Goal: Task Accomplishment & Management: Use online tool/utility

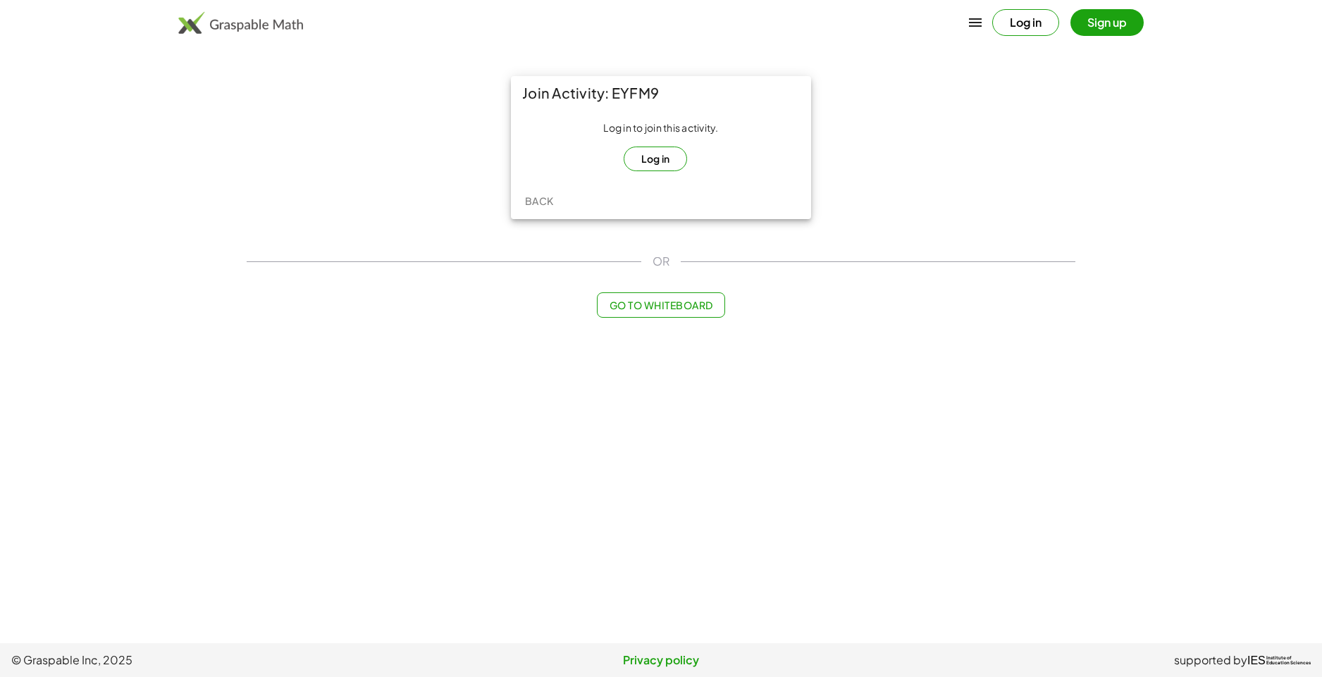
click at [659, 159] on button "Log in" at bounding box center [656, 159] width 64 height 25
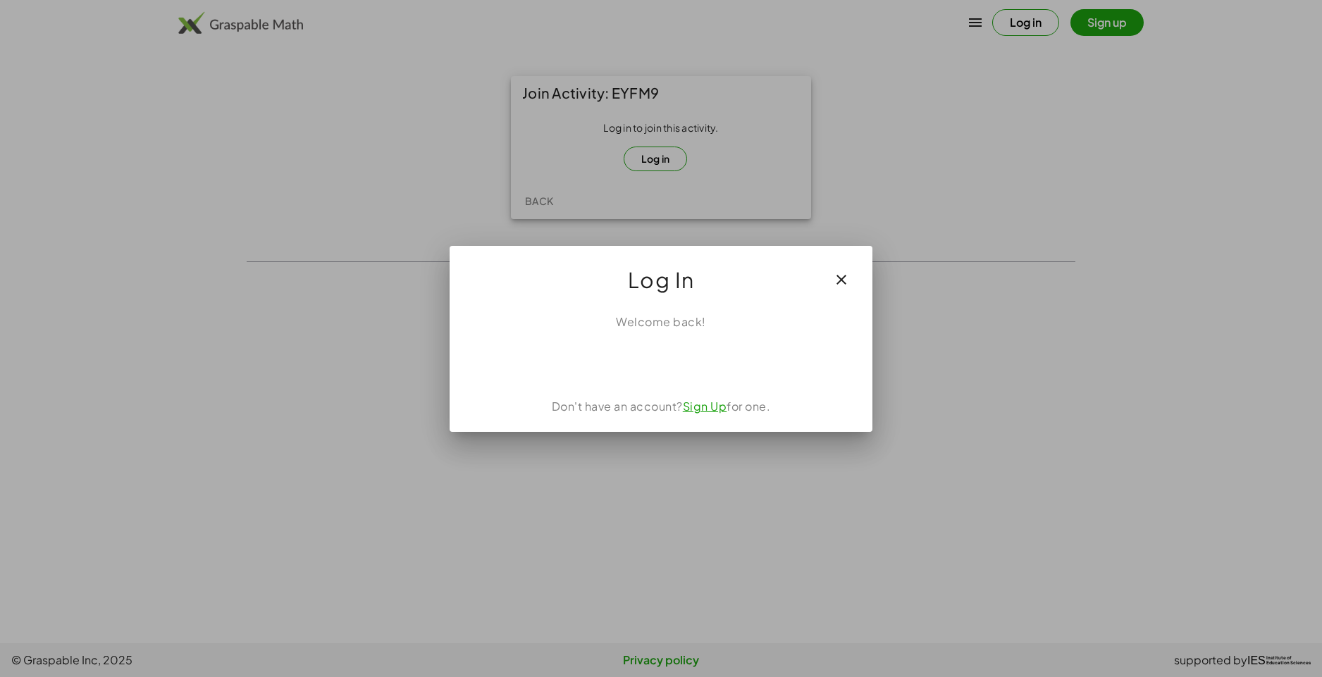
click at [848, 277] on icon "button" at bounding box center [841, 279] width 17 height 17
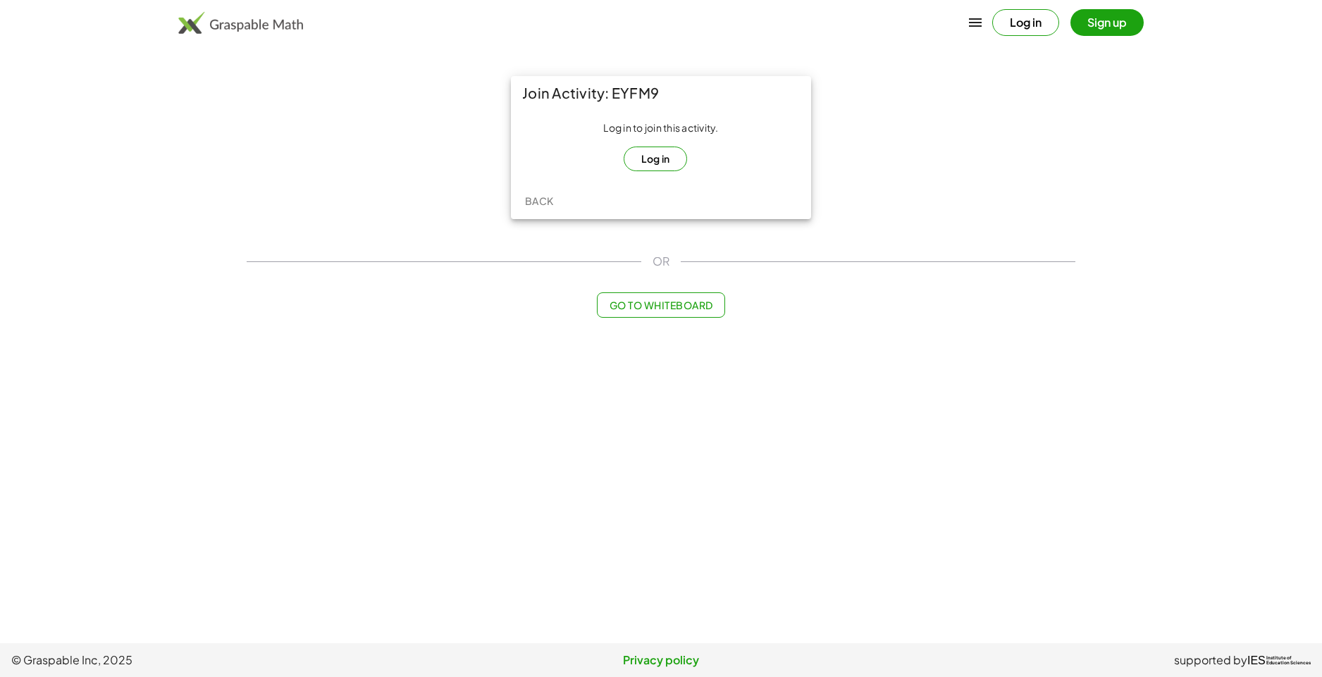
click at [1115, 29] on button "Sign up" at bounding box center [1106, 22] width 73 height 27
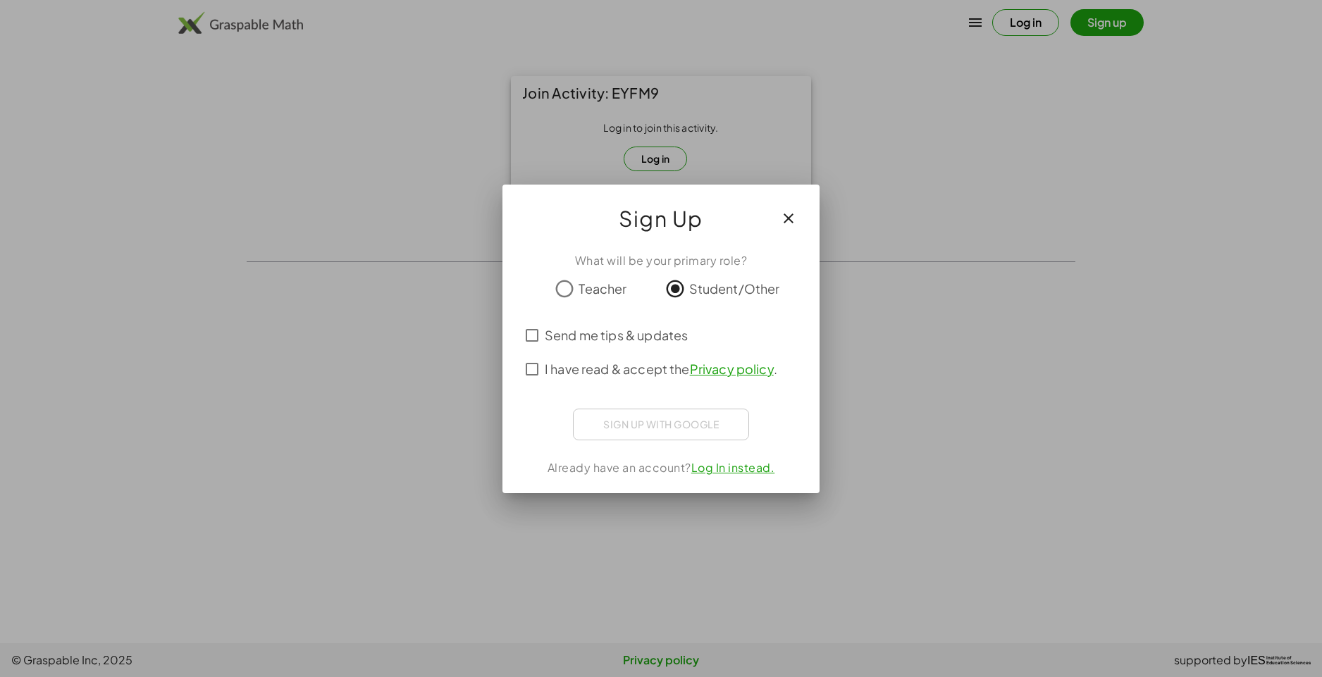
click at [516, 333] on div "What will be your primary role? Teacher Student/Other Send me tips & updates I …" at bounding box center [660, 367] width 317 height 252
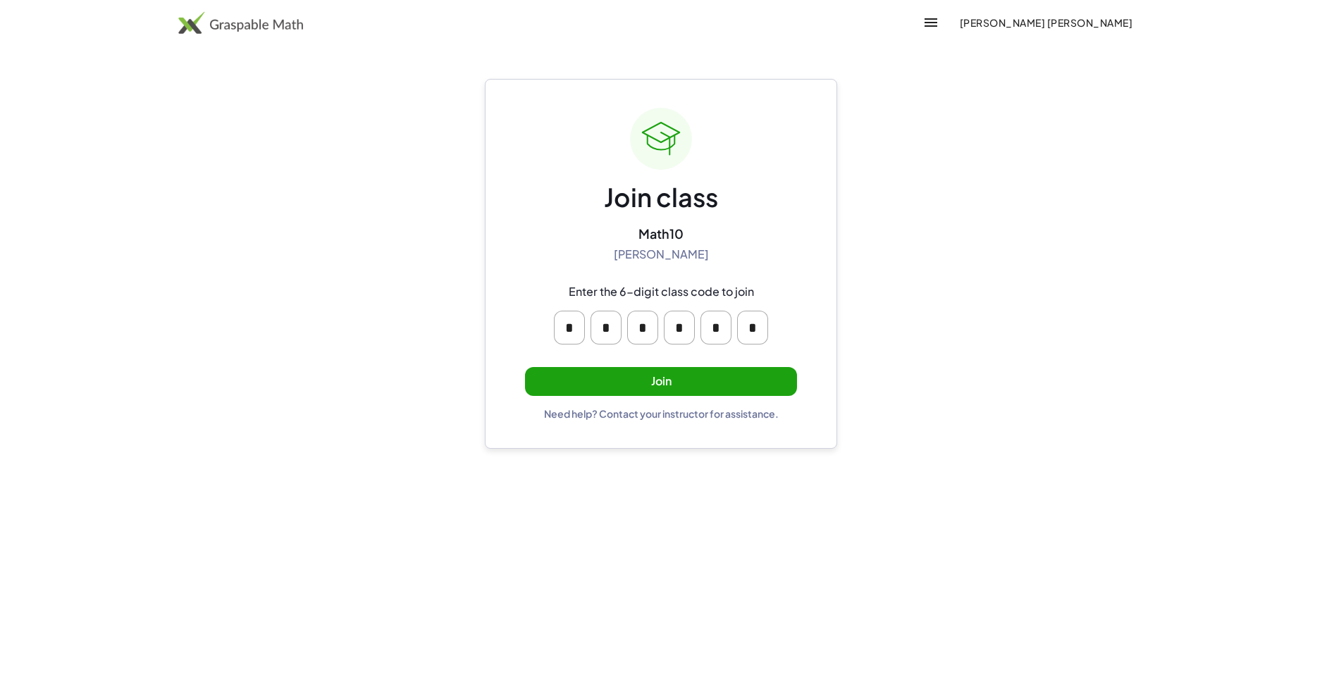
click at [655, 390] on button "Join" at bounding box center [661, 381] width 272 height 29
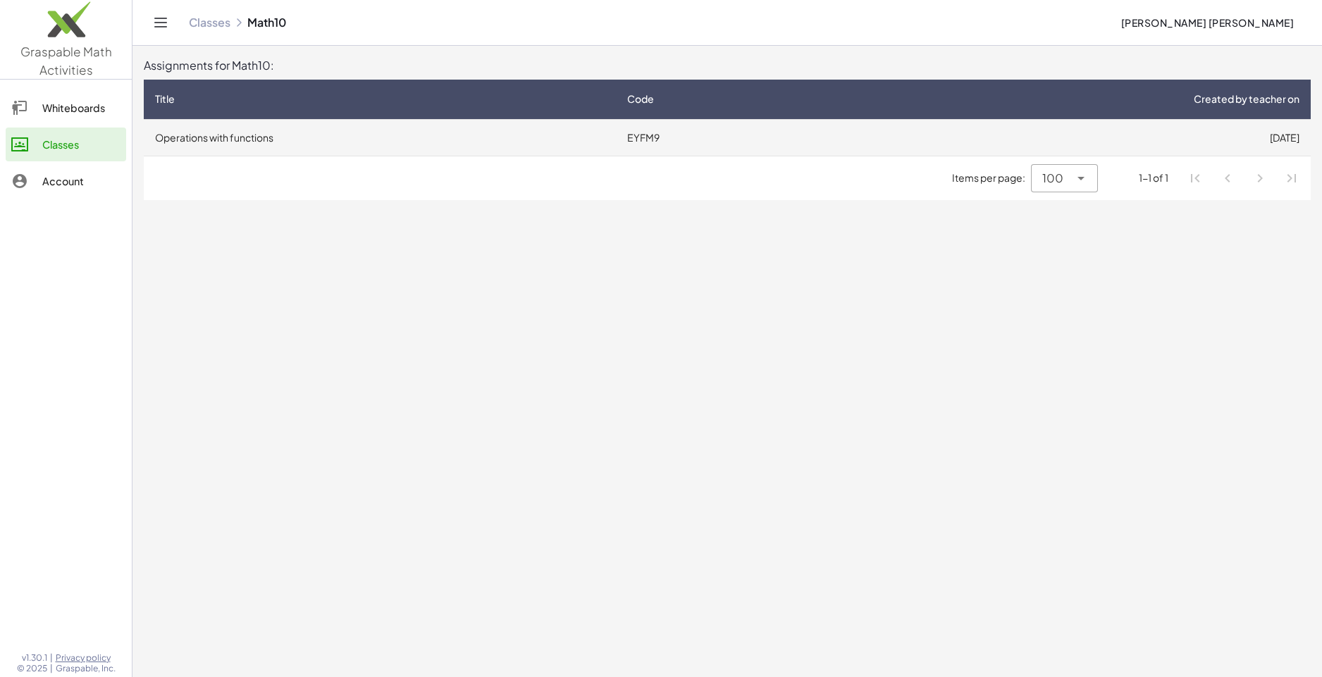
click at [645, 149] on td "EYFM9" at bounding box center [723, 137] width 215 height 37
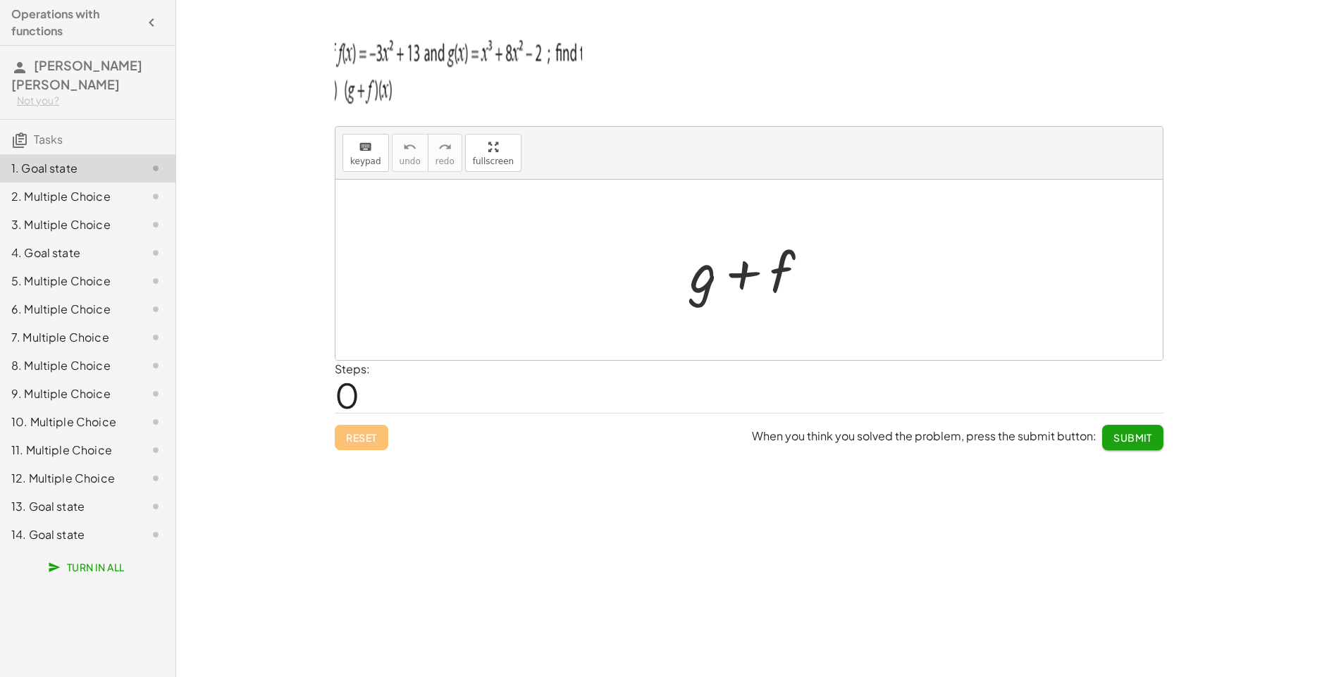
click at [716, 249] on div at bounding box center [755, 270] width 144 height 73
drag, startPoint x: 678, startPoint y: 235, endPoint x: 549, endPoint y: 287, distance: 139.1
click at [549, 287] on div "+ g + f" at bounding box center [748, 270] width 827 height 180
click at [371, 171] on button "keyboard keypad" at bounding box center [365, 153] width 47 height 38
click at [352, 154] on div "keyboard" at bounding box center [365, 146] width 31 height 17
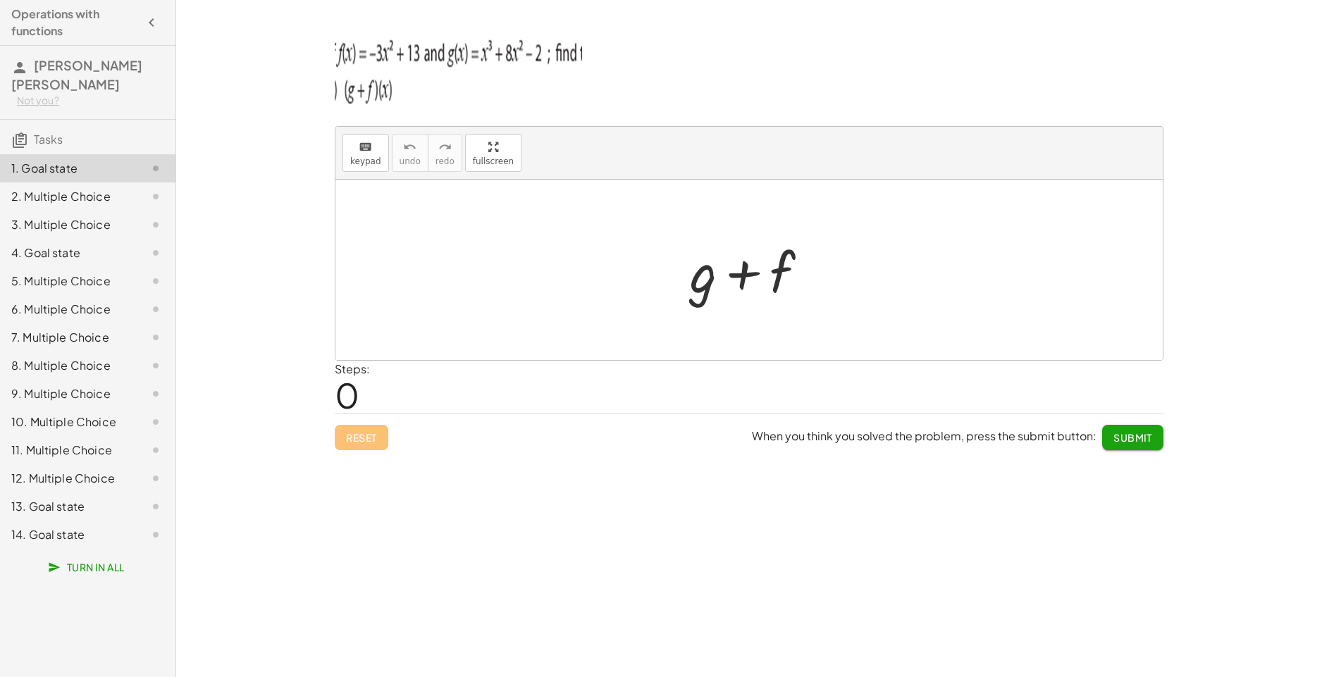
drag, startPoint x: 368, startPoint y: 199, endPoint x: 484, endPoint y: 290, distance: 147.6
click at [484, 290] on div at bounding box center [748, 270] width 827 height 180
click at [367, 158] on span "keypad" at bounding box center [365, 161] width 31 height 10
drag, startPoint x: 489, startPoint y: 263, endPoint x: 617, endPoint y: 293, distance: 131.8
click at [609, 289] on div at bounding box center [748, 270] width 827 height 180
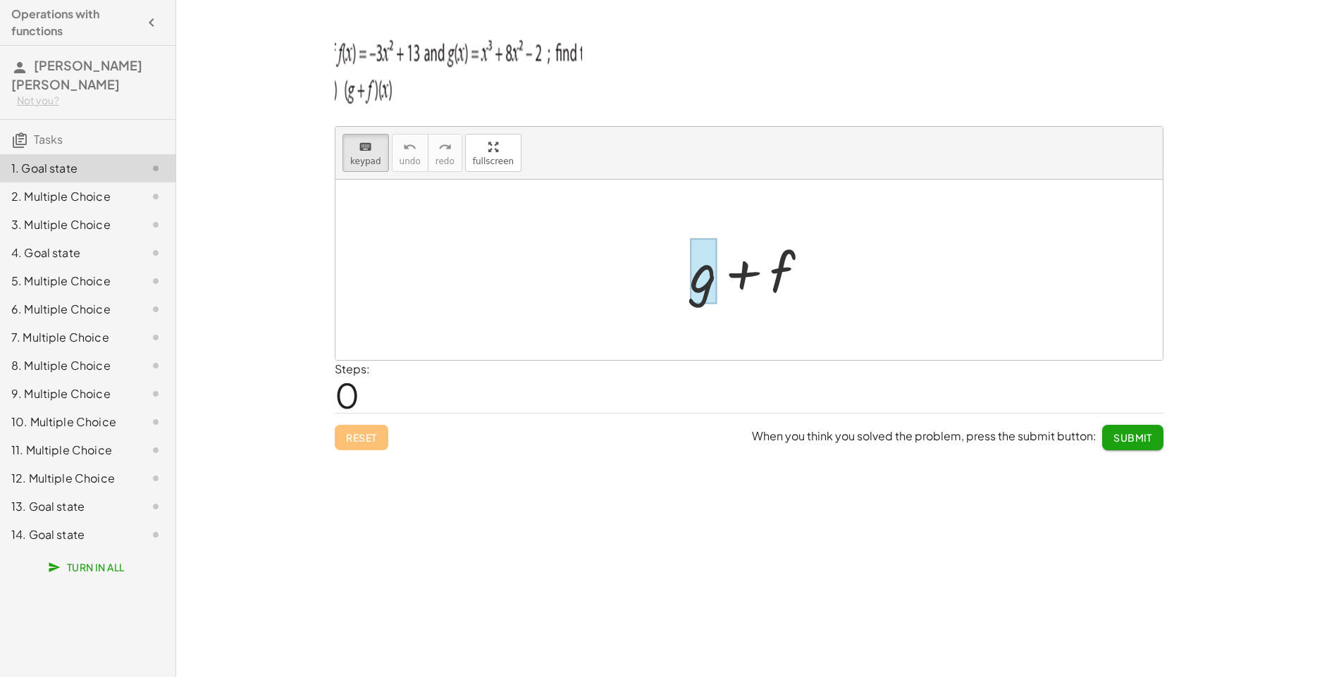
click at [717, 285] on div at bounding box center [703, 272] width 27 height 66
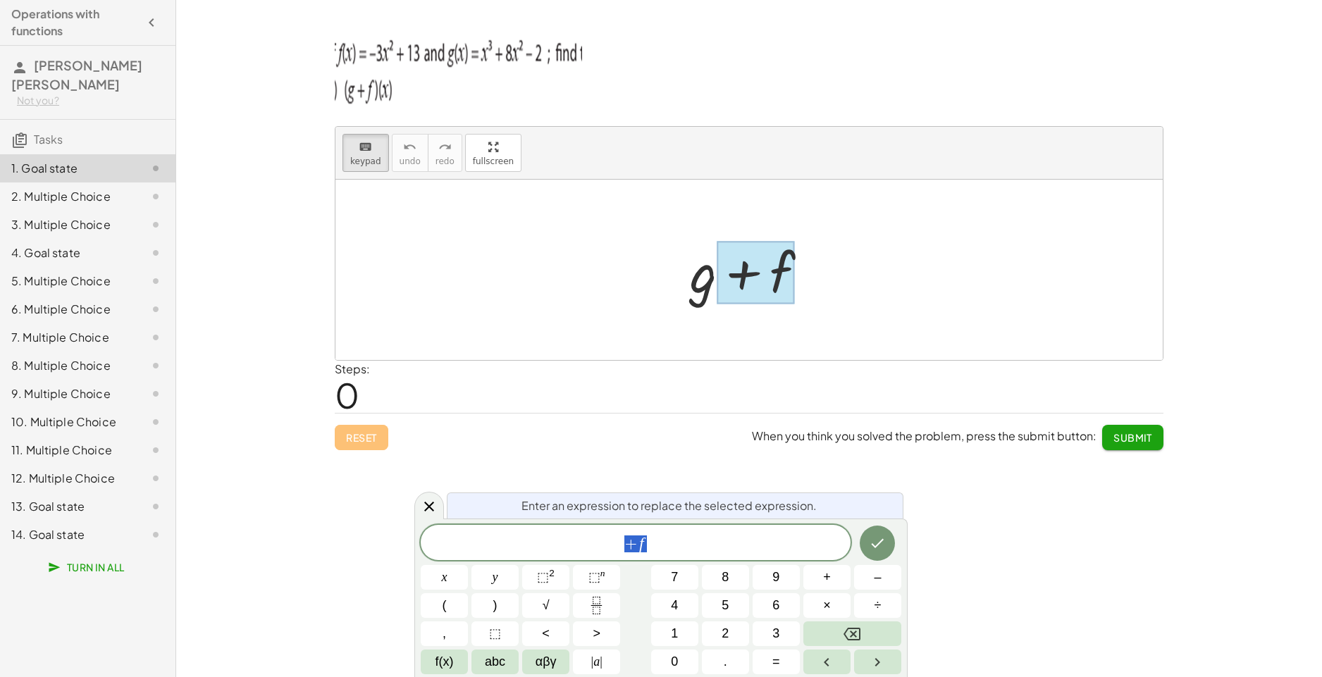
click at [859, 298] on div at bounding box center [748, 270] width 827 height 180
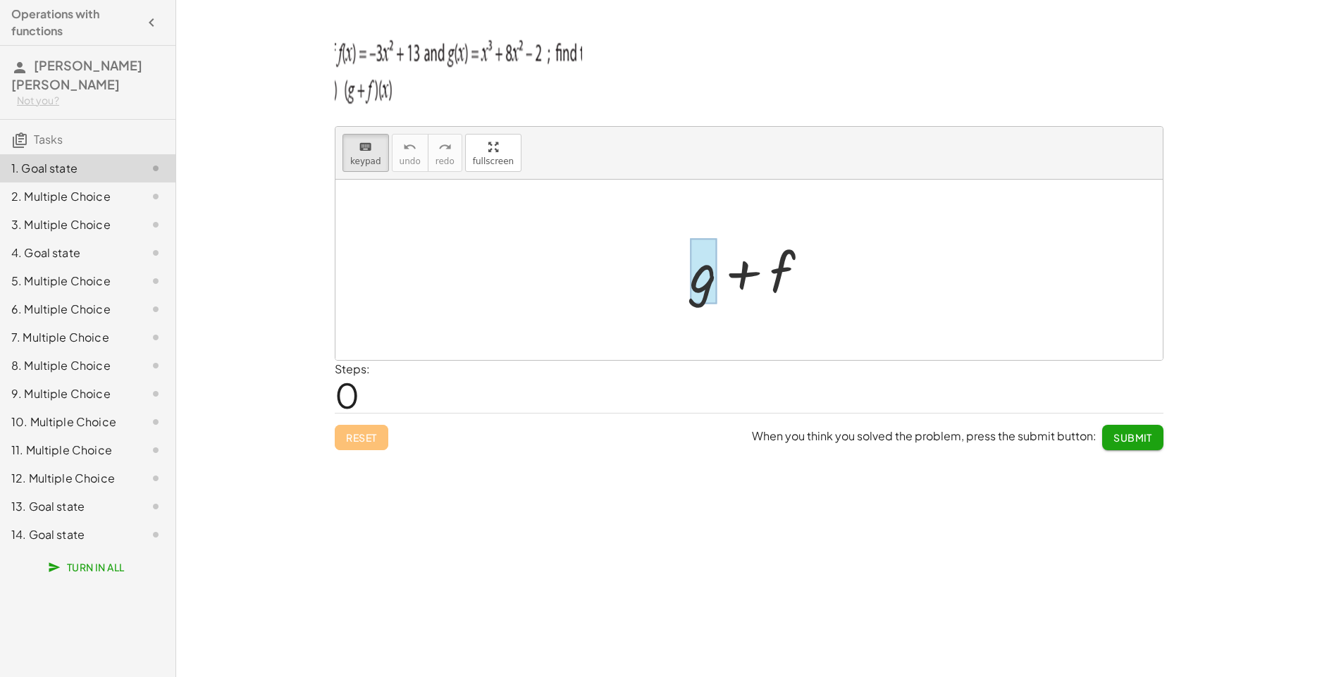
click at [707, 285] on div at bounding box center [703, 272] width 27 height 66
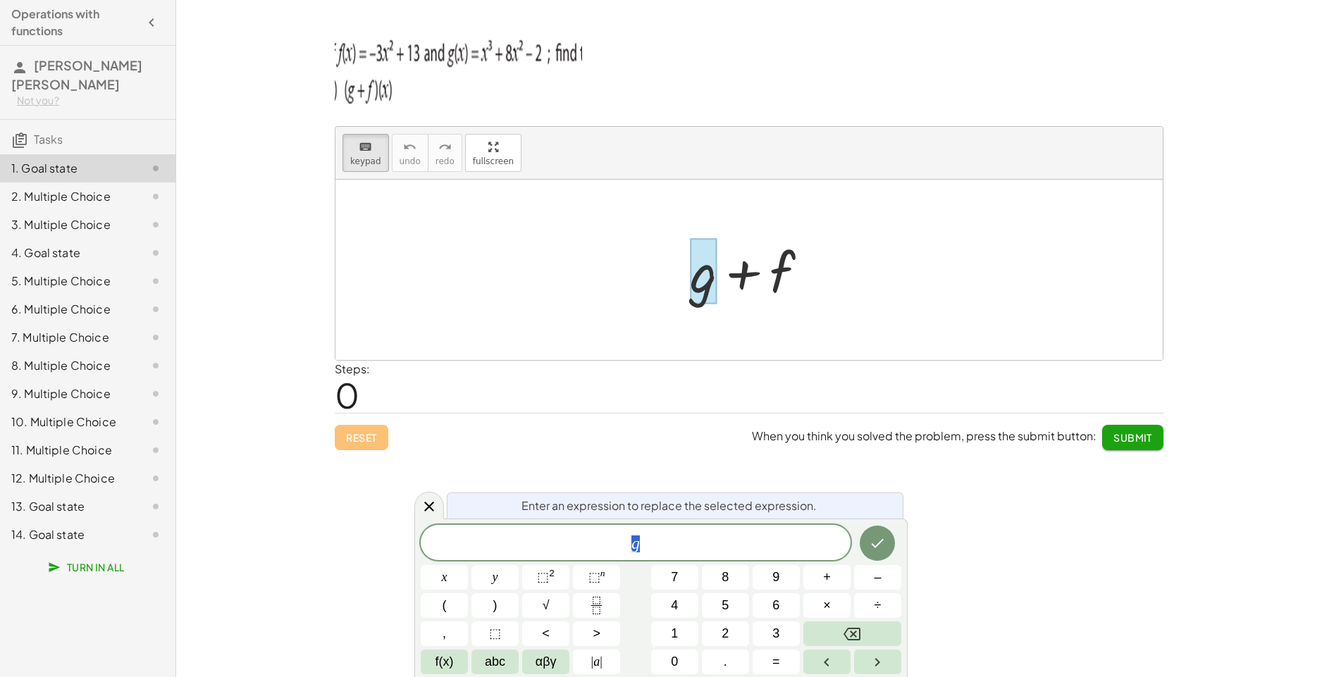
click at [908, 278] on div at bounding box center [748, 270] width 827 height 180
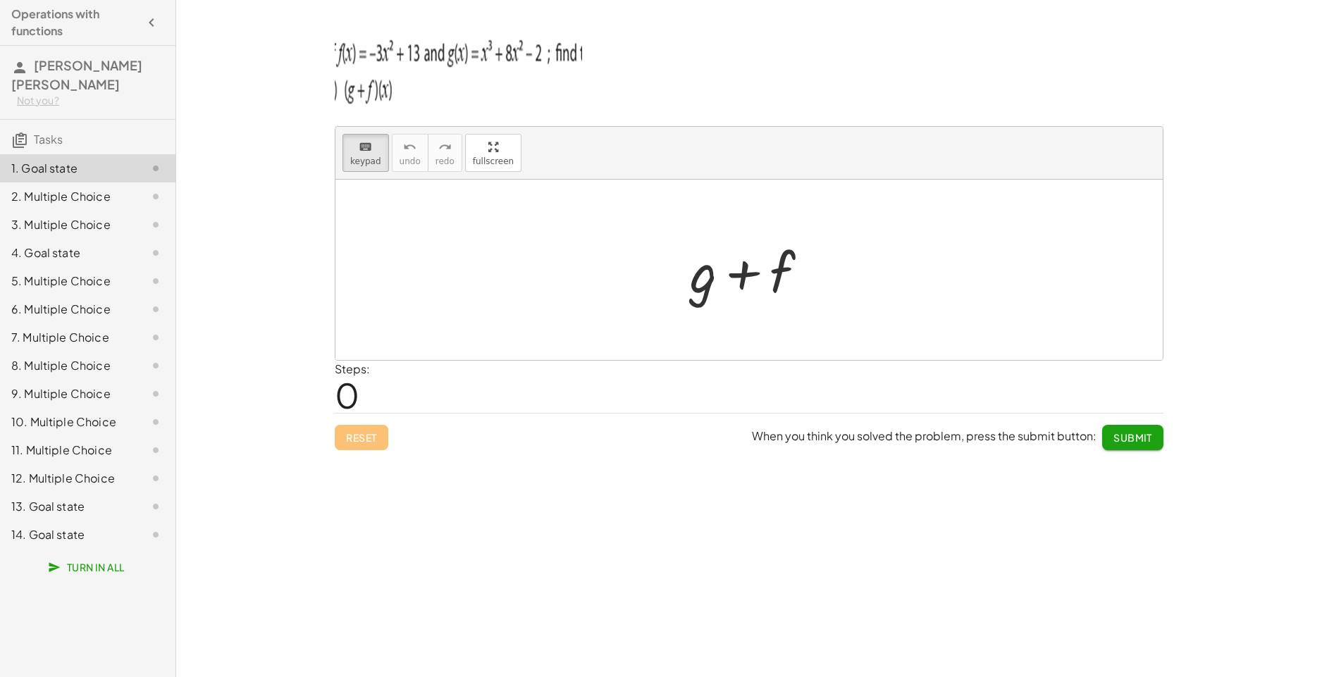
click at [133, 188] on div at bounding box center [144, 196] width 39 height 17
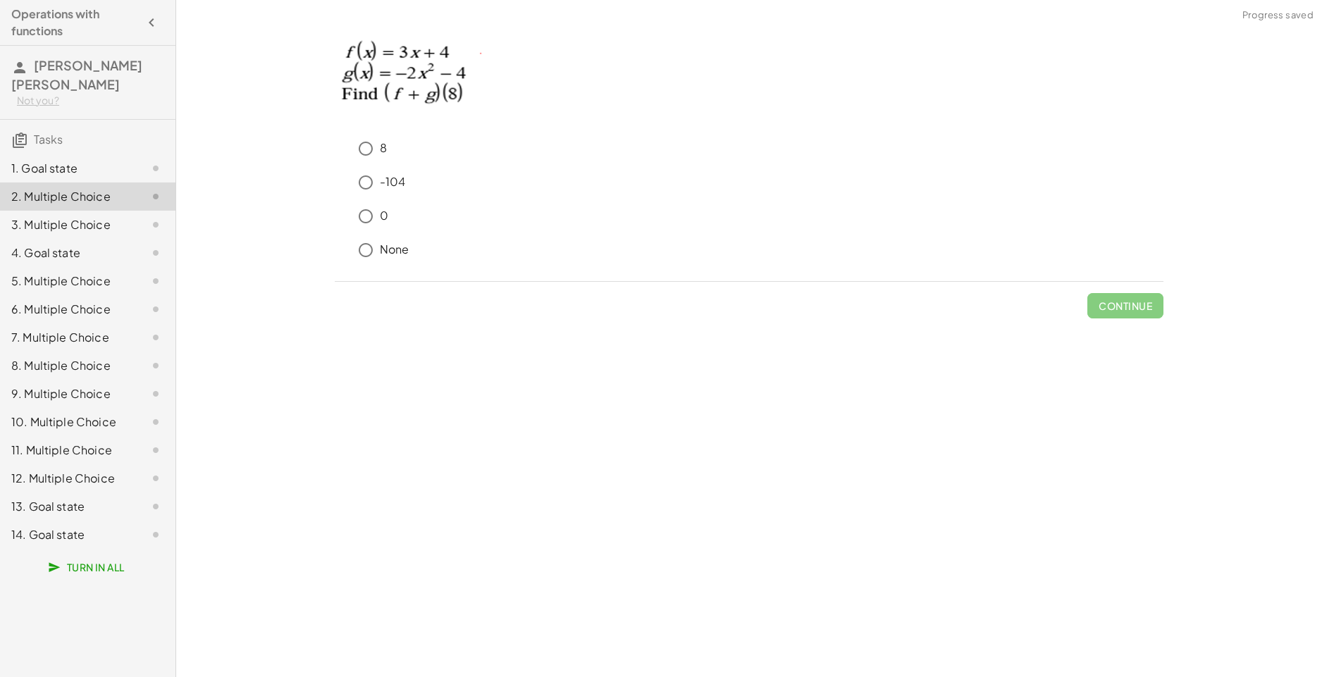
click at [129, 160] on div at bounding box center [144, 168] width 39 height 17
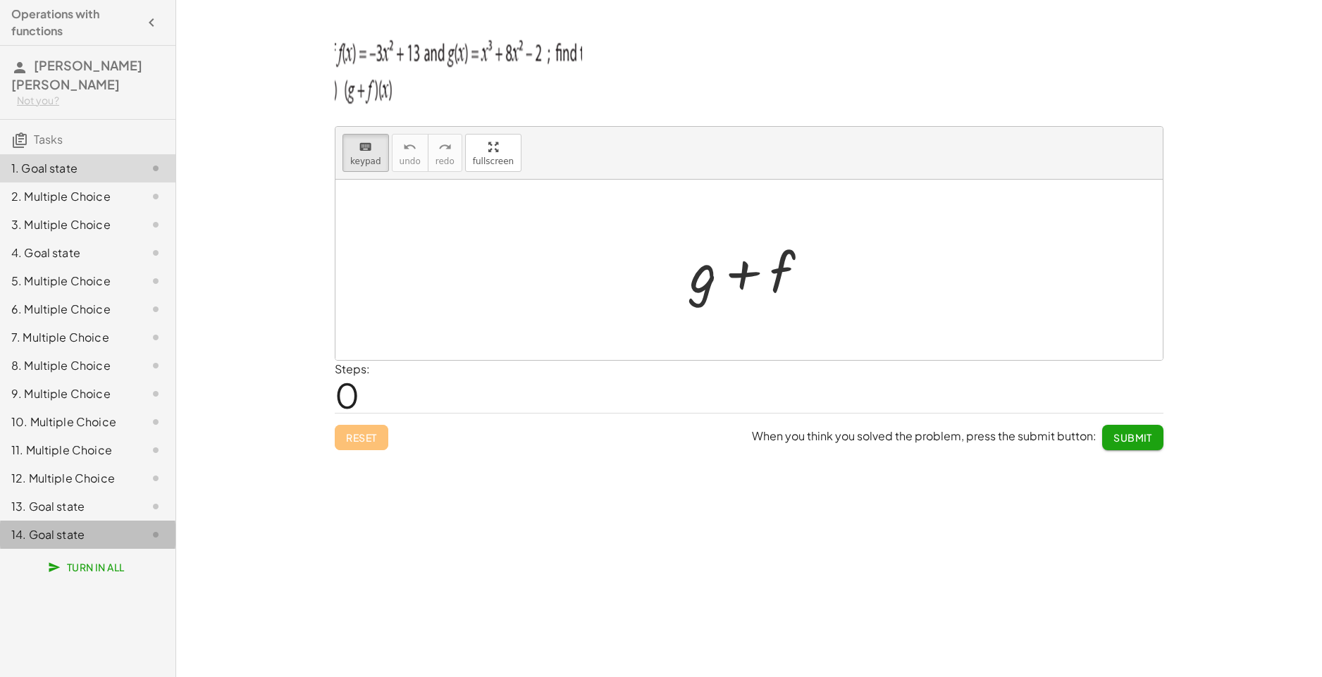
click at [93, 526] on div "14. Goal state" at bounding box center [67, 534] width 113 height 17
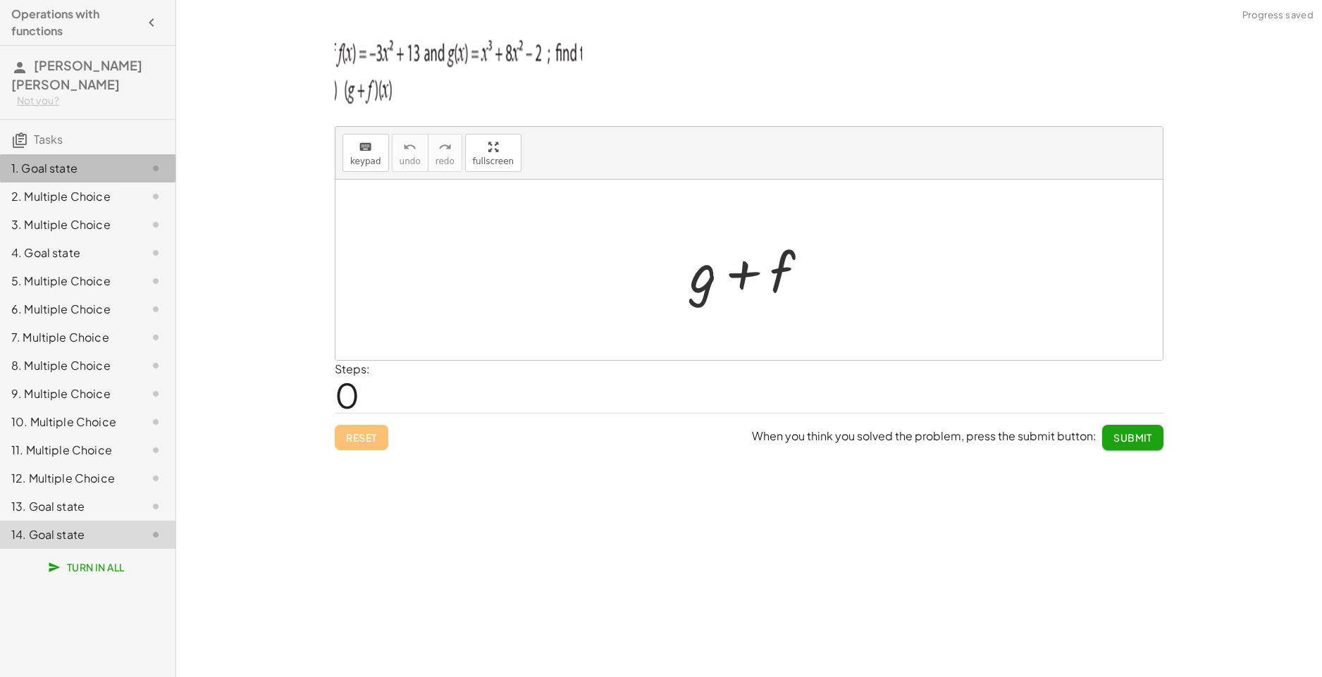
click at [83, 211] on div "1. Goal state" at bounding box center [87, 225] width 175 height 28
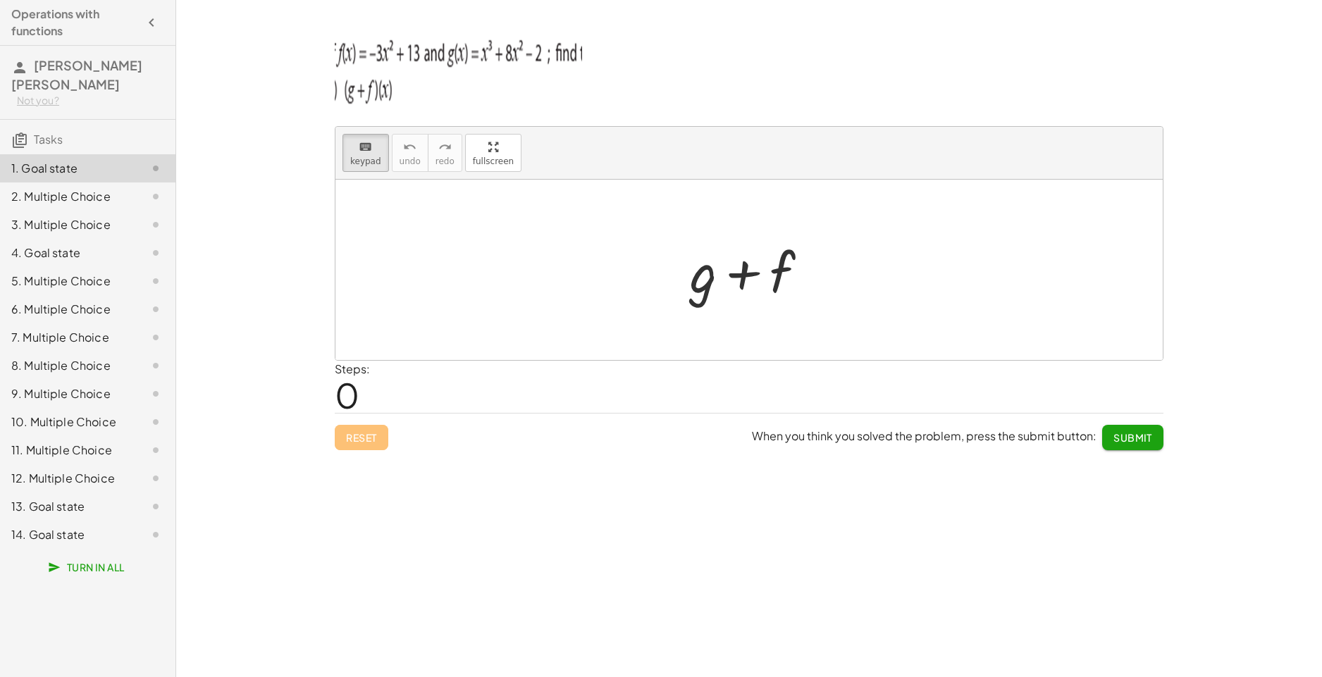
click at [533, 289] on div at bounding box center [748, 270] width 827 height 180
click at [379, 152] on button "keyboard keypad" at bounding box center [365, 153] width 47 height 38
click at [551, 320] on div at bounding box center [748, 270] width 827 height 180
click at [355, 139] on div "keyboard" at bounding box center [365, 146] width 31 height 17
click at [919, 285] on div at bounding box center [748, 270] width 827 height 180
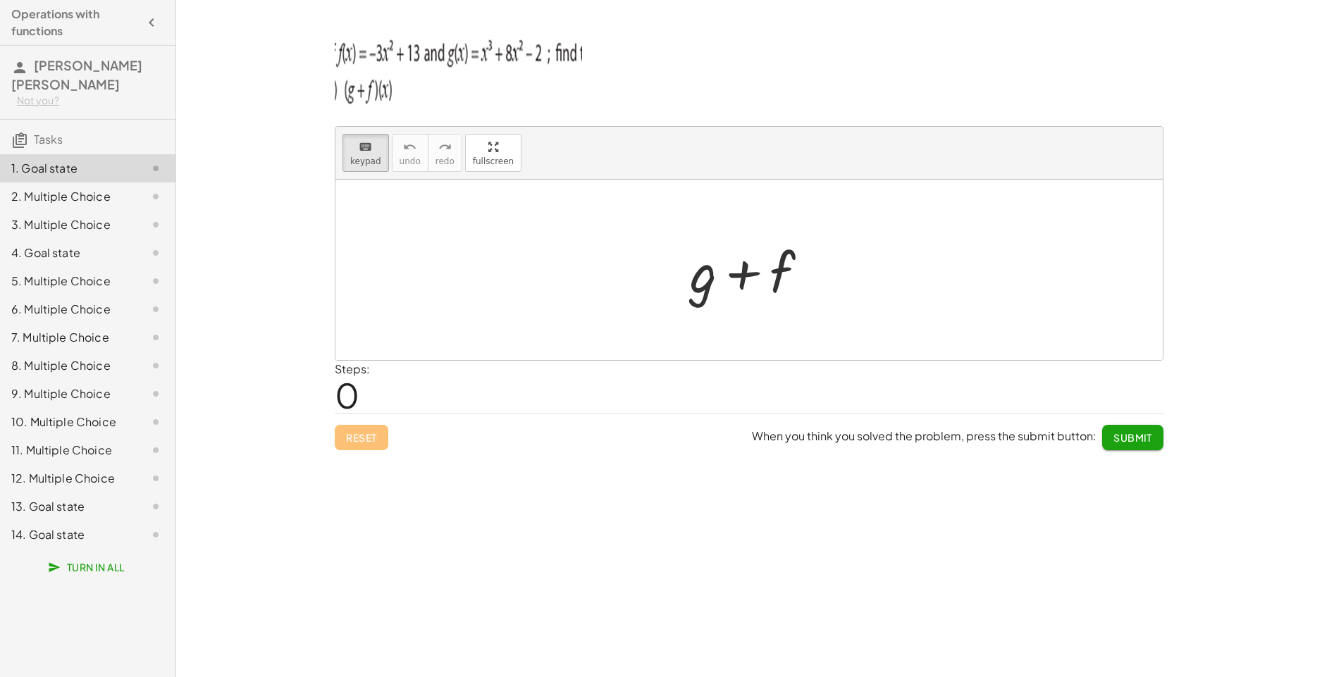
click at [798, 271] on div at bounding box center [755, 270] width 144 height 73
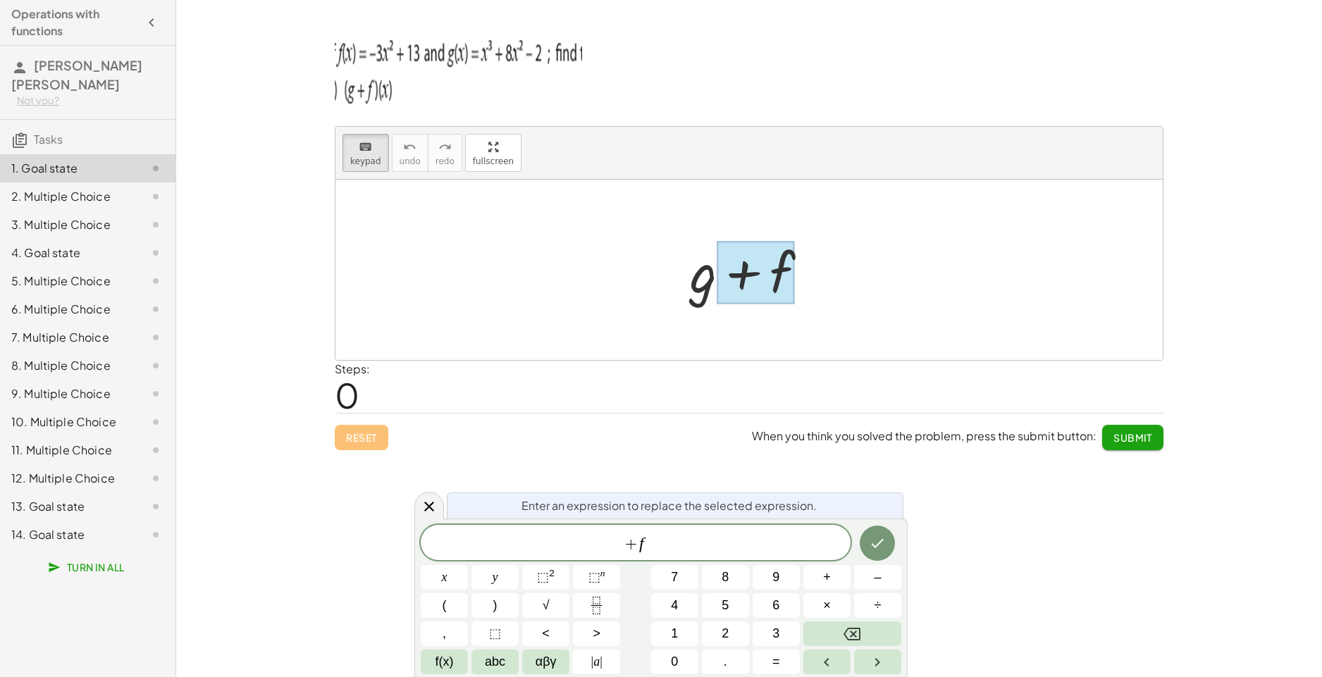
click at [111, 188] on div "2. Multiple Choice" at bounding box center [67, 196] width 113 height 17
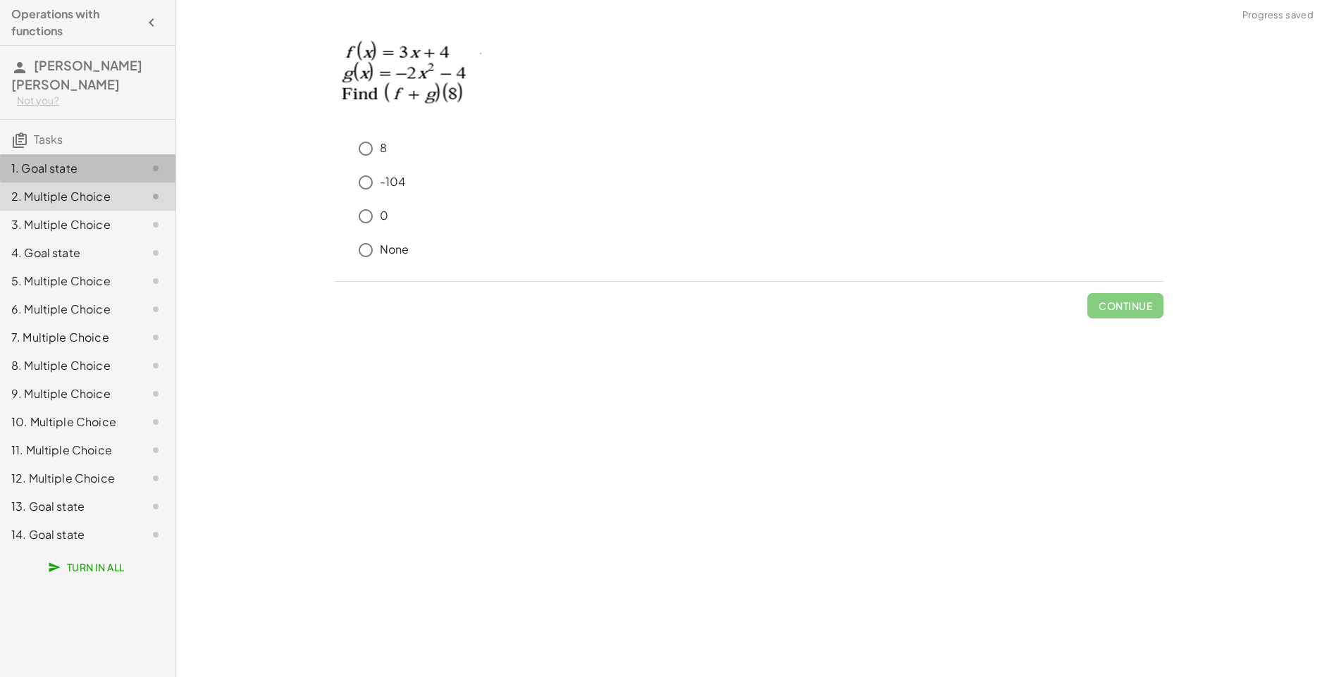
click at [107, 160] on div "1. Goal state" at bounding box center [67, 168] width 113 height 17
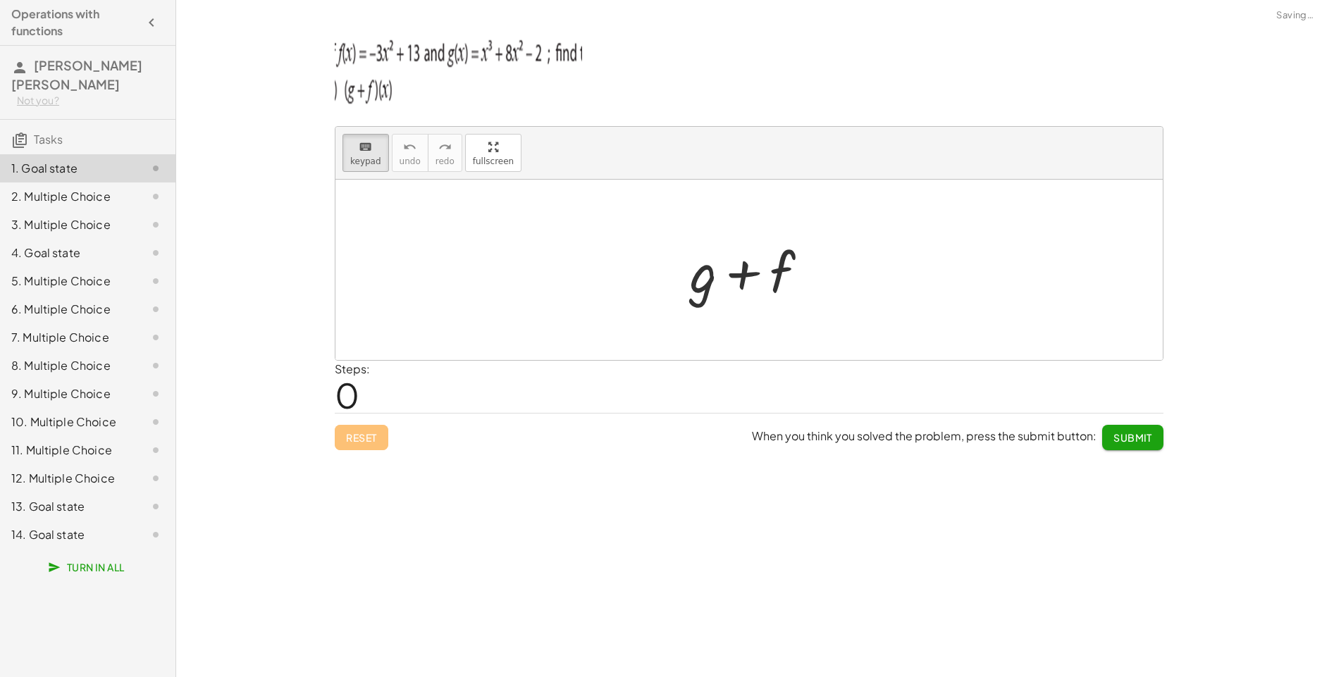
click at [812, 271] on div at bounding box center [755, 270] width 144 height 73
click at [33, 188] on div "2. Multiple Choice" at bounding box center [67, 196] width 113 height 17
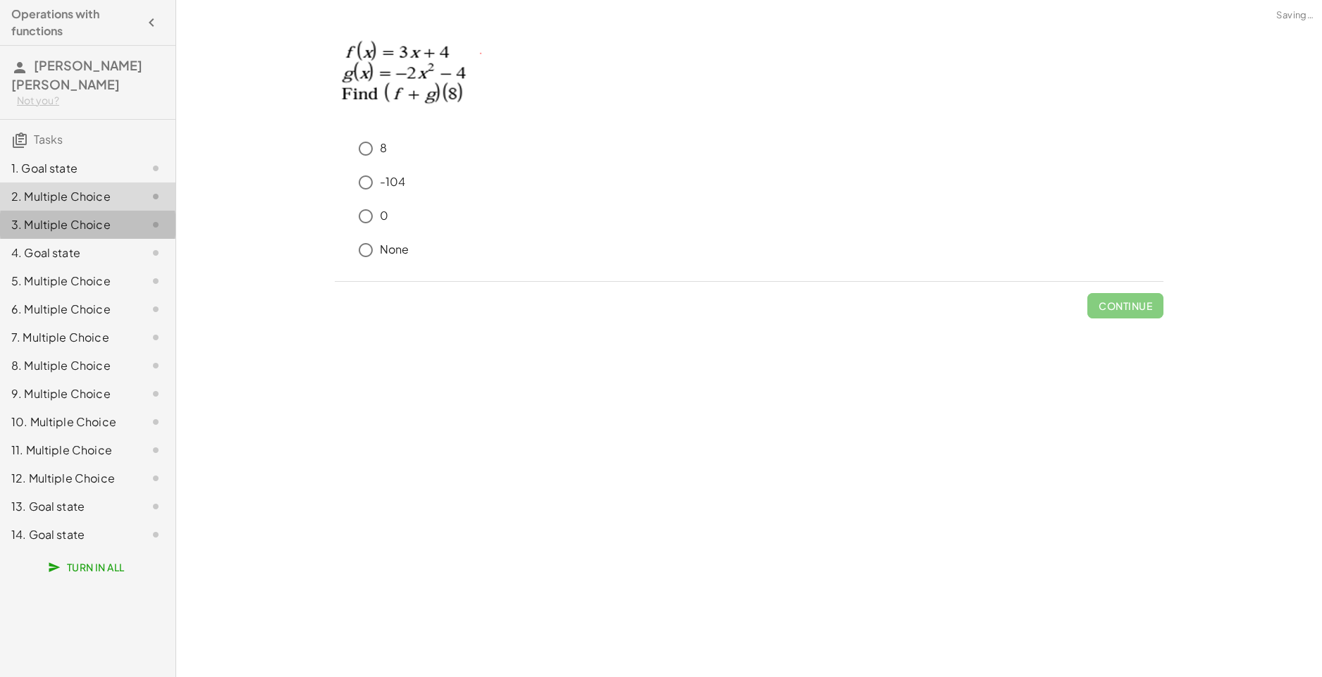
drag, startPoint x: 73, startPoint y: 214, endPoint x: 75, endPoint y: 230, distance: 15.8
click at [74, 267] on div "3. Multiple Choice" at bounding box center [87, 281] width 175 height 28
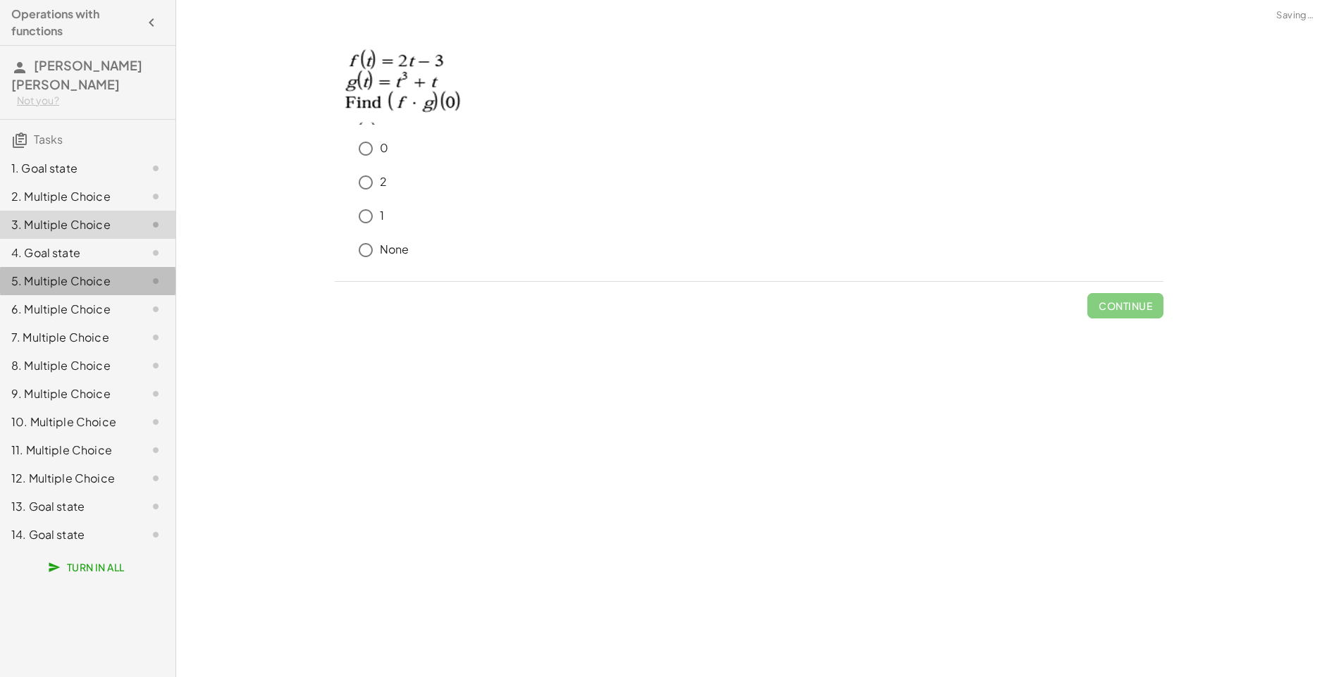
drag, startPoint x: 80, startPoint y: 261, endPoint x: 83, endPoint y: 289, distance: 28.4
click at [80, 273] on div "5. Multiple Choice" at bounding box center [67, 281] width 113 height 17
drag, startPoint x: 83, startPoint y: 289, endPoint x: 82, endPoint y: 297, distance: 7.8
click at [83, 352] on div "6. Multiple Choice" at bounding box center [87, 366] width 175 height 28
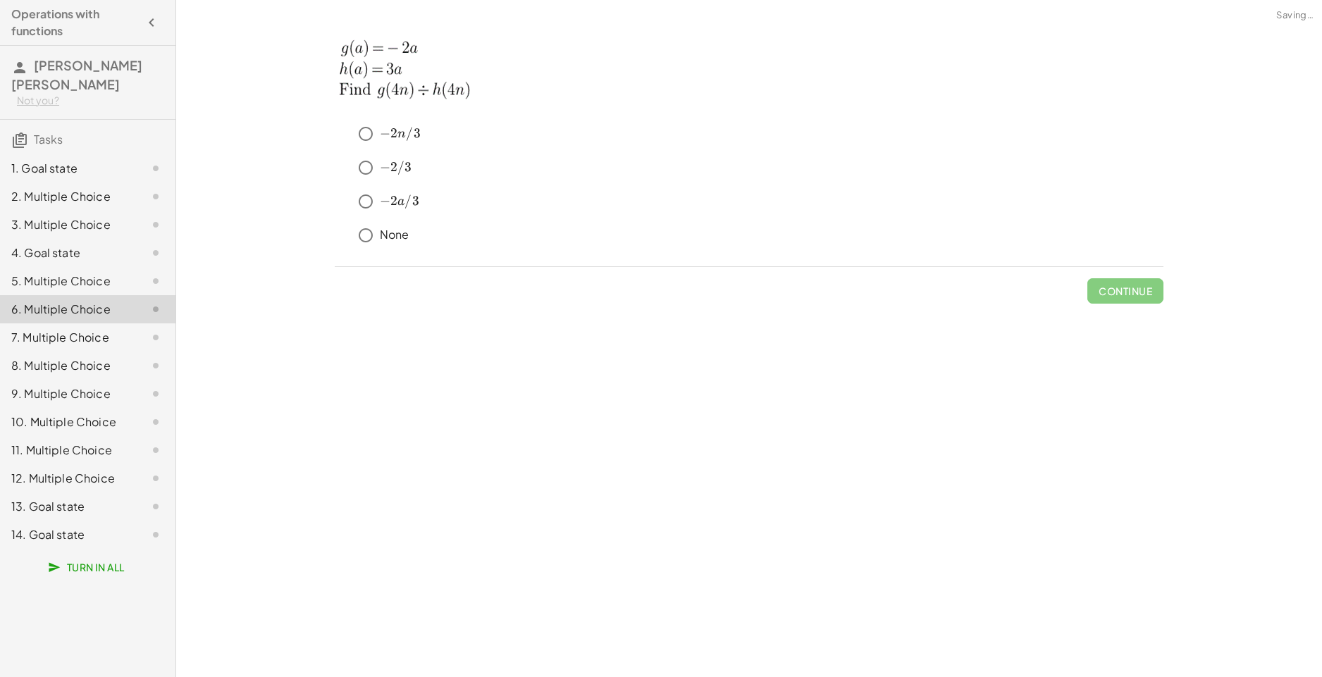
click at [78, 160] on div "1. Goal state" at bounding box center [67, 168] width 113 height 17
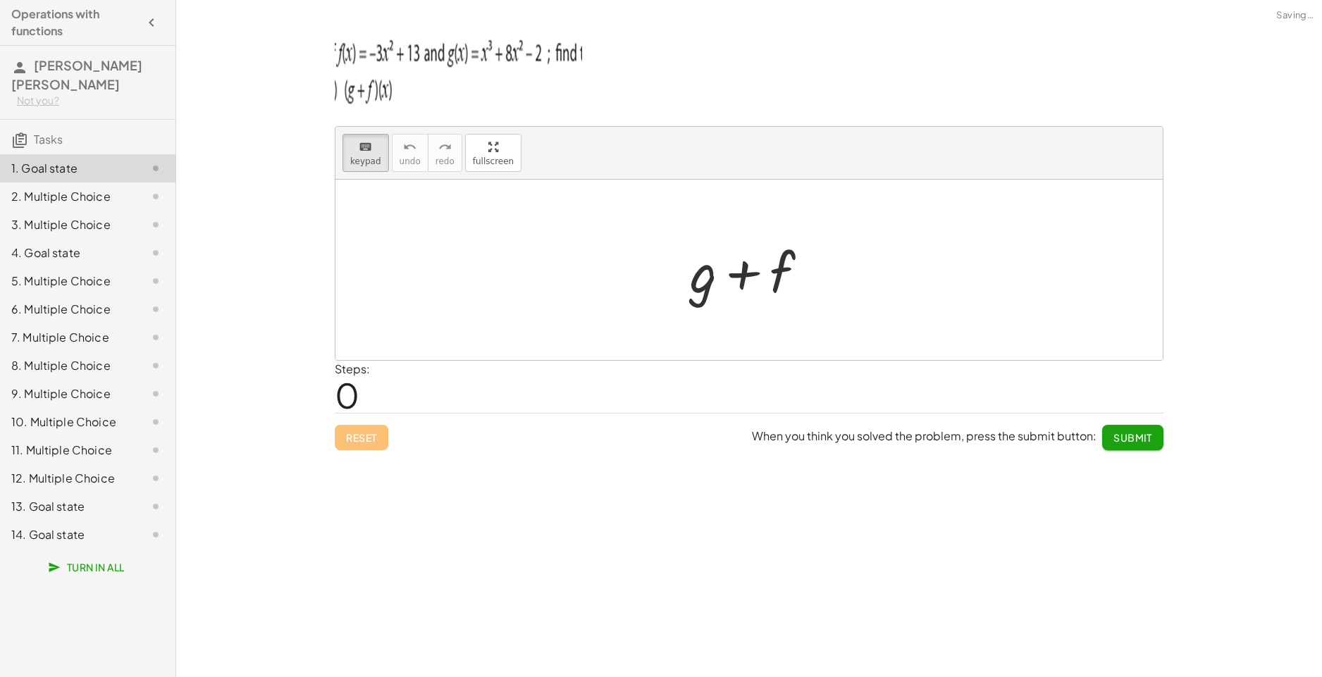
click at [867, 279] on div at bounding box center [748, 270] width 827 height 180
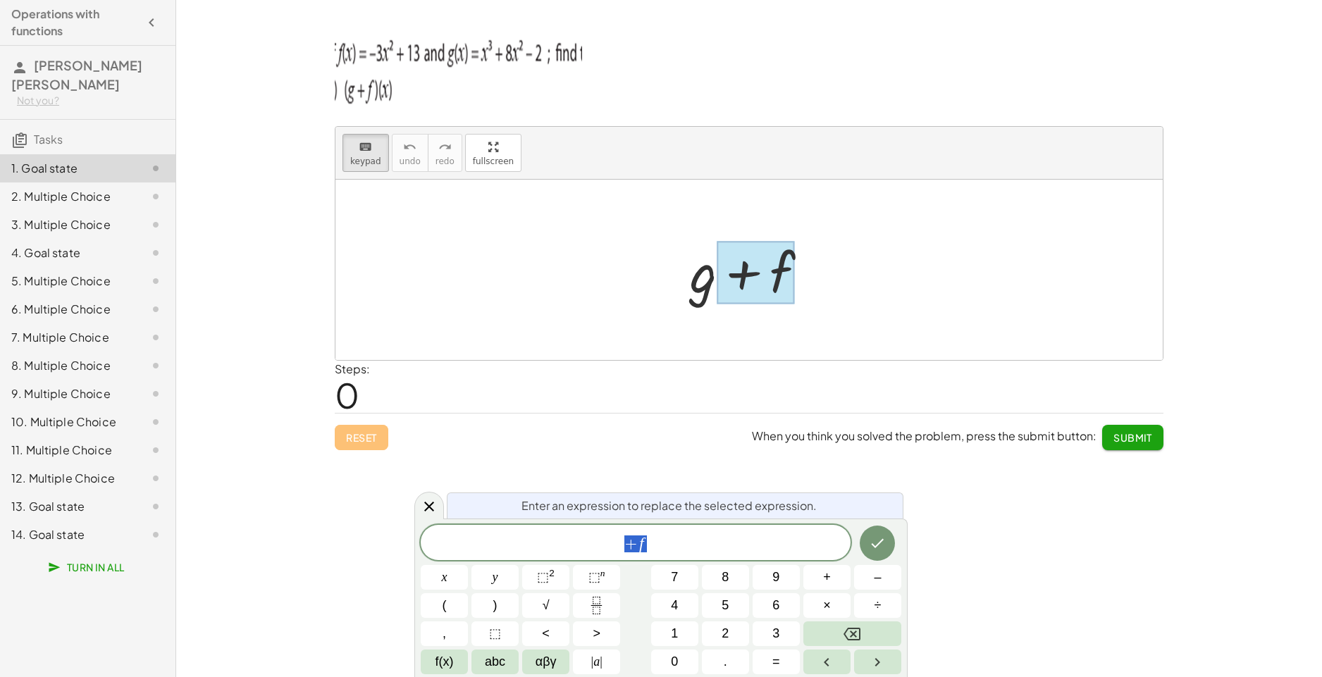
click at [704, 280] on div at bounding box center [755, 270] width 144 height 73
click at [676, 545] on span "+ f ​" at bounding box center [636, 544] width 430 height 20
drag, startPoint x: 1143, startPoint y: 272, endPoint x: 1055, endPoint y: 275, distance: 88.1
click at [1143, 273] on div at bounding box center [748, 270] width 827 height 180
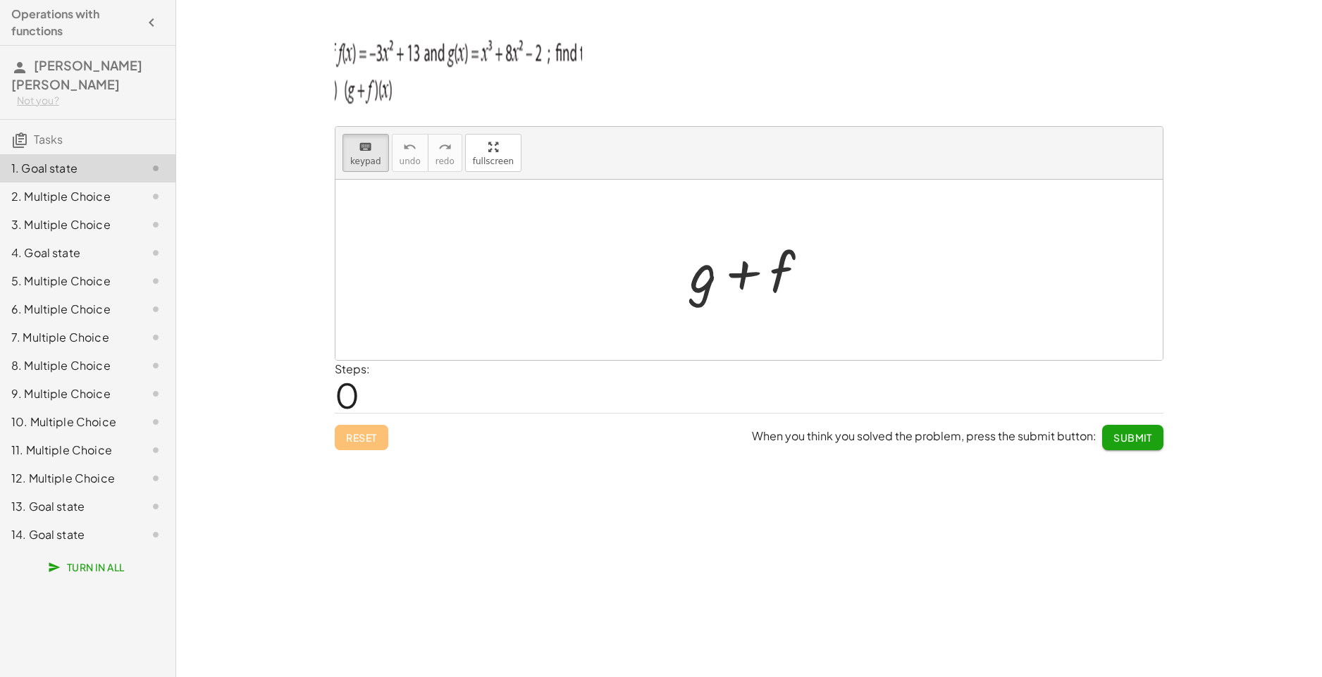
click at [879, 221] on div at bounding box center [748, 270] width 827 height 180
click at [905, 263] on div at bounding box center [748, 270] width 827 height 180
drag, startPoint x: 906, startPoint y: 263, endPoint x: 762, endPoint y: 280, distance: 144.7
click at [844, 280] on div at bounding box center [748, 270] width 827 height 180
click at [723, 280] on div at bounding box center [756, 273] width 78 height 63
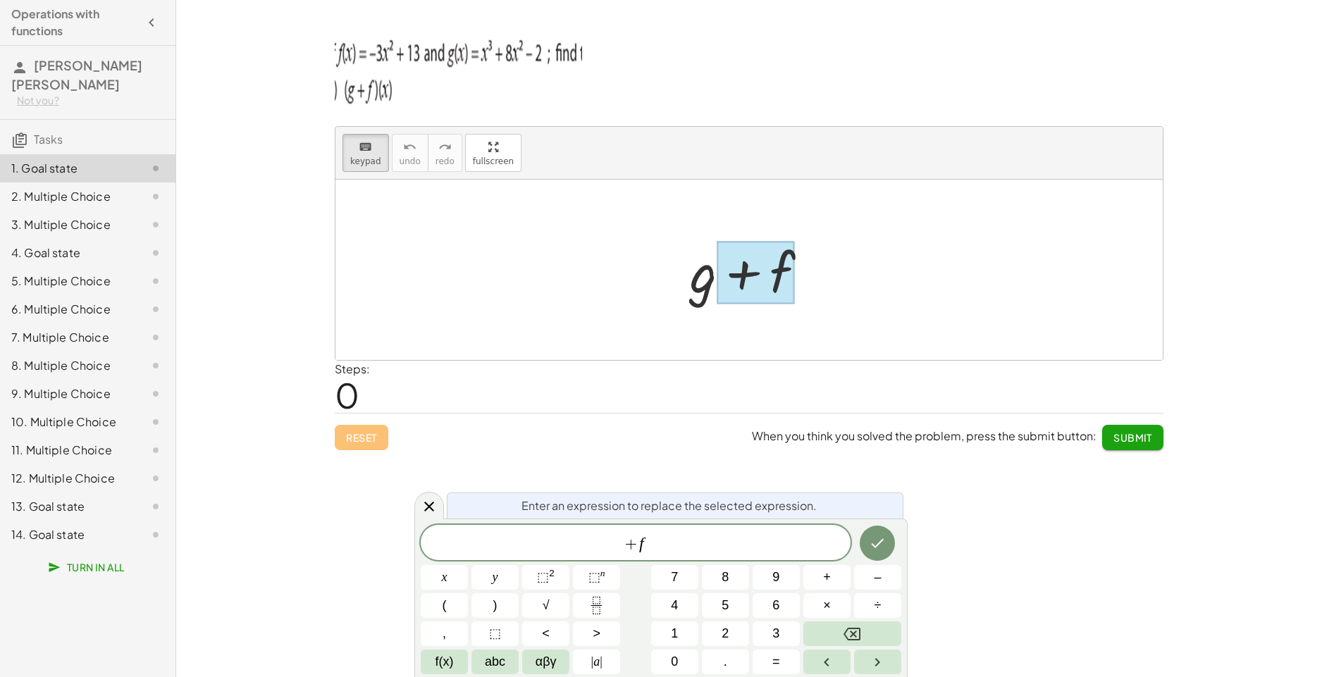
click at [671, 496] on div "Enter an expression to replace the selected expression." at bounding box center [675, 506] width 457 height 26
click at [659, 538] on span "+ f" at bounding box center [636, 544] width 430 height 20
click at [703, 292] on div at bounding box center [755, 270] width 144 height 73
click at [712, 276] on div at bounding box center [755, 270] width 144 height 73
click at [421, 504] on icon at bounding box center [429, 506] width 17 height 17
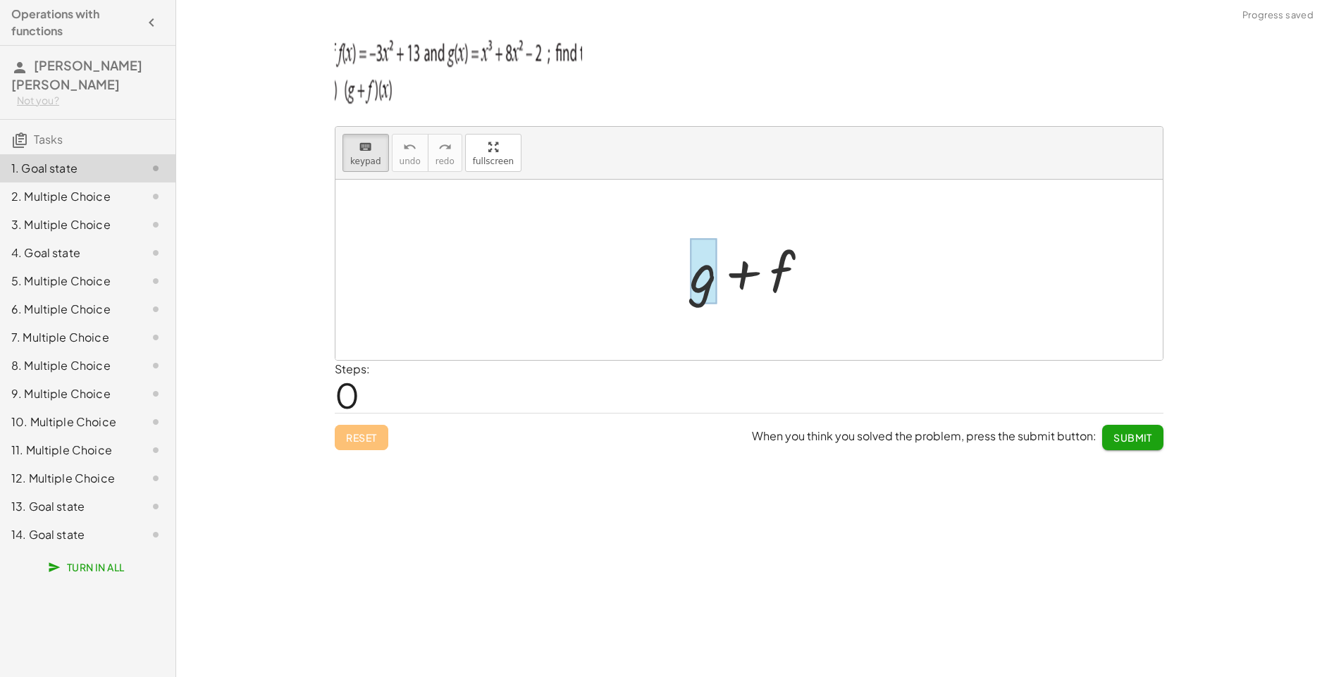
drag, startPoint x: 707, startPoint y: 285, endPoint x: 692, endPoint y: 280, distance: 15.6
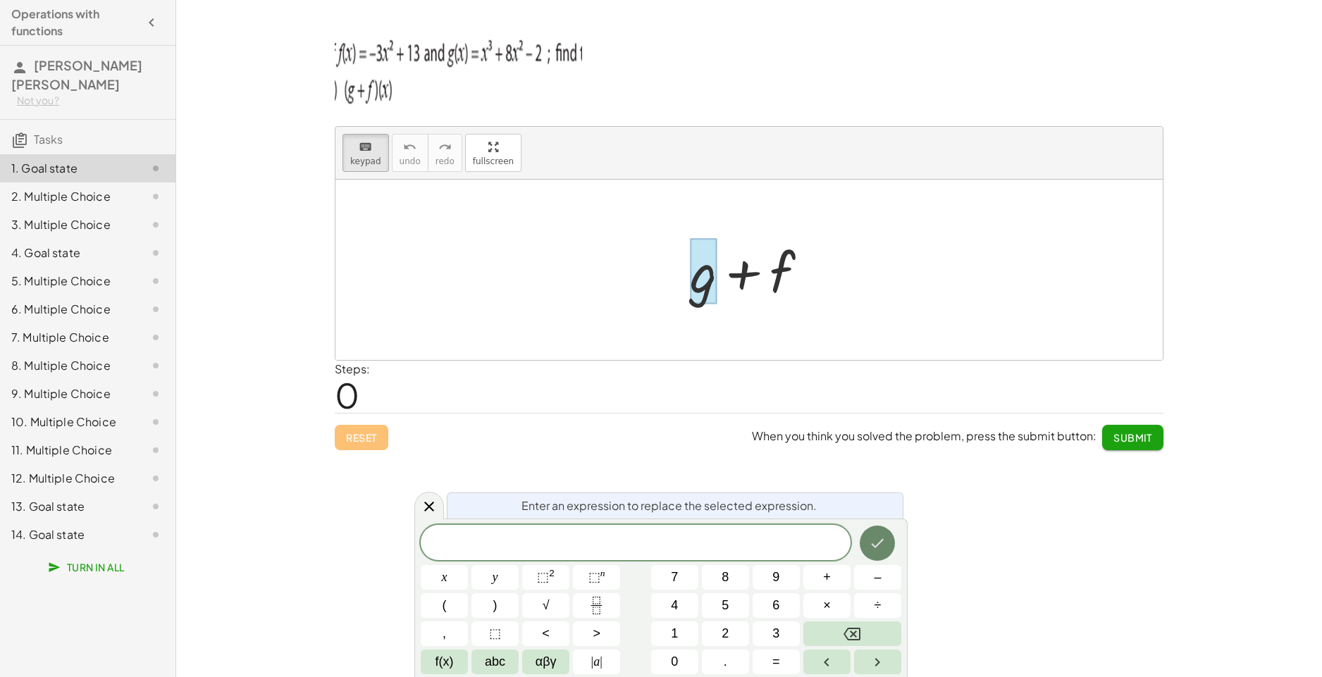
click at [876, 547] on icon "Done" at bounding box center [878, 543] width 13 height 9
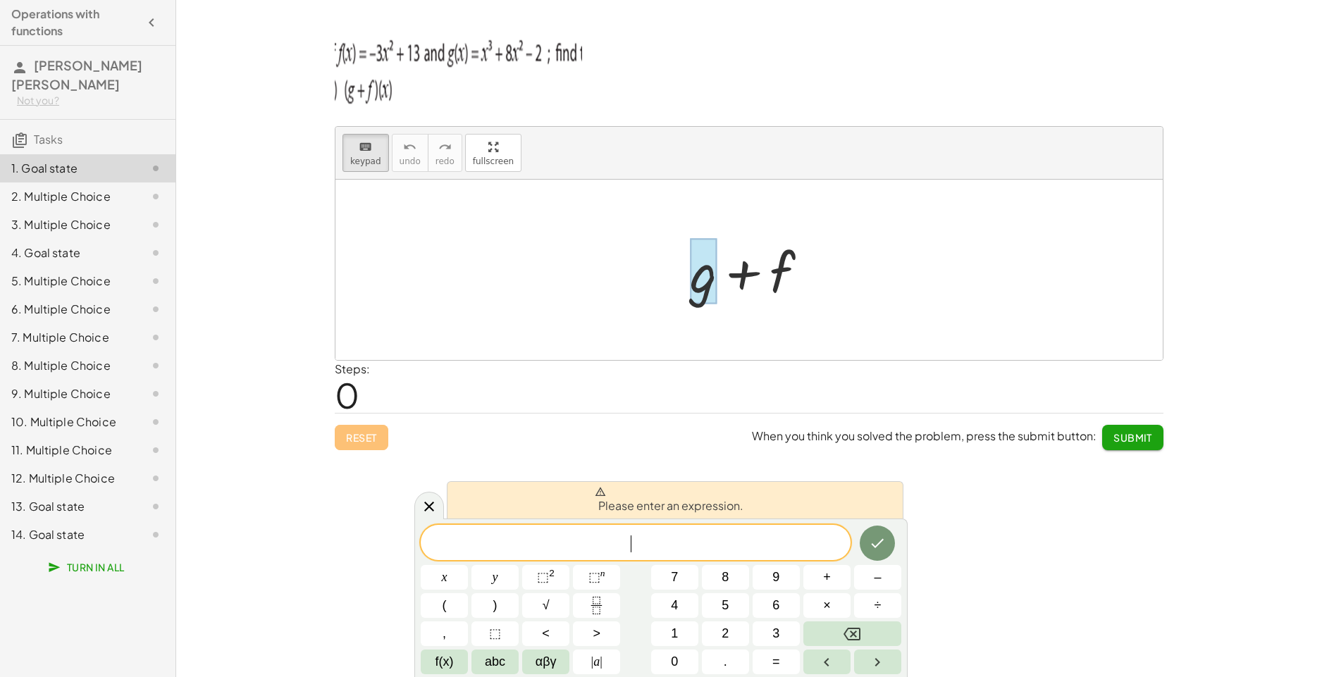
drag, startPoint x: 726, startPoint y: 533, endPoint x: 718, endPoint y: 538, distance: 9.6
click at [724, 534] on div "​" at bounding box center [636, 542] width 430 height 35
click at [718, 539] on span "​" at bounding box center [636, 544] width 430 height 20
drag, startPoint x: 503, startPoint y: 160, endPoint x: 532, endPoint y: 213, distance: 60.8
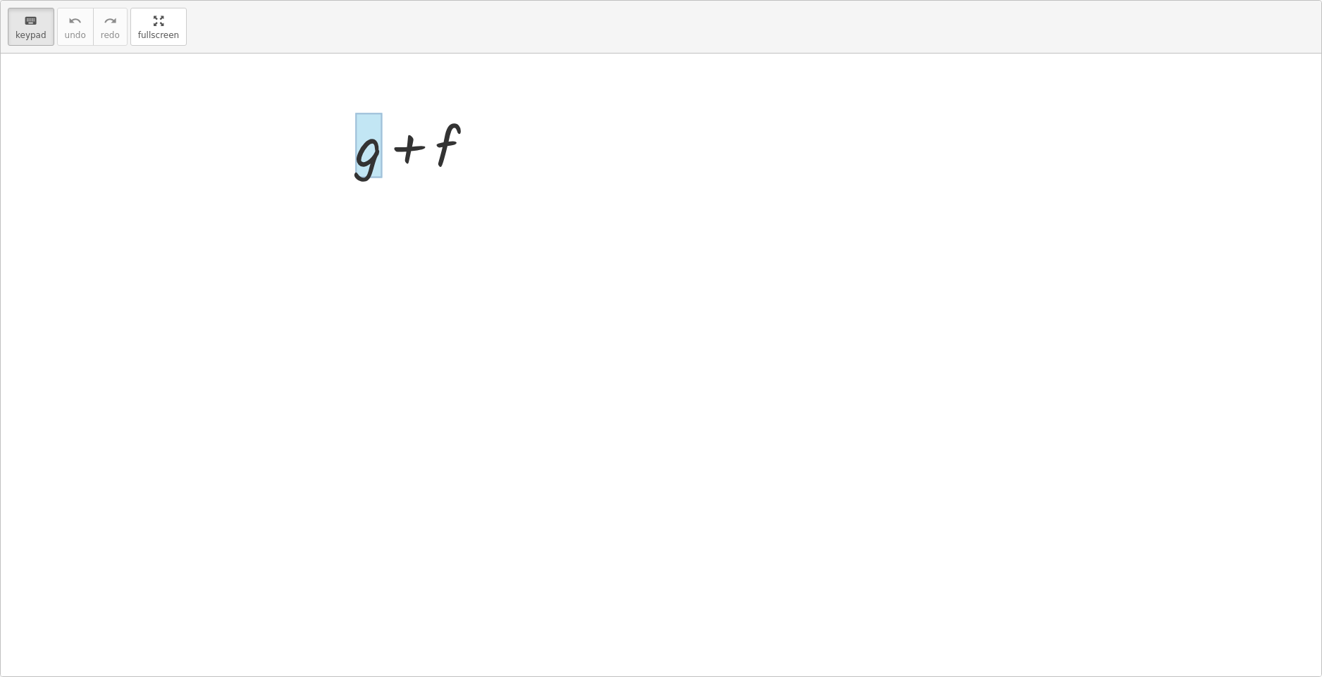
click at [532, 213] on div "keyboard keypad undo undo redo redo fullscreen + g + f ×" at bounding box center [661, 339] width 1320 height 676
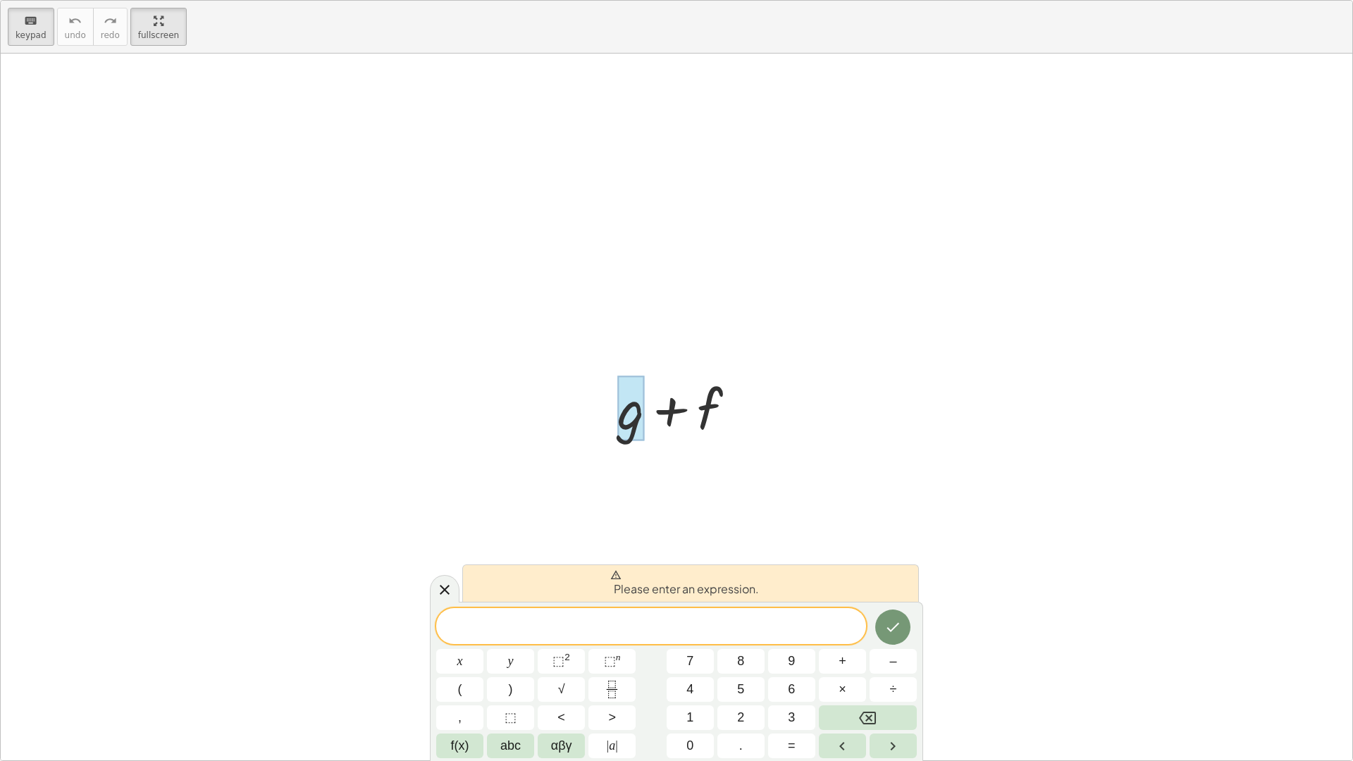
click at [657, 637] on span at bounding box center [651, 627] width 430 height 21
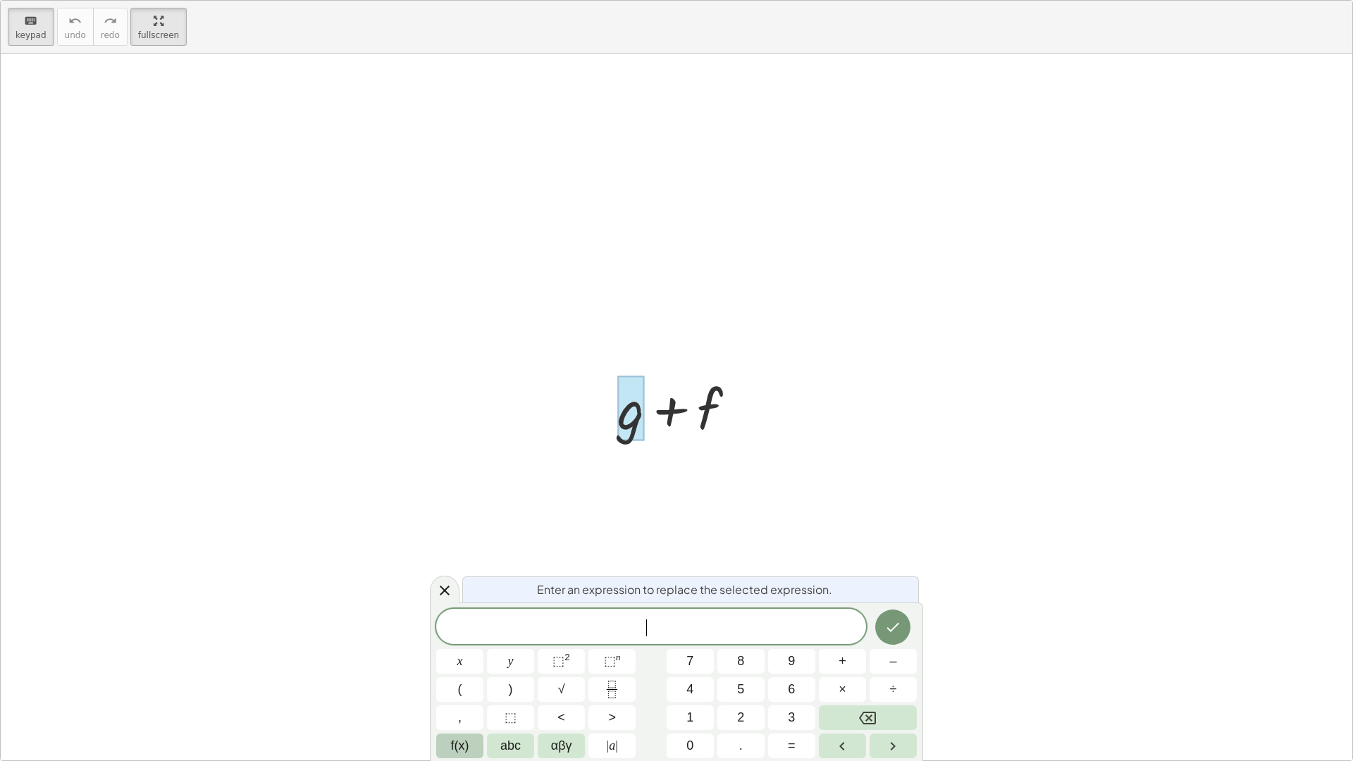
click at [450, 676] on button "f(x)" at bounding box center [459, 745] width 47 height 25
click at [448, 676] on button "123" at bounding box center [459, 745] width 47 height 25
click at [512, 676] on span "abc" at bounding box center [510, 745] width 20 height 19
click at [464, 676] on span "123" at bounding box center [454, 745] width 21 height 19
click at [566, 676] on span "αβγ" at bounding box center [561, 745] width 21 height 19
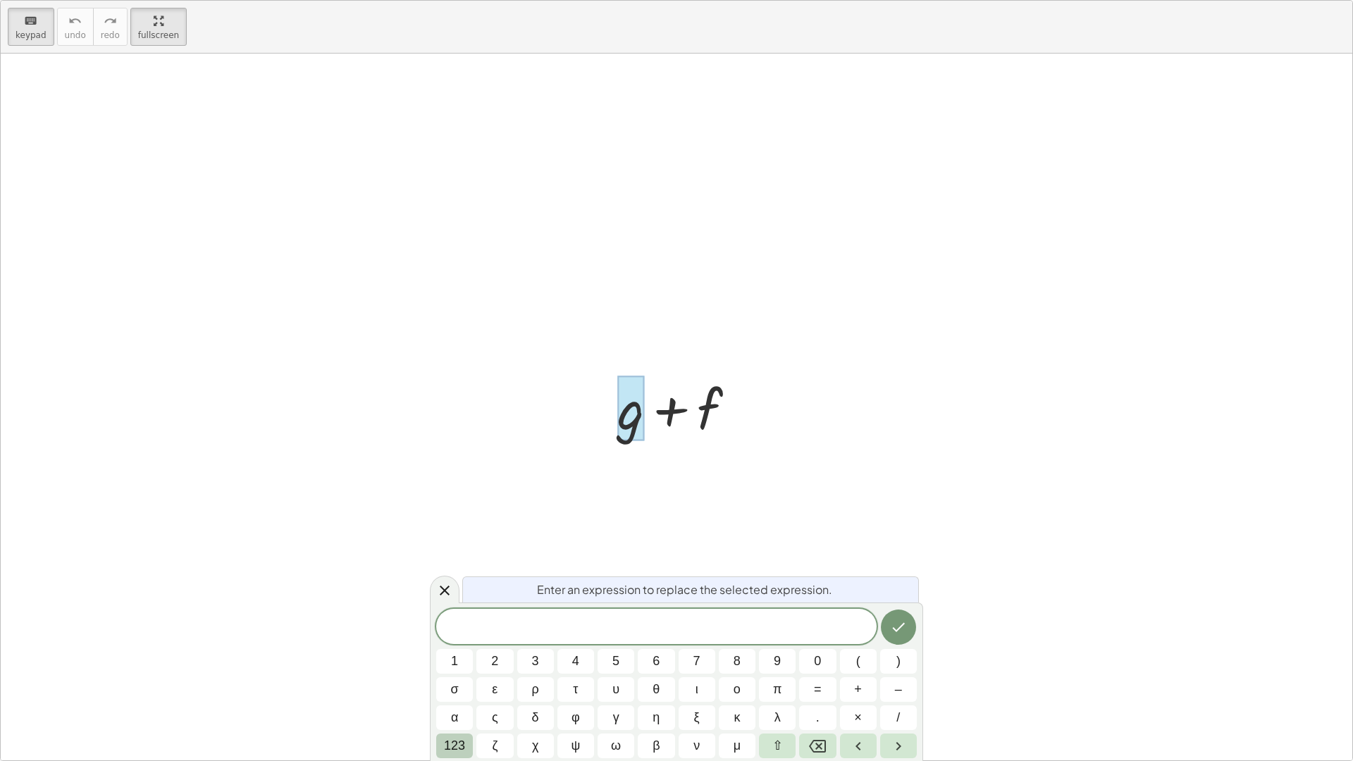
click at [446, 676] on span "123" at bounding box center [454, 745] width 21 height 19
click at [452, 676] on span "f(x)" at bounding box center [460, 745] width 18 height 19
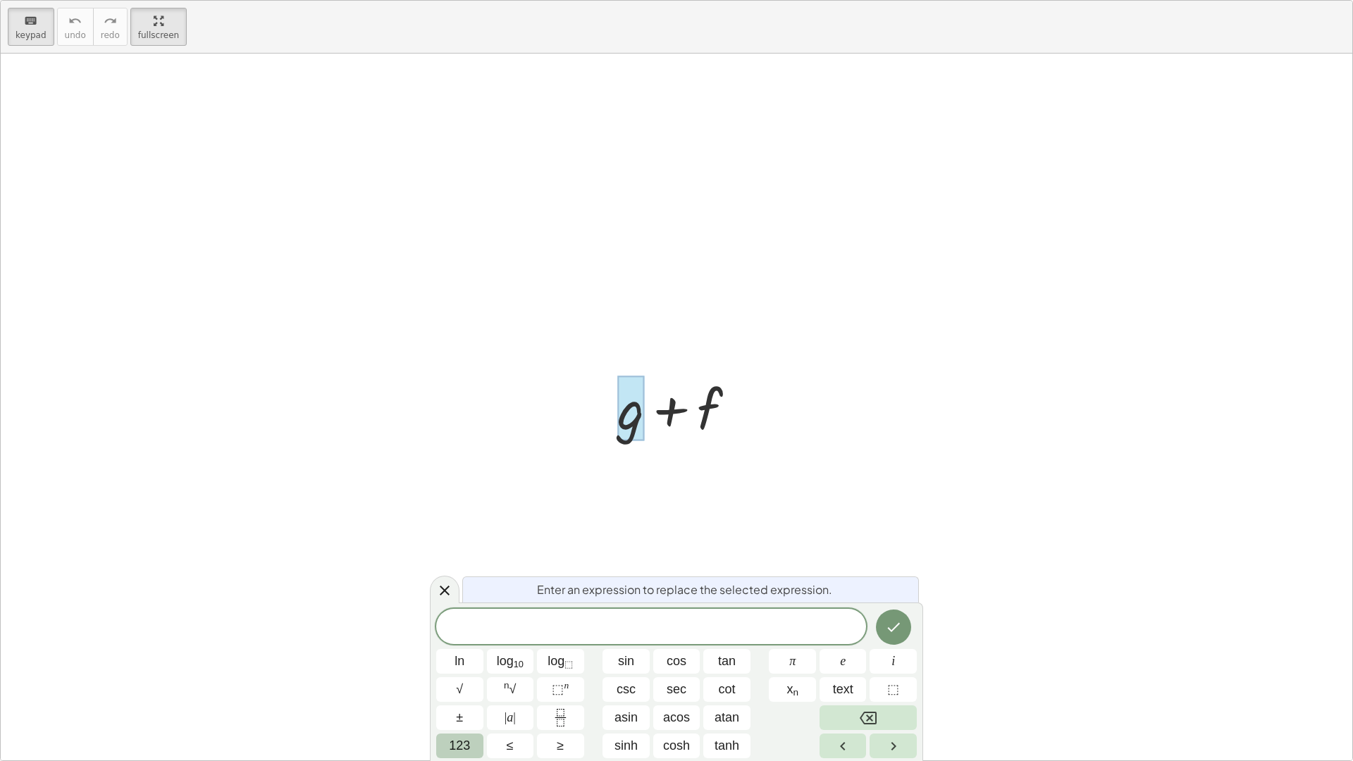
click at [481, 676] on button "123" at bounding box center [459, 745] width 47 height 25
click at [560, 655] on button "⬚ 2" at bounding box center [561, 661] width 47 height 25
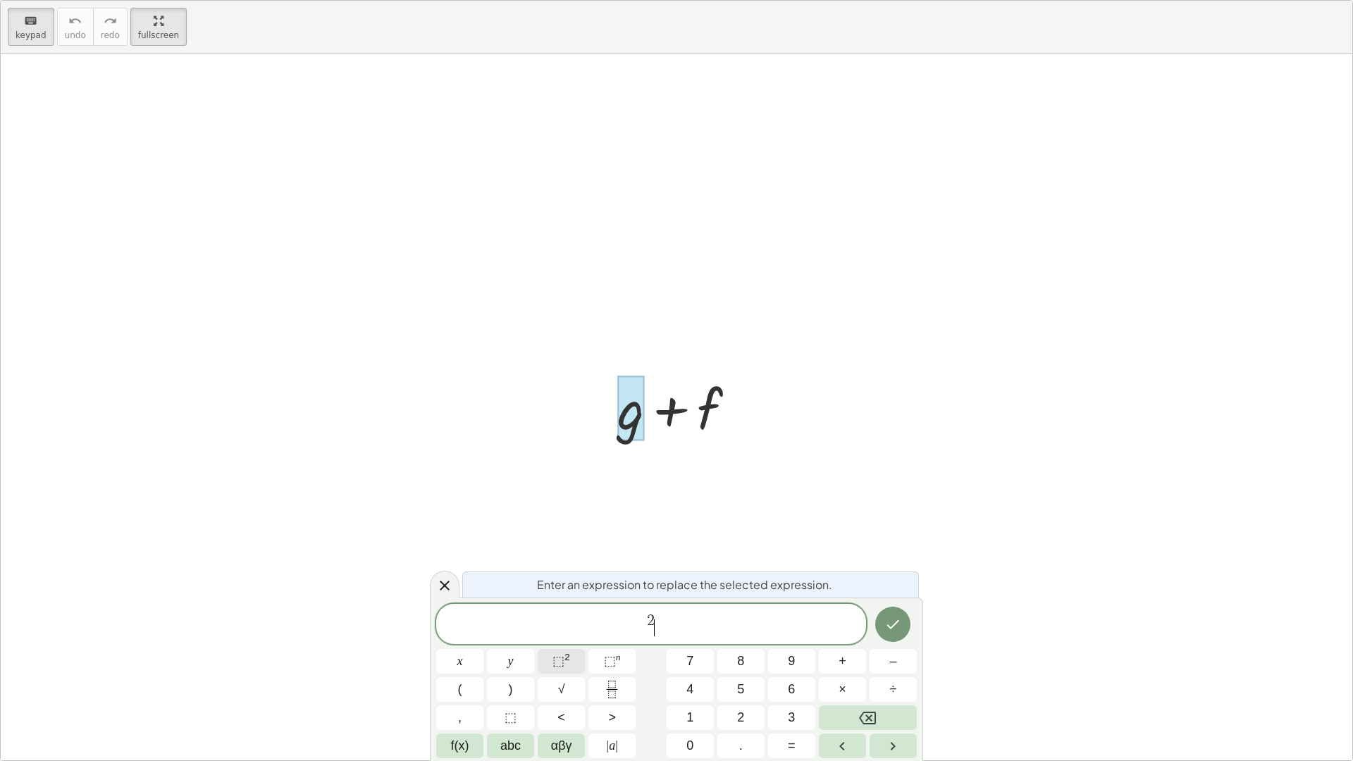
click at [560, 657] on span "⬚" at bounding box center [558, 661] width 12 height 14
click at [621, 652] on button "⬚ n" at bounding box center [611, 661] width 47 height 25
click at [438, 580] on icon at bounding box center [444, 578] width 17 height 17
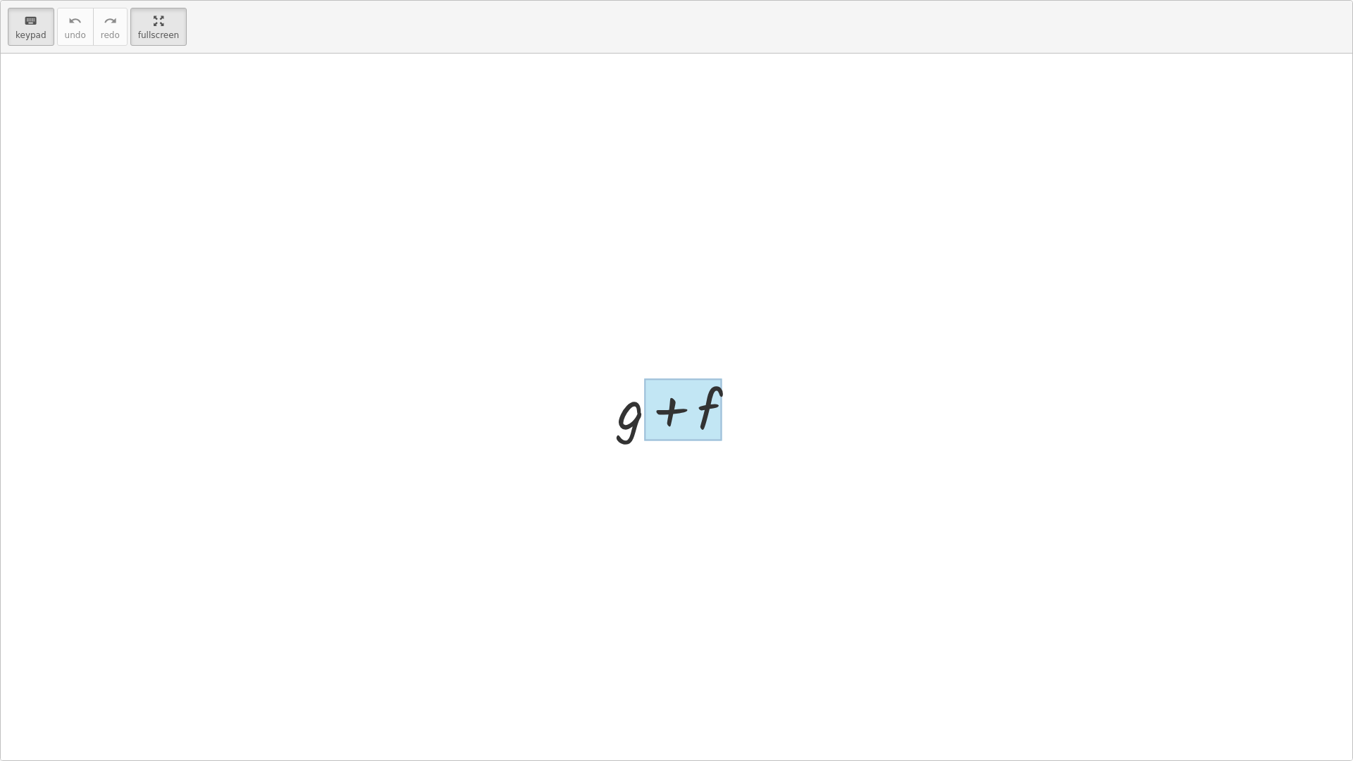
click at [714, 395] on div at bounding box center [683, 409] width 78 height 63
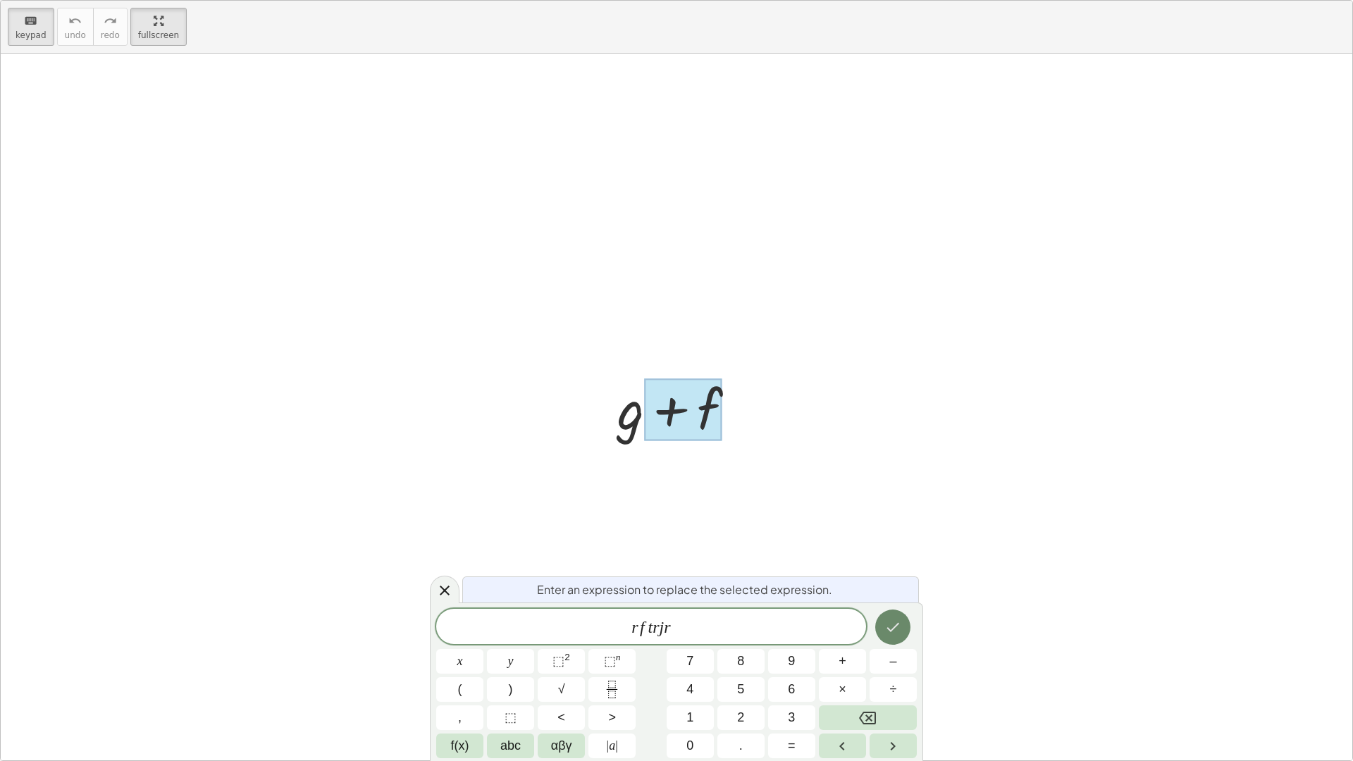
click at [898, 631] on icon "Done" at bounding box center [892, 627] width 17 height 17
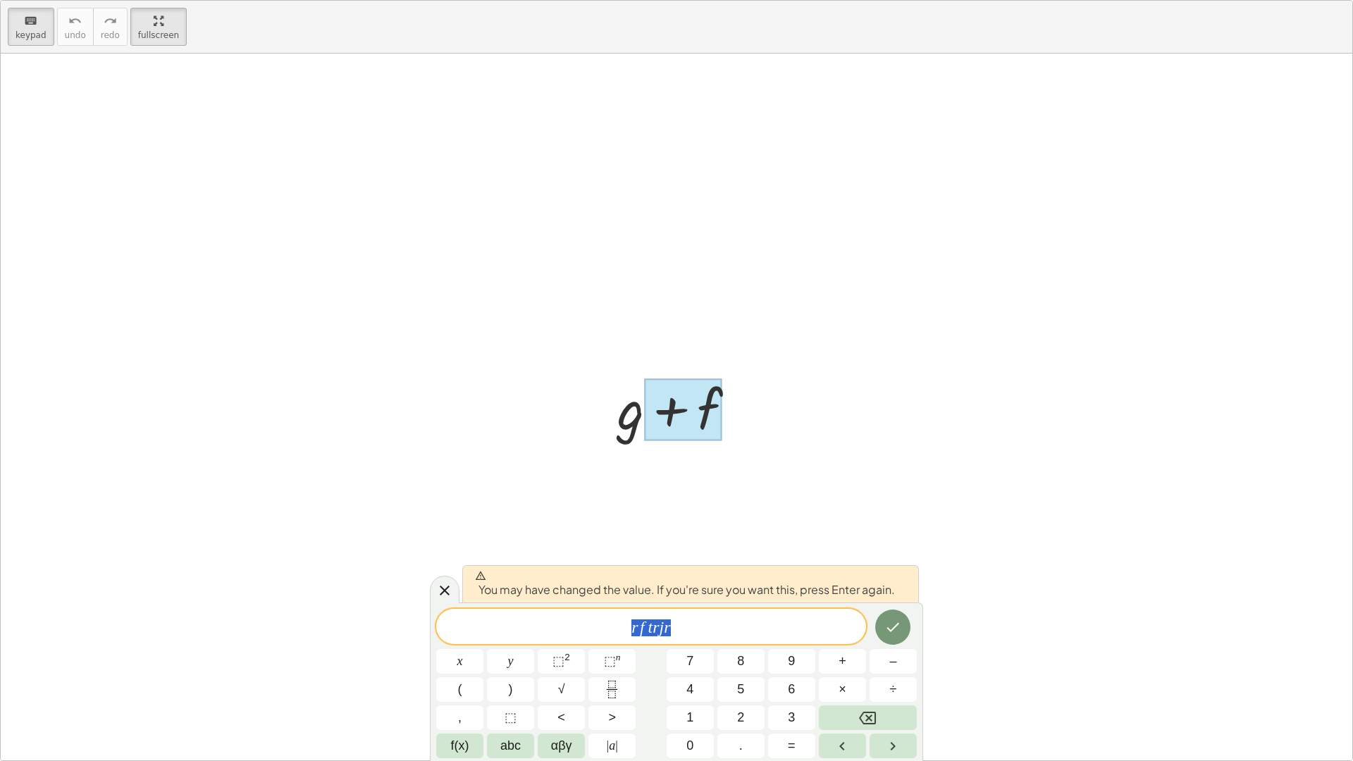
drag, startPoint x: 727, startPoint y: 637, endPoint x: 604, endPoint y: 640, distance: 123.3
click at [604, 640] on div "****** r f t r j r" at bounding box center [651, 626] width 430 height 35
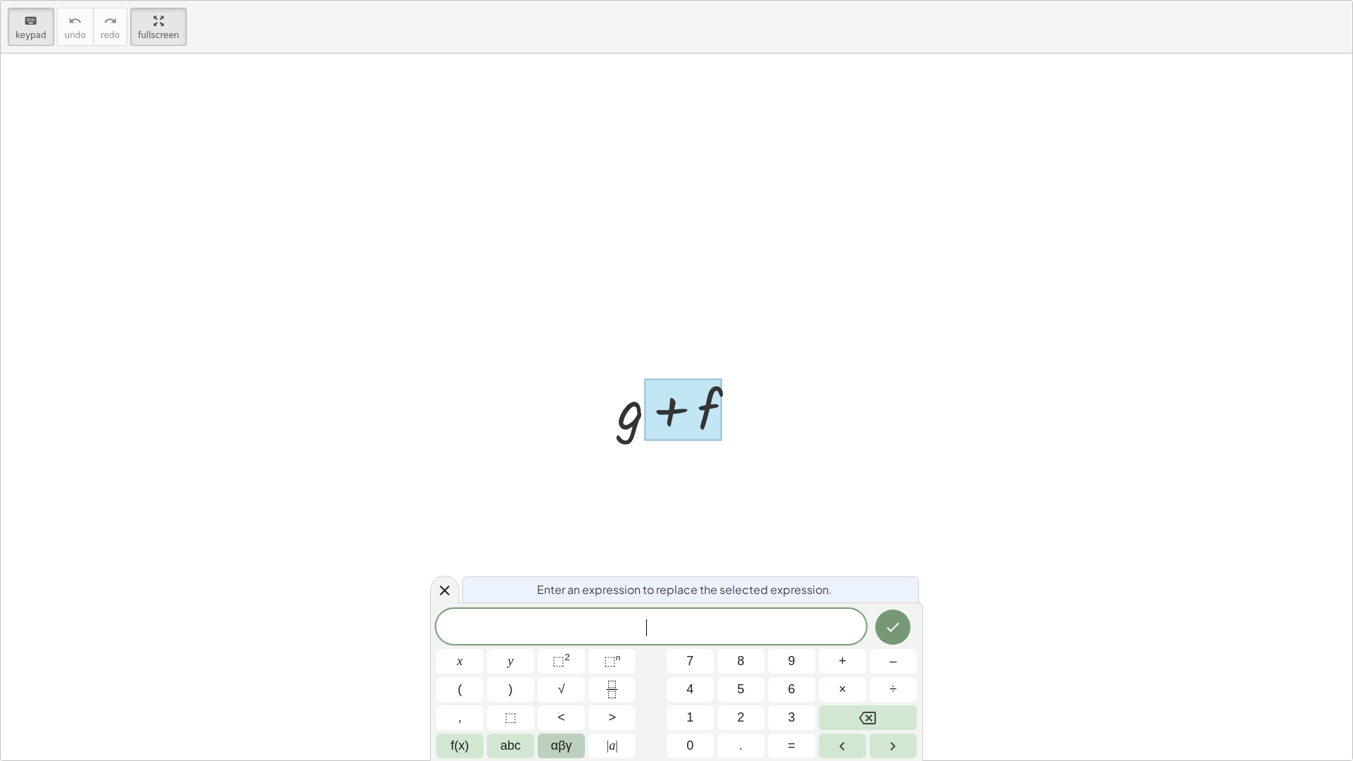
click at [569, 676] on span "αβγ" at bounding box center [561, 745] width 21 height 19
click at [447, 676] on span "123" at bounding box center [454, 745] width 21 height 19
click at [629, 628] on span "​" at bounding box center [651, 628] width 430 height 20
click at [581, 660] on button "⬚ 2" at bounding box center [561, 661] width 47 height 25
click at [626, 671] on button "⬚ n" at bounding box center [611, 661] width 47 height 25
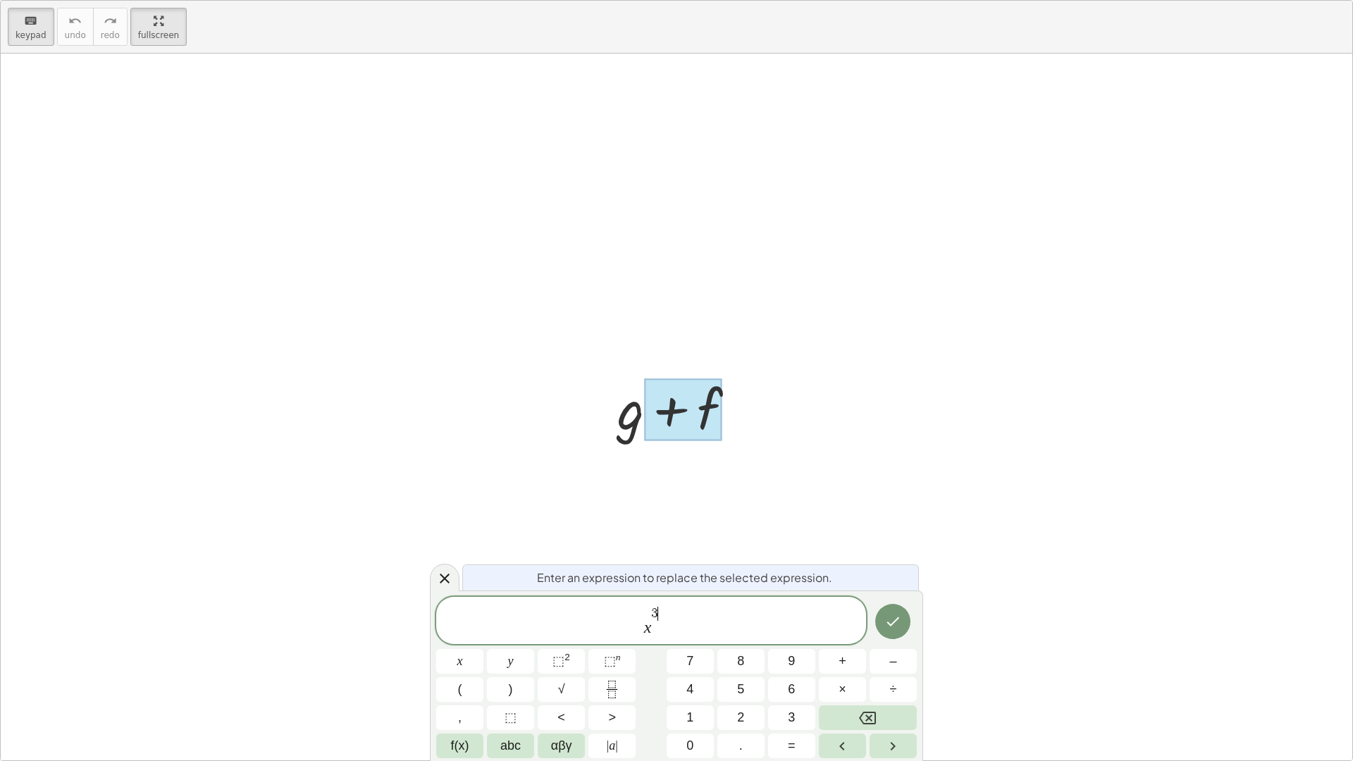
click at [657, 630] on span "x 3 ​" at bounding box center [651, 621] width 430 height 32
click at [657, 630] on span "x ​" at bounding box center [651, 624] width 430 height 25
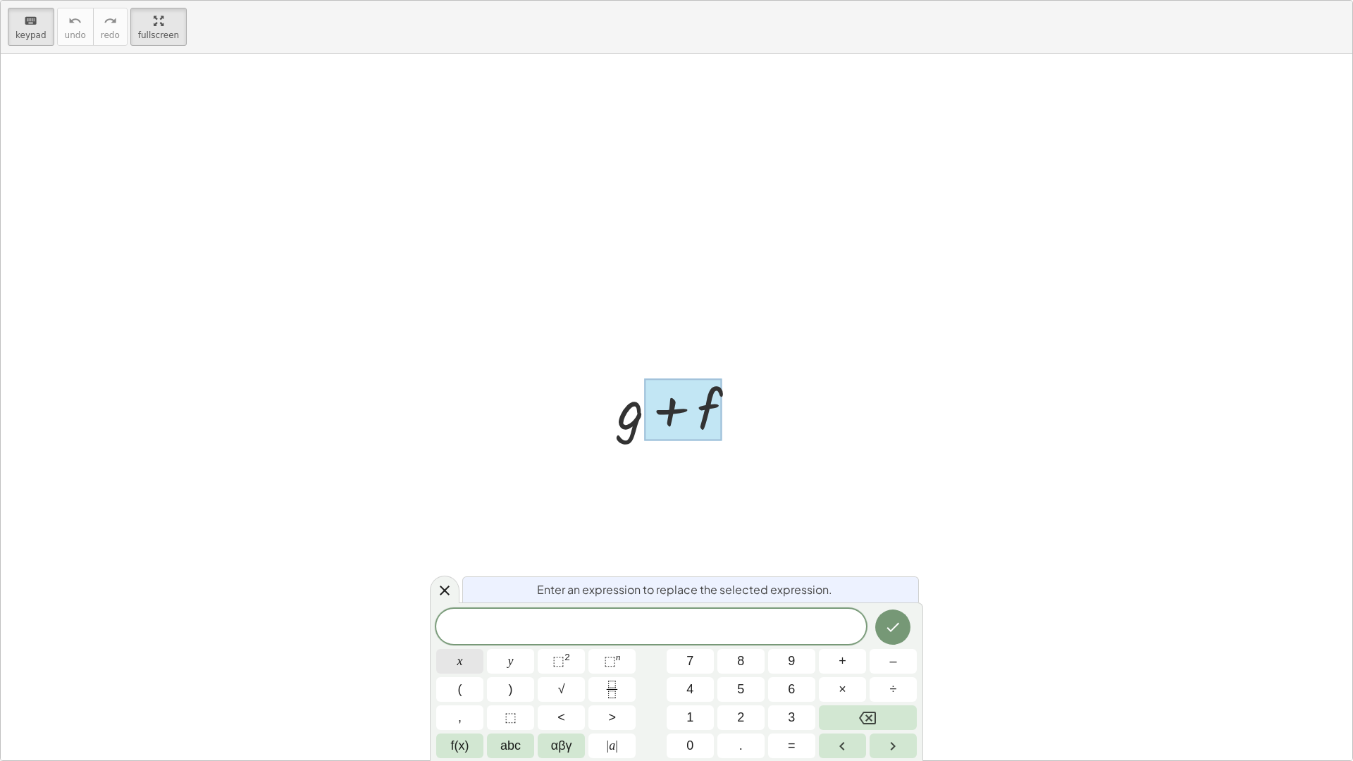
click at [445, 659] on button "x" at bounding box center [459, 661] width 47 height 25
click at [552, 665] on button "⬚ 2" at bounding box center [561, 661] width 47 height 25
click at [504, 676] on span "⬚" at bounding box center [510, 717] width 12 height 19
click at [850, 662] on button "+" at bounding box center [842, 661] width 47 height 25
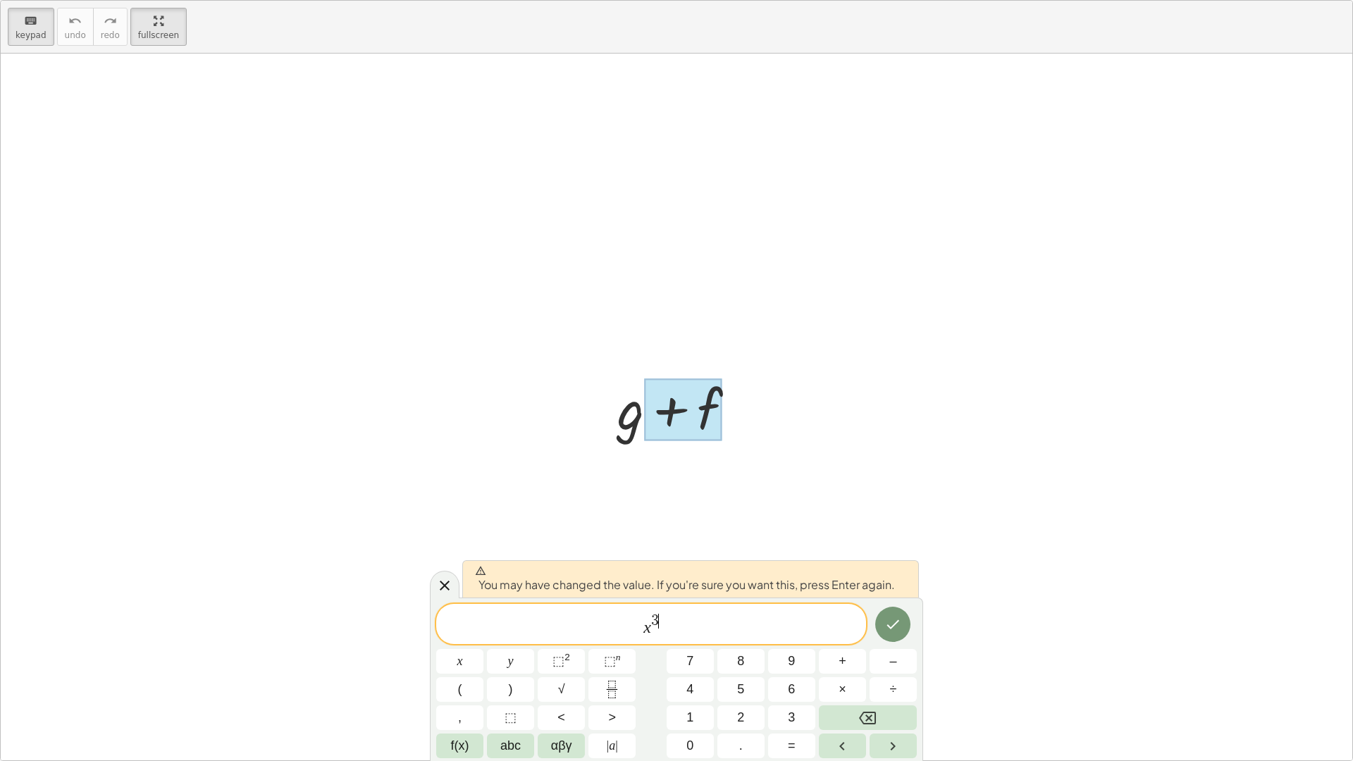
click at [680, 642] on div "x 3 ​" at bounding box center [651, 624] width 430 height 40
click at [838, 656] on button "+" at bounding box center [842, 661] width 47 height 25
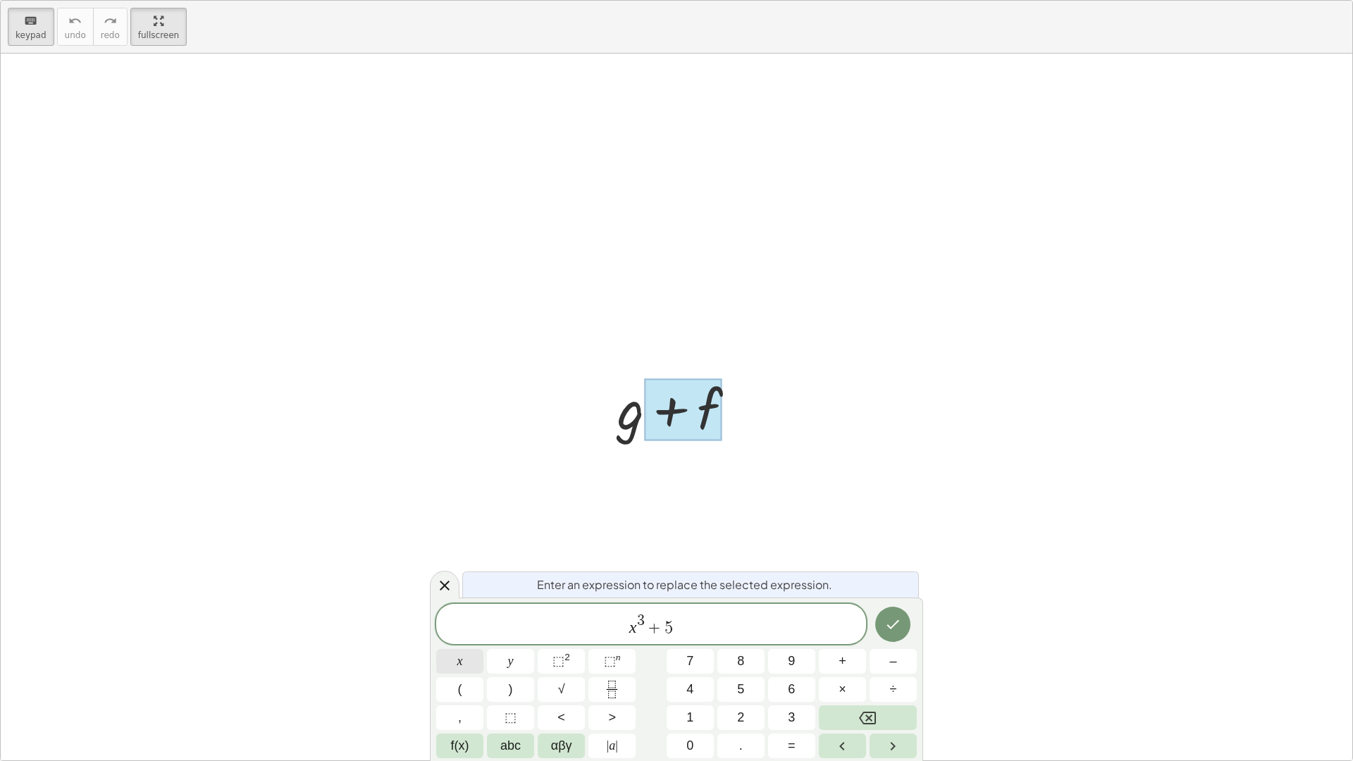
click at [456, 667] on button "x" at bounding box center [459, 661] width 47 height 25
click at [563, 651] on button "⬚ 2" at bounding box center [561, 661] width 47 height 25
click at [838, 656] on span "+" at bounding box center [842, 661] width 8 height 19
click at [688, 676] on button "1" at bounding box center [690, 717] width 47 height 25
click at [685, 676] on button "1" at bounding box center [690, 717] width 47 height 25
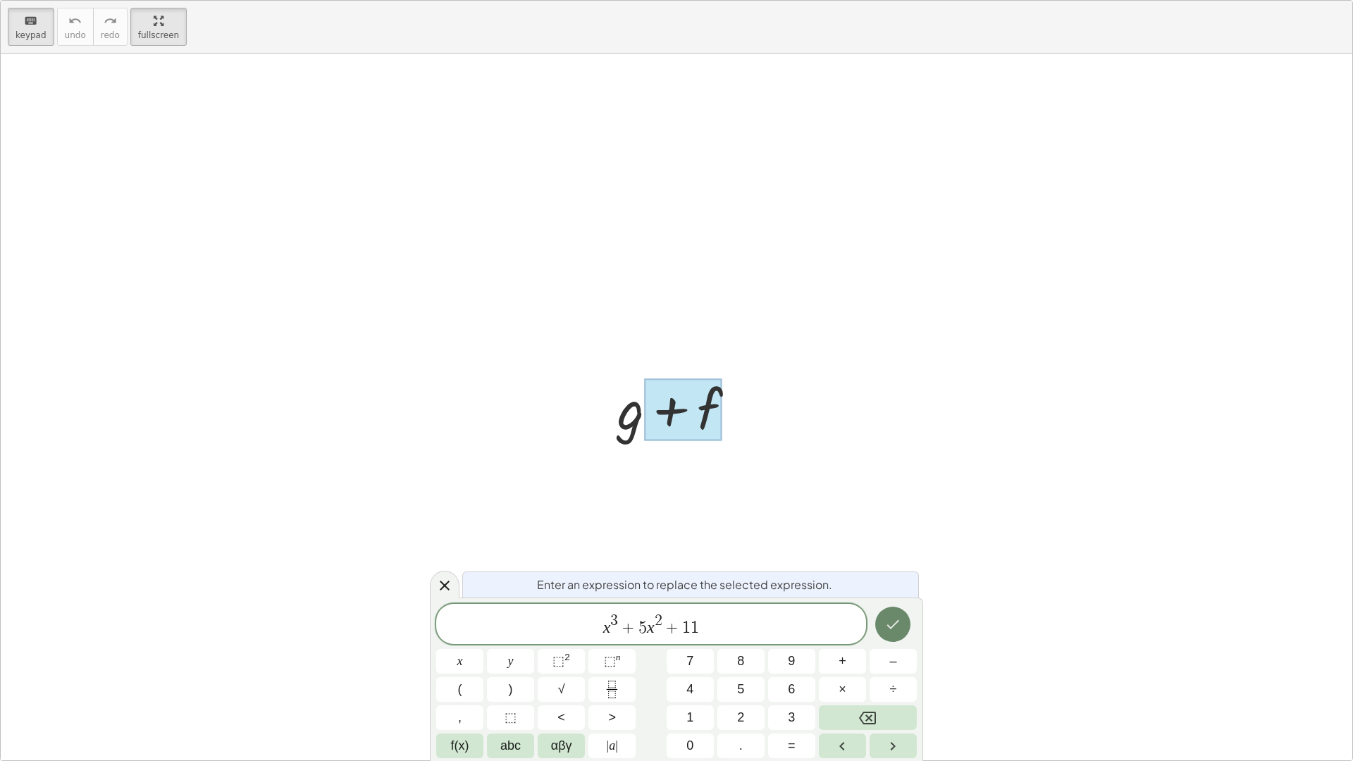
click at [894, 624] on icon "Done" at bounding box center [892, 624] width 17 height 17
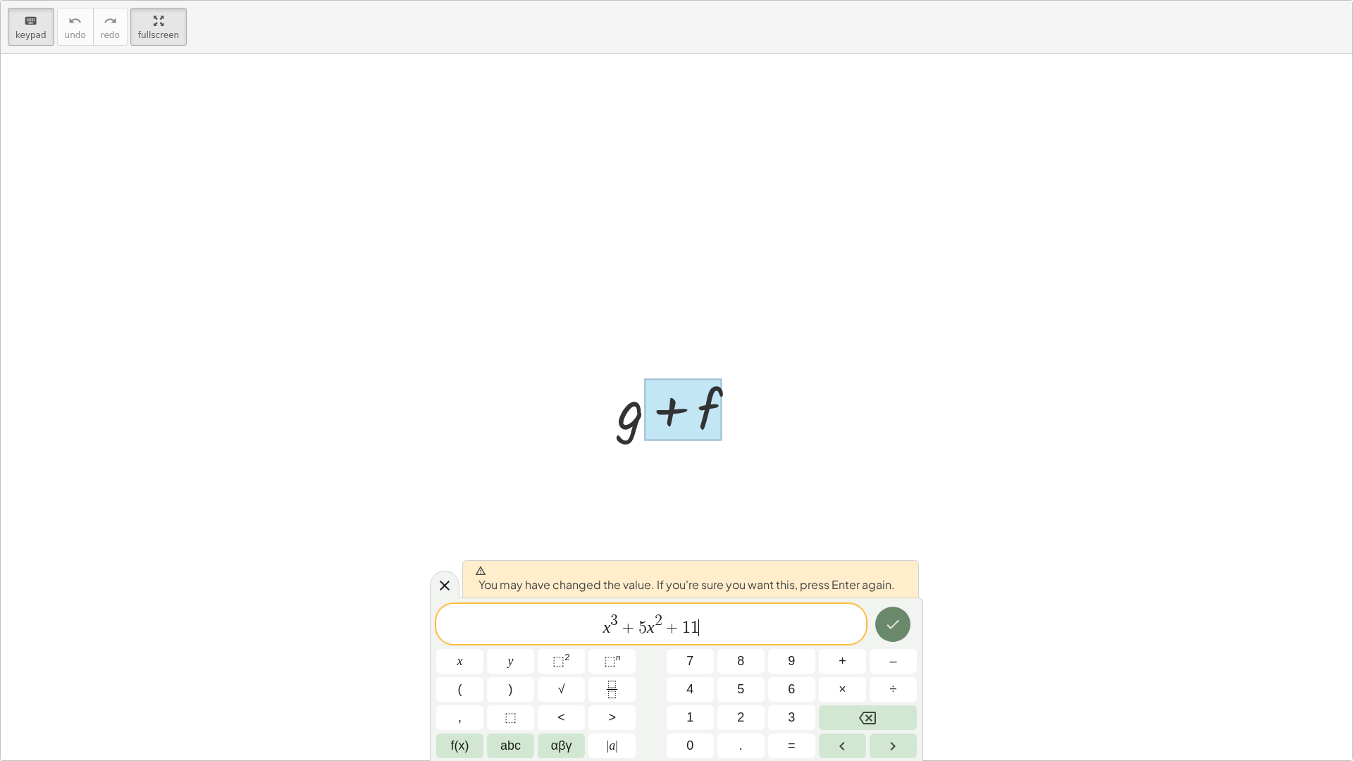
click at [894, 624] on icon "Done" at bounding box center [892, 624] width 17 height 17
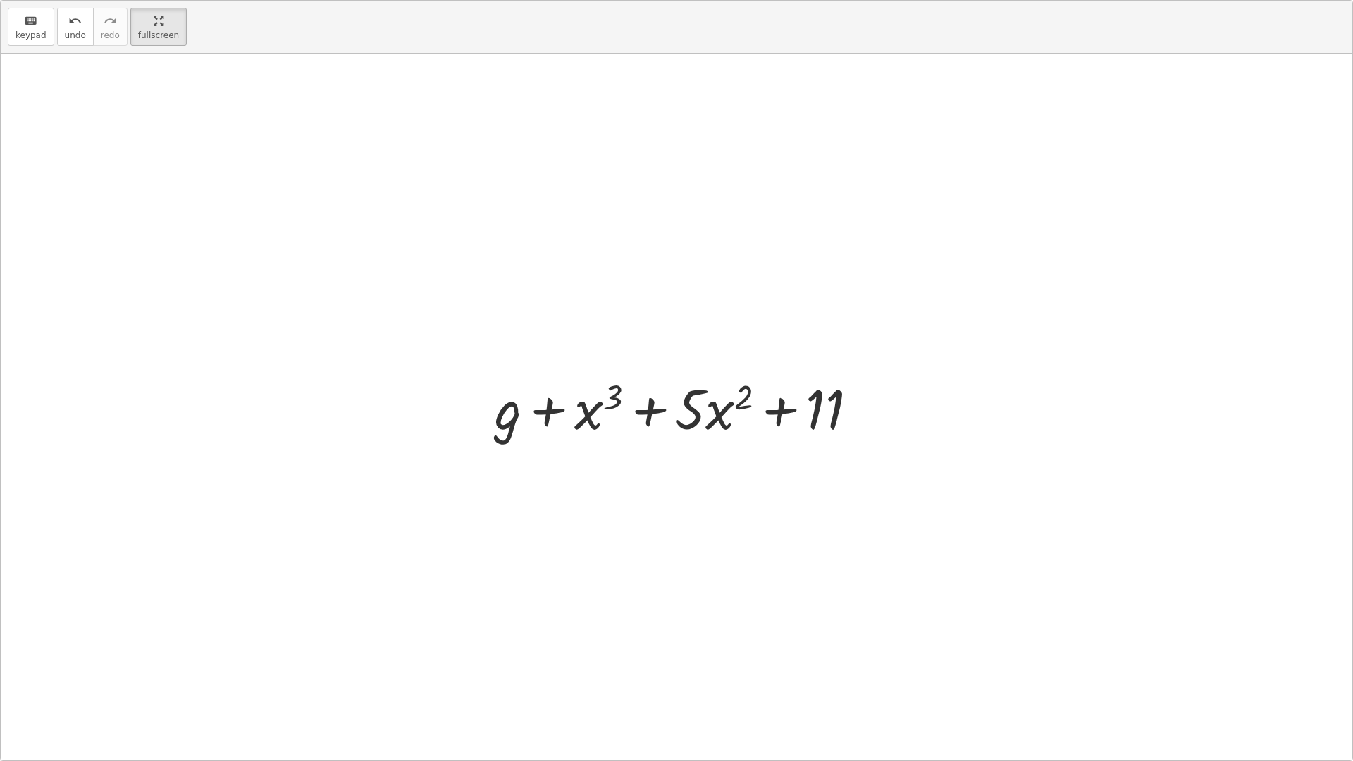
click at [504, 442] on div at bounding box center [682, 407] width 388 height 73
click at [505, 431] on div at bounding box center [682, 407] width 388 height 73
click at [514, 421] on div at bounding box center [682, 407] width 388 height 73
click at [511, 424] on div at bounding box center [682, 407] width 388 height 73
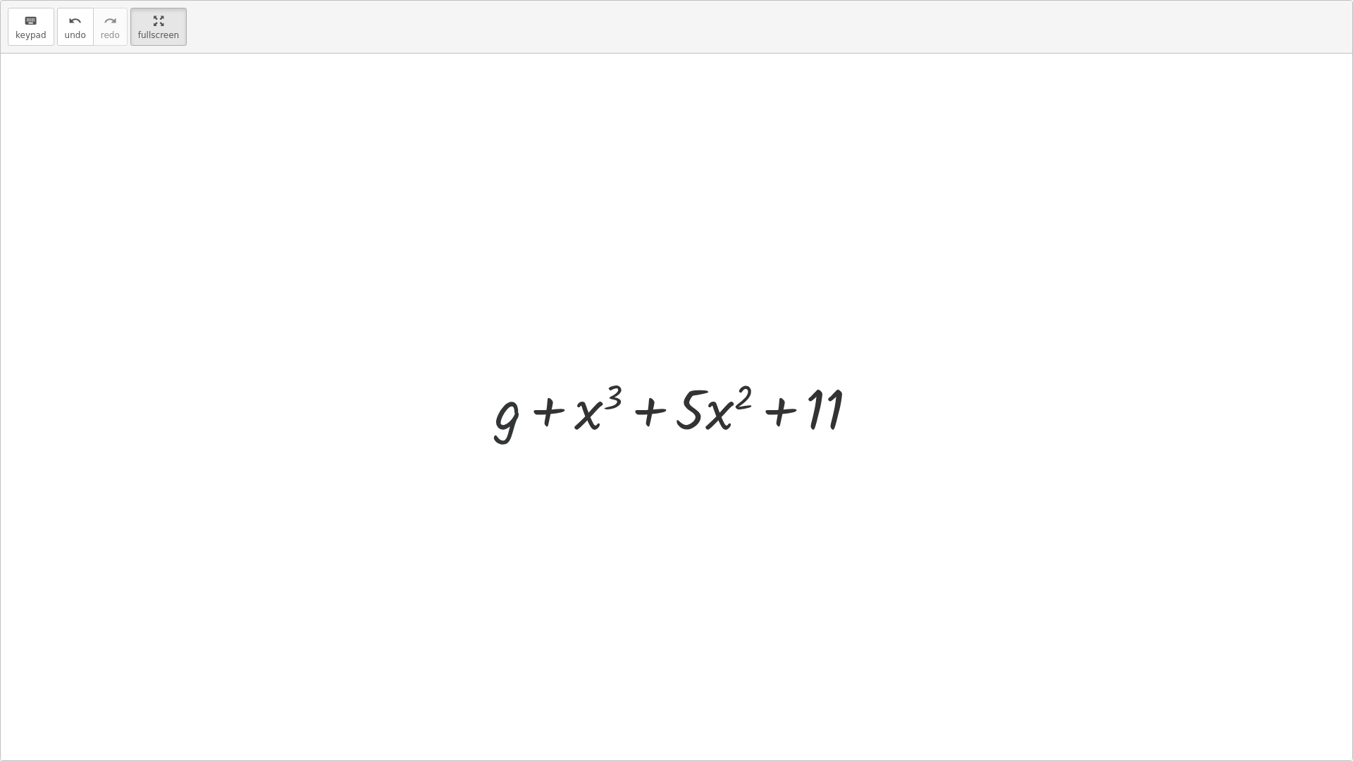
click at [506, 431] on div at bounding box center [682, 407] width 388 height 73
click at [524, 436] on div at bounding box center [682, 407] width 388 height 73
click at [512, 424] on div at bounding box center [682, 407] width 388 height 73
click at [504, 424] on div at bounding box center [682, 407] width 388 height 73
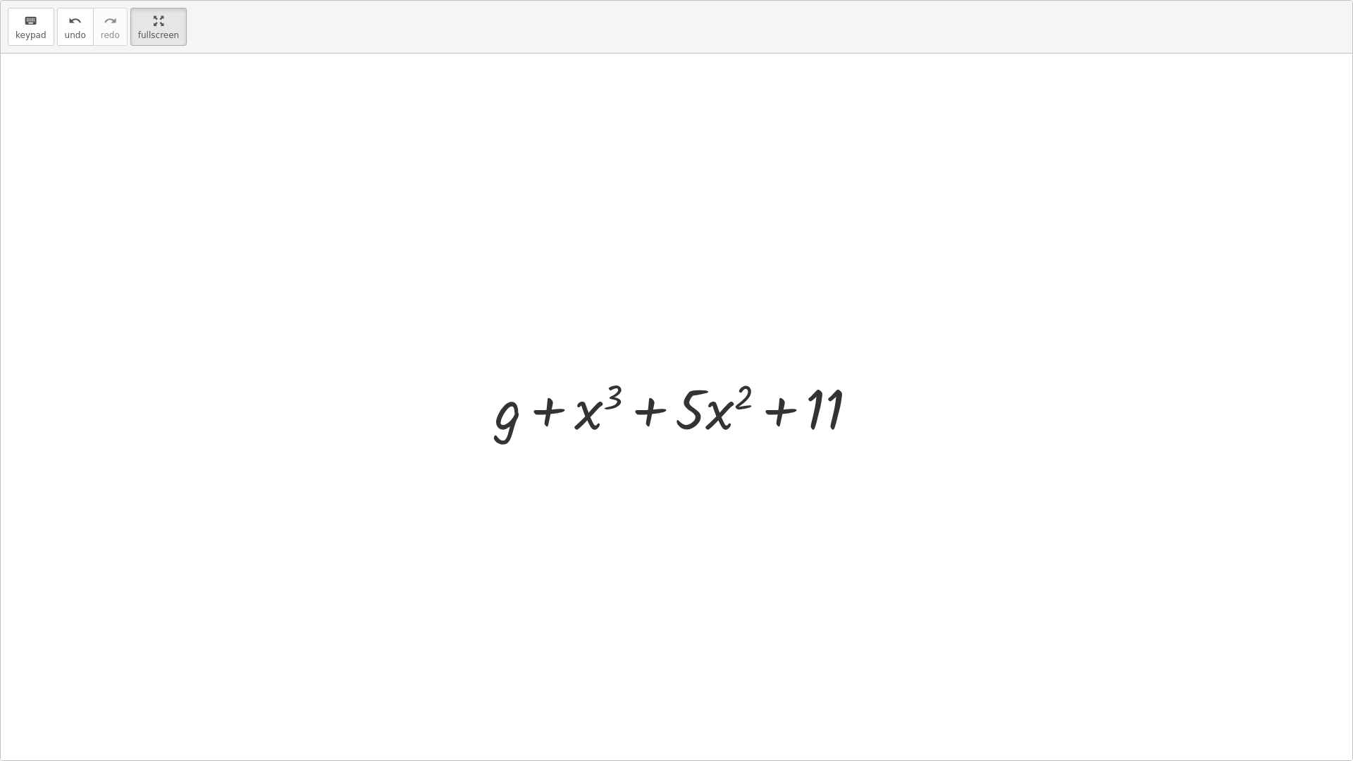
click at [512, 426] on div at bounding box center [682, 407] width 388 height 73
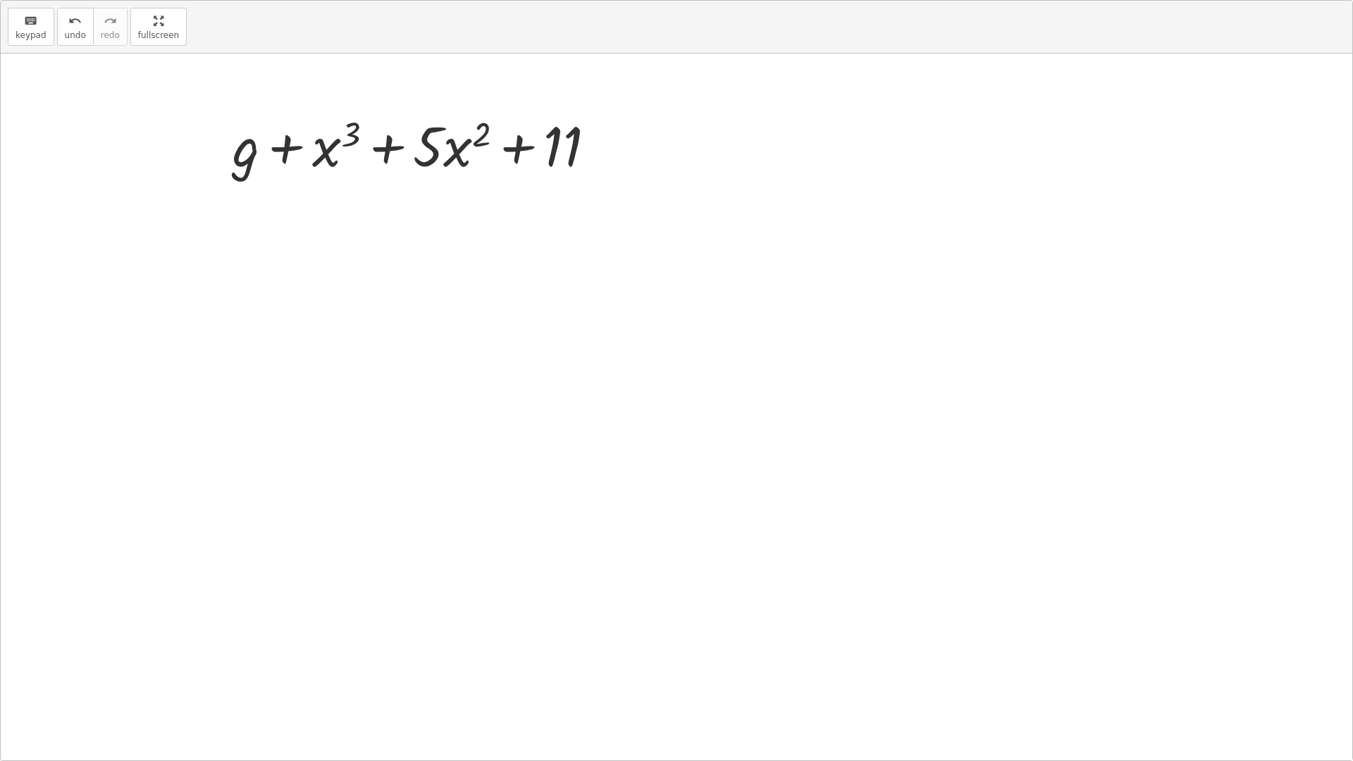
drag, startPoint x: 142, startPoint y: 21, endPoint x: 113, endPoint y: -32, distance: 60.8
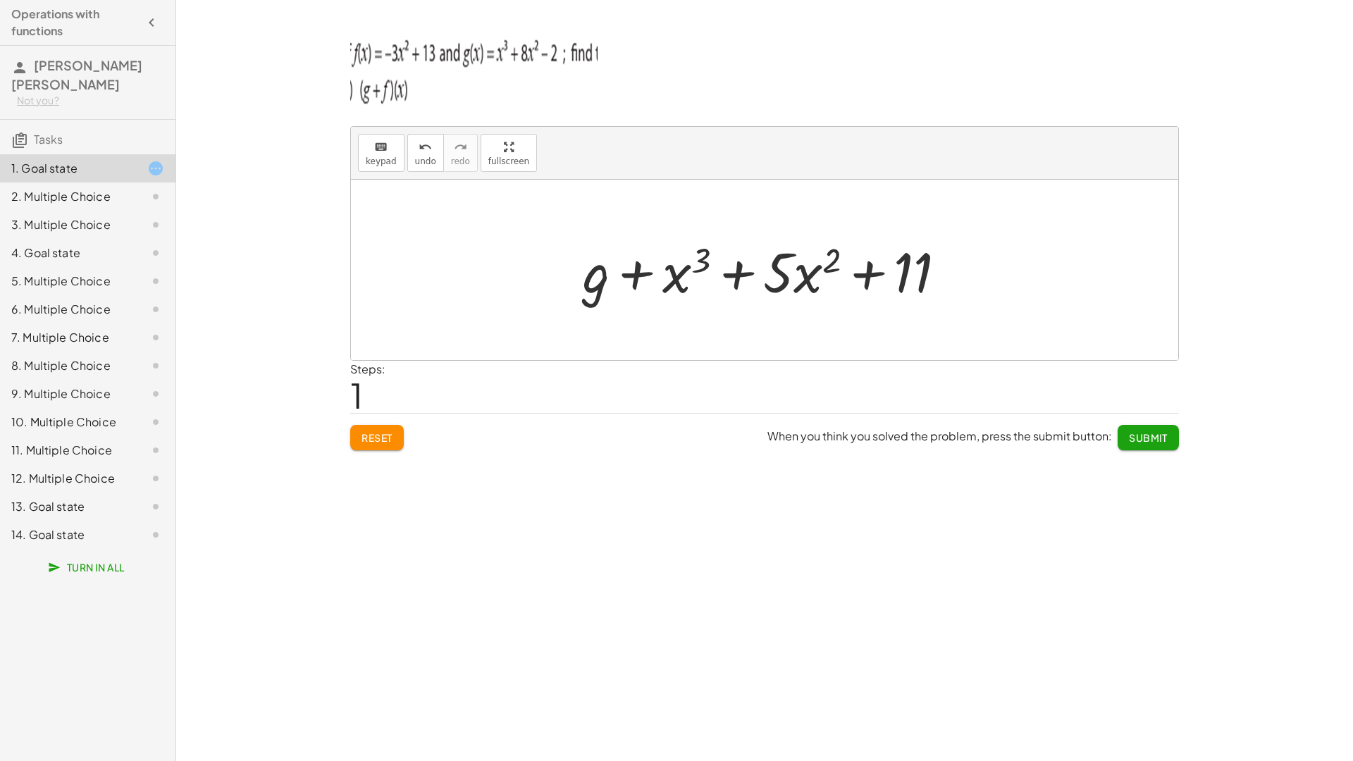
click at [113, 0] on html "Operations with functions [PERSON_NAME] [PERSON_NAME] Not you? Tasks 1. Goal st…" at bounding box center [676, 380] width 1353 height 761
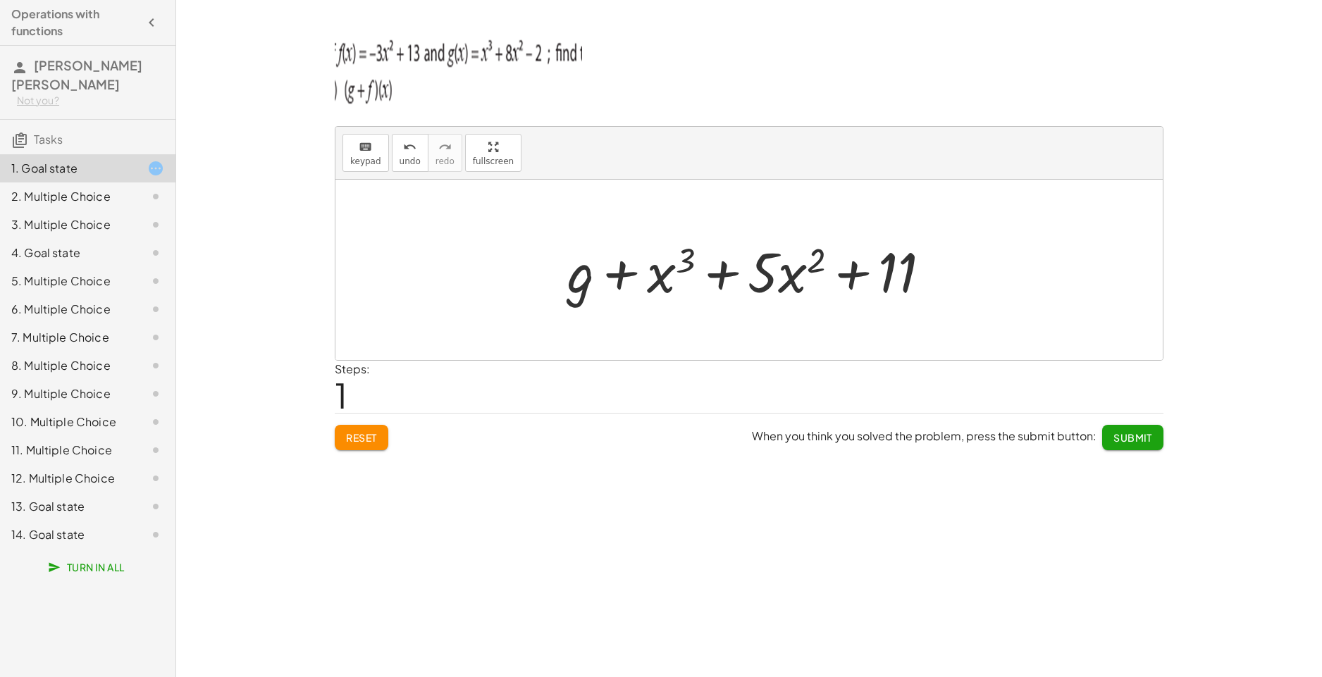
drag, startPoint x: 559, startPoint y: 283, endPoint x: 578, endPoint y: 287, distance: 19.3
click at [562, 283] on div "+ g + f + g + x 3 + · 5 · x 2 + 11" at bounding box center [749, 270] width 406 height 80
click at [581, 287] on div at bounding box center [754, 270] width 388 height 73
click at [344, 397] on span "1" at bounding box center [341, 394] width 13 height 43
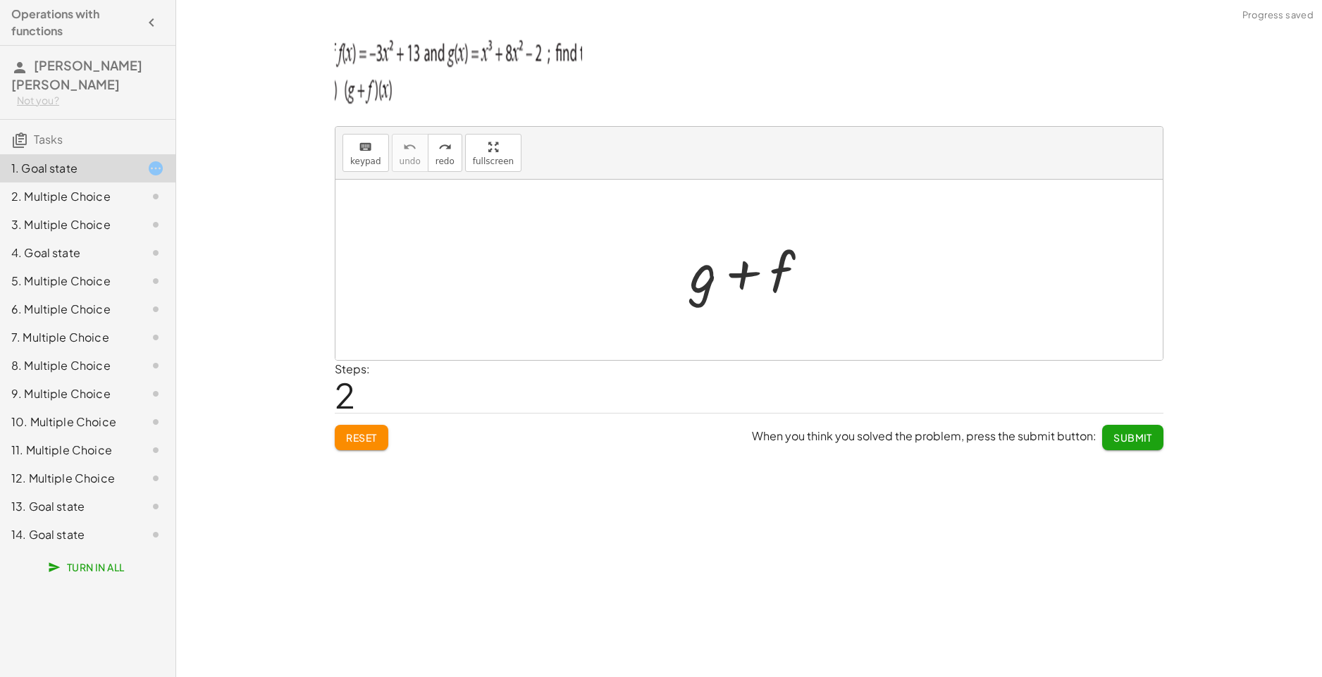
click at [700, 275] on div at bounding box center [755, 270] width 144 height 73
click at [700, 298] on div at bounding box center [755, 270] width 144 height 73
click at [702, 296] on div at bounding box center [755, 270] width 144 height 73
drag, startPoint x: 488, startPoint y: 156, endPoint x: 517, endPoint y: 209, distance: 60.8
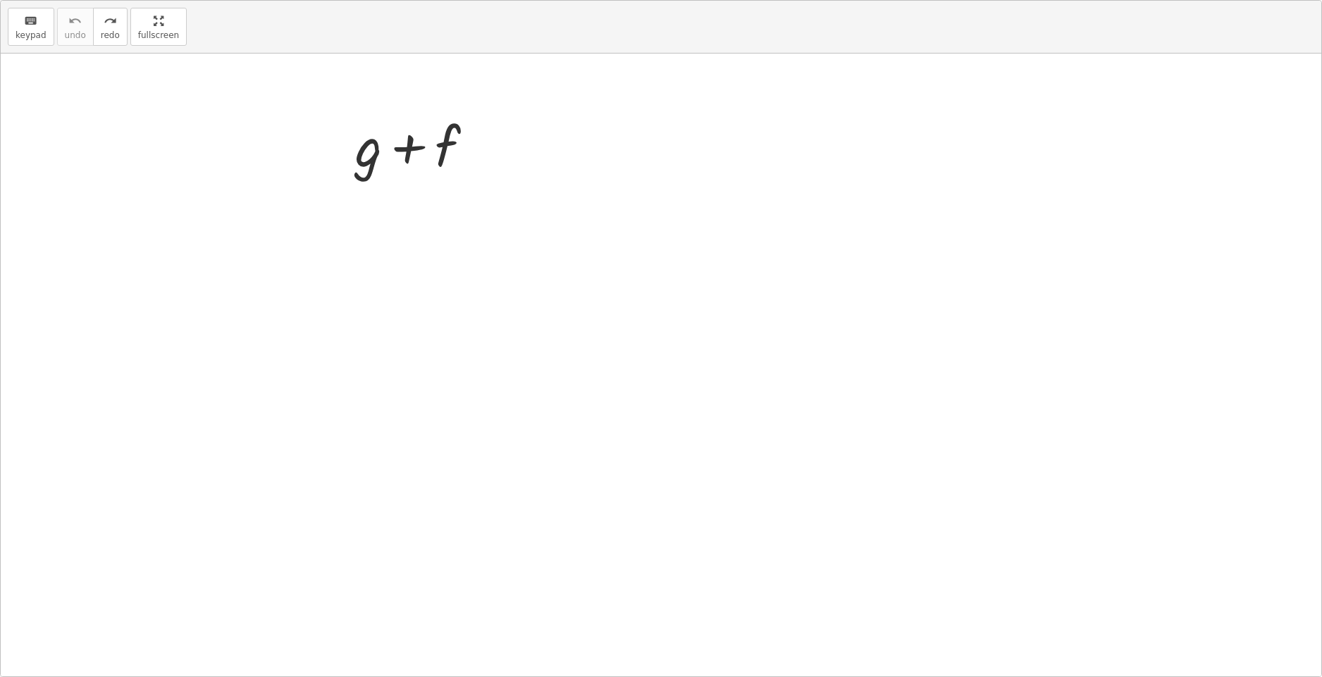
click at [517, 209] on div "keyboard keypad undo undo redo redo fullscreen + g + f ×" at bounding box center [661, 339] width 1320 height 676
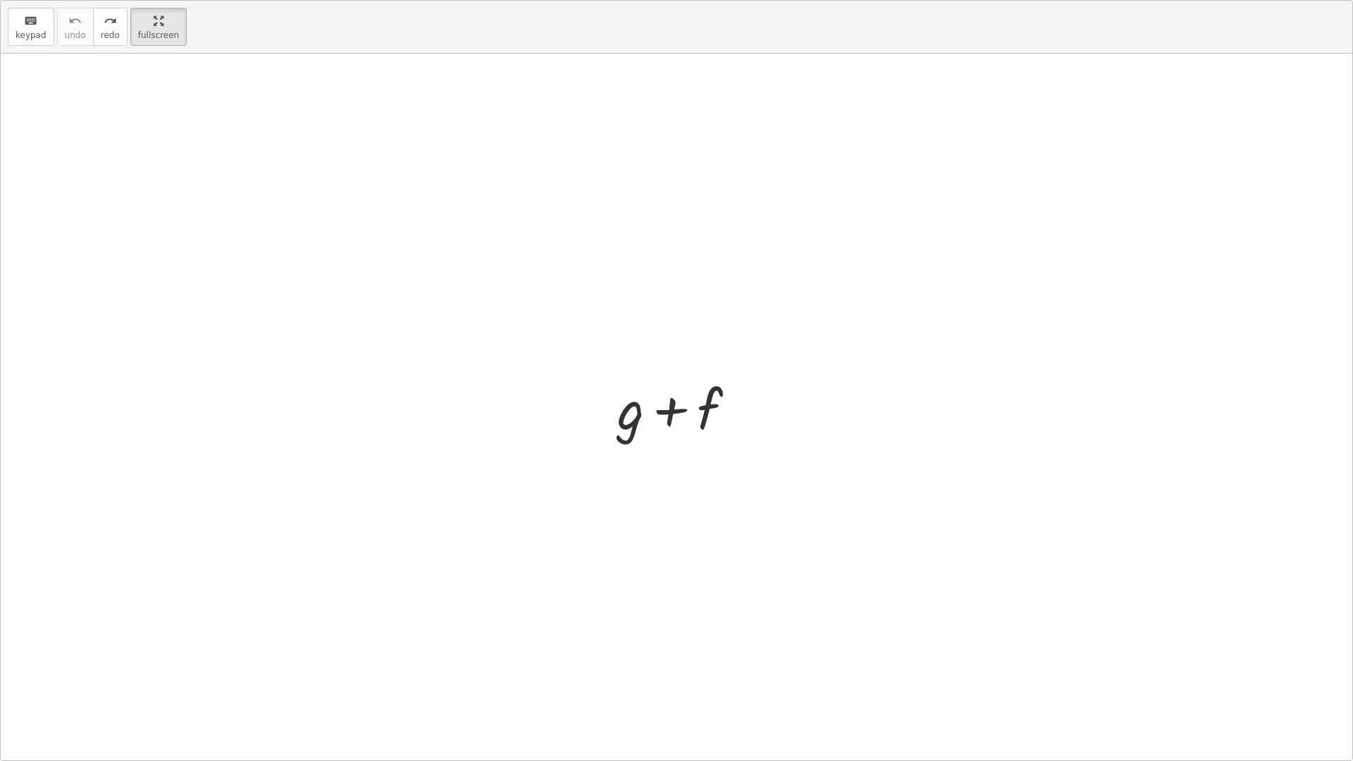
drag, startPoint x: 648, startPoint y: 373, endPoint x: 632, endPoint y: 407, distance: 38.1
click at [644, 383] on div "+ g + f" at bounding box center [676, 407] width 161 height 80
drag, startPoint x: 632, startPoint y: 407, endPoint x: 635, endPoint y: 426, distance: 18.5
click at [632, 412] on div at bounding box center [682, 407] width 144 height 73
click at [636, 426] on div at bounding box center [682, 407] width 144 height 73
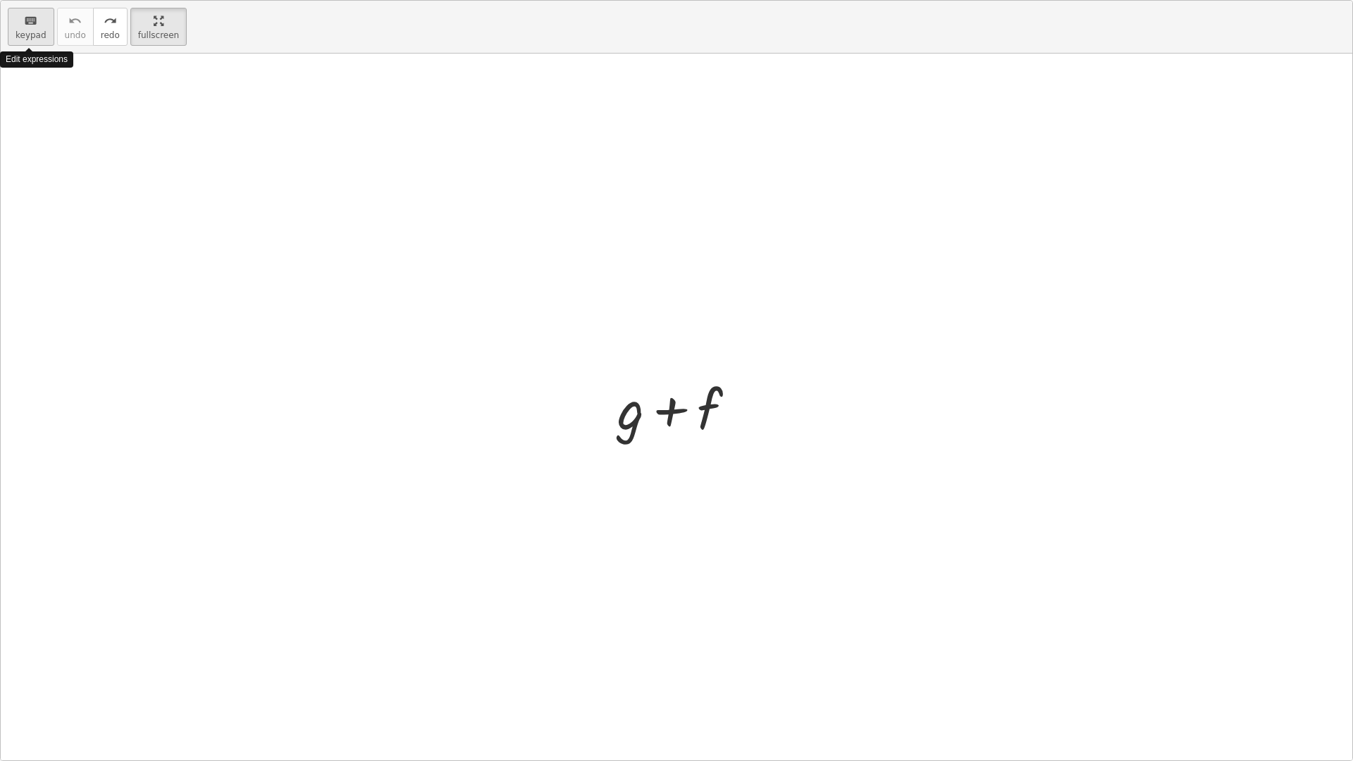
click at [33, 43] on button "keyboard keypad" at bounding box center [31, 27] width 47 height 38
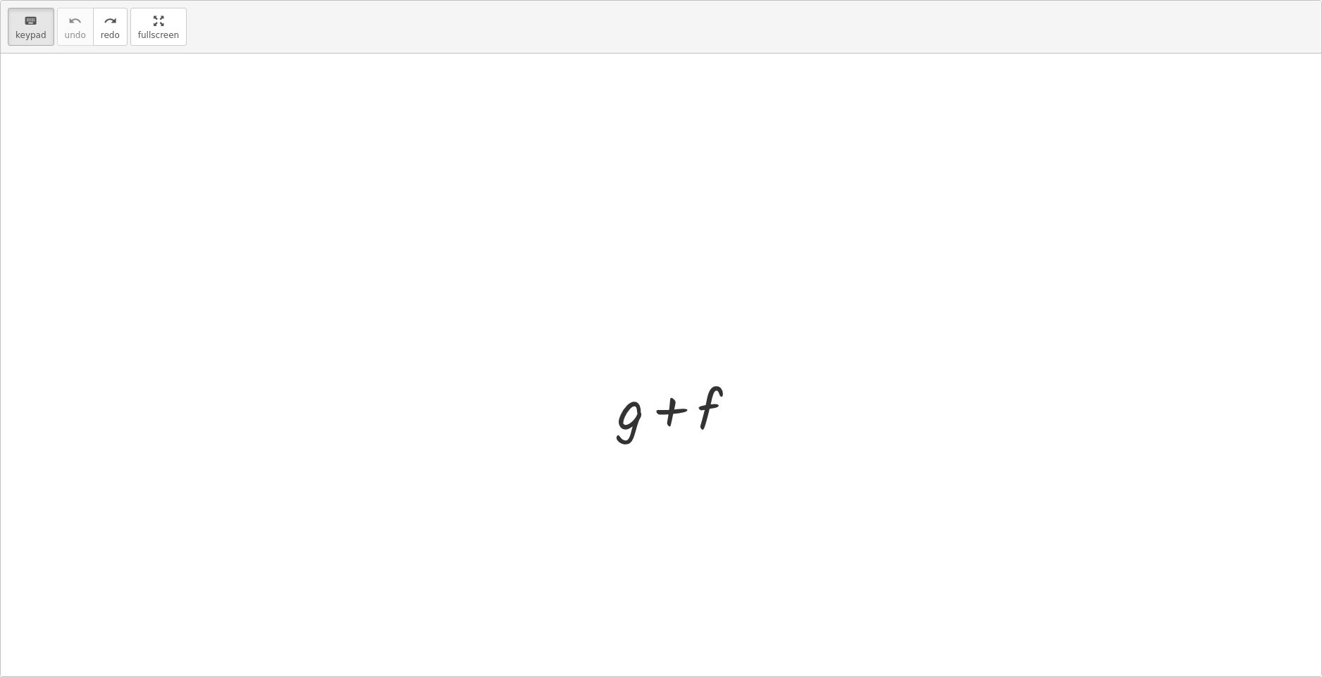
drag, startPoint x: 162, startPoint y: 24, endPoint x: 133, endPoint y: -30, distance: 61.5
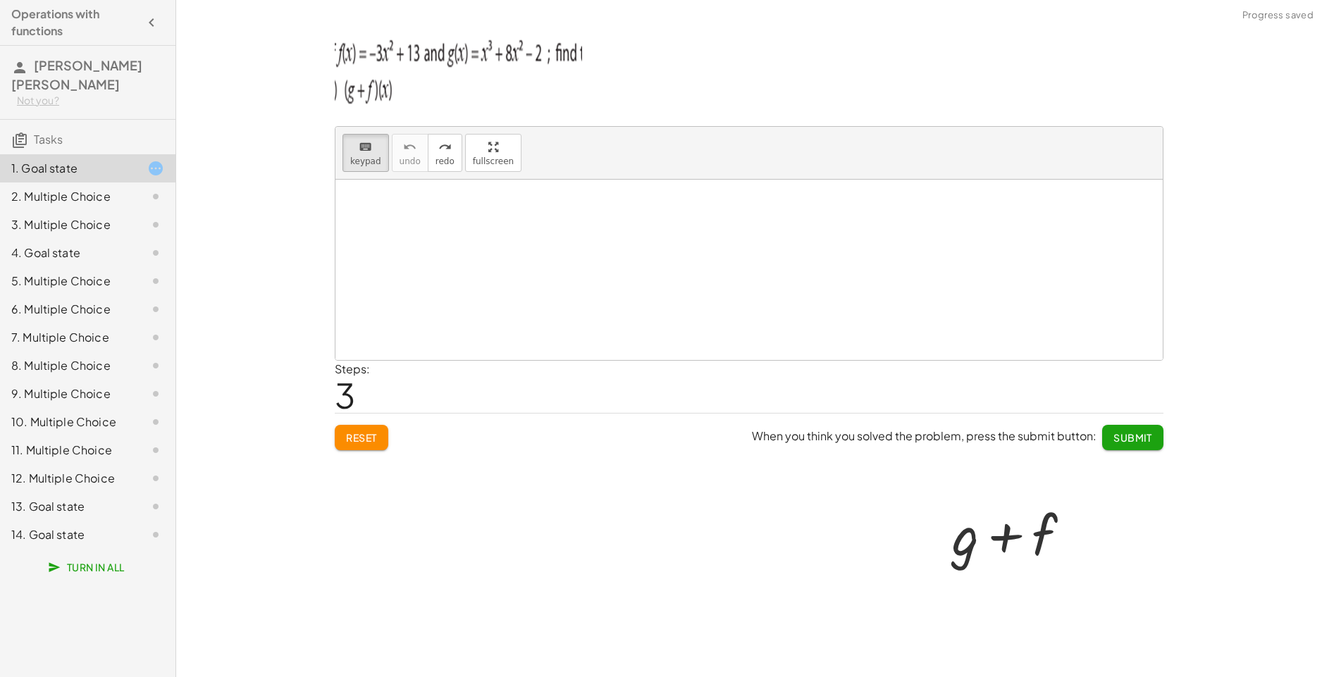
click at [133, 0] on html "Operations with functions [PERSON_NAME] [PERSON_NAME] Not you? Tasks 1. Goal st…" at bounding box center [661, 338] width 1322 height 677
click at [346, 396] on span "3" at bounding box center [345, 394] width 20 height 43
click at [470, 413] on div "Reset When you think you solved the problem, press the submit button: Submit" at bounding box center [749, 431] width 829 height 37
click at [674, 297] on div "+ g + f" at bounding box center [749, 270] width 161 height 80
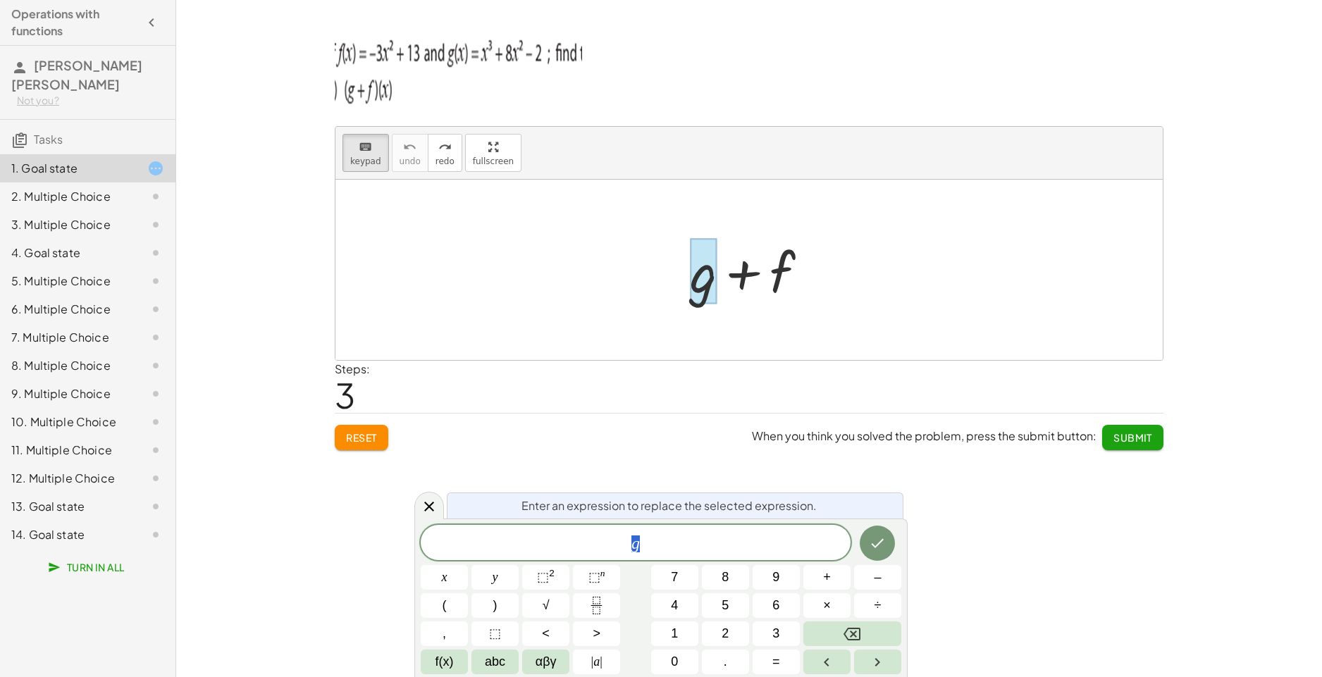
click at [700, 295] on div at bounding box center [703, 272] width 27 height 66
click at [669, 545] on span "g ​" at bounding box center [636, 544] width 430 height 20
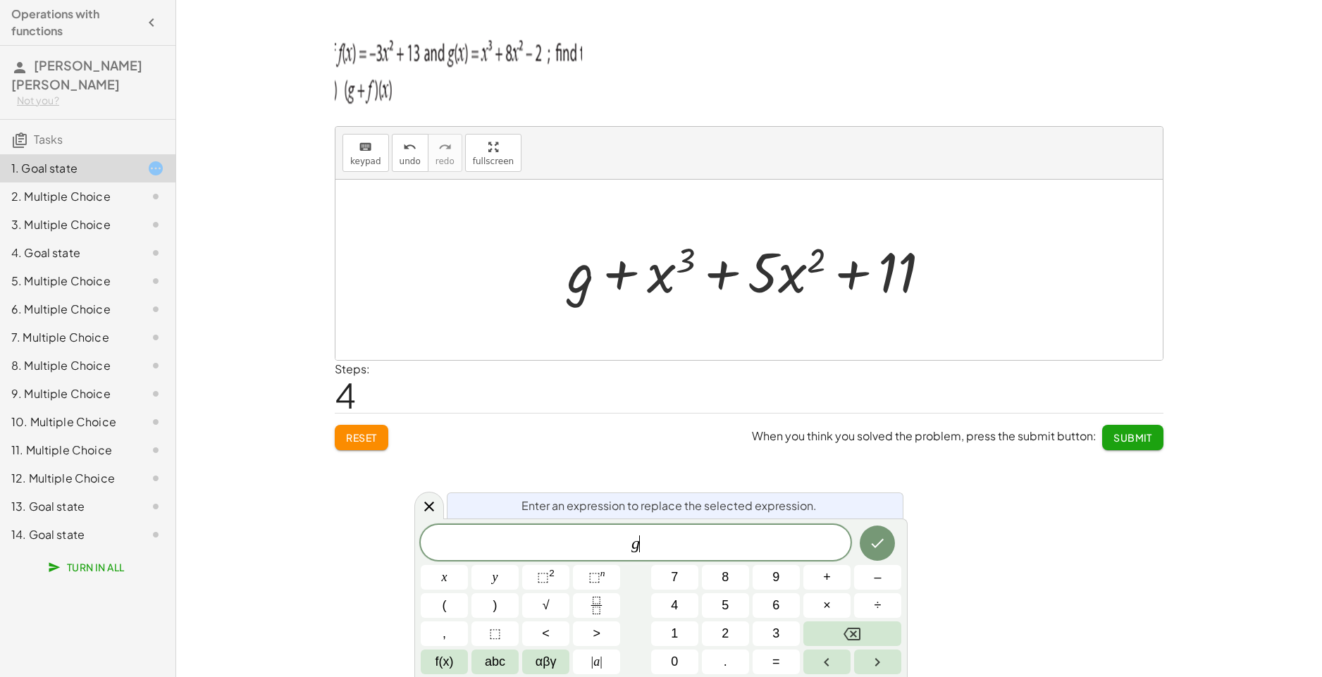
click at [584, 292] on div at bounding box center [748, 270] width 827 height 180
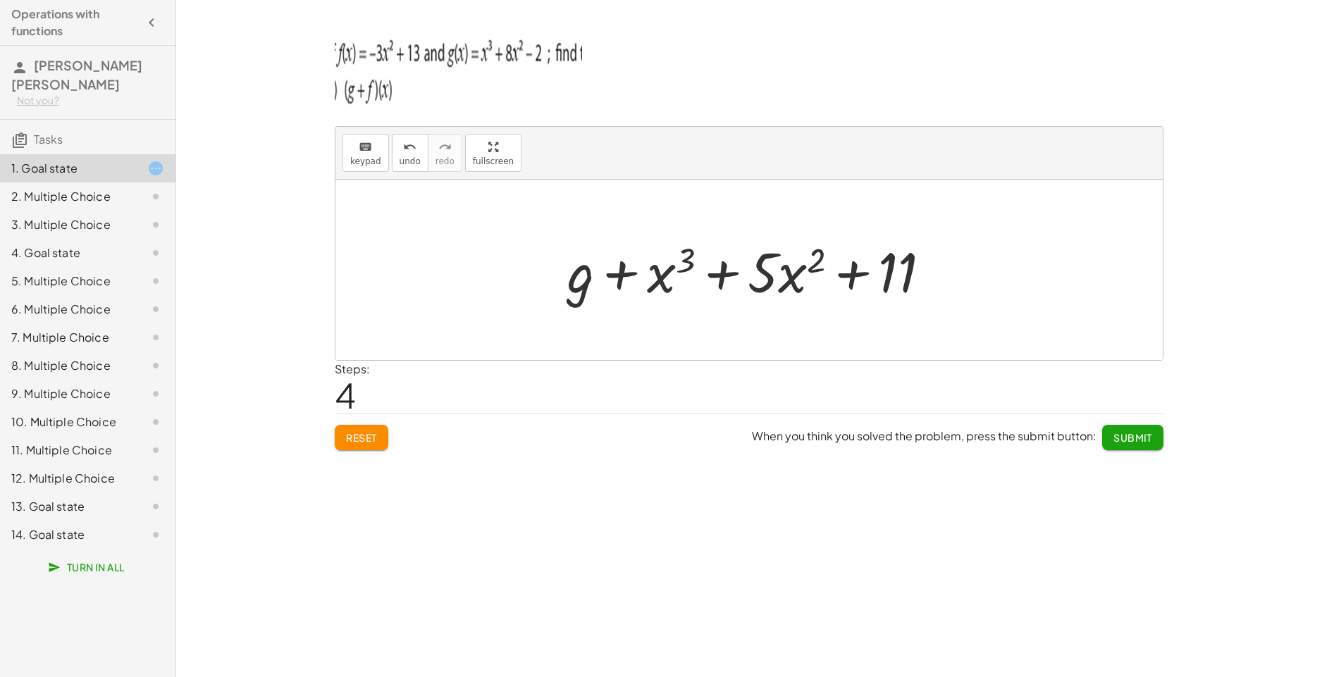
click at [584, 292] on div at bounding box center [754, 270] width 388 height 73
click at [576, 285] on div at bounding box center [754, 270] width 388 height 73
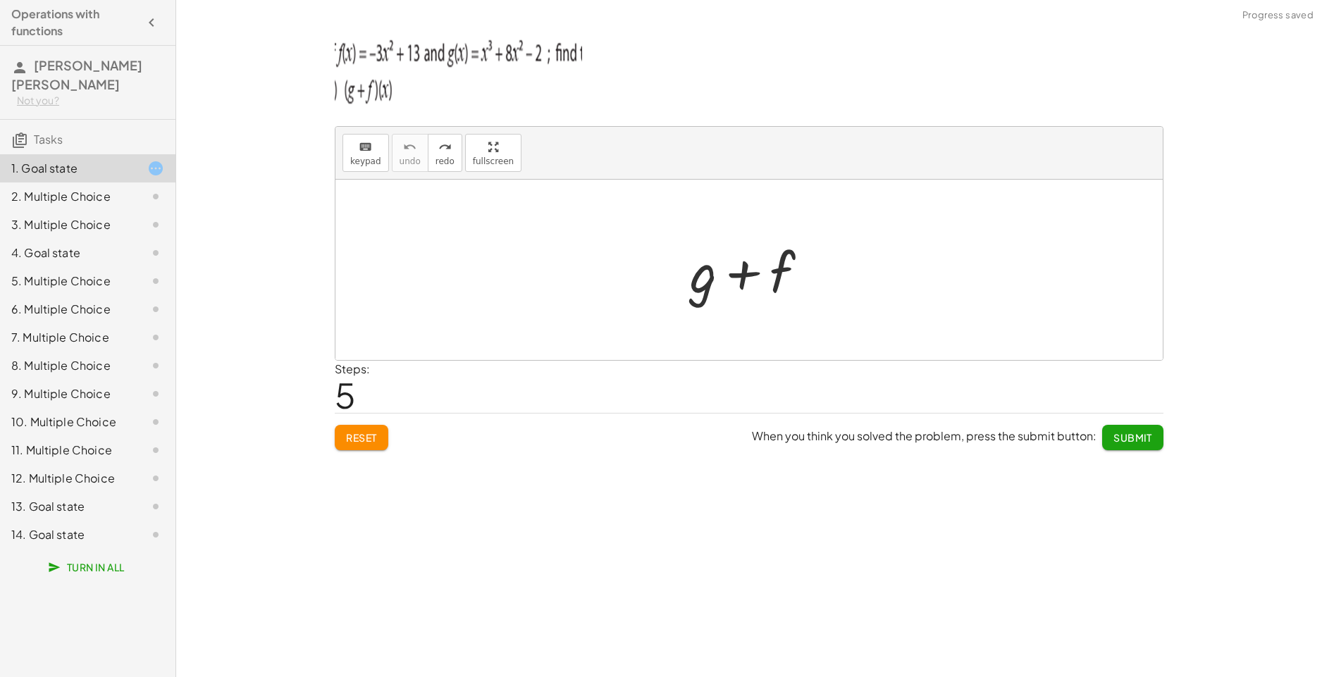
click at [698, 292] on div at bounding box center [755, 270] width 144 height 73
click at [698, 293] on div at bounding box center [755, 270] width 144 height 73
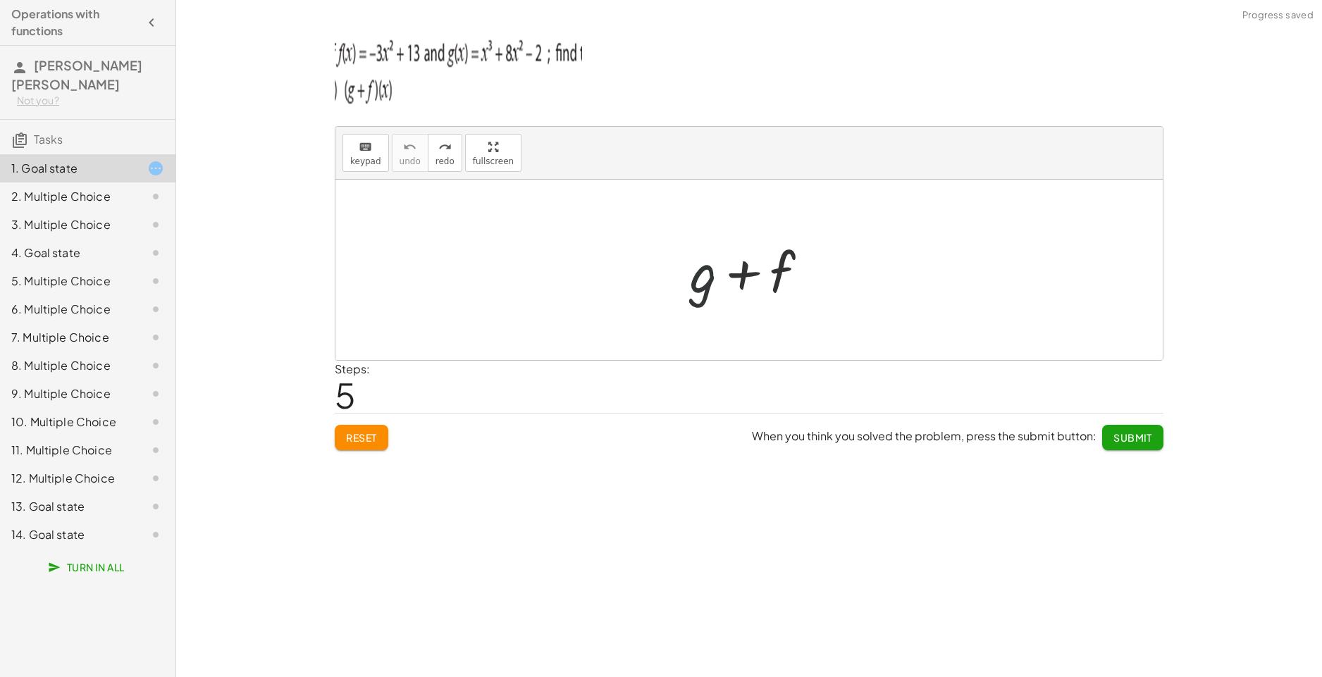
click at [701, 292] on div at bounding box center [755, 270] width 144 height 73
click at [705, 283] on div at bounding box center [755, 270] width 144 height 73
click at [363, 157] on span "keypad" at bounding box center [365, 161] width 31 height 10
click at [366, 156] on span "keypad" at bounding box center [365, 161] width 31 height 10
click at [703, 290] on div at bounding box center [755, 270] width 144 height 73
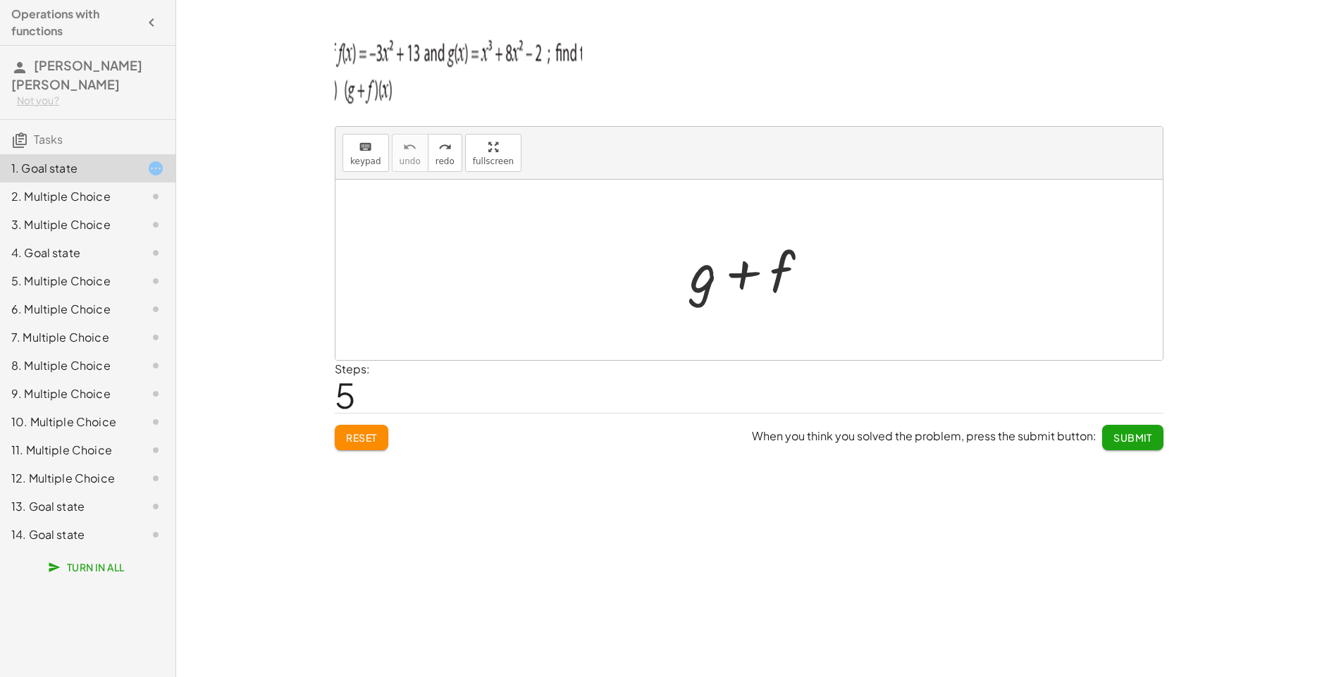
click at [703, 290] on div at bounding box center [755, 270] width 144 height 73
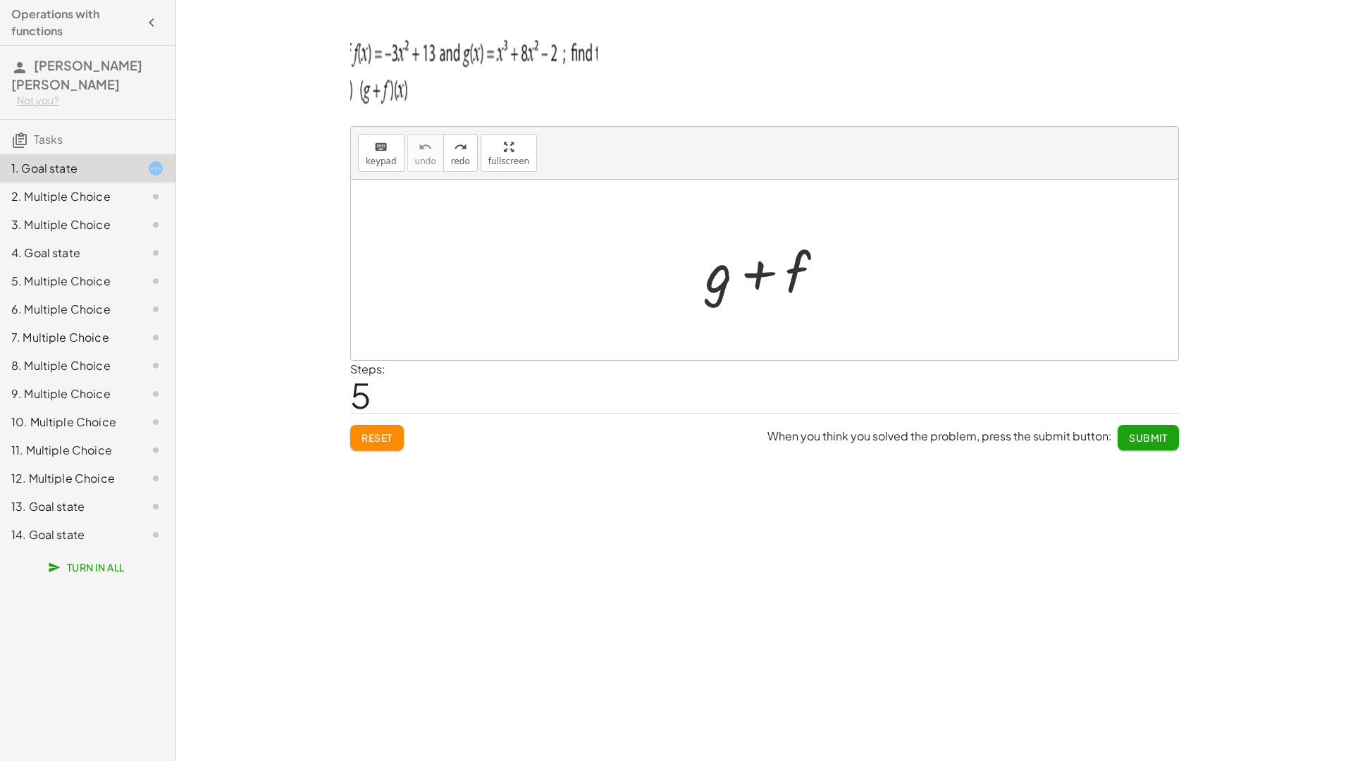
drag, startPoint x: 486, startPoint y: 165, endPoint x: 515, endPoint y: 218, distance: 60.8
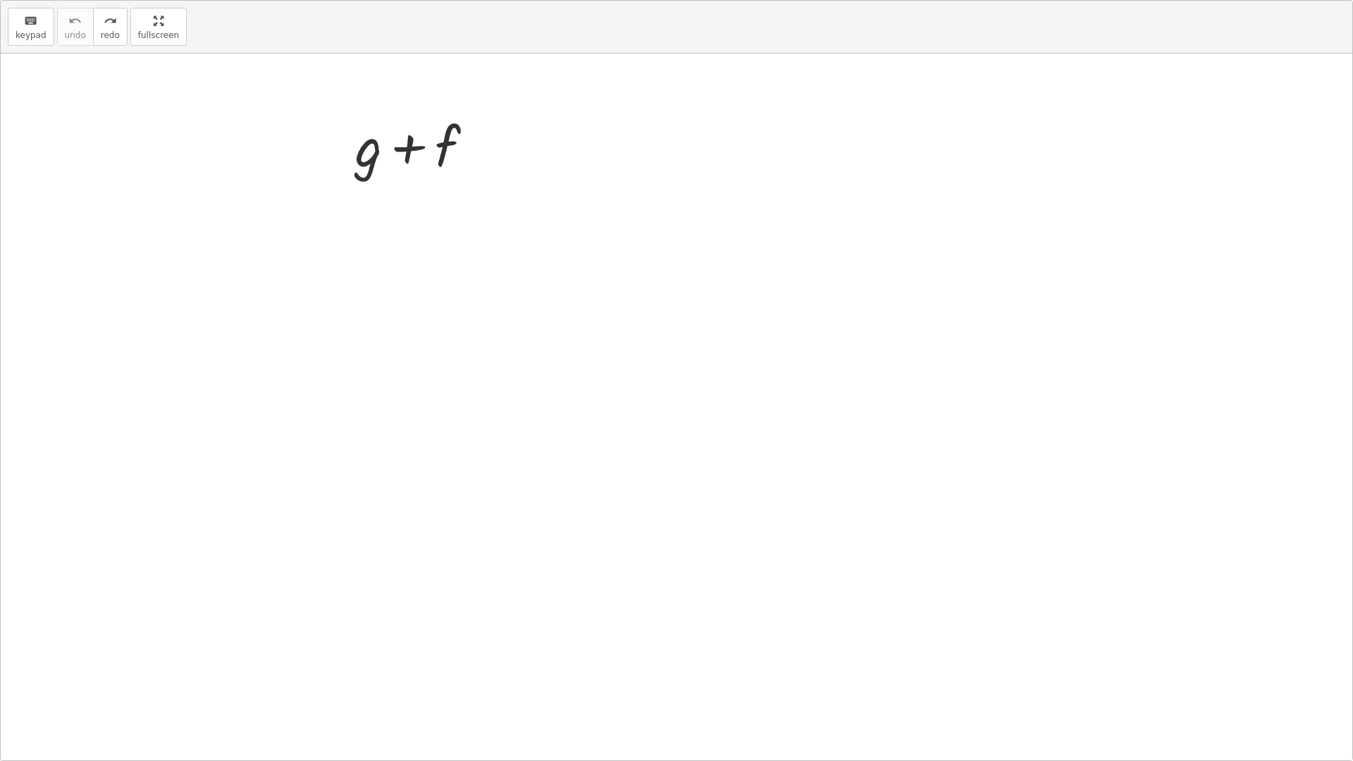
click at [515, 218] on div "keyboard keypad undo undo redo redo fullscreen + g + f ×" at bounding box center [676, 381] width 1351 height 760
click at [629, 419] on div at bounding box center [682, 407] width 144 height 73
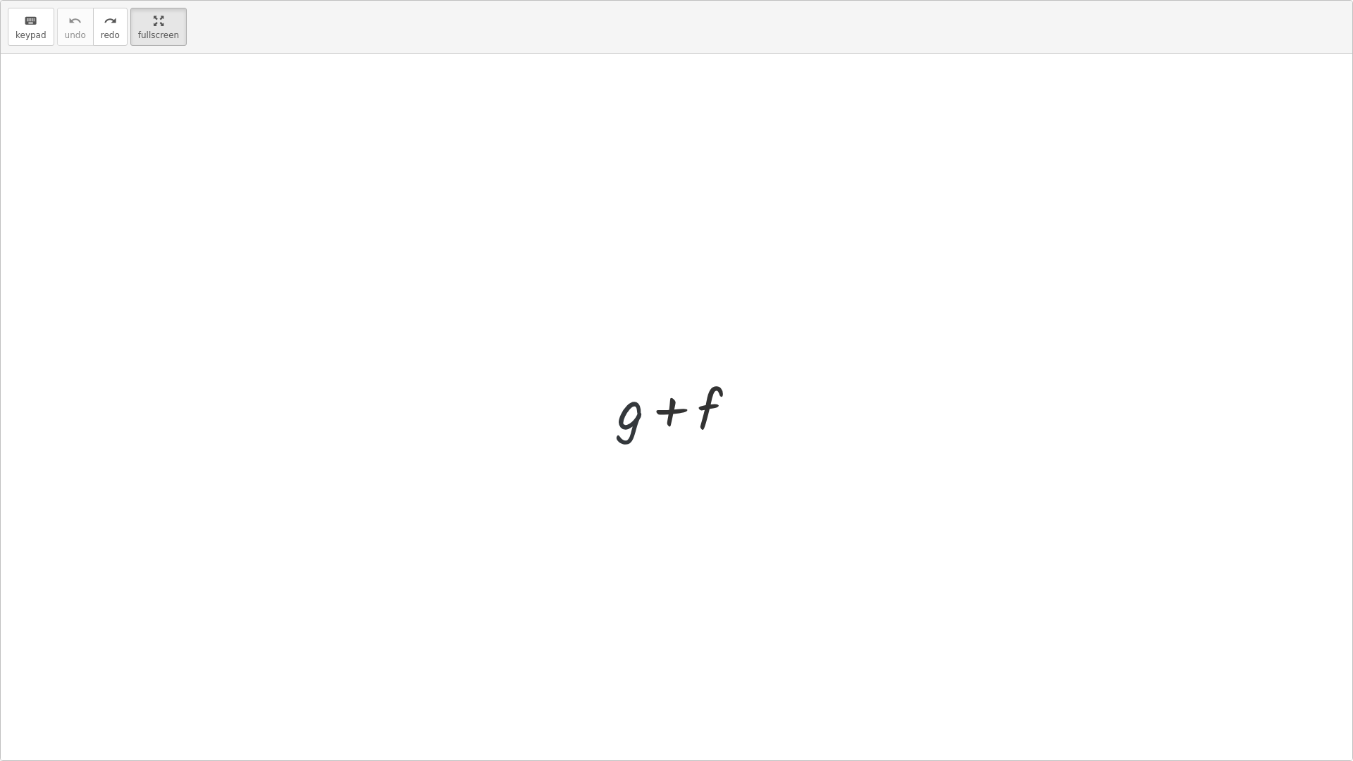
click at [629, 419] on div at bounding box center [682, 407] width 144 height 73
click at [21, 37] on span "keypad" at bounding box center [31, 35] width 31 height 10
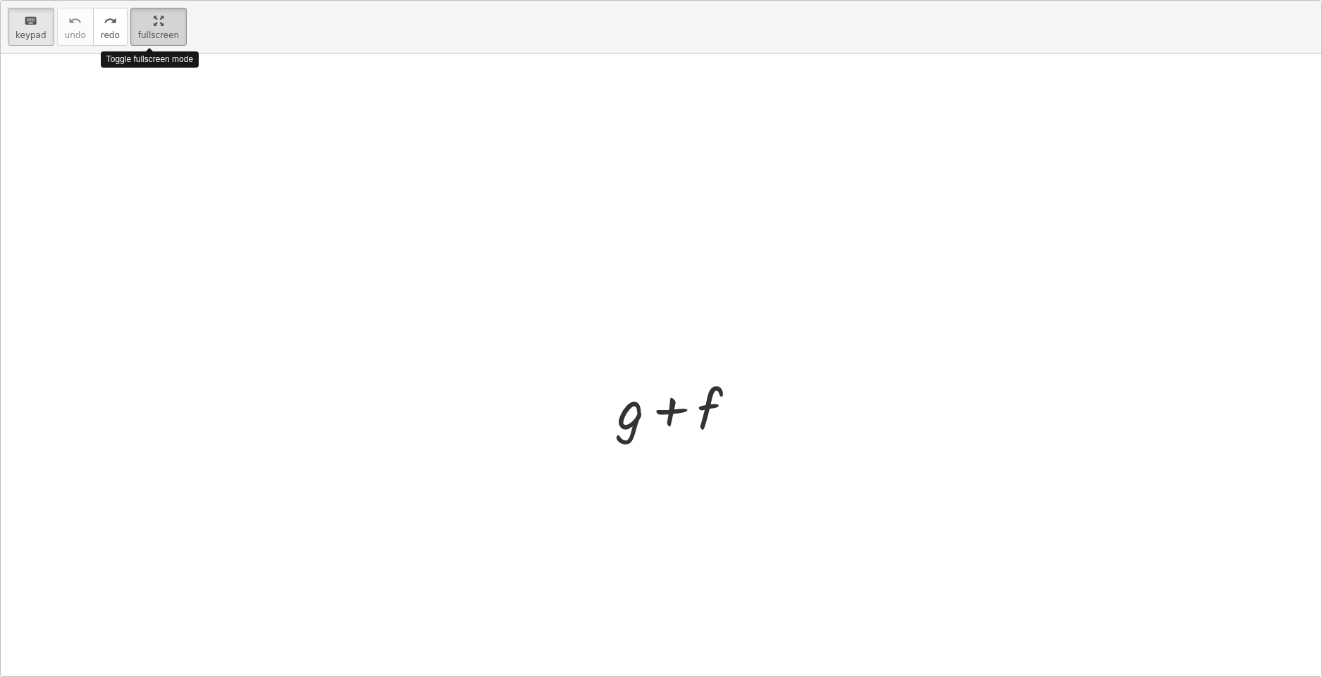
click at [179, 40] on span "fullscreen" at bounding box center [158, 35] width 41 height 10
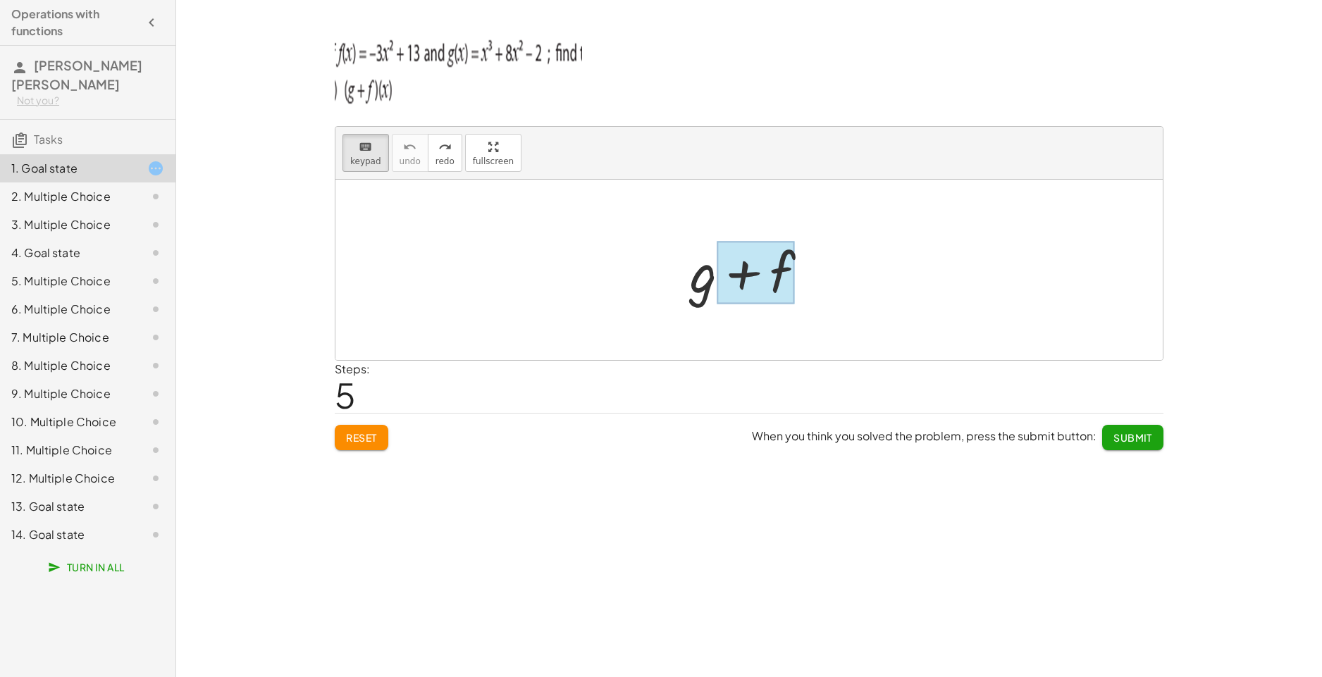
click at [728, 300] on div at bounding box center [756, 273] width 78 height 63
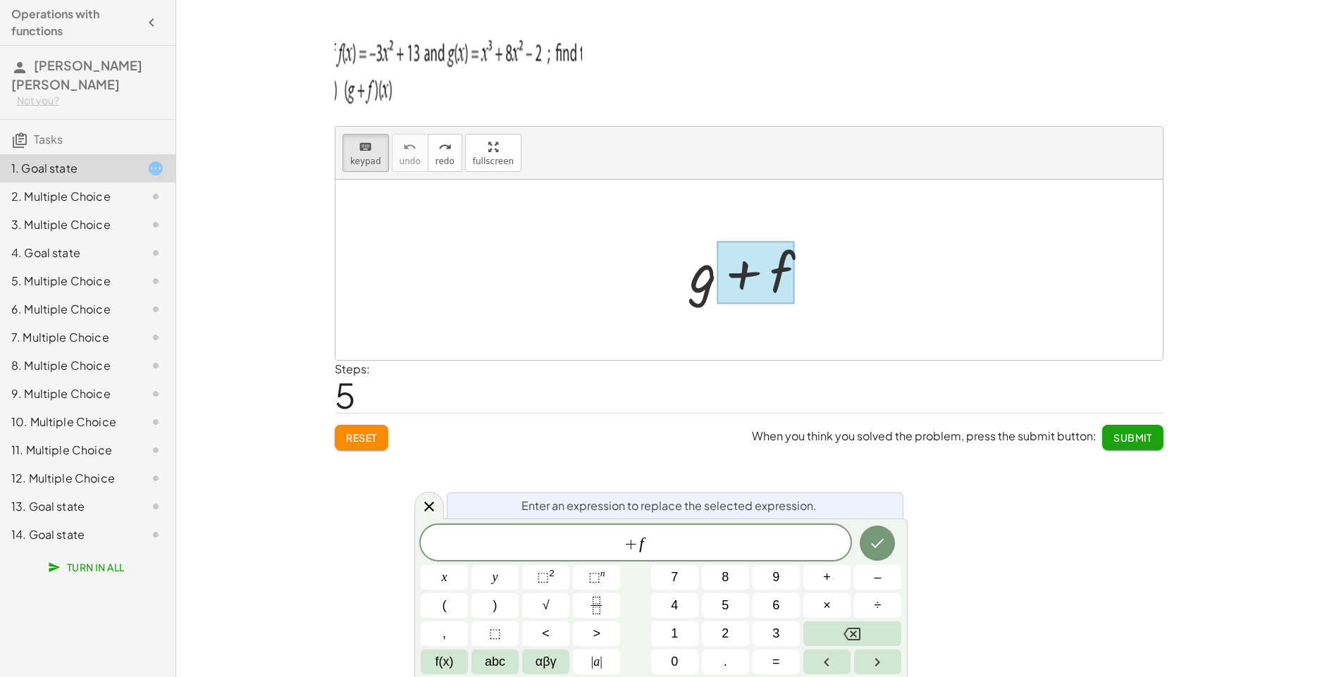
click at [705, 305] on div at bounding box center [755, 270] width 144 height 73
click at [710, 289] on div at bounding box center [755, 270] width 144 height 73
click at [736, 358] on div at bounding box center [748, 270] width 827 height 180
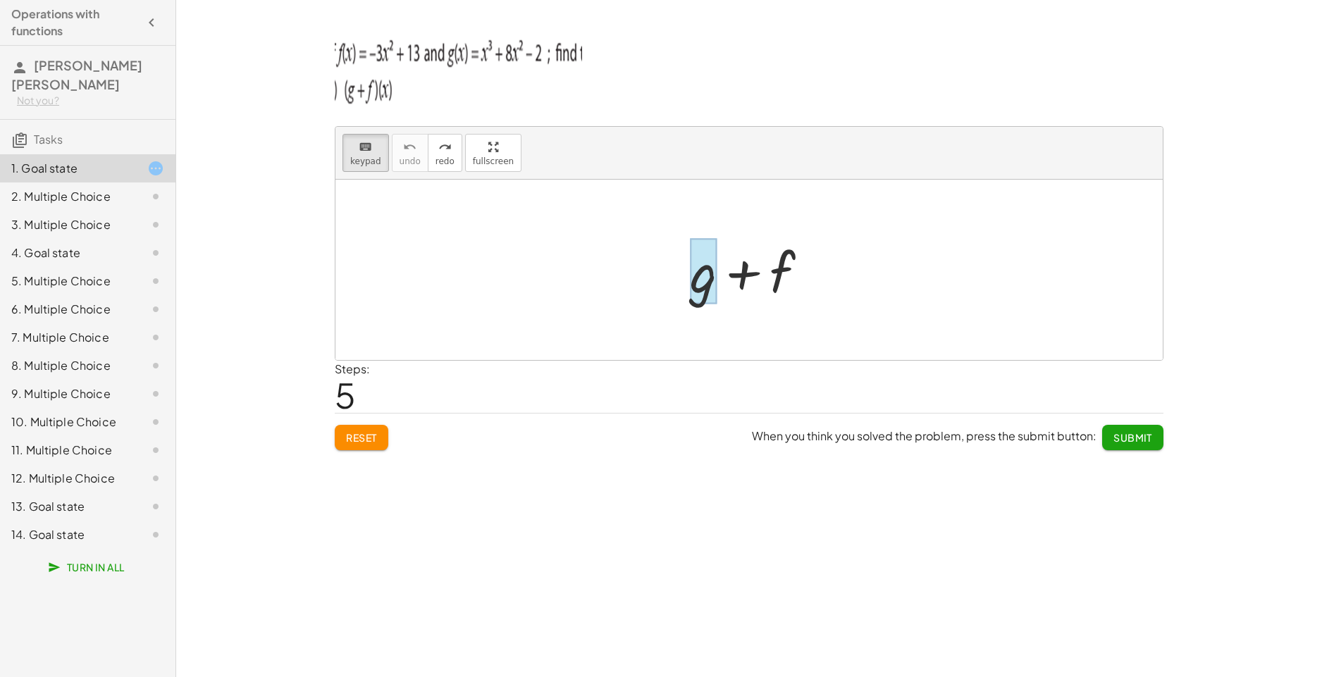
click at [713, 274] on div at bounding box center [703, 272] width 27 height 66
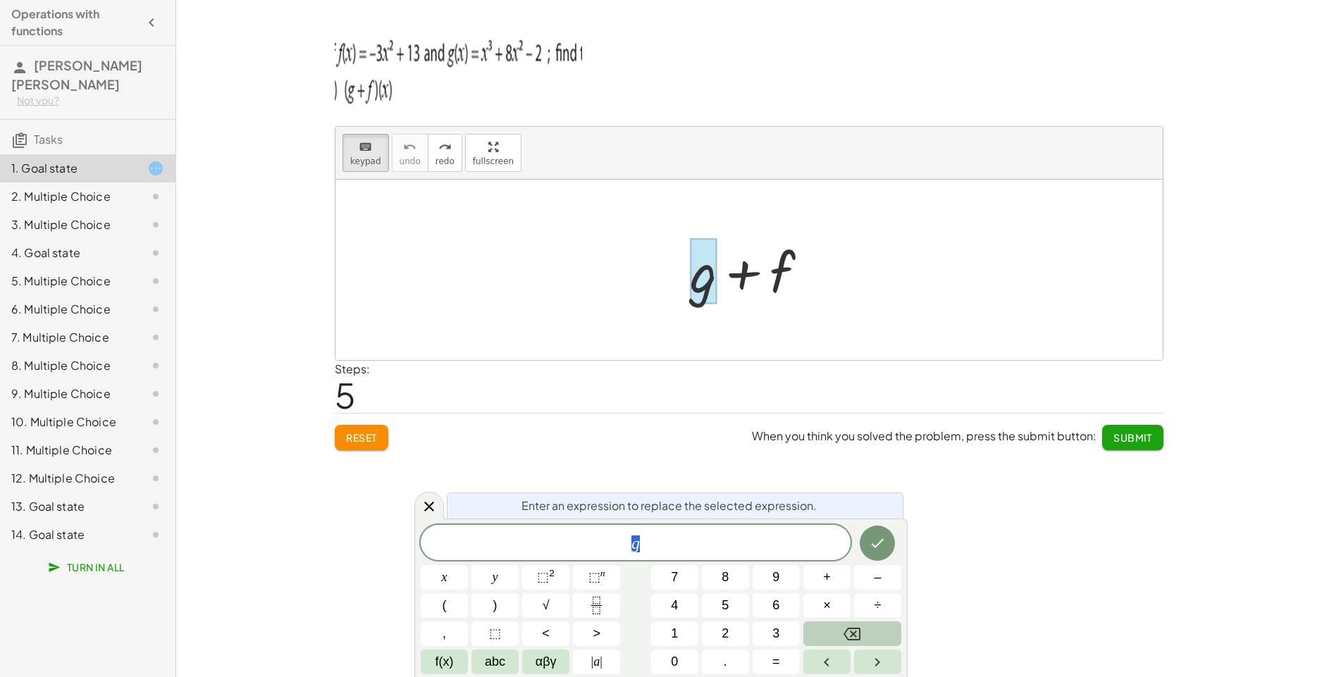
click at [867, 633] on button "Backspace" at bounding box center [852, 633] width 98 height 25
click at [879, 549] on icon "Done" at bounding box center [877, 543] width 17 height 17
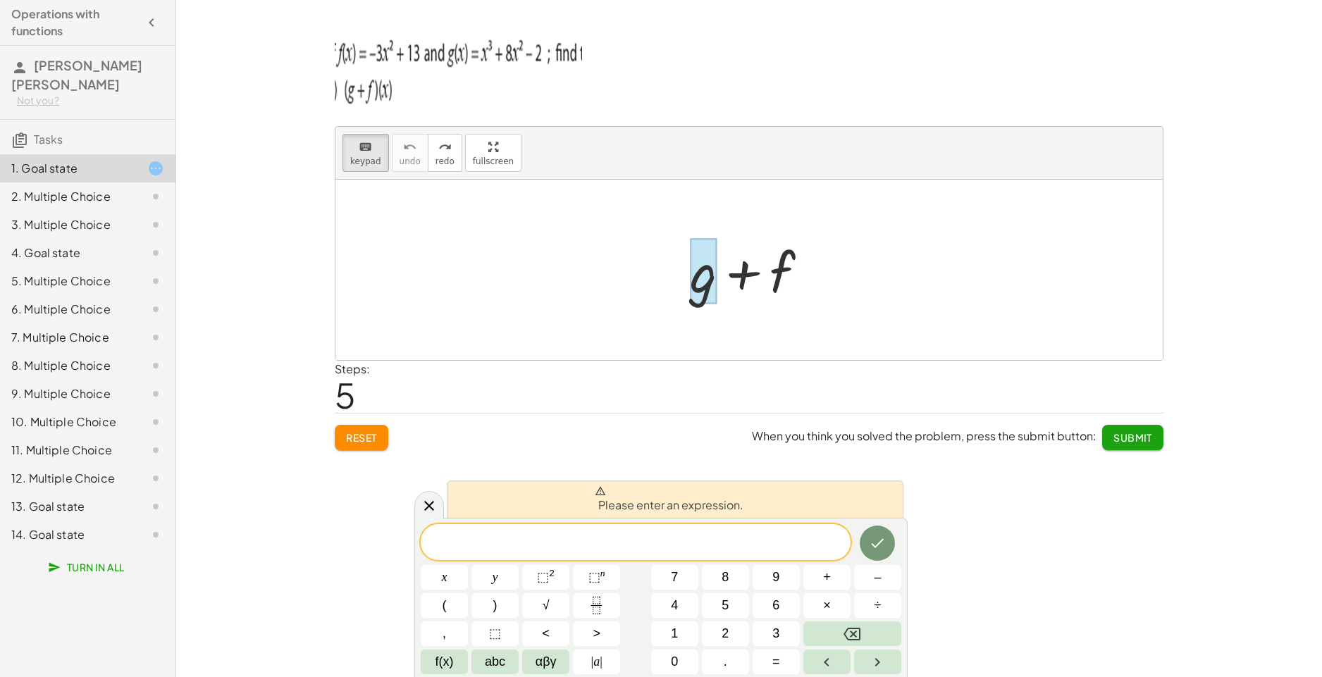
click at [939, 572] on div "keyboard keypad undo undo redo redo fullscreen + g + f × Steps: 5 Reset When yo…" at bounding box center [749, 338] width 1146 height 677
click at [839, 664] on button "Left arrow" at bounding box center [826, 662] width 47 height 25
click at [705, 293] on div at bounding box center [703, 272] width 27 height 66
click at [866, 639] on button "Backspace" at bounding box center [852, 633] width 98 height 25
click at [865, 633] on button "Backspace" at bounding box center [852, 633] width 98 height 25
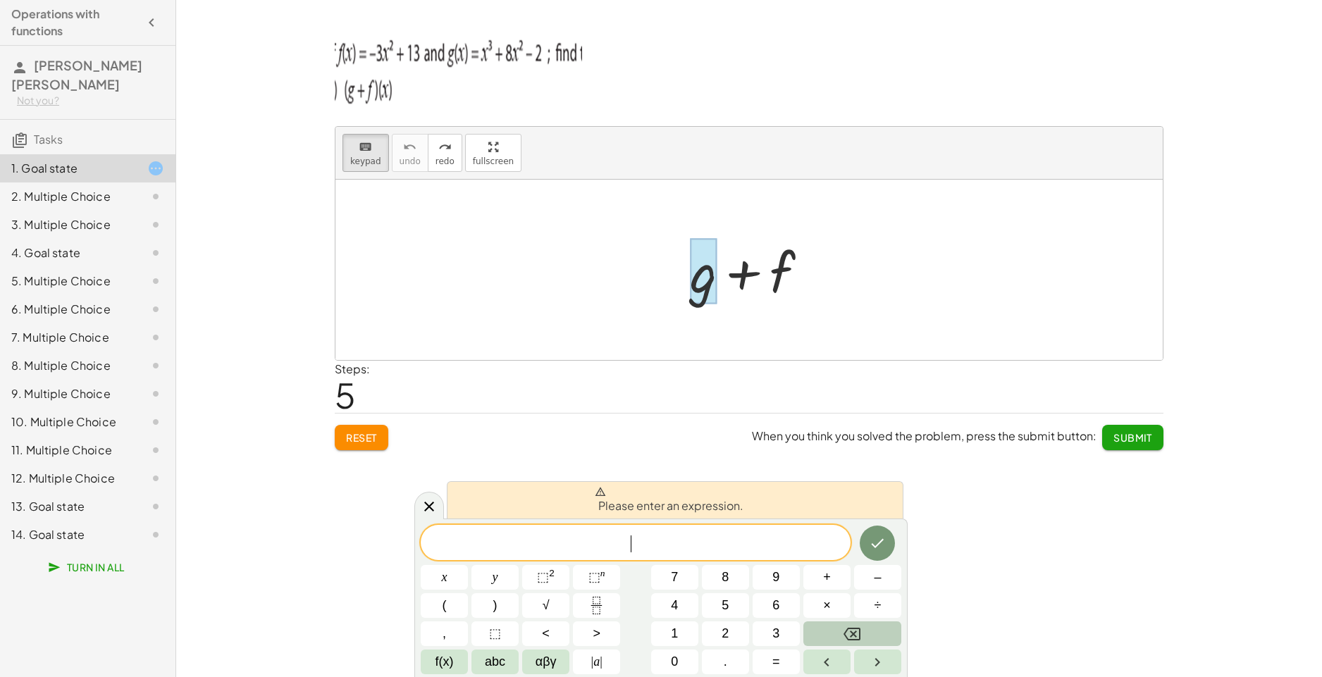
click at [865, 633] on button "Backspace" at bounding box center [852, 633] width 98 height 25
click at [1284, 412] on div "keyboard keypad undo undo redo redo fullscreen + g + f × Steps: 5 Reset When yo…" at bounding box center [749, 338] width 1146 height 677
click at [1201, 442] on div "keyboard keypad undo undo redo redo fullscreen + g + f × Steps: 5 Reset When yo…" at bounding box center [749, 338] width 1146 height 677
click at [1215, 374] on div "keyboard keypad undo undo redo redo fullscreen + g + f × Steps: 5 Reset When yo…" at bounding box center [749, 338] width 1146 height 677
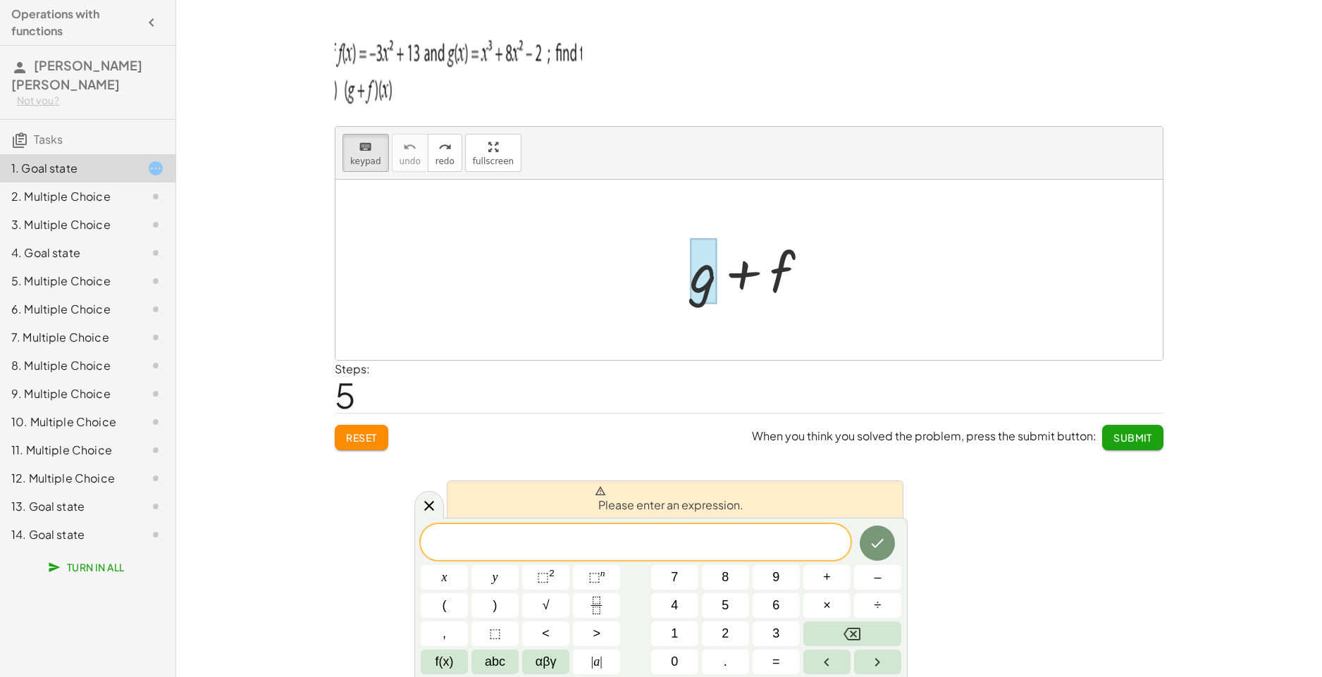
click at [1273, 284] on div "keyboard keypad undo undo redo redo fullscreen + g + f × Steps: 5 Reset When yo…" at bounding box center [749, 338] width 1146 height 677
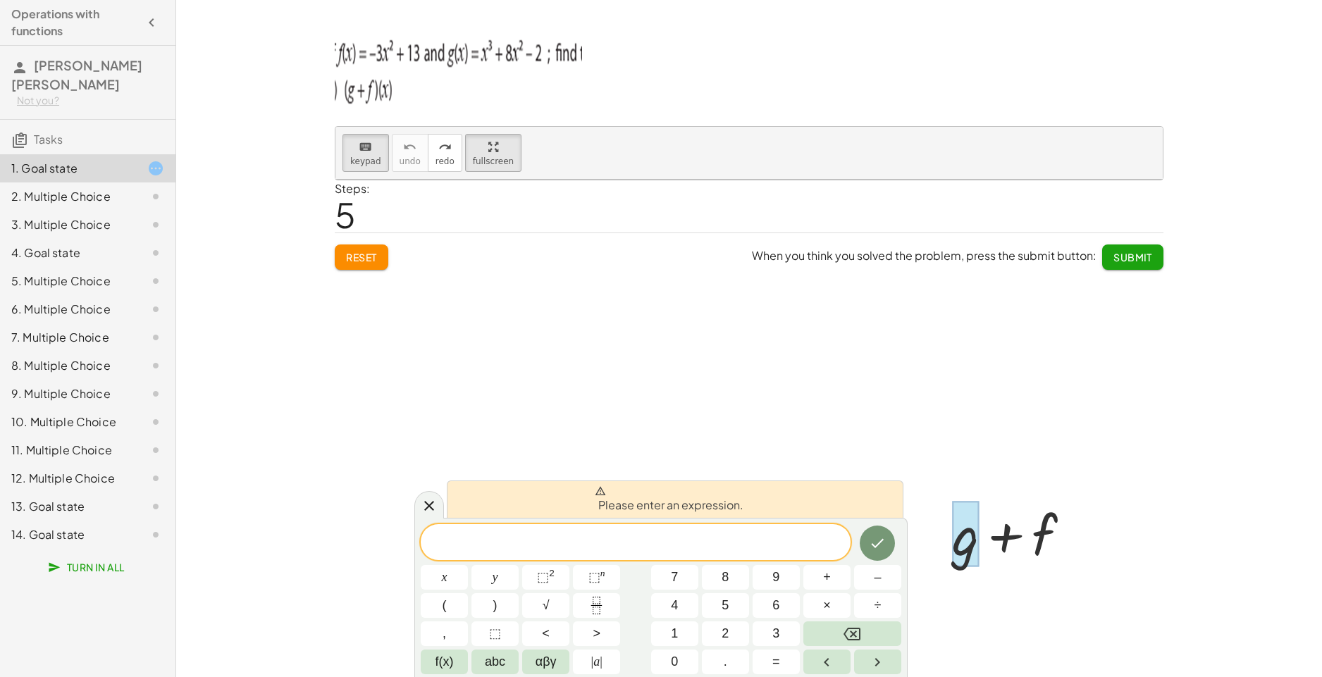
drag, startPoint x: 478, startPoint y: 156, endPoint x: 507, endPoint y: 210, distance: 60.8
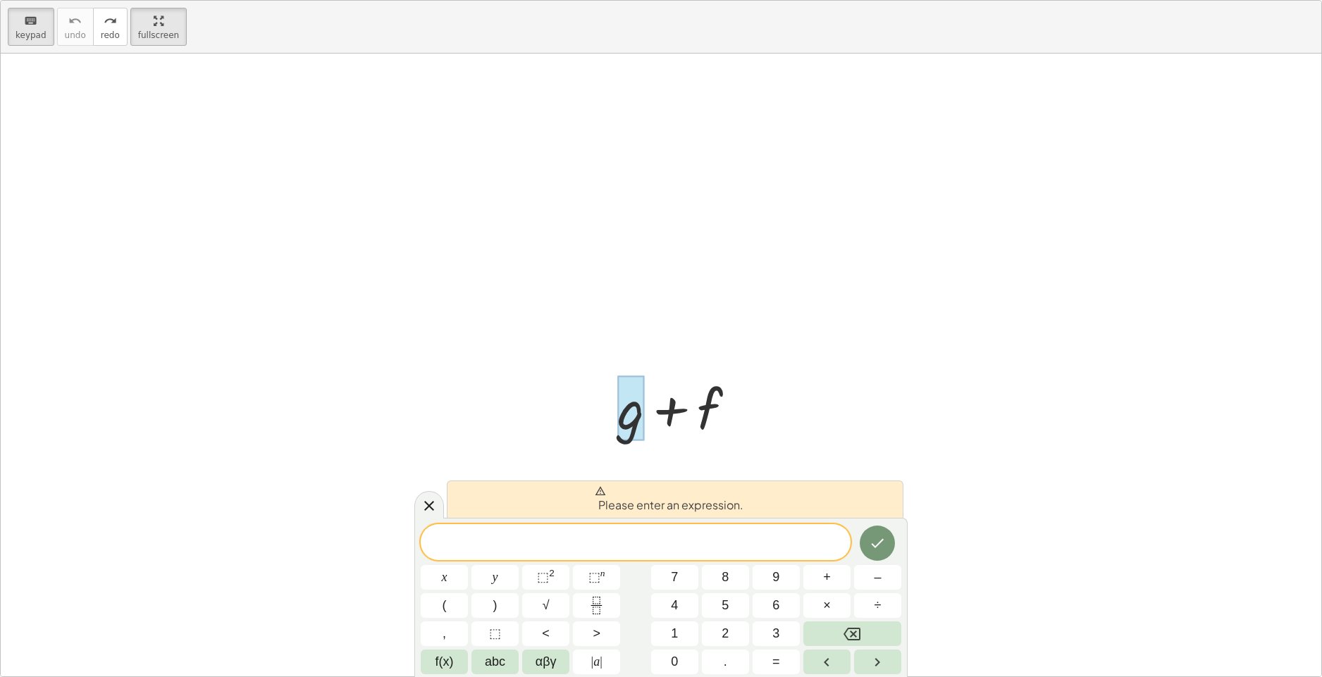
click at [507, 210] on div "keyboard keypad undo undo redo redo fullscreen + g + f ×" at bounding box center [661, 339] width 1320 height 676
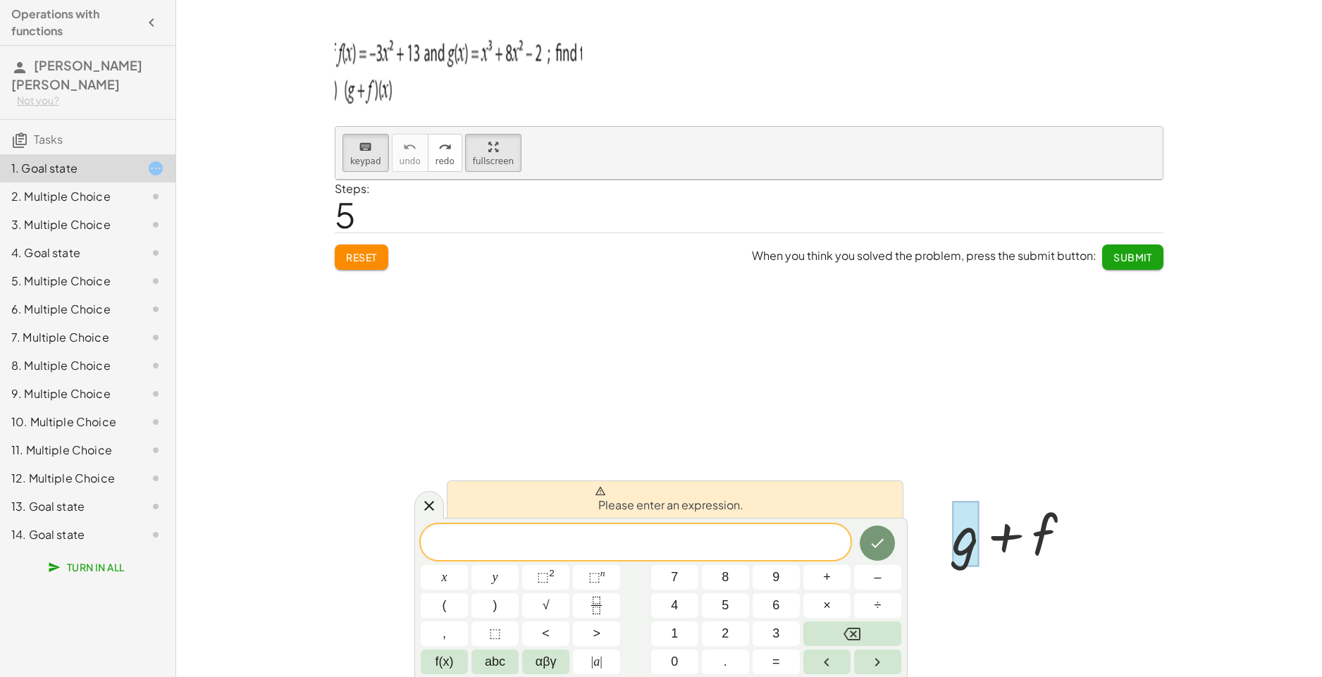
click at [1227, 429] on div "keyboard keypad undo undo redo redo fullscreen + g + f × Please enter an expres…" at bounding box center [749, 338] width 1146 height 677
click at [686, 553] on span at bounding box center [636, 543] width 430 height 21
click at [484, 152] on div "button" at bounding box center [493, 146] width 41 height 17
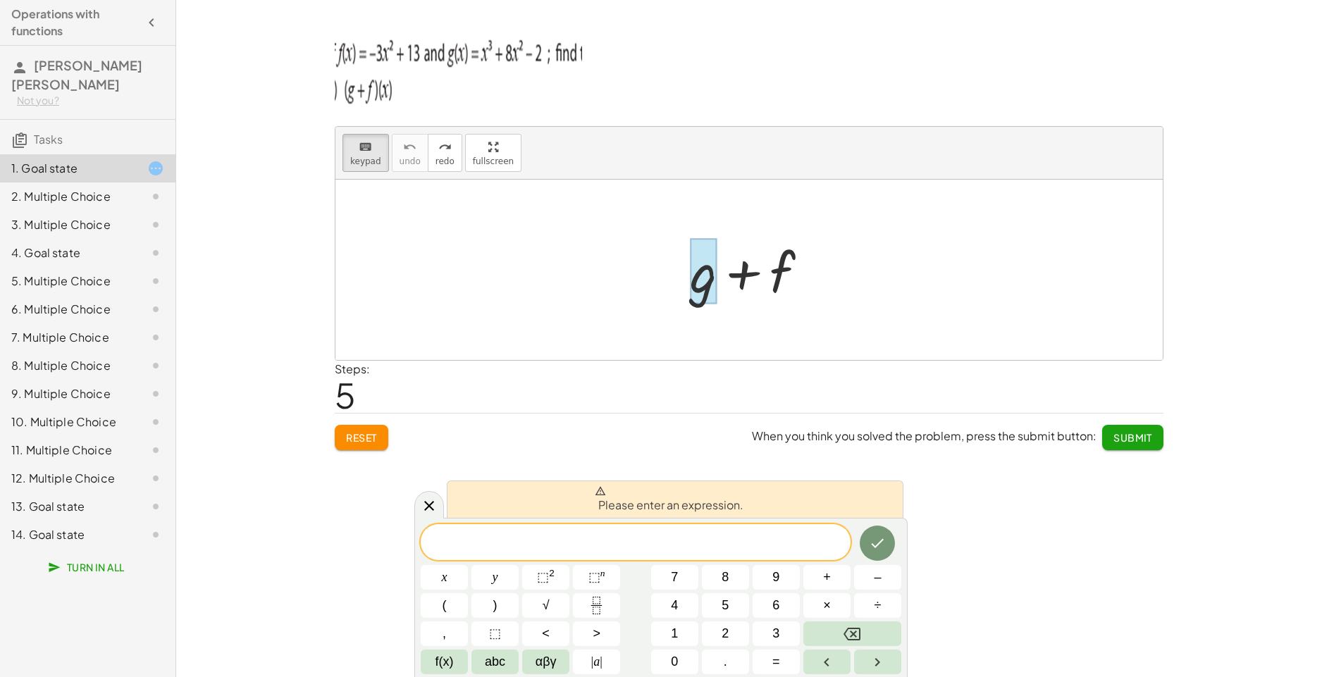
click at [723, 264] on div at bounding box center [755, 270] width 144 height 73
click at [608, 539] on span "​" at bounding box center [636, 544] width 430 height 20
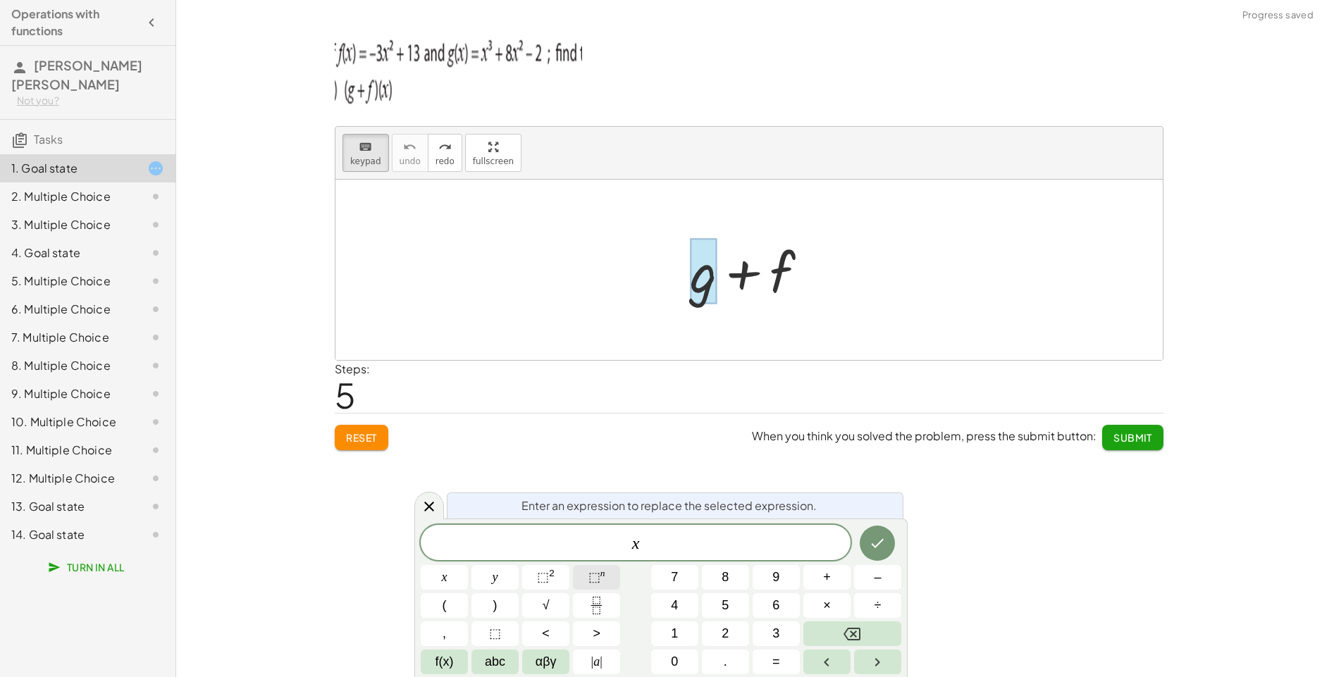
click at [578, 574] on button "⬚ n" at bounding box center [596, 577] width 47 height 25
click at [877, 538] on icon "Done" at bounding box center [877, 540] width 17 height 17
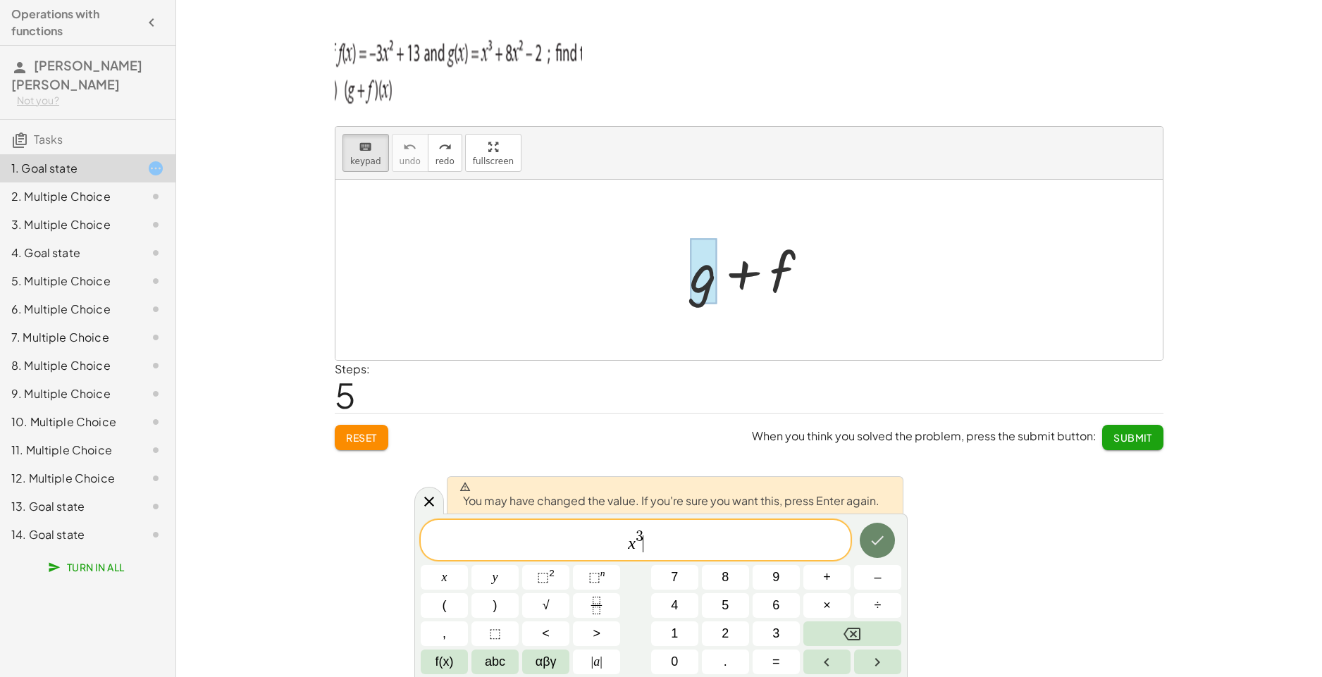
click at [877, 538] on icon "Done" at bounding box center [877, 540] width 17 height 17
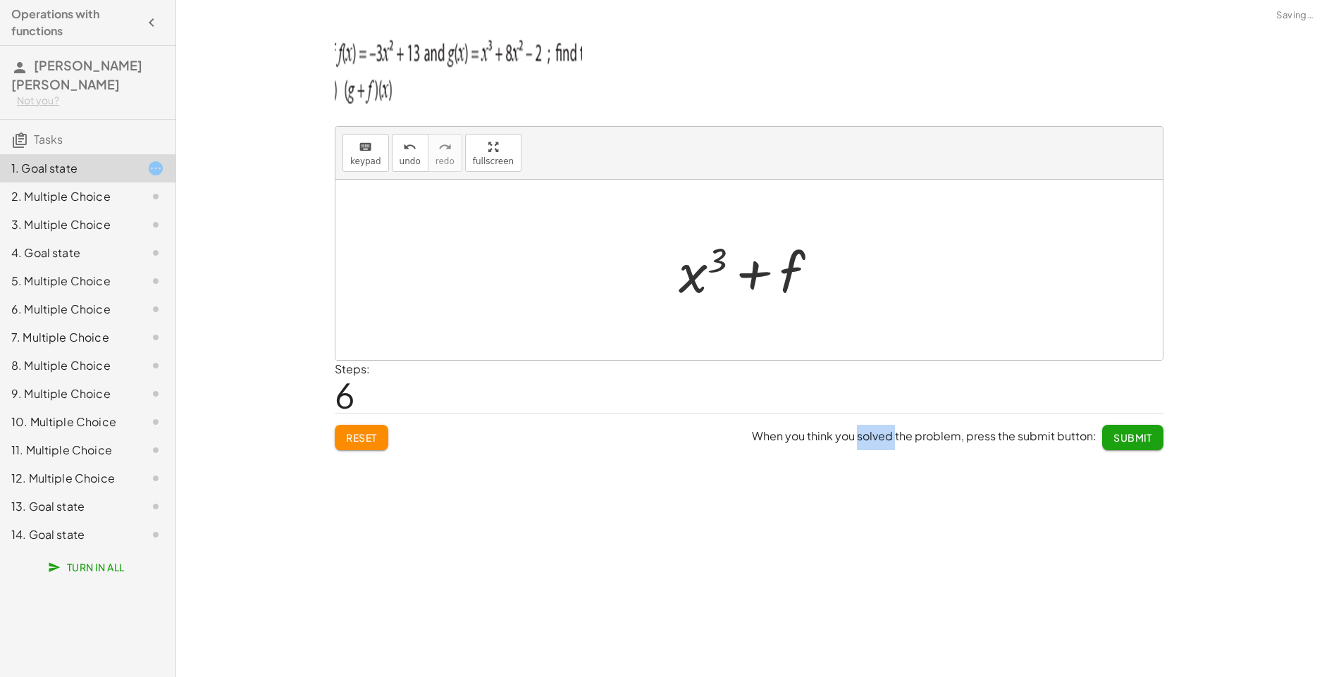
click at [877, 538] on div "keyboard keypad undo undo redo redo fullscreen + g + f + g + f + x 3 × Steps: 6…" at bounding box center [749, 338] width 1146 height 677
click at [793, 275] on div at bounding box center [753, 270] width 165 height 73
click at [776, 264] on div at bounding box center [753, 270] width 165 height 73
click at [787, 267] on div at bounding box center [753, 270] width 165 height 73
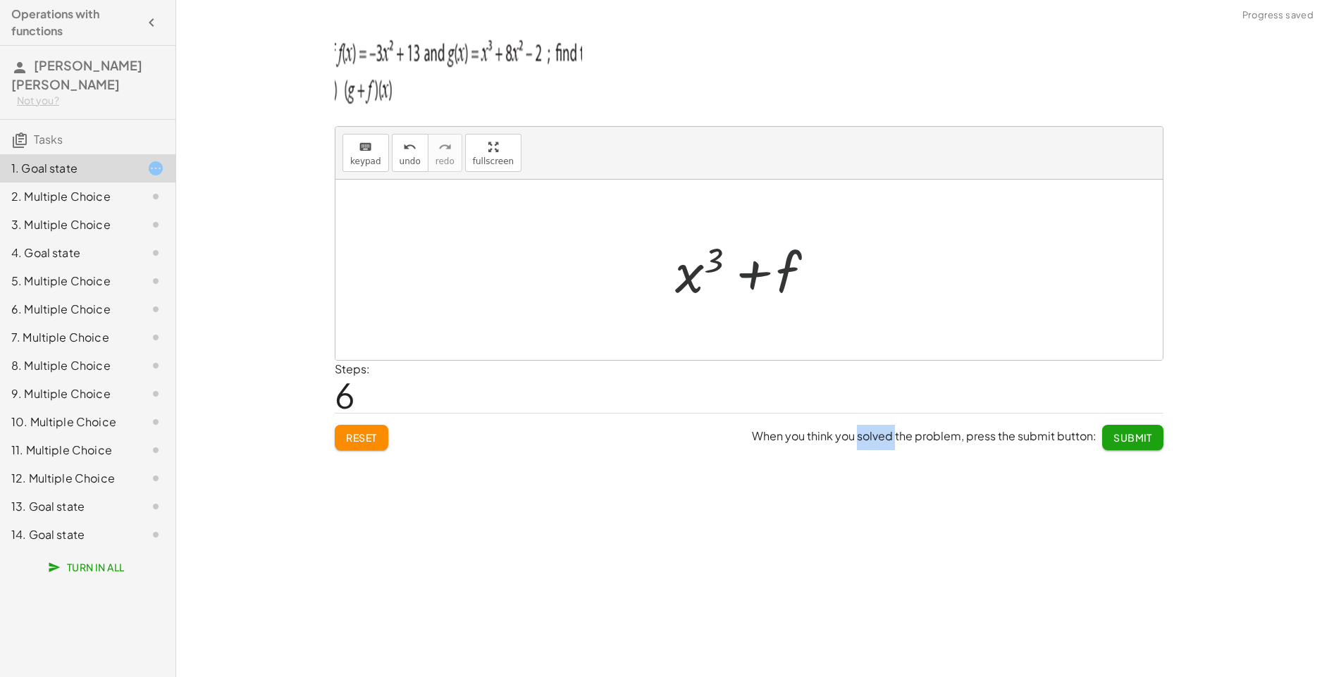
click at [790, 267] on div at bounding box center [753, 270] width 165 height 73
click at [794, 295] on div at bounding box center [753, 270] width 165 height 73
click at [786, 282] on div at bounding box center [753, 270] width 165 height 73
click at [783, 275] on div at bounding box center [753, 270] width 165 height 73
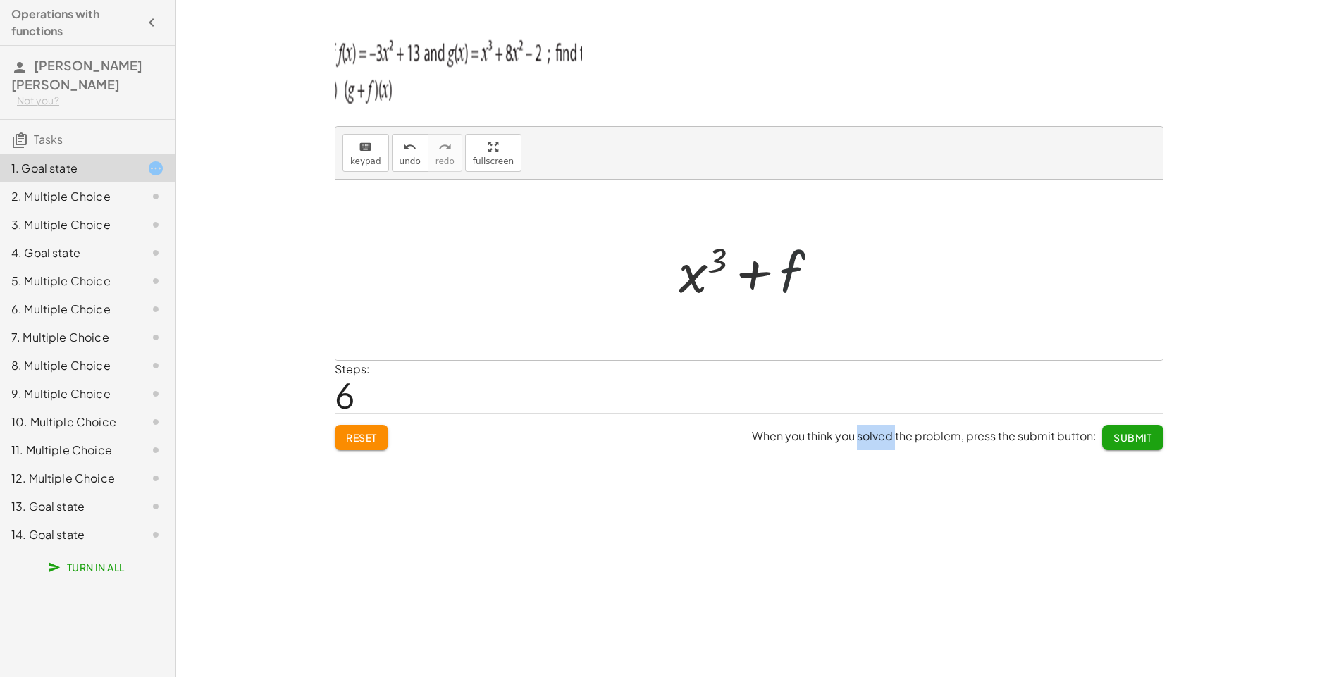
click at [783, 275] on div at bounding box center [753, 270] width 165 height 73
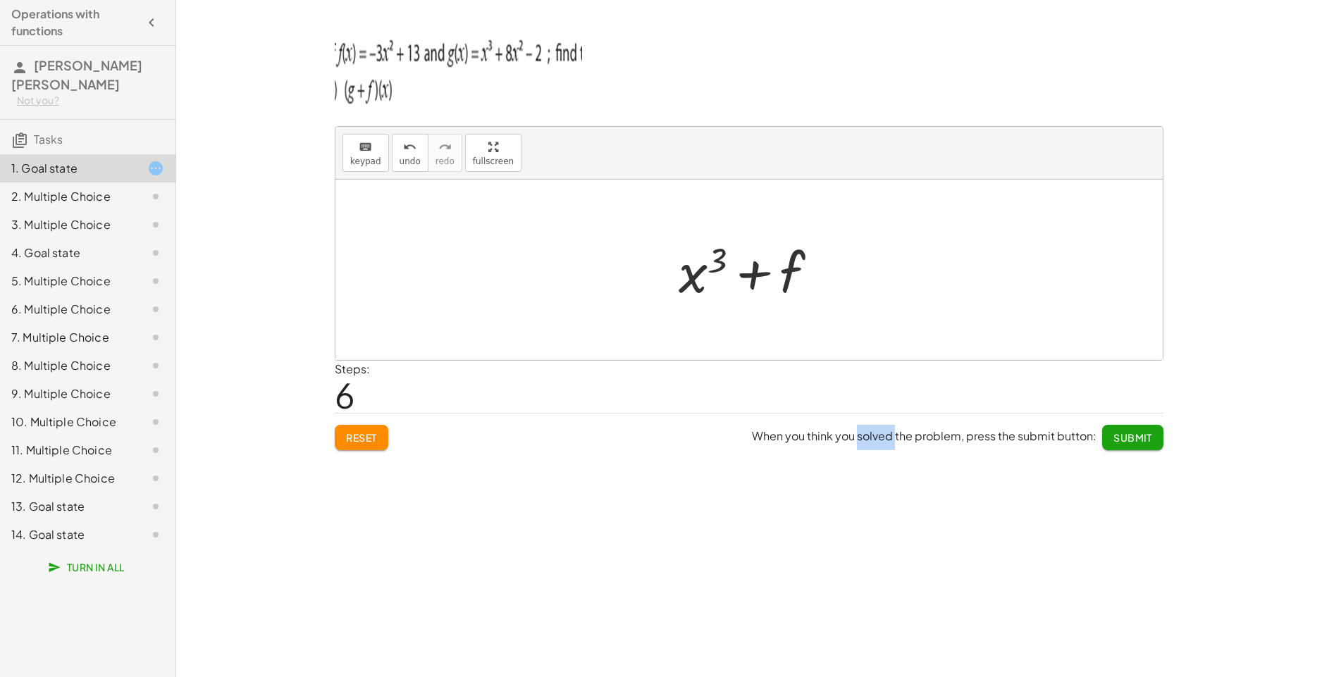
click at [793, 264] on div at bounding box center [753, 270] width 165 height 73
click at [786, 539] on div "keyboard keypad undo undo redo redo fullscreen + g + f + f + x 3 × Steps: 6 Res…" at bounding box center [749, 338] width 1146 height 677
click at [787, 260] on div at bounding box center [753, 270] width 165 height 73
click at [798, 260] on div at bounding box center [753, 270] width 165 height 73
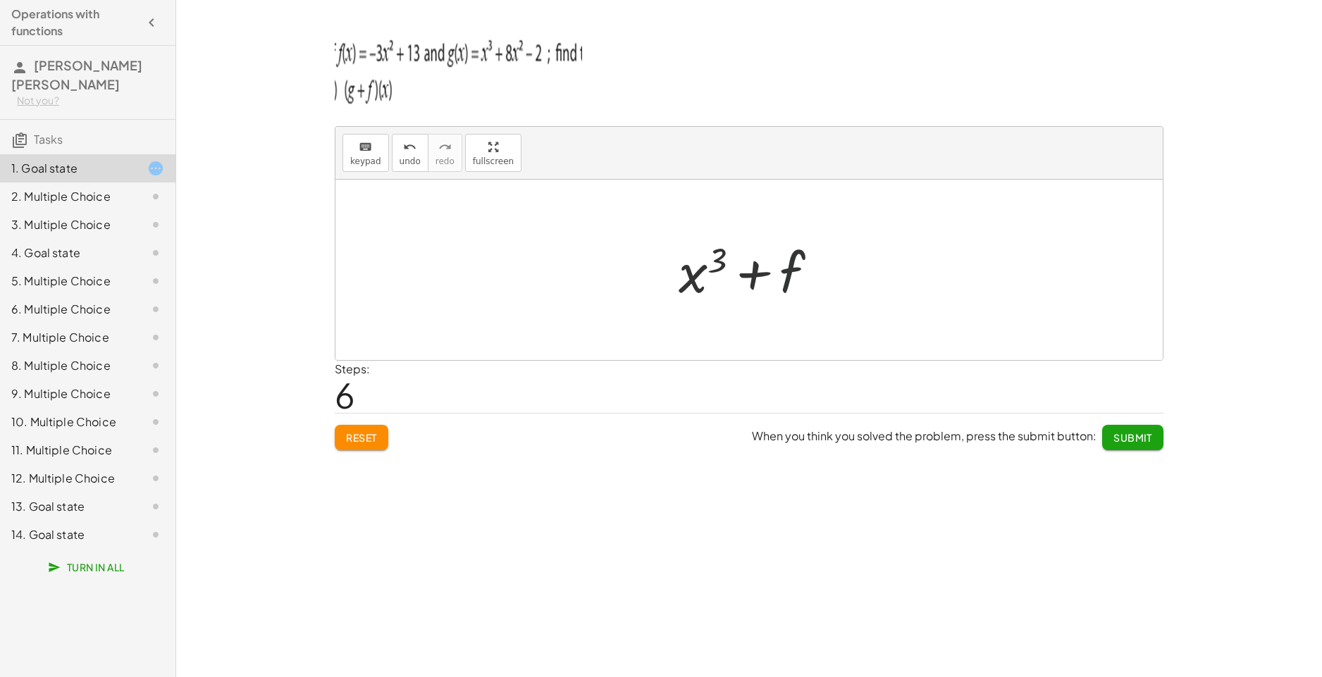
click at [798, 260] on div at bounding box center [753, 270] width 165 height 73
click at [748, 275] on div at bounding box center [753, 270] width 165 height 73
click at [740, 274] on div at bounding box center [753, 270] width 165 height 73
click at [762, 284] on div at bounding box center [753, 270] width 165 height 73
click at [768, 276] on div at bounding box center [753, 270] width 165 height 73
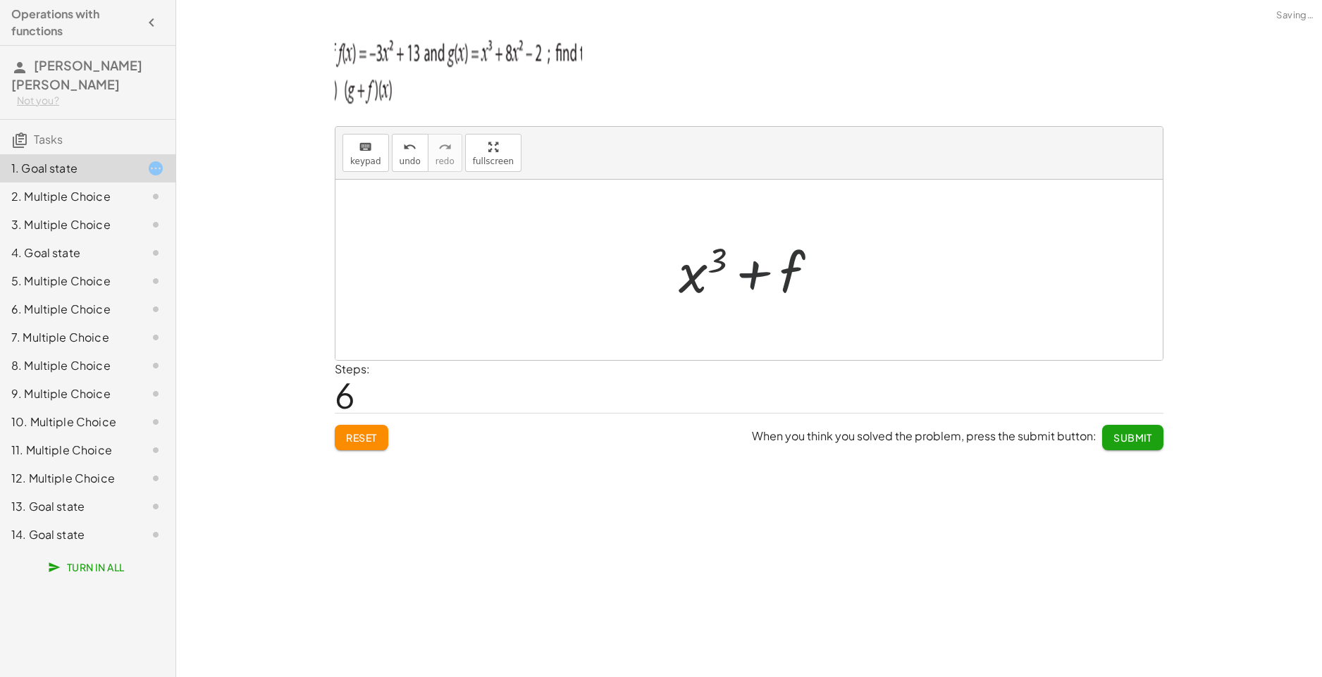
click at [717, 276] on div at bounding box center [753, 270] width 165 height 73
click at [690, 281] on div at bounding box center [753, 270] width 165 height 73
drag, startPoint x: 706, startPoint y: 279, endPoint x: 747, endPoint y: 248, distance: 51.3
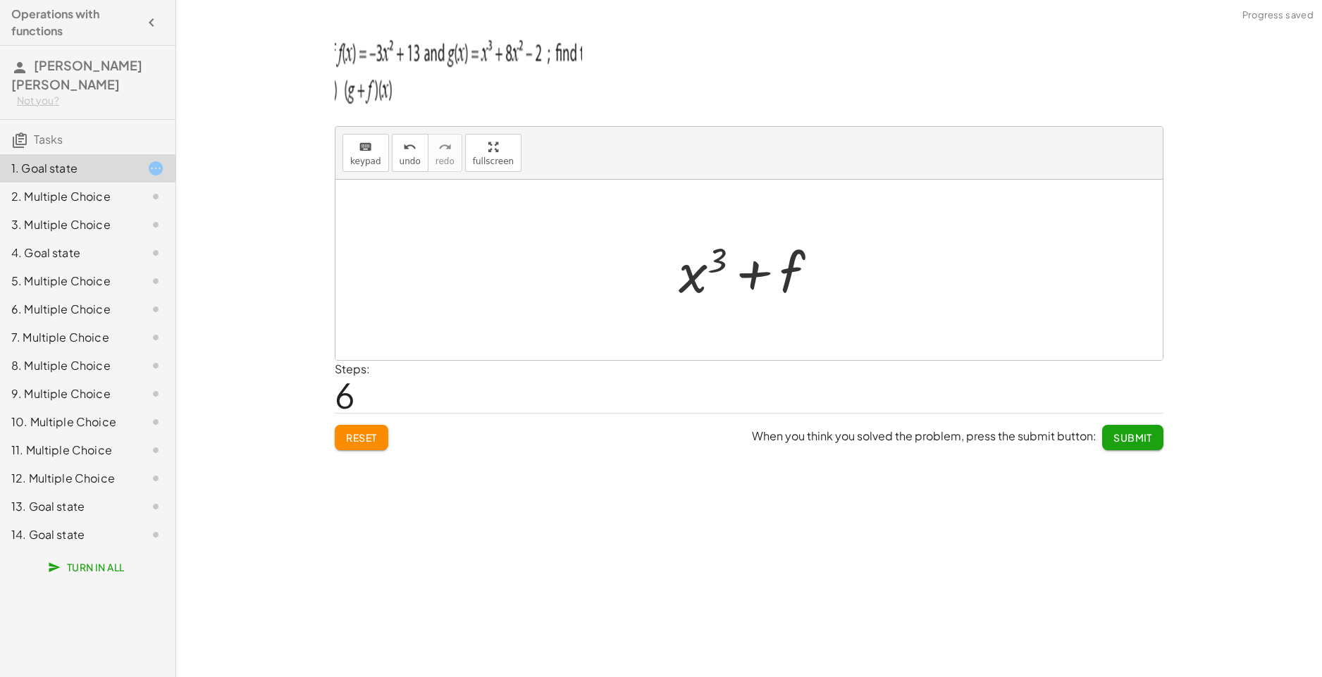
click at [714, 254] on div at bounding box center [753, 270] width 165 height 73
drag, startPoint x: 747, startPoint y: 248, endPoint x: 779, endPoint y: 273, distance: 40.2
click at [752, 250] on div at bounding box center [753, 270] width 165 height 73
click at [781, 275] on div at bounding box center [753, 270] width 165 height 73
click at [783, 275] on div at bounding box center [753, 270] width 165 height 73
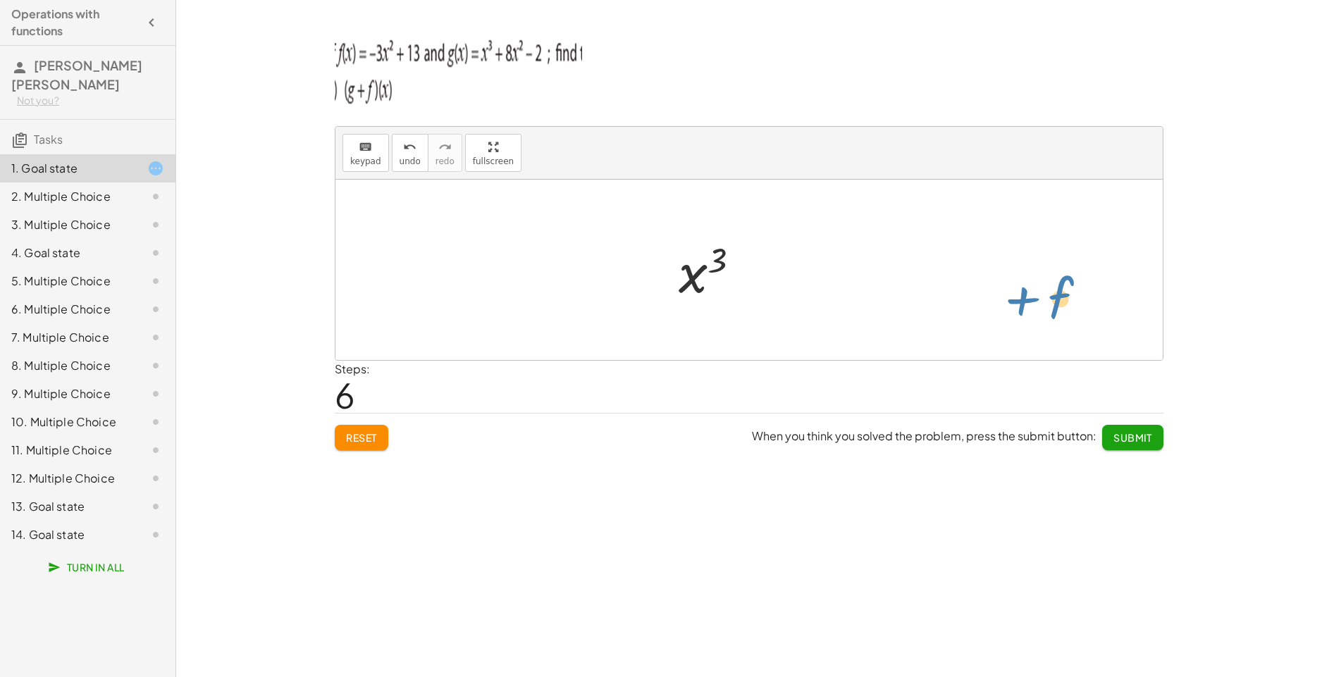
drag, startPoint x: 785, startPoint y: 275, endPoint x: 1323, endPoint y: 125, distance: 558.8
click at [1321, 125] on html "Operations with functions [PERSON_NAME] [PERSON_NAME] Not you? Tasks 1. Goal st…" at bounding box center [661, 338] width 1322 height 677
drag, startPoint x: 779, startPoint y: 278, endPoint x: 323, endPoint y: 333, distance: 459.2
click at [323, 333] on div "keyboard keypad undo undo redo redo fullscreen + g + f + f + x 3 + f + x 3 × St…" at bounding box center [749, 338] width 1146 height 677
drag, startPoint x: 757, startPoint y: 266, endPoint x: 729, endPoint y: 290, distance: 37.0
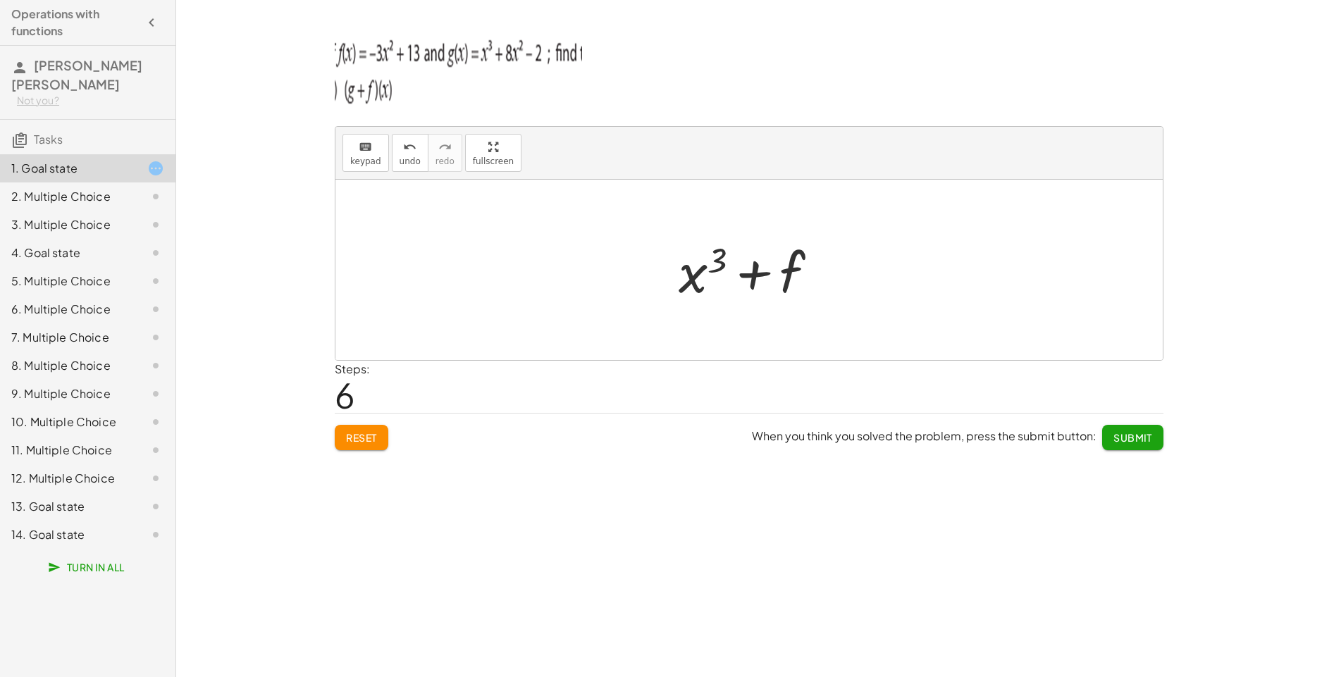
click at [723, 295] on div at bounding box center [753, 270] width 165 height 73
click at [748, 278] on div at bounding box center [753, 270] width 165 height 73
drag, startPoint x: 748, startPoint y: 278, endPoint x: 751, endPoint y: 285, distance: 8.2
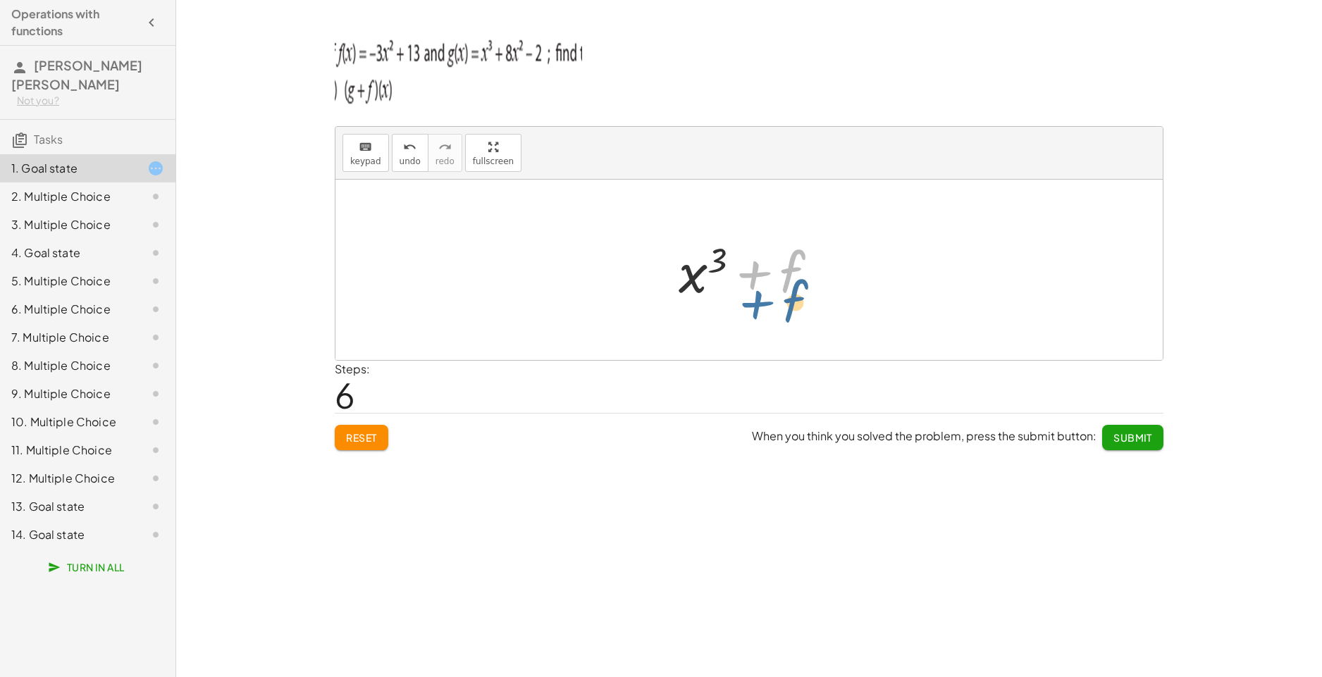
click at [751, 285] on div at bounding box center [753, 270] width 165 height 73
drag, startPoint x: 793, startPoint y: 271, endPoint x: 803, endPoint y: 308, distance: 38.8
drag, startPoint x: 675, startPoint y: 268, endPoint x: 751, endPoint y: 296, distance: 80.9
click at [677, 268] on div "+ g + f" at bounding box center [749, 270] width 161 height 80
click at [751, 296] on div at bounding box center [755, 270] width 144 height 73
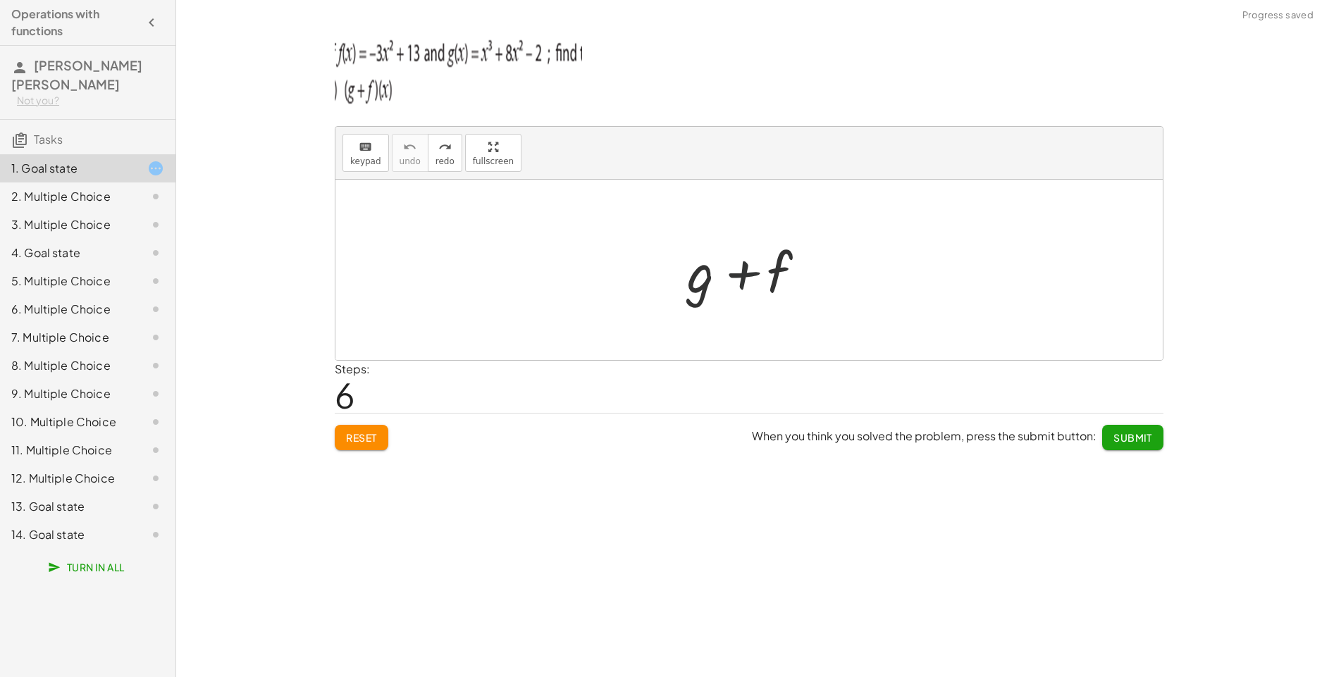
click at [725, 287] on div at bounding box center [755, 270] width 144 height 73
drag, startPoint x: 705, startPoint y: 270, endPoint x: 456, endPoint y: 194, distance: 259.9
click at [701, 270] on div at bounding box center [755, 270] width 144 height 73
click at [370, 156] on span "keypad" at bounding box center [365, 161] width 31 height 10
click at [381, 164] on button "keyboard keypad" at bounding box center [365, 153] width 47 height 38
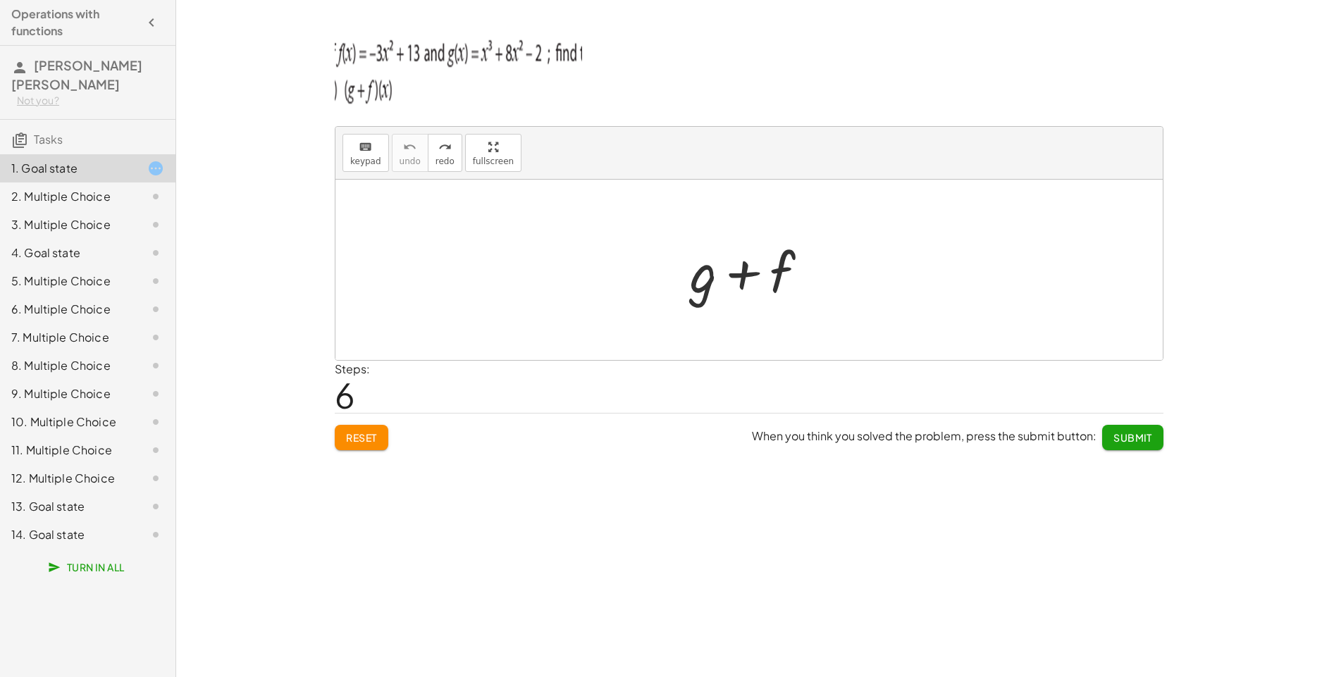
click at [790, 277] on div at bounding box center [755, 270] width 144 height 73
click at [740, 291] on div at bounding box center [755, 270] width 144 height 73
drag, startPoint x: 724, startPoint y: 264, endPoint x: 659, endPoint y: 275, distance: 66.5
click at [711, 266] on div at bounding box center [755, 270] width 144 height 73
drag, startPoint x: 659, startPoint y: 275, endPoint x: 707, endPoint y: 280, distance: 48.8
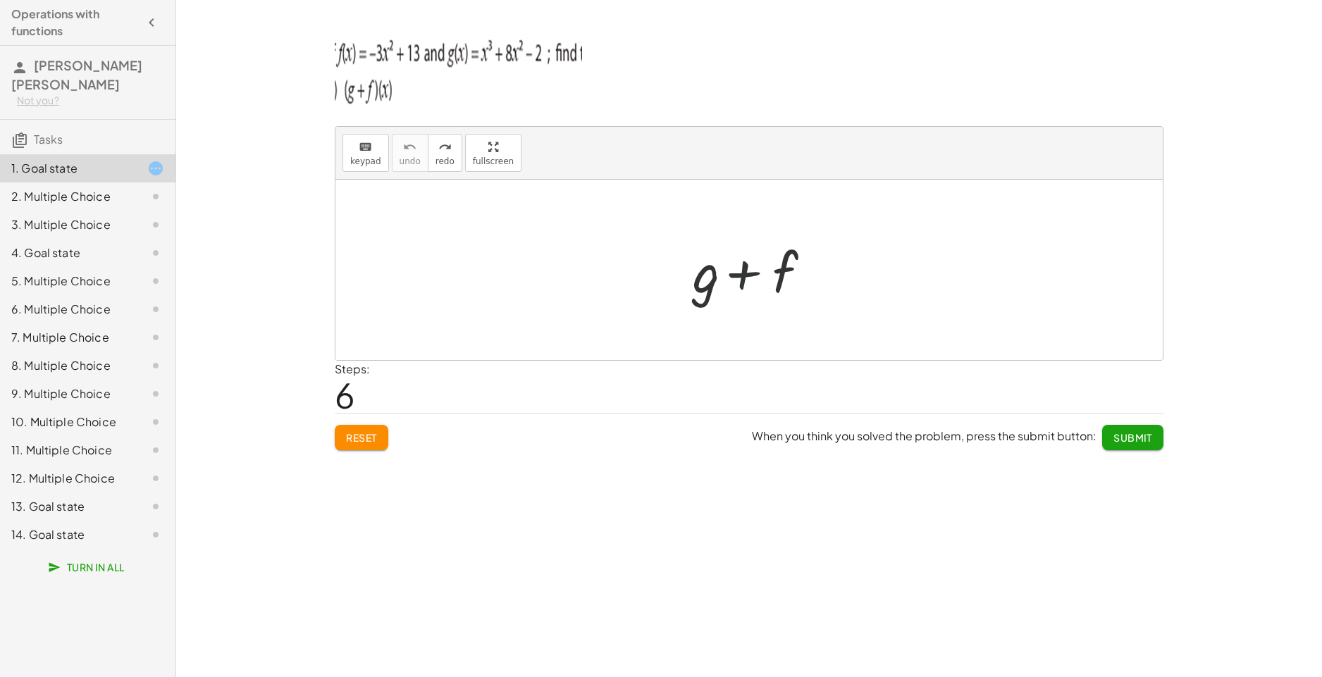
click at [663, 276] on div at bounding box center [748, 270] width 827 height 180
click at [707, 280] on div at bounding box center [755, 270] width 144 height 73
drag, startPoint x: 473, startPoint y: 138, endPoint x: 502, endPoint y: 192, distance: 60.8
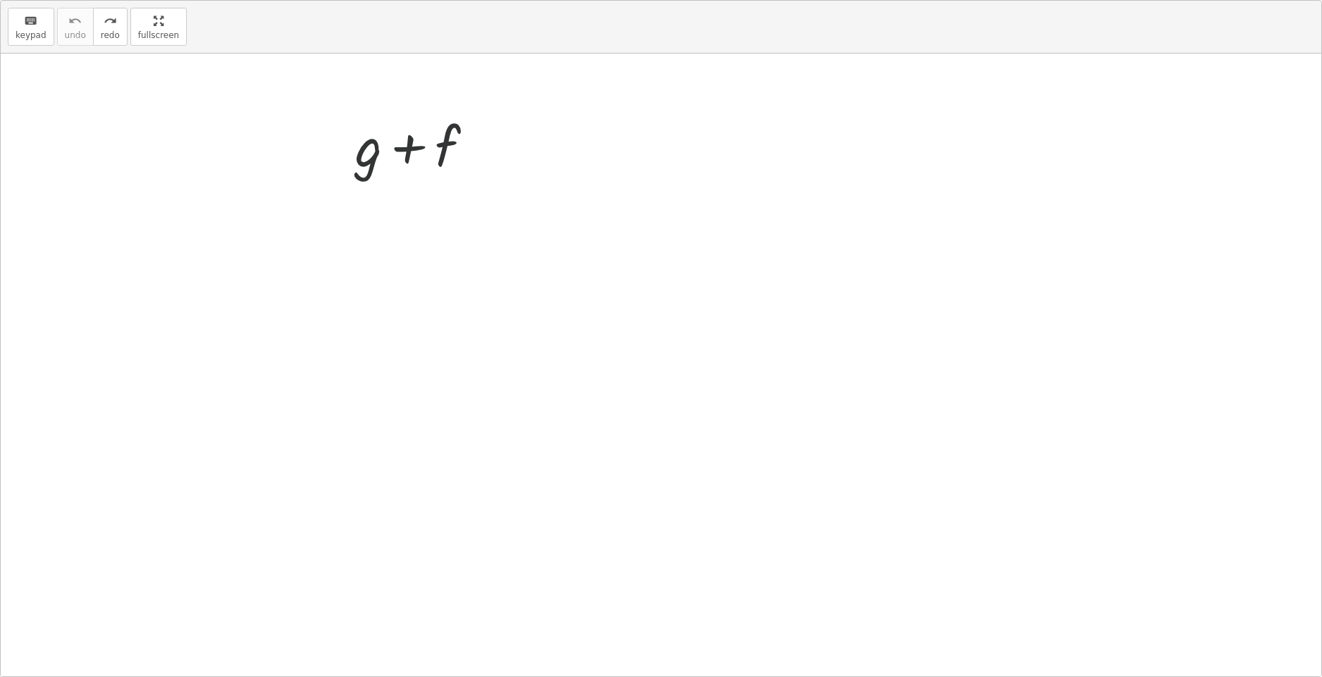
click at [502, 192] on div "keyboard keypad undo undo redo redo fullscreen + f + g + f ×" at bounding box center [661, 339] width 1320 height 676
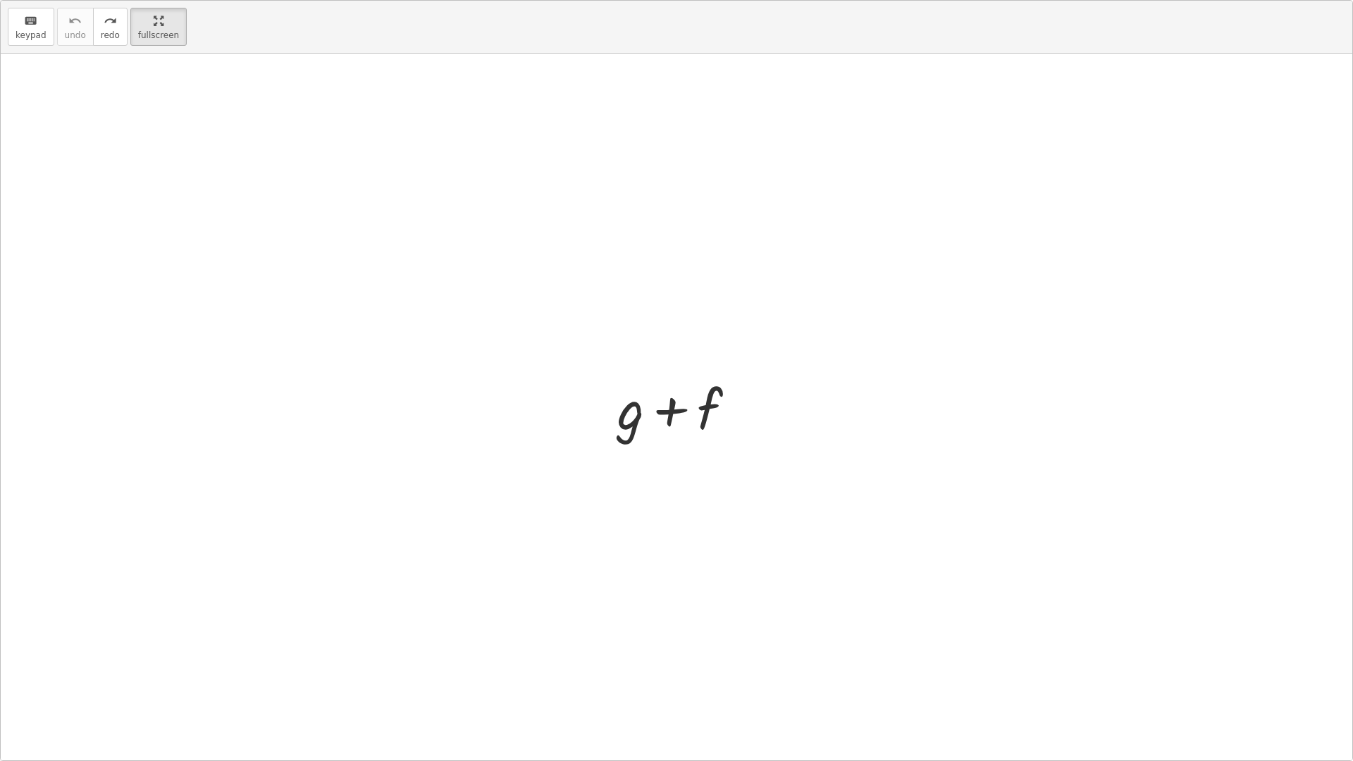
drag, startPoint x: 626, startPoint y: 371, endPoint x: 655, endPoint y: 407, distance: 45.1
click at [637, 384] on div "+ g + f" at bounding box center [676, 407] width 1351 height 707
drag, startPoint x: 655, startPoint y: 407, endPoint x: 646, endPoint y: 421, distance: 17.0
click at [652, 413] on div at bounding box center [682, 407] width 144 height 73
drag, startPoint x: 644, startPoint y: 425, endPoint x: 631, endPoint y: 426, distance: 12.8
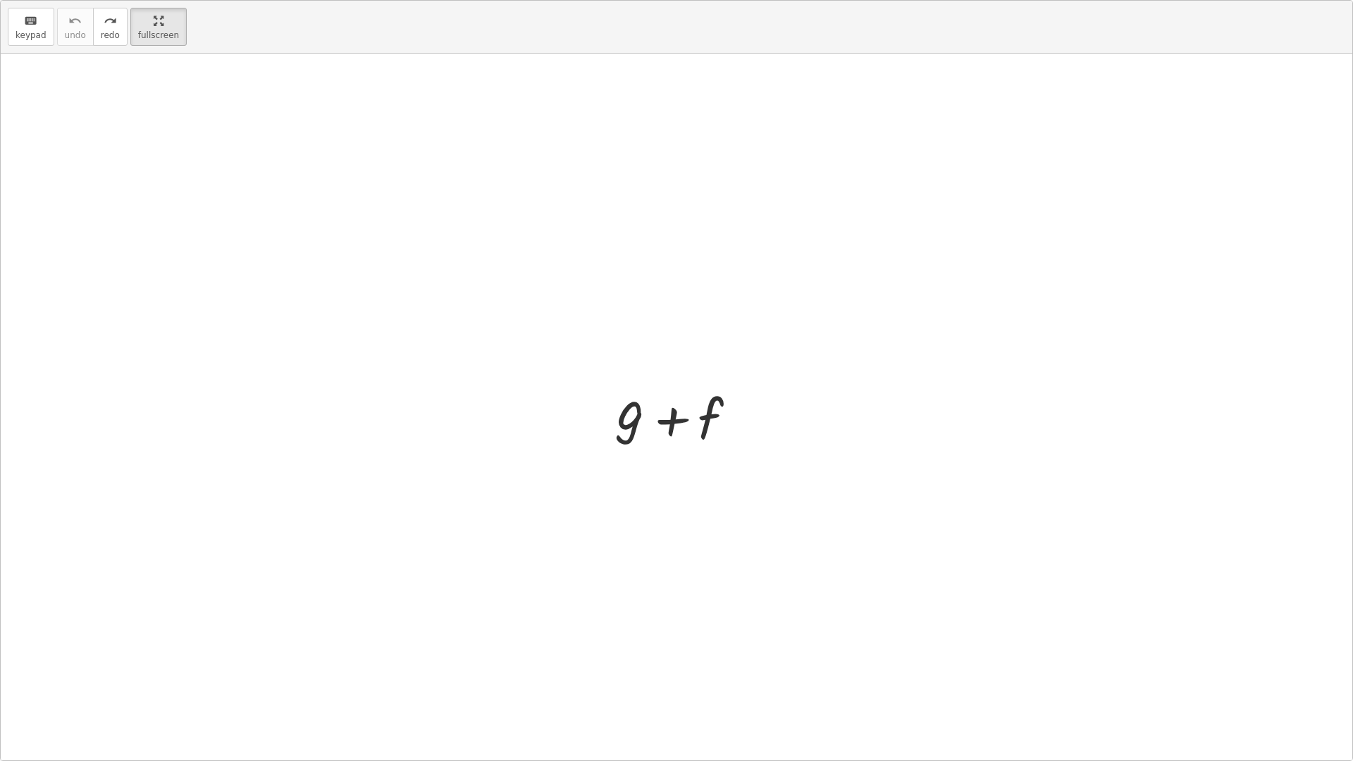
click at [643, 426] on div at bounding box center [682, 407] width 144 height 73
click at [631, 426] on div at bounding box center [682, 407] width 144 height 73
click at [626, 414] on div at bounding box center [682, 407] width 144 height 73
drag, startPoint x: 662, startPoint y: 421, endPoint x: 1173, endPoint y: 89, distance: 608.8
click at [1172, 90] on div "+ f + g + f" at bounding box center [676, 407] width 1351 height 707
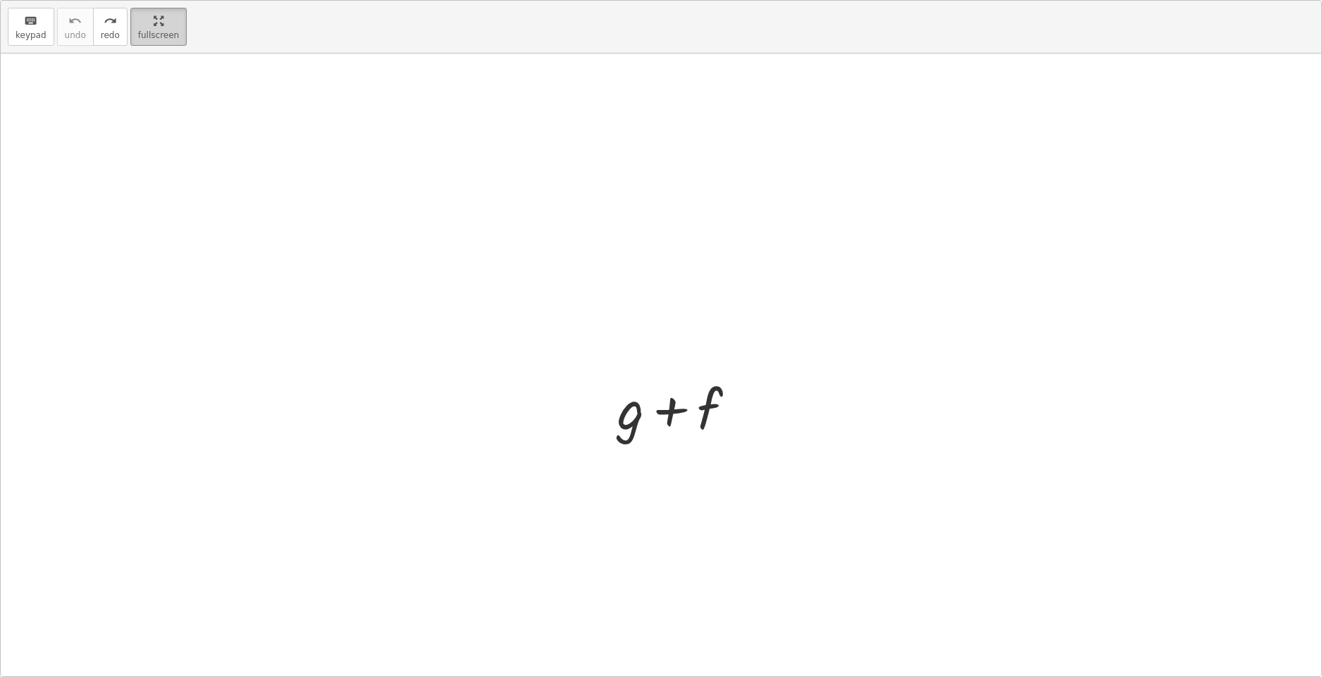
drag, startPoint x: 482, startPoint y: 161, endPoint x: 482, endPoint y: 149, distance: 11.3
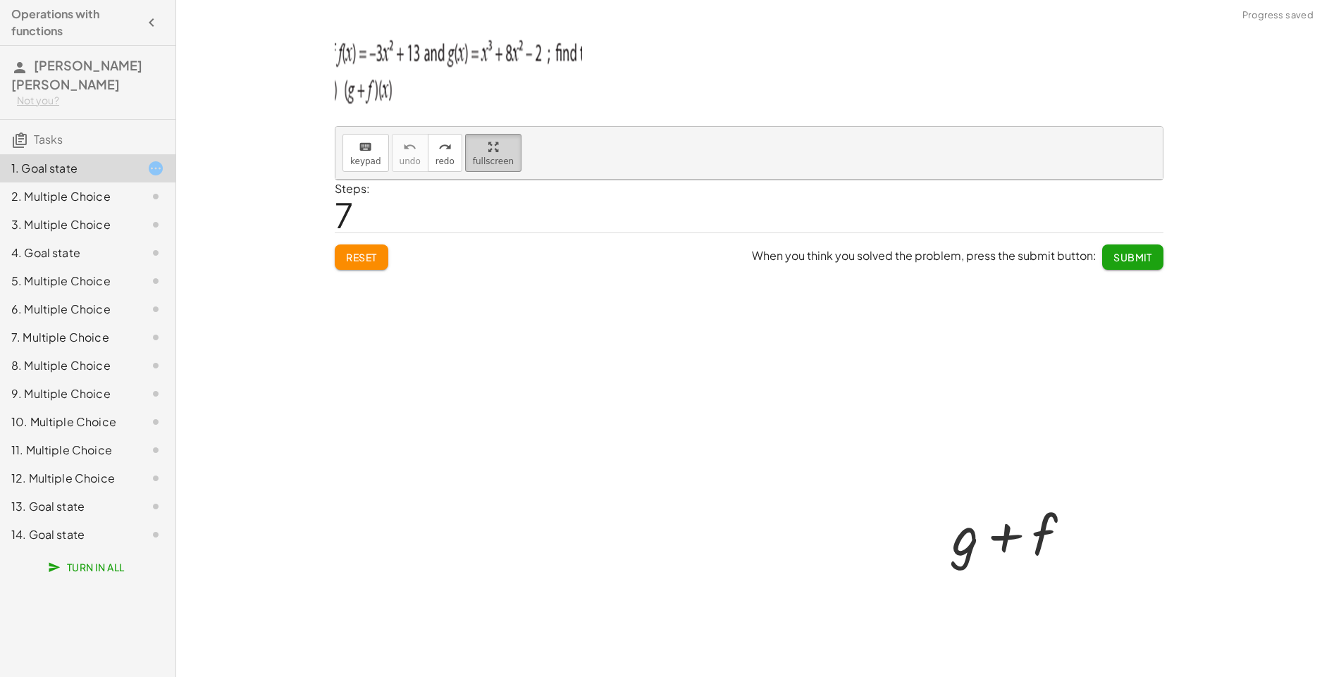
click at [482, 149] on div "keyboard keypad undo [PERSON_NAME] redo fullscreen" at bounding box center [748, 153] width 827 height 53
click at [488, 149] on icon "button" at bounding box center [493, 147] width 10 height 17
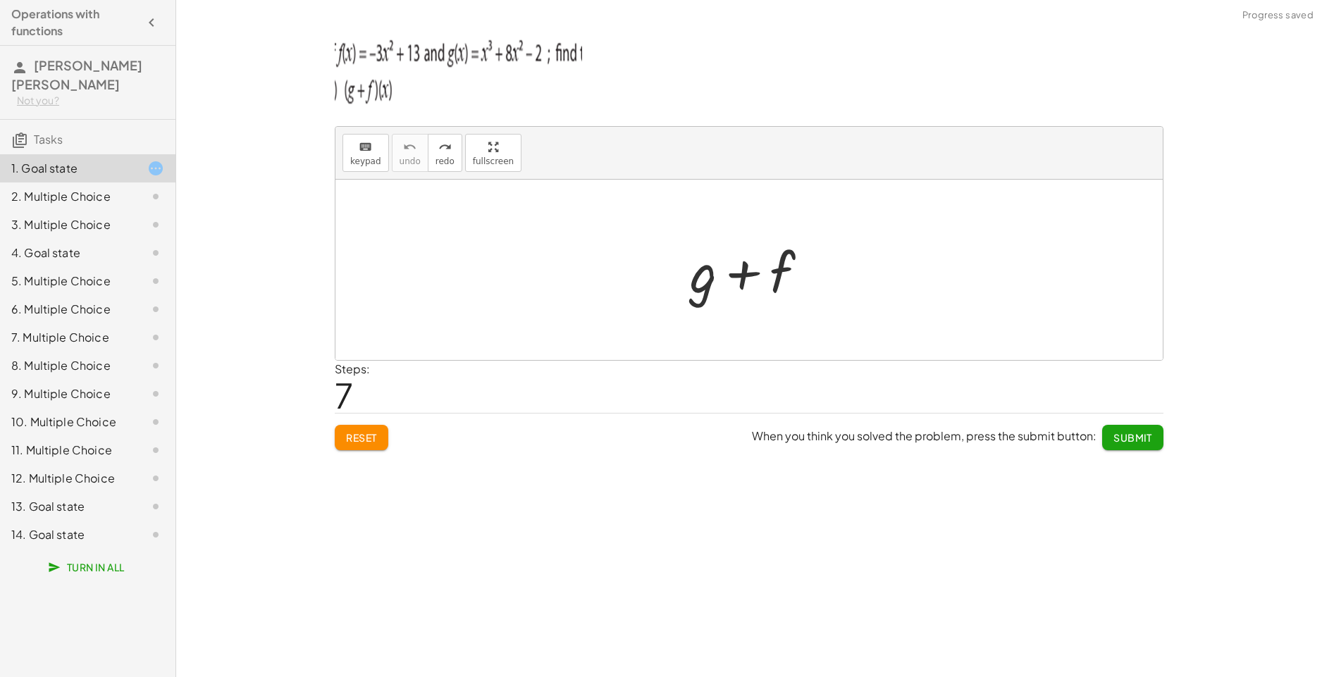
click at [681, 255] on div "+ g + f" at bounding box center [748, 270] width 827 height 180
click at [700, 266] on div at bounding box center [755, 270] width 144 height 73
click at [694, 283] on div at bounding box center [755, 270] width 144 height 73
click at [703, 284] on div at bounding box center [755, 270] width 144 height 73
drag, startPoint x: 703, startPoint y: 284, endPoint x: 453, endPoint y: 206, distance: 261.9
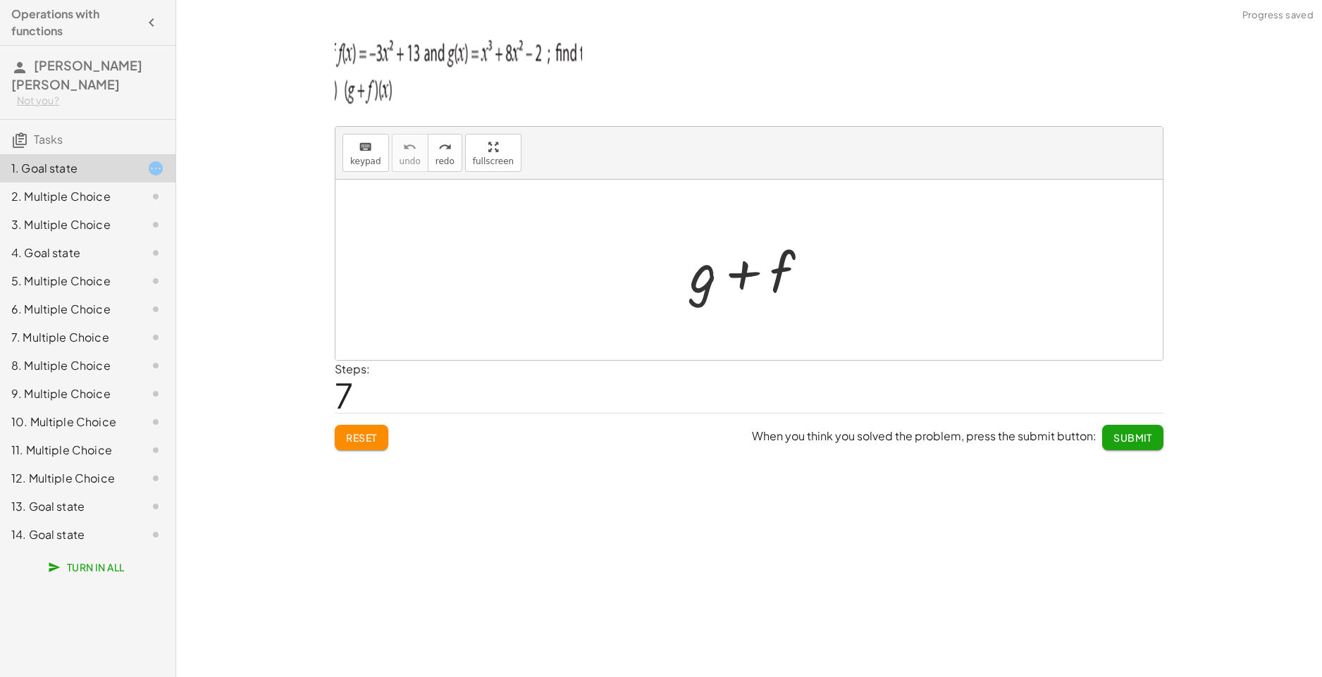
click at [700, 284] on div at bounding box center [755, 270] width 144 height 73
click at [719, 311] on div at bounding box center [748, 270] width 827 height 180
drag, startPoint x: 733, startPoint y: 302, endPoint x: 727, endPoint y: 296, distance: 8.0
click at [729, 297] on div at bounding box center [755, 270] width 144 height 73
click at [727, 296] on div at bounding box center [755, 270] width 144 height 73
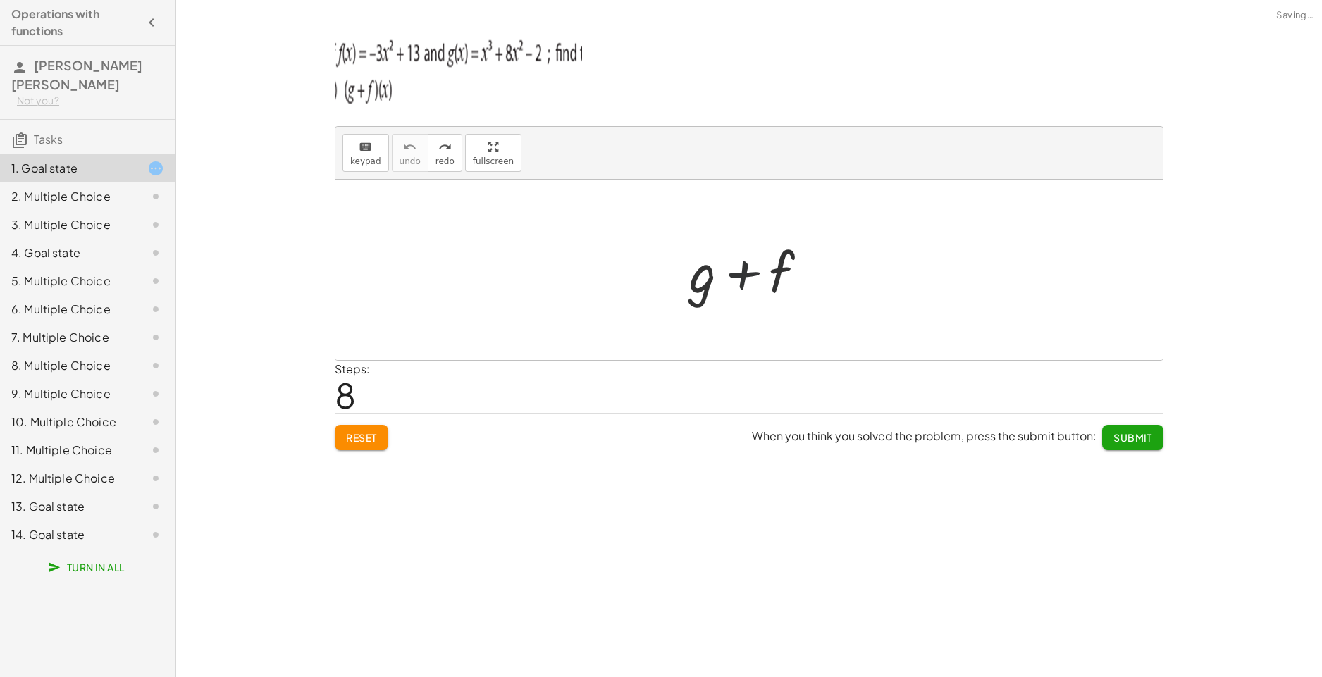
click at [737, 302] on div at bounding box center [755, 270] width 144 height 73
click at [363, 161] on span "keypad" at bounding box center [365, 161] width 31 height 10
click at [162, 160] on icon at bounding box center [155, 168] width 17 height 17
drag, startPoint x: 721, startPoint y: 304, endPoint x: 79, endPoint y: 256, distance: 644.4
click at [1261, 352] on div "keyboard keypad undo undo redo redo fullscreen + g + f × Steps: 8 Reset When yo…" at bounding box center [749, 338] width 1146 height 677
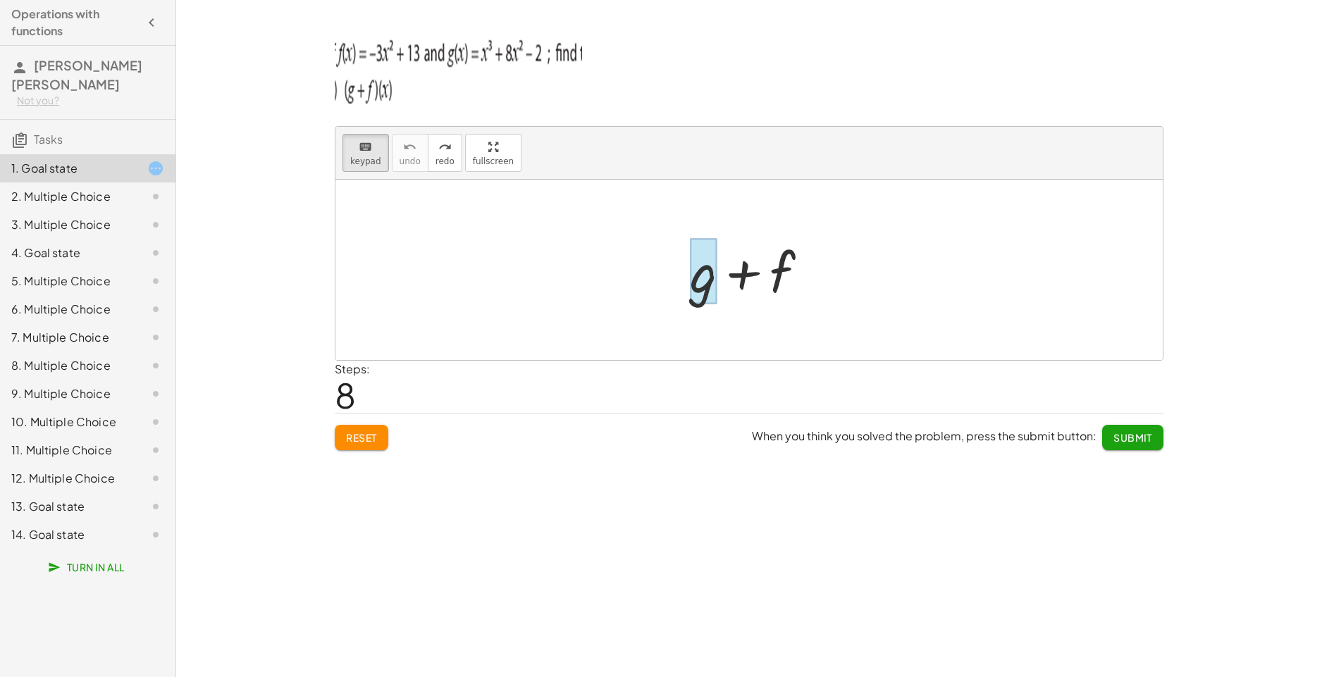
click at [694, 292] on div at bounding box center [703, 272] width 27 height 66
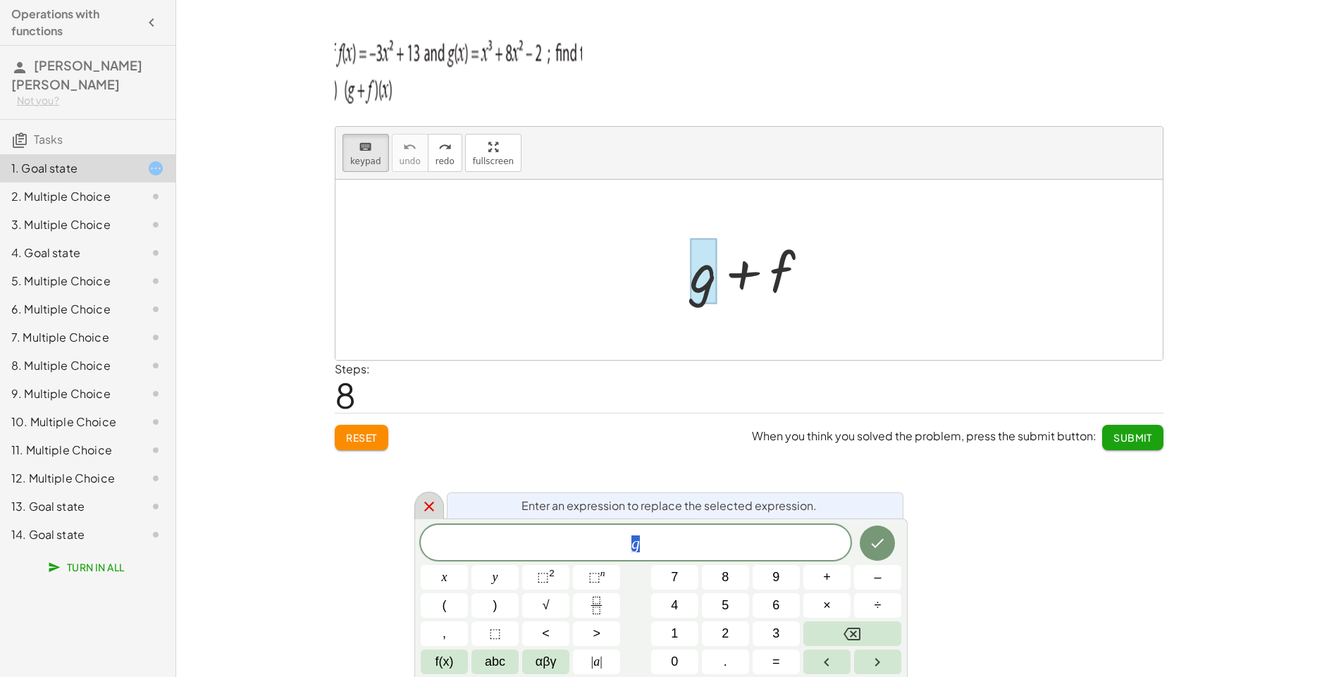
click at [427, 512] on icon at bounding box center [429, 506] width 17 height 17
click at [744, 283] on div at bounding box center [755, 270] width 144 height 73
drag, startPoint x: 733, startPoint y: 348, endPoint x: 591, endPoint y: 399, distance: 151.1
click at [620, 395] on div "Steps: 8" at bounding box center [749, 387] width 829 height 52
click at [435, 498] on icon at bounding box center [429, 506] width 17 height 17
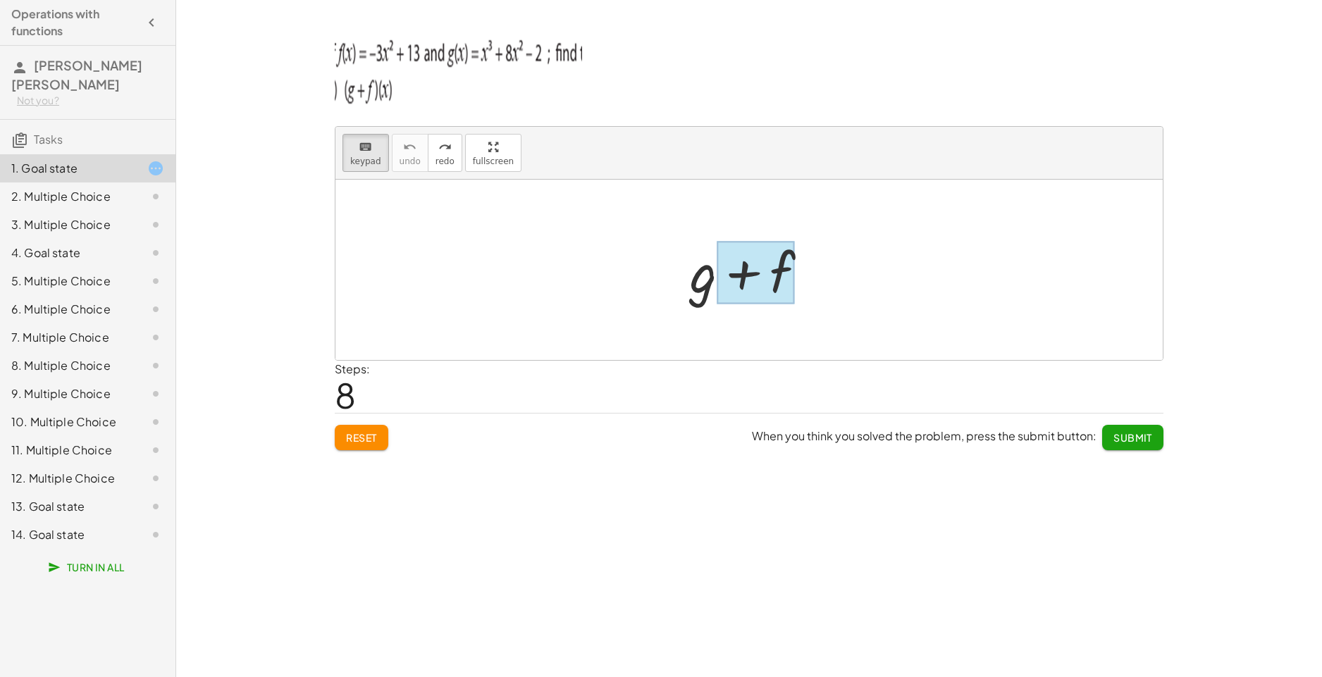
drag, startPoint x: 700, startPoint y: 280, endPoint x: 721, endPoint y: 278, distance: 21.2
drag, startPoint x: 721, startPoint y: 278, endPoint x: 642, endPoint y: 296, distance: 80.9
click at [634, 307] on div at bounding box center [748, 270] width 827 height 180
drag, startPoint x: 714, startPoint y: 282, endPoint x: 730, endPoint y: 283, distance: 16.2
drag, startPoint x: 748, startPoint y: 271, endPoint x: 766, endPoint y: 243, distance: 33.2
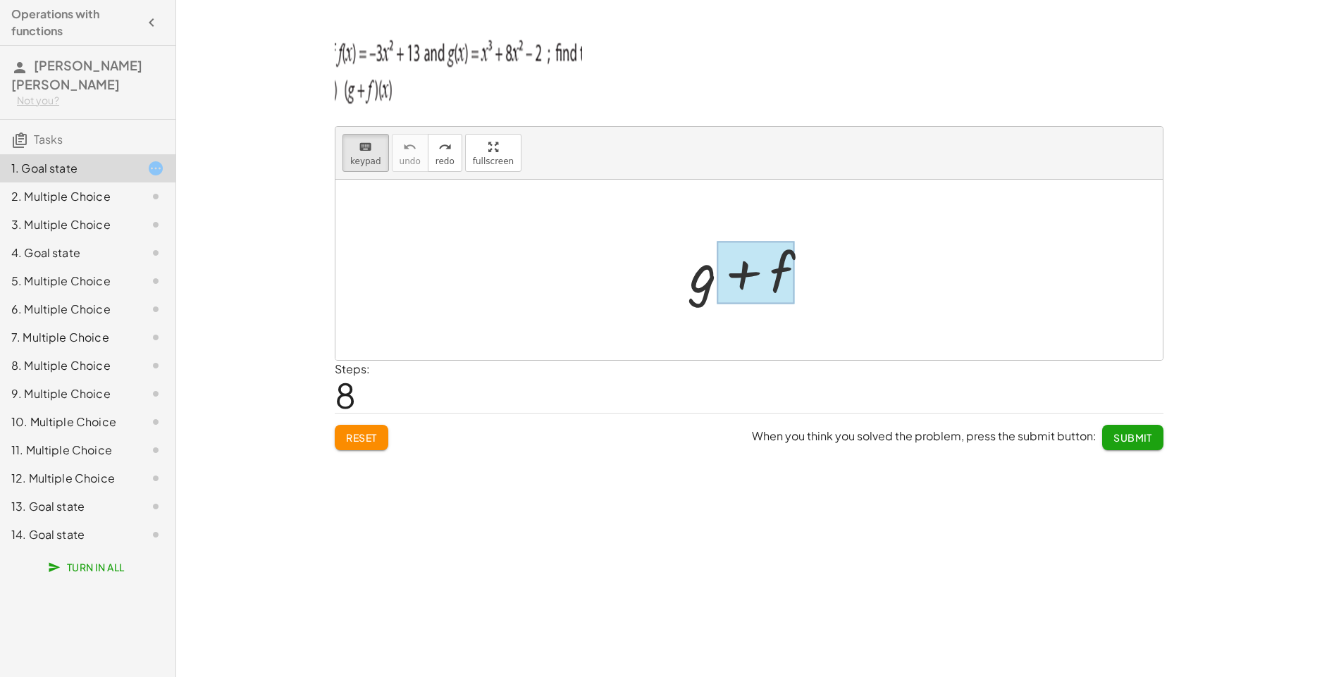
click at [779, 213] on div at bounding box center [748, 270] width 827 height 180
click at [752, 270] on div at bounding box center [756, 273] width 78 height 63
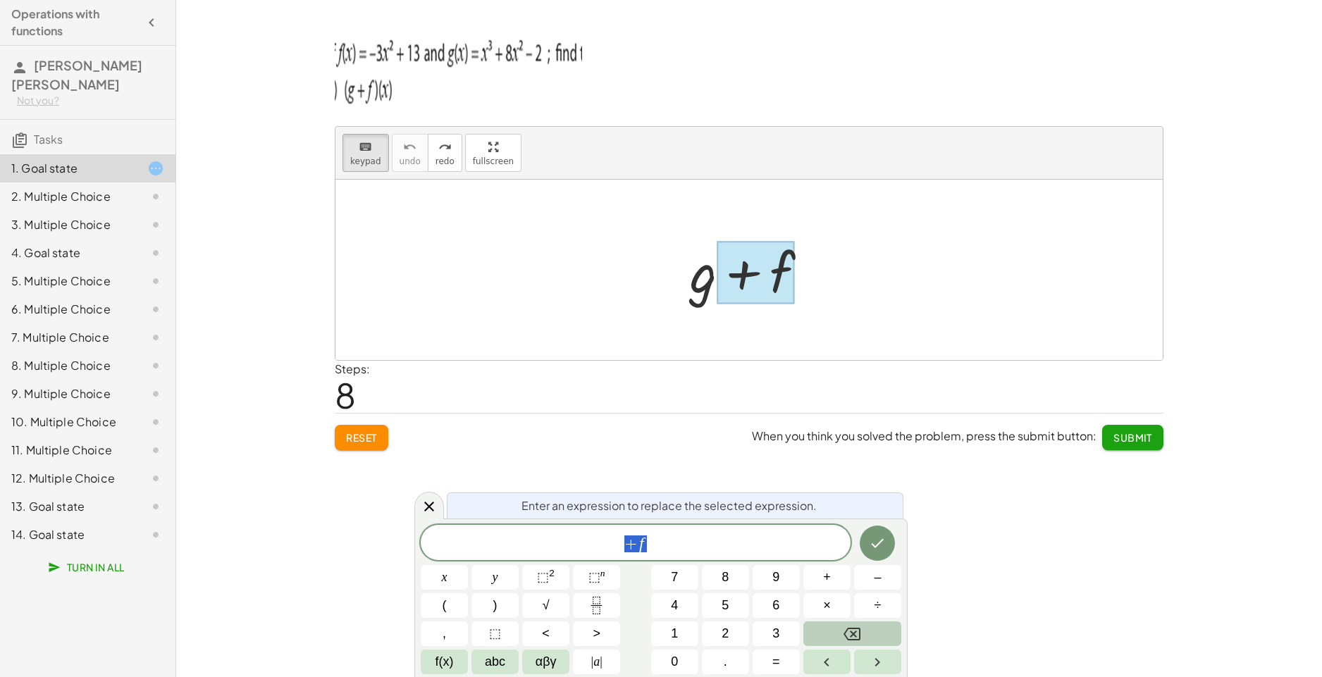
click at [858, 634] on icon "Backspace" at bounding box center [851, 634] width 17 height 17
click at [887, 552] on button "Done" at bounding box center [877, 543] width 35 height 35
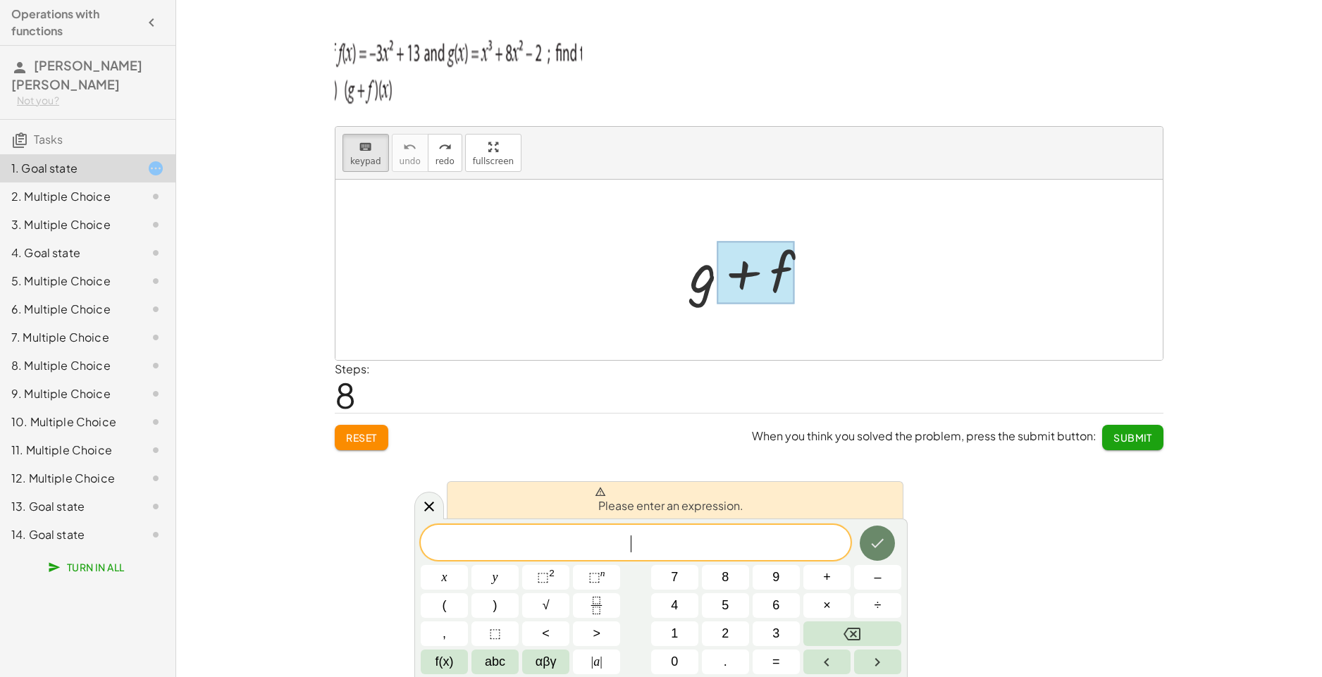
click at [887, 552] on button "Done" at bounding box center [877, 543] width 35 height 35
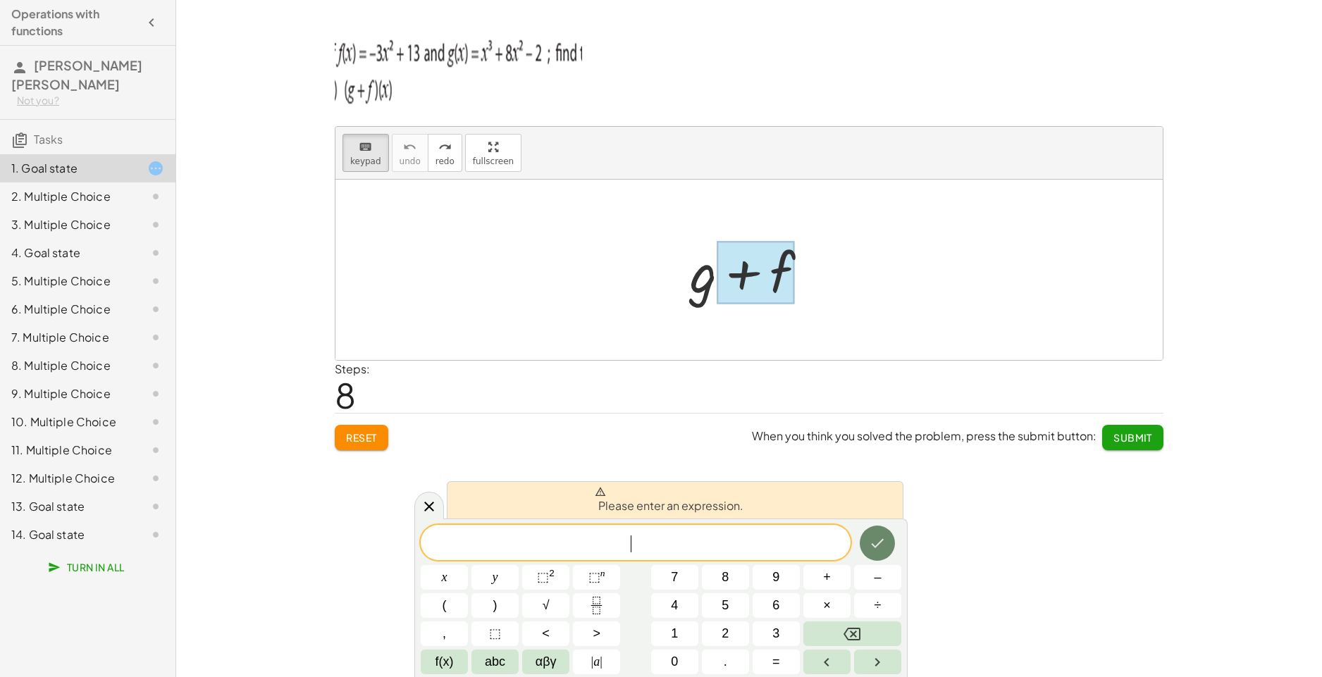
click at [887, 552] on button "Done" at bounding box center [877, 543] width 35 height 35
click at [986, 543] on div "keyboard keypad undo undo redo redo fullscreen + g + f × Steps: 8 Reset When yo…" at bounding box center [749, 338] width 1146 height 677
click at [423, 507] on icon at bounding box center [429, 505] width 17 height 17
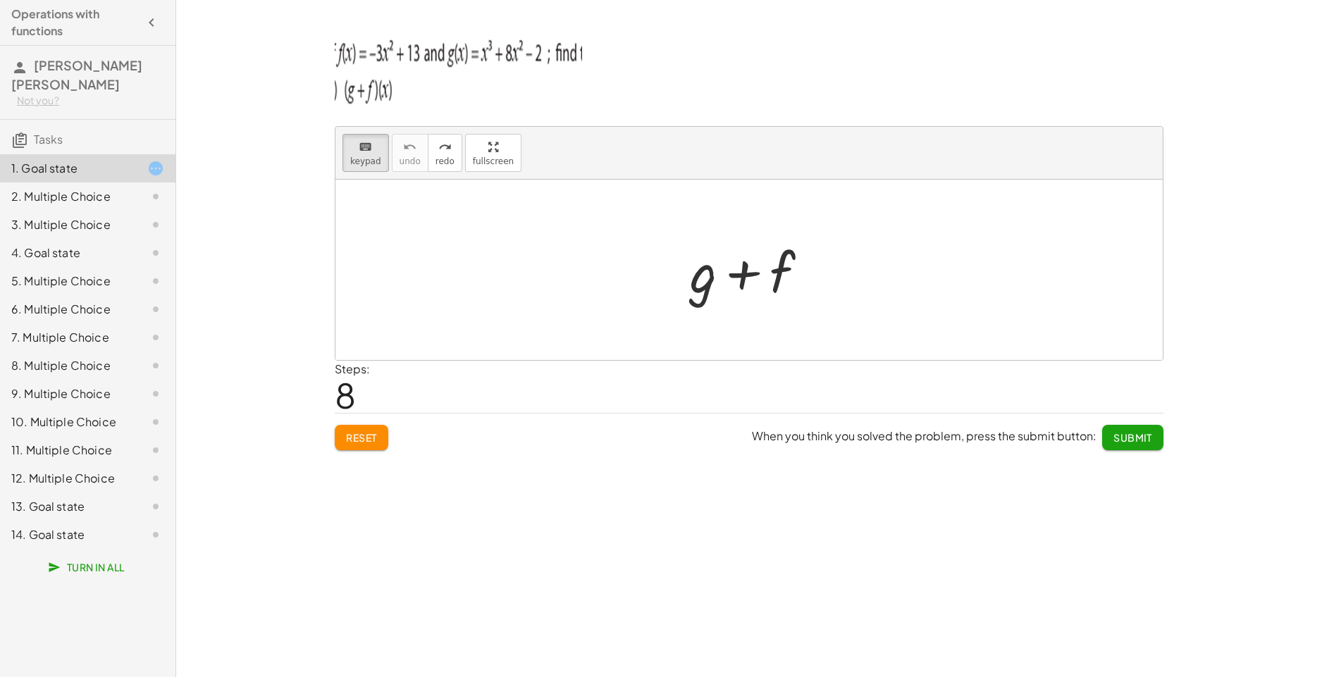
click at [355, 434] on span "Reset" at bounding box center [361, 437] width 31 height 13
click at [700, 287] on div at bounding box center [703, 272] width 27 height 66
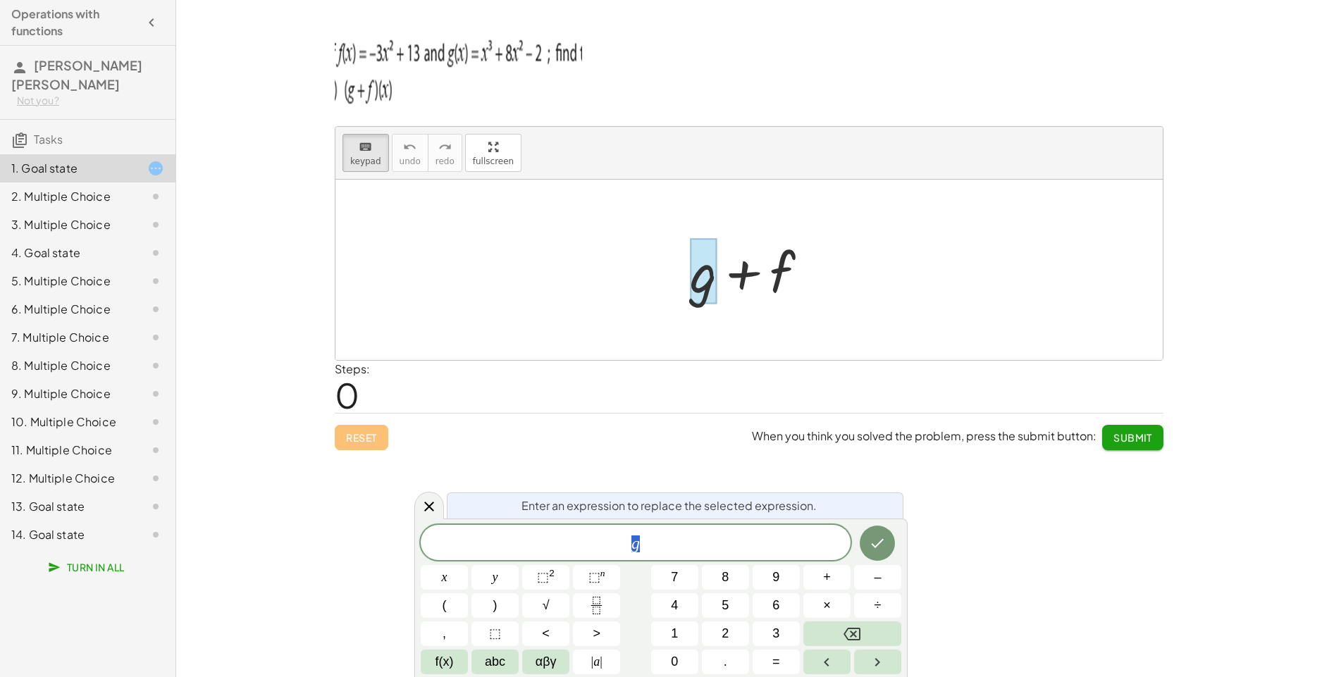
click at [791, 240] on div at bounding box center [755, 270] width 144 height 73
click at [781, 266] on div at bounding box center [755, 270] width 144 height 73
click at [776, 276] on div at bounding box center [755, 270] width 144 height 73
click at [776, 277] on div at bounding box center [755, 270] width 144 height 73
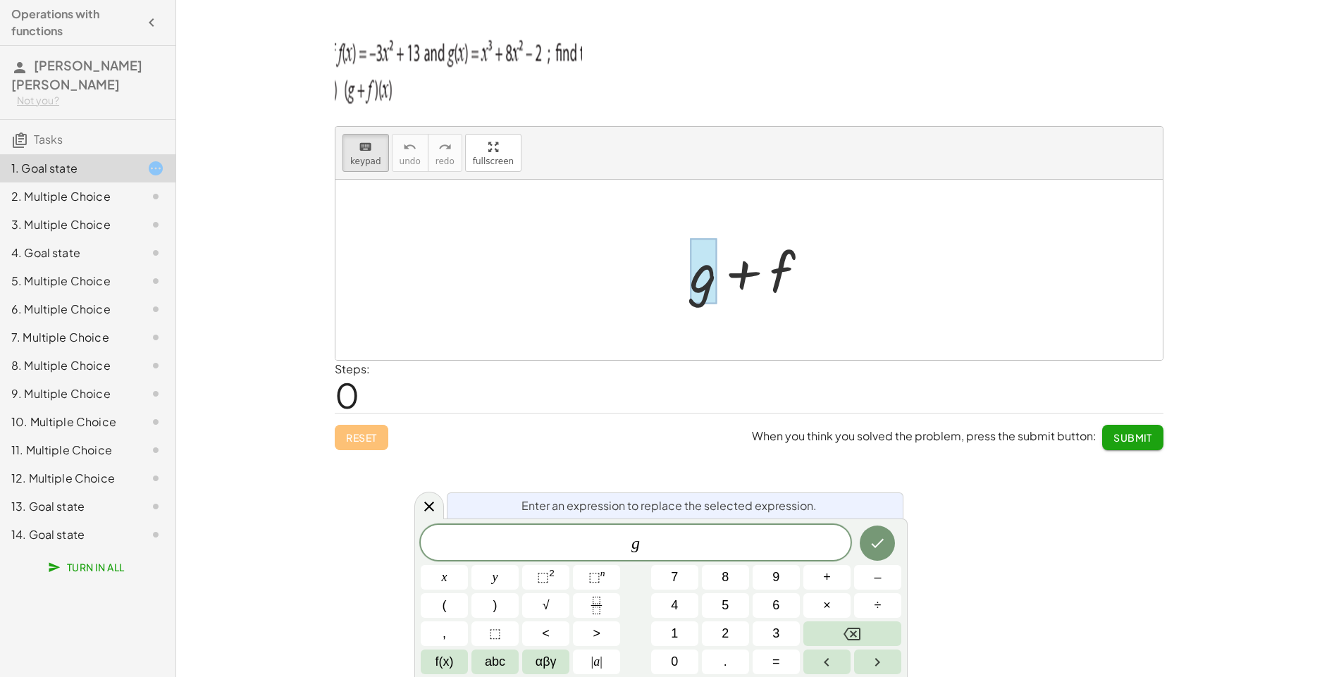
click at [776, 277] on div at bounding box center [755, 270] width 144 height 73
click at [764, 276] on div at bounding box center [755, 270] width 144 height 73
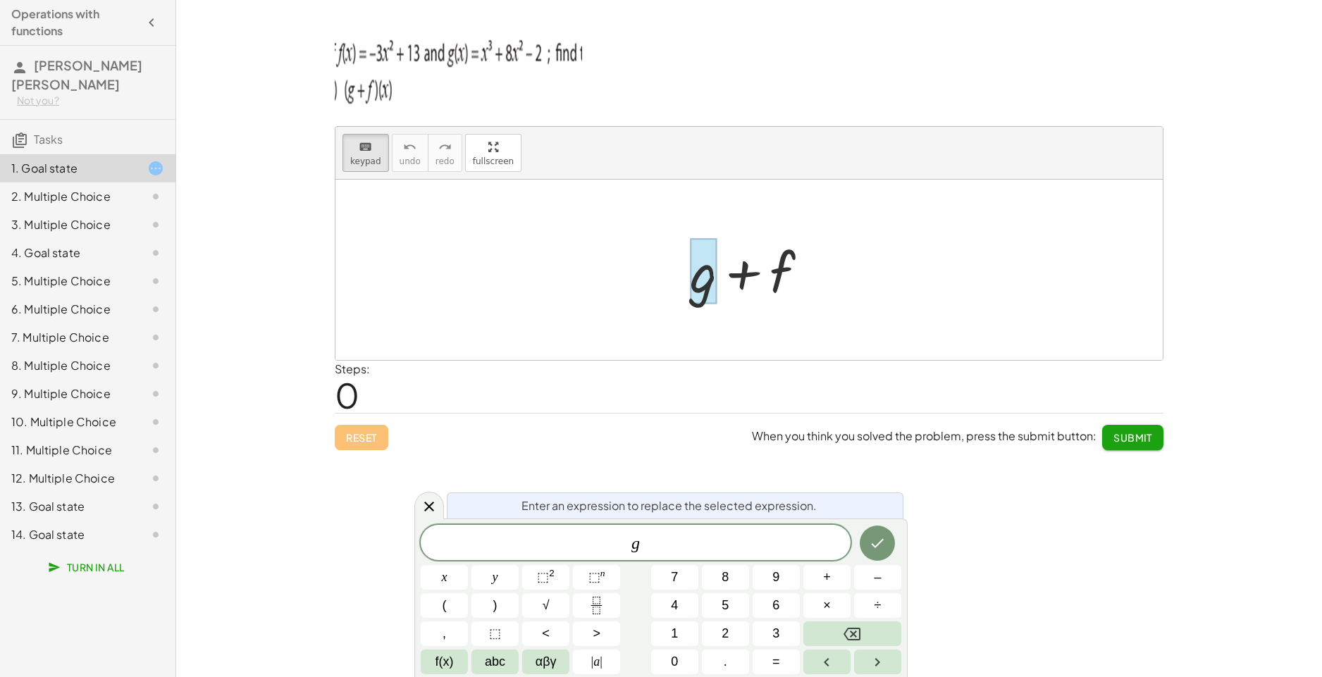
click at [753, 275] on div at bounding box center [755, 270] width 144 height 73
click at [774, 282] on div at bounding box center [755, 270] width 144 height 73
click at [783, 263] on div at bounding box center [755, 270] width 144 height 73
click at [771, 261] on div at bounding box center [755, 270] width 144 height 73
click at [423, 509] on icon at bounding box center [429, 506] width 17 height 17
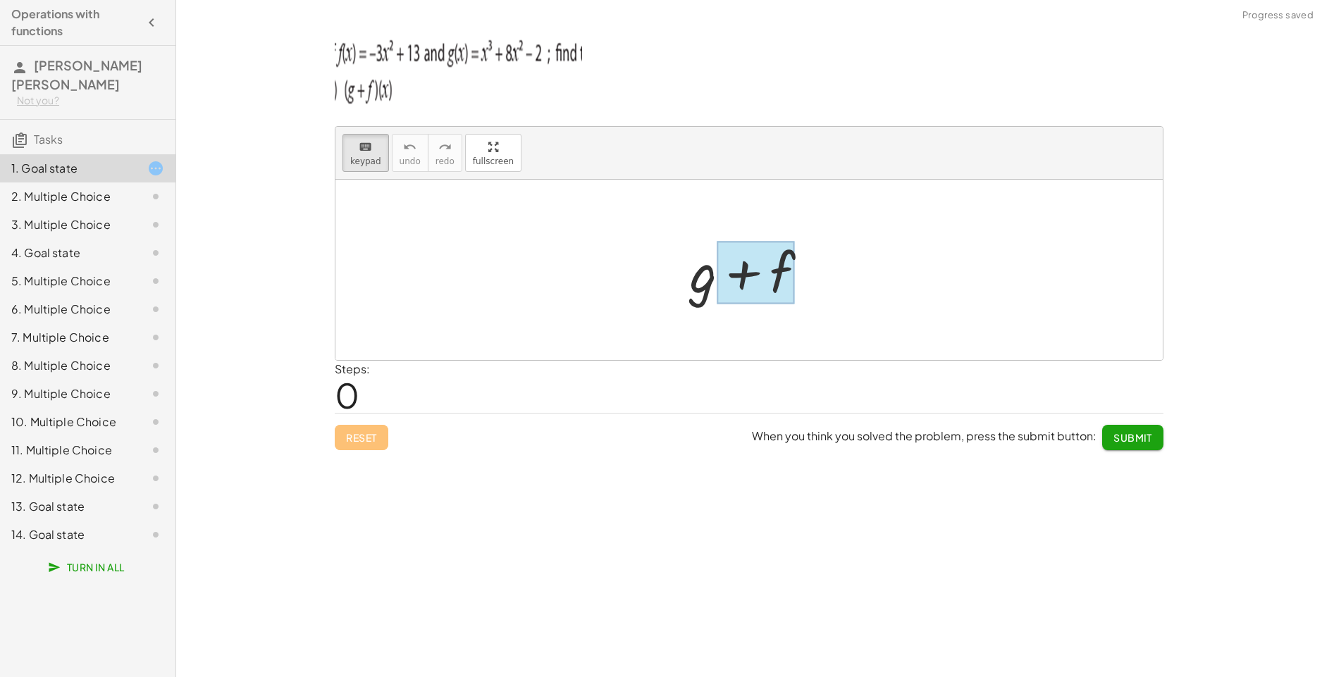
click at [777, 303] on div at bounding box center [756, 273] width 78 height 63
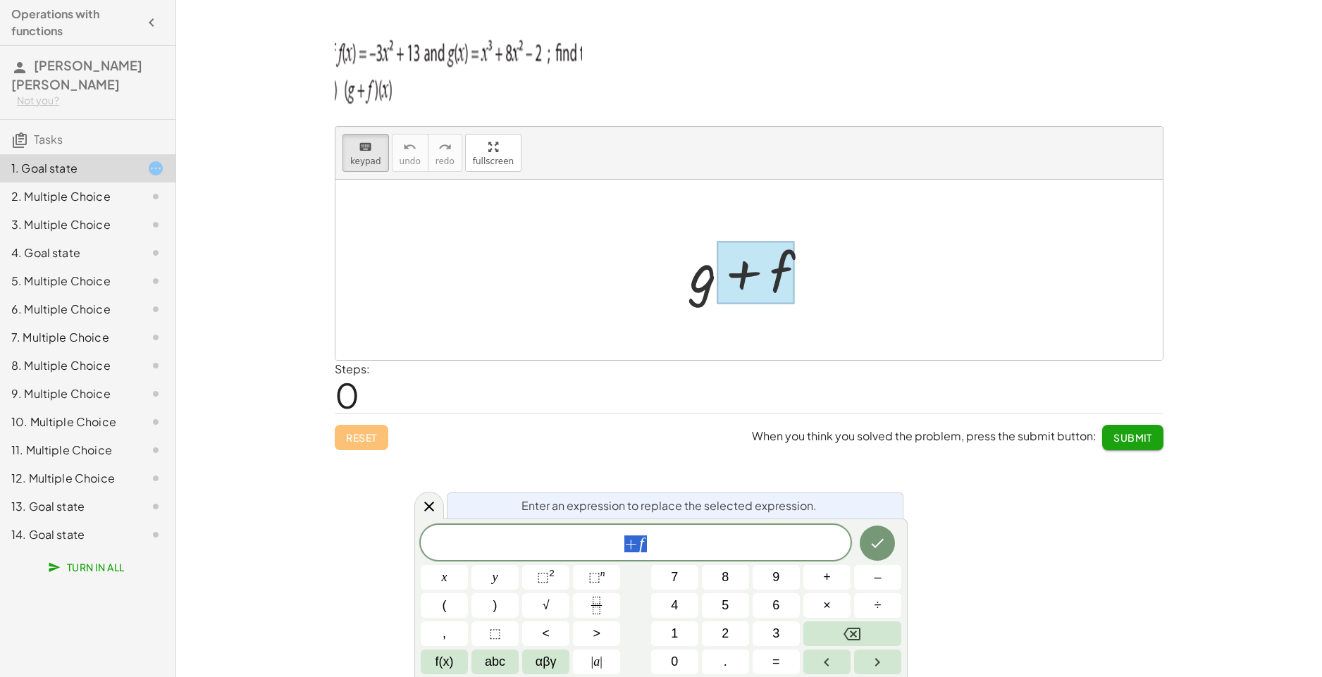
click at [743, 268] on div at bounding box center [756, 273] width 78 height 63
click at [744, 268] on div at bounding box center [756, 273] width 78 height 63
click at [730, 511] on span "Enter an expression to replace the selected expression." at bounding box center [668, 505] width 295 height 17
click at [729, 510] on span "Enter an expression to replace the selected expression." at bounding box center [668, 505] width 295 height 17
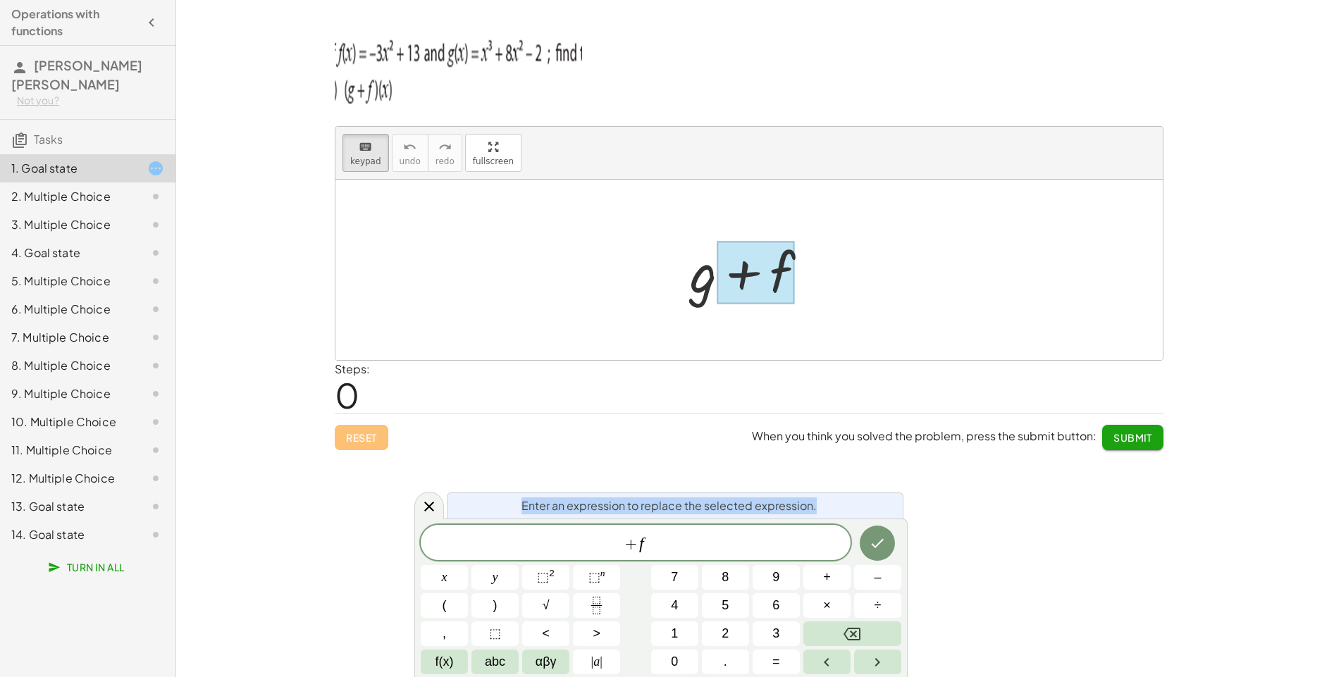
click at [729, 510] on span "Enter an expression to replace the selected expression." at bounding box center [668, 505] width 295 height 17
click at [733, 509] on span "Enter an expression to replace the selected expression." at bounding box center [668, 505] width 295 height 17
click at [884, 429] on span "When you think you solved the problem, press the submit button:" at bounding box center [924, 435] width 345 height 15
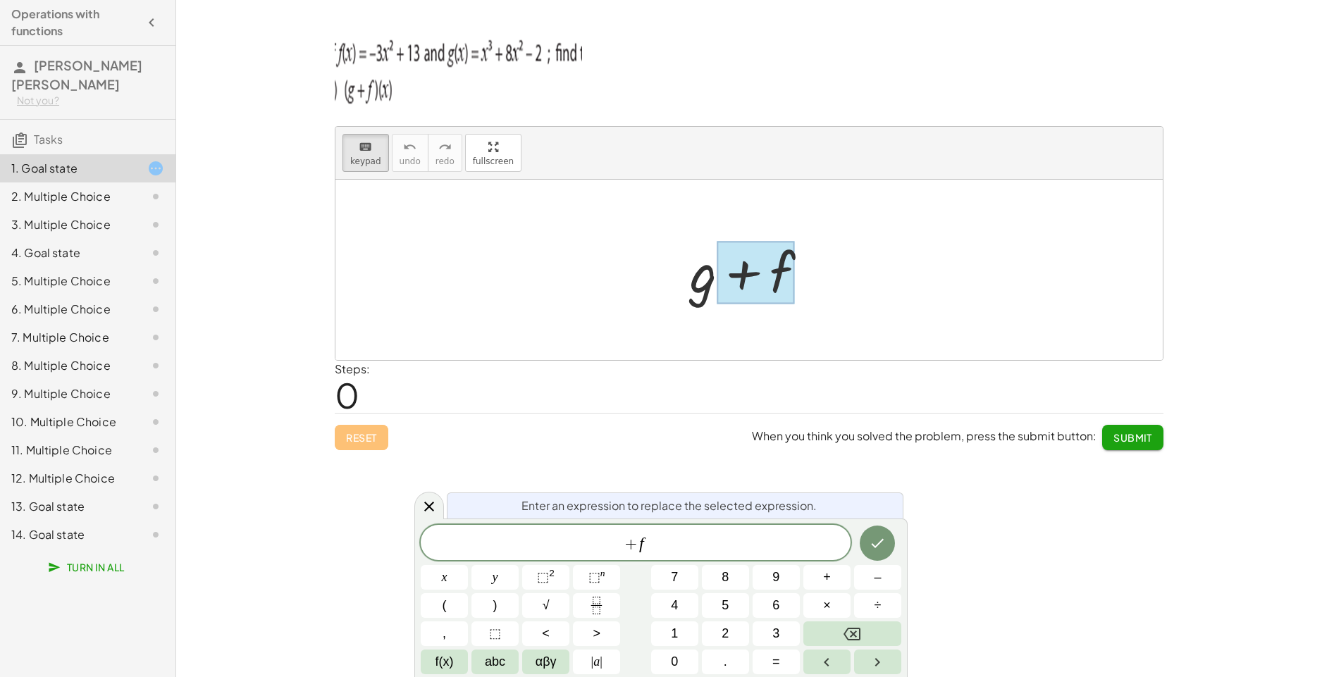
click at [1227, 450] on div "keyboard keypad undo undo redo redo fullscreen + g + f × Steps: 0 Reset When yo…" at bounding box center [749, 338] width 1146 height 677
click at [155, 160] on icon at bounding box center [155, 168] width 17 height 17
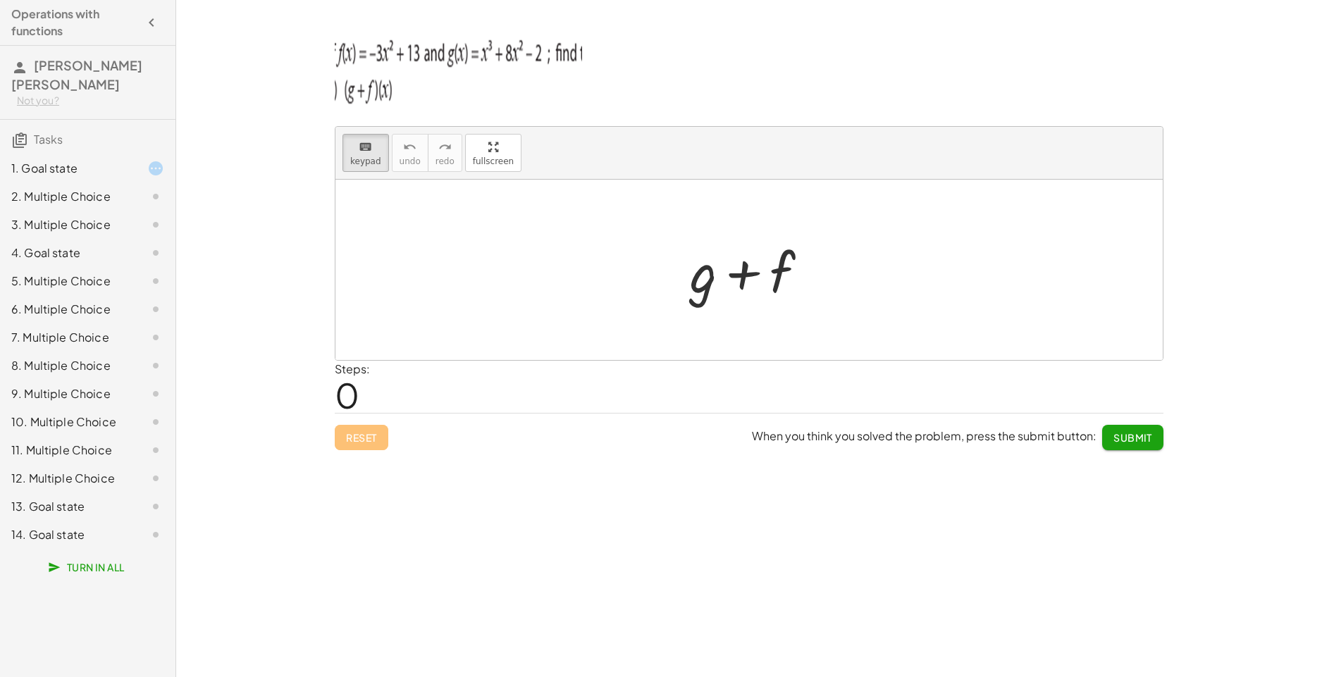
click at [155, 160] on icon at bounding box center [155, 168] width 17 height 17
click at [364, 142] on icon "keyboard" at bounding box center [365, 147] width 13 height 17
click at [351, 149] on div "keyboard" at bounding box center [365, 146] width 31 height 17
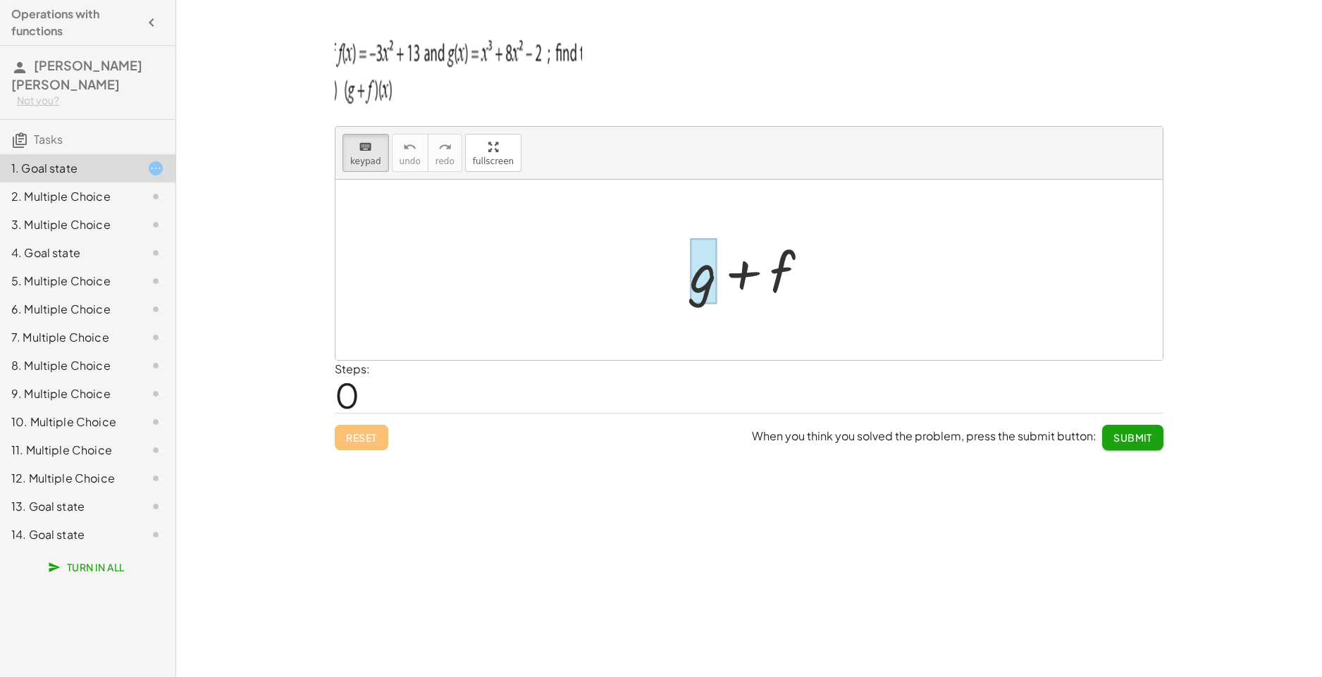
click at [717, 271] on div at bounding box center [703, 272] width 27 height 66
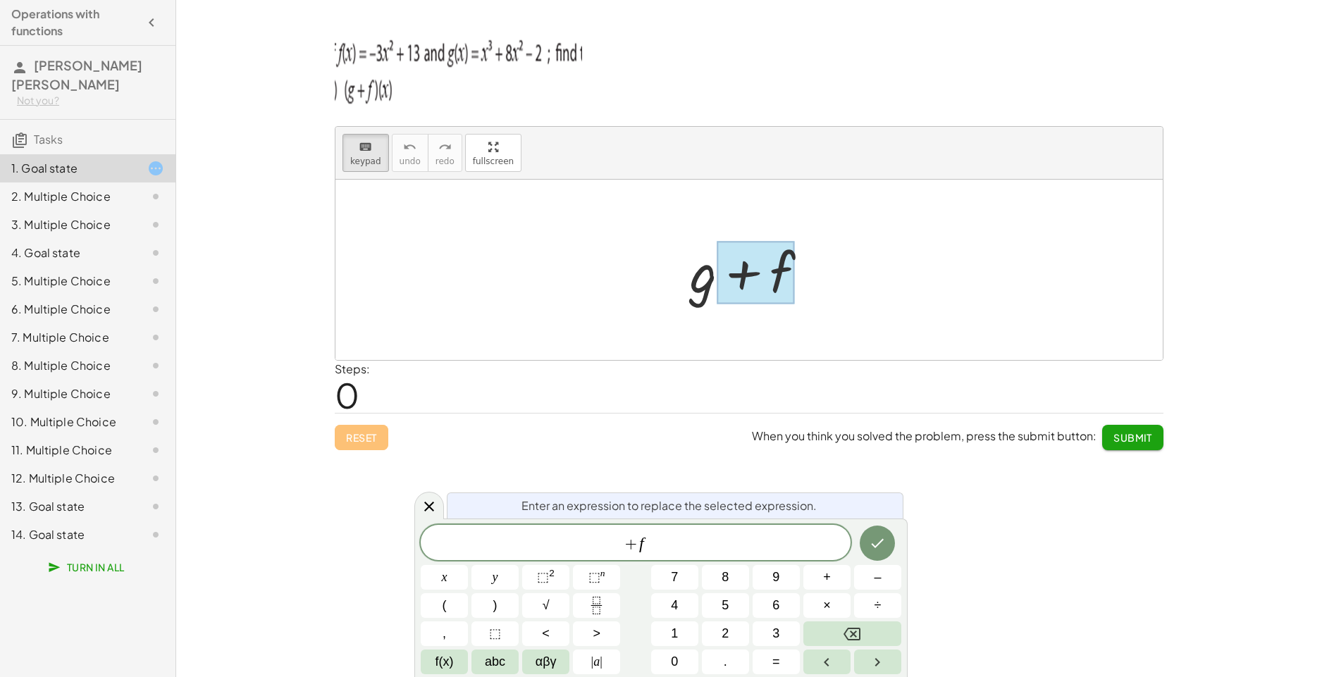
click at [1261, 369] on div "keyboard keypad undo undo redo redo fullscreen + g + f × Steps: 0 Reset When yo…" at bounding box center [749, 338] width 1146 height 677
click at [674, 546] on span "+ f ​" at bounding box center [636, 544] width 430 height 20
click at [695, 287] on div at bounding box center [755, 270] width 144 height 73
click at [710, 289] on div at bounding box center [755, 270] width 144 height 73
click at [431, 501] on icon at bounding box center [429, 506] width 17 height 17
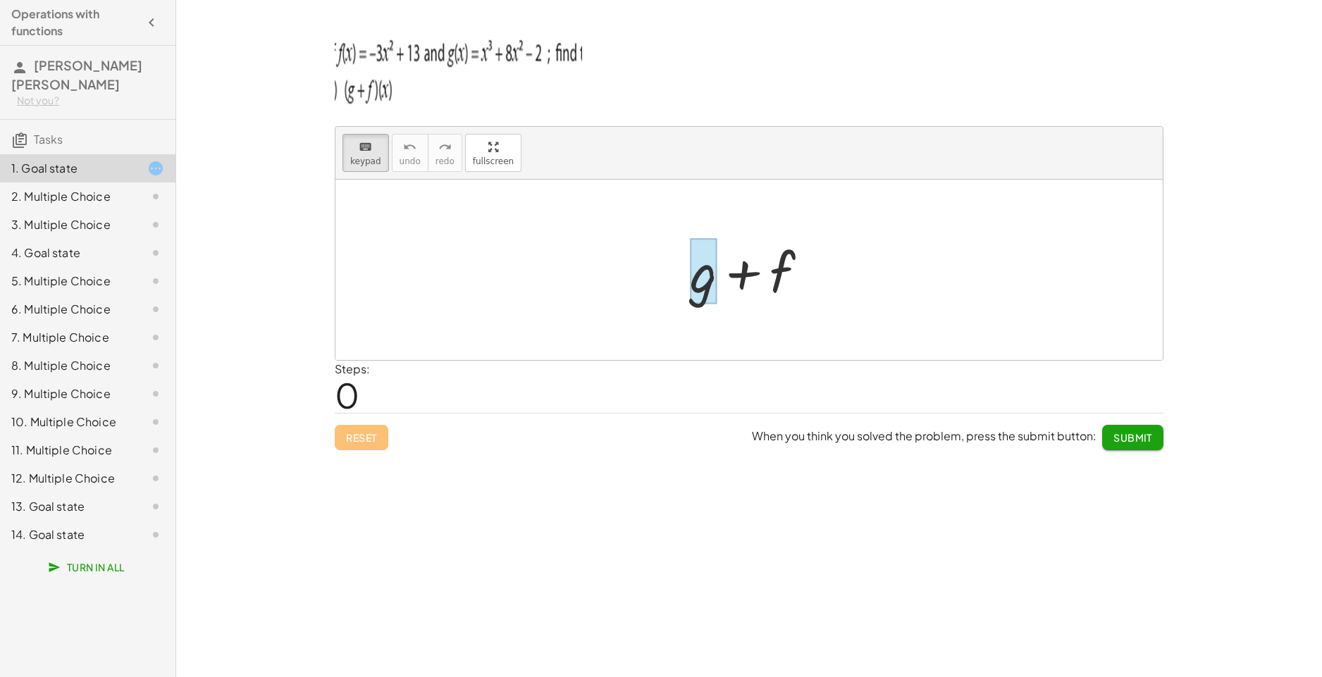
click at [696, 292] on div at bounding box center [703, 272] width 27 height 66
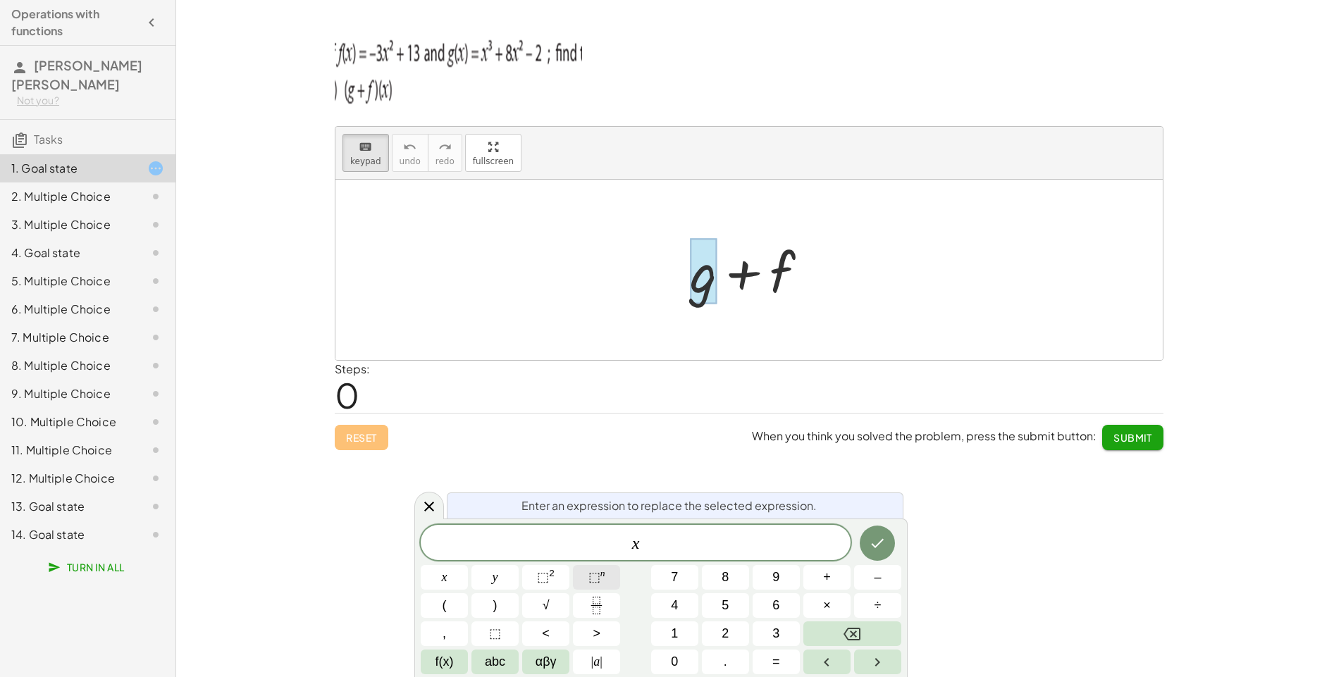
click at [607, 579] on button "⬚ n" at bounding box center [596, 577] width 47 height 25
click at [888, 542] on button "Done" at bounding box center [877, 540] width 35 height 35
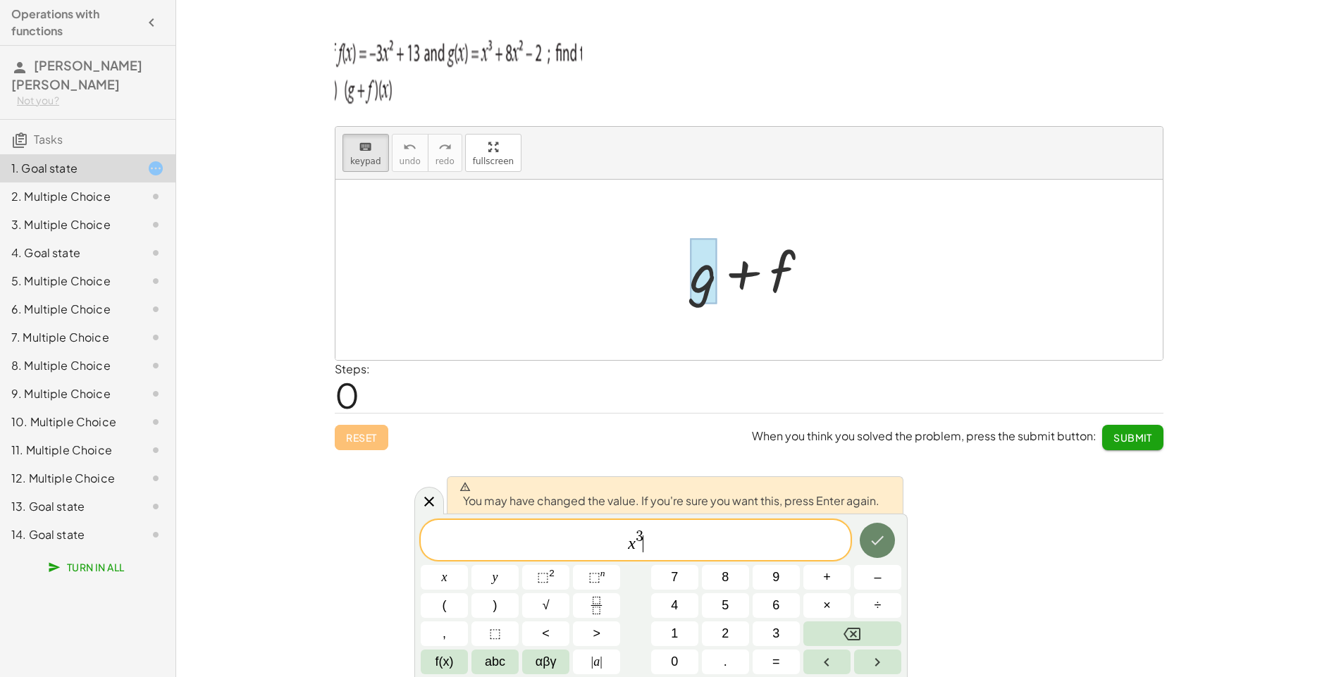
click at [884, 543] on icon "Done" at bounding box center [877, 540] width 17 height 17
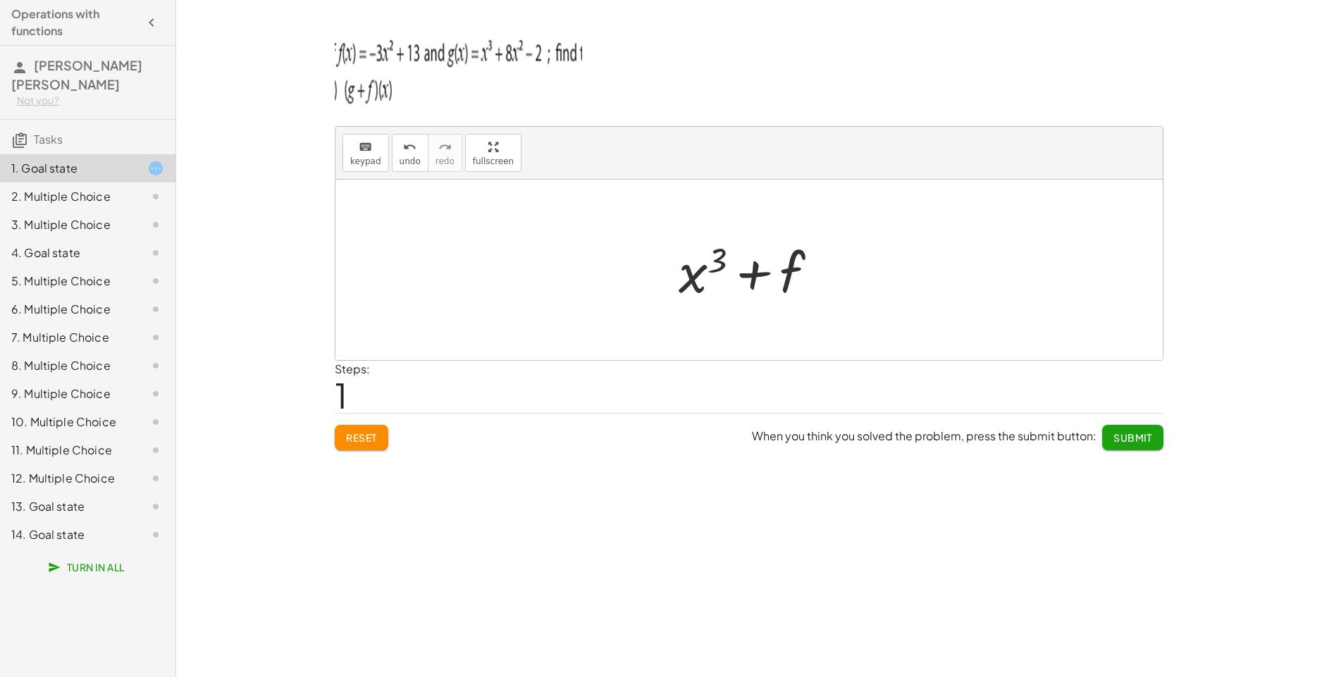
click at [0, 0] on div "keyboard keypad undo undo redo redo fullscreen + g + f + f + x 3 × Steps: 1 Res…" at bounding box center [0, 0] width 0 height 0
click at [740, 278] on div at bounding box center [753, 270] width 165 height 73
click at [748, 275] on div at bounding box center [753, 270] width 165 height 73
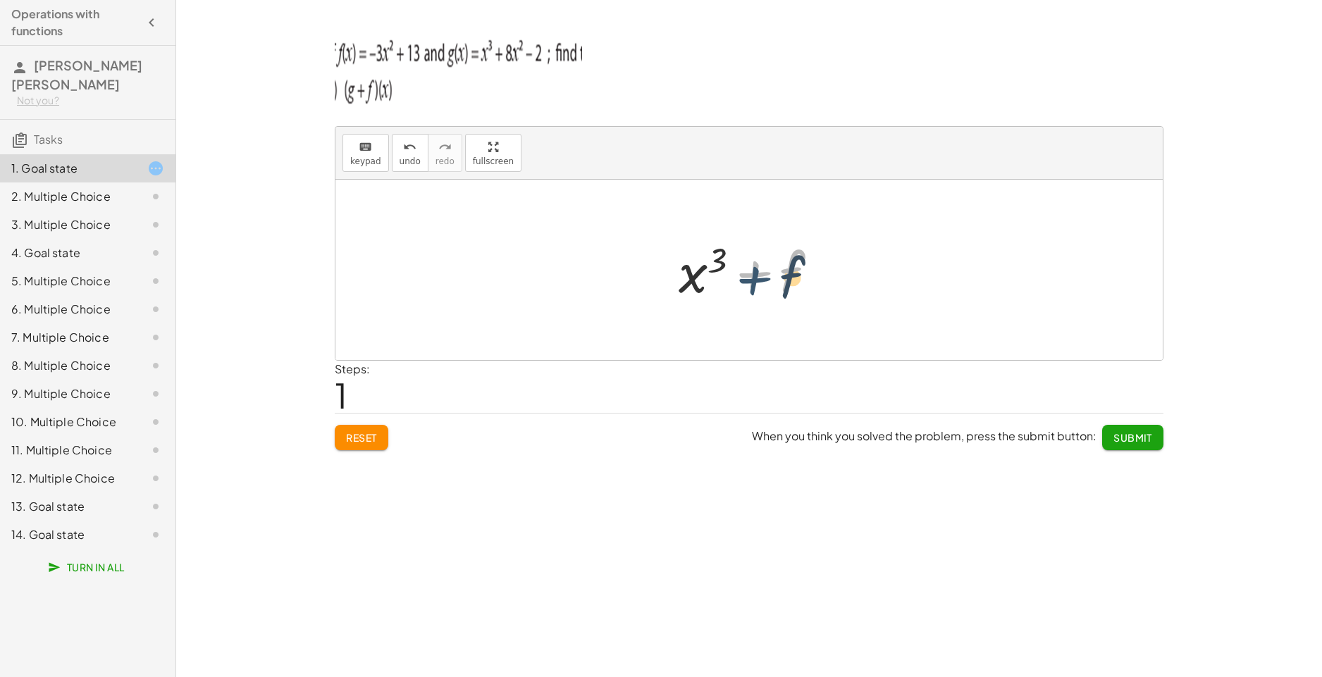
click at [748, 280] on div at bounding box center [753, 270] width 165 height 73
click at [749, 272] on div at bounding box center [753, 270] width 165 height 73
drag, startPoint x: 754, startPoint y: 271, endPoint x: 809, endPoint y: 275, distance: 55.1
click at [764, 273] on div at bounding box center [753, 270] width 165 height 73
click at [809, 275] on div at bounding box center [753, 270] width 165 height 73
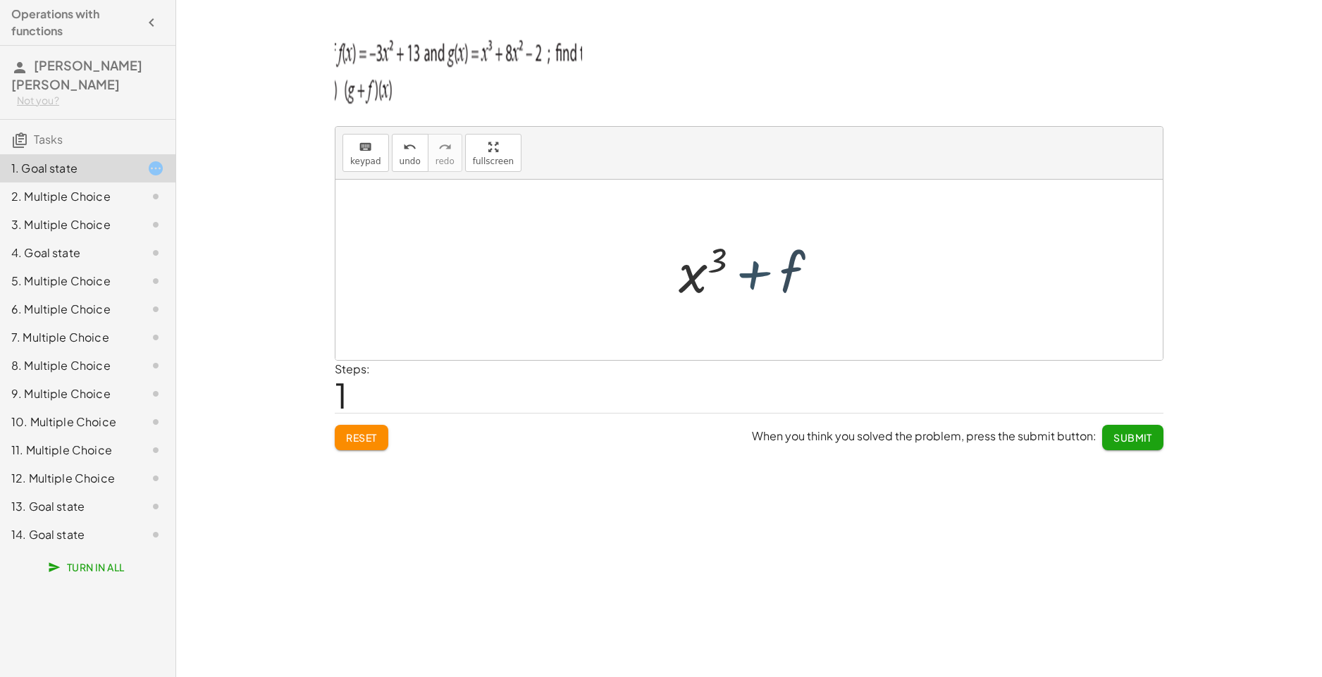
click at [729, 287] on div at bounding box center [753, 270] width 165 height 73
click at [356, 157] on span "keypad" at bounding box center [365, 161] width 31 height 10
click at [749, 283] on div at bounding box center [766, 273] width 78 height 63
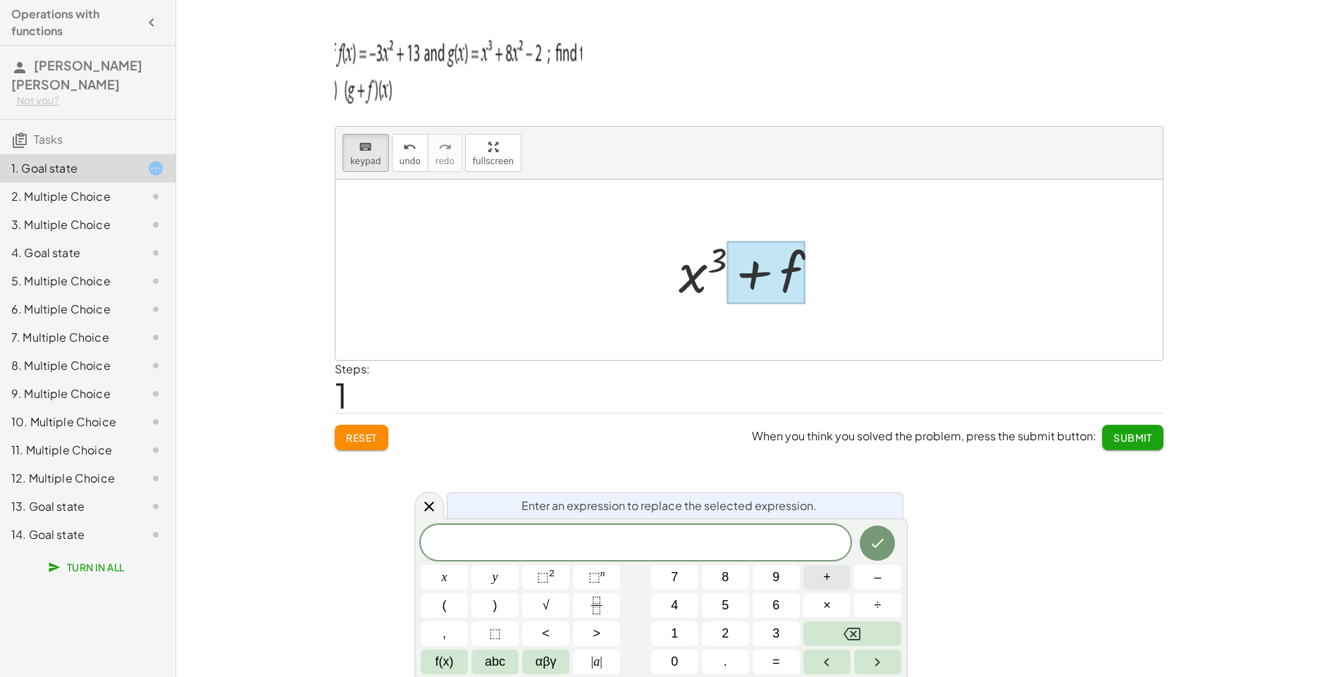
click at [835, 578] on button "+" at bounding box center [826, 577] width 47 height 25
click at [733, 601] on button "5" at bounding box center [725, 605] width 47 height 25
click at [550, 581] on span "⬚ 2" at bounding box center [546, 577] width 18 height 19
click at [460, 583] on button "x" at bounding box center [444, 577] width 47 height 25
click at [447, 578] on span "x" at bounding box center [445, 577] width 6 height 19
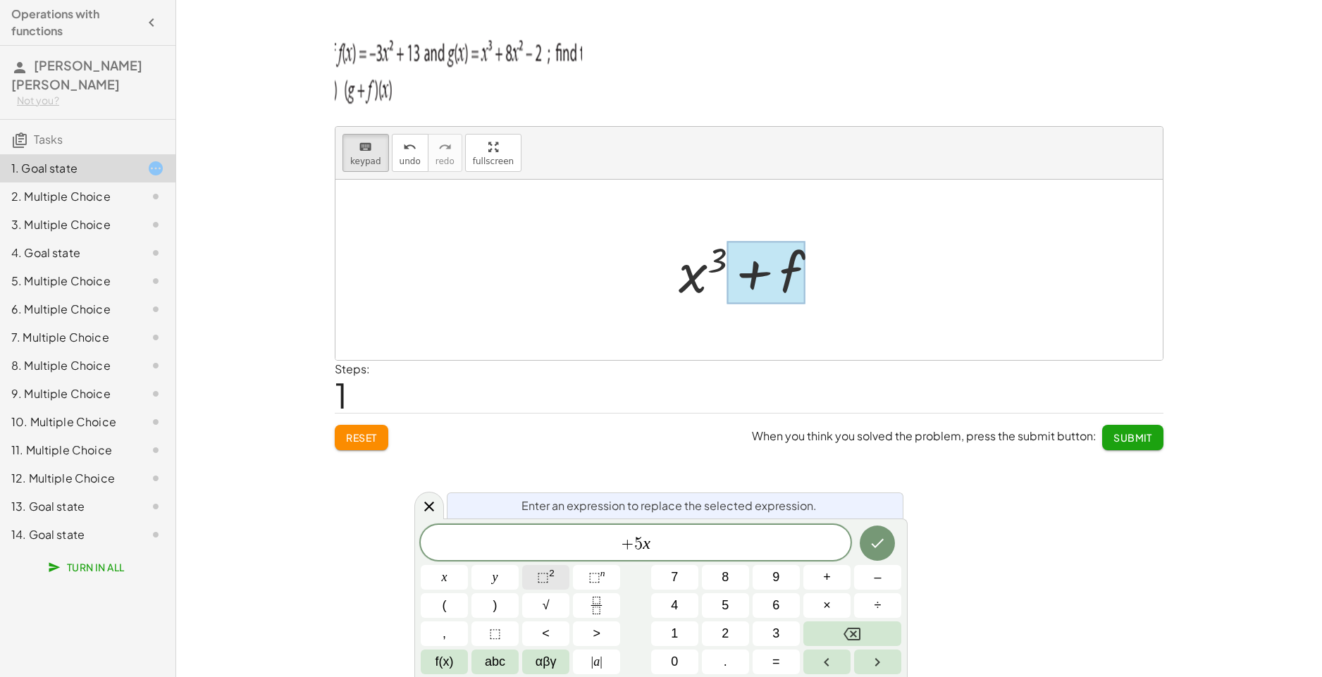
click at [564, 577] on button "⬚ 2" at bounding box center [545, 577] width 47 height 25
click at [826, 576] on span "+" at bounding box center [827, 577] width 8 height 19
click at [666, 633] on button "1" at bounding box center [674, 633] width 47 height 25
click at [886, 550] on button "Done" at bounding box center [877, 540] width 35 height 35
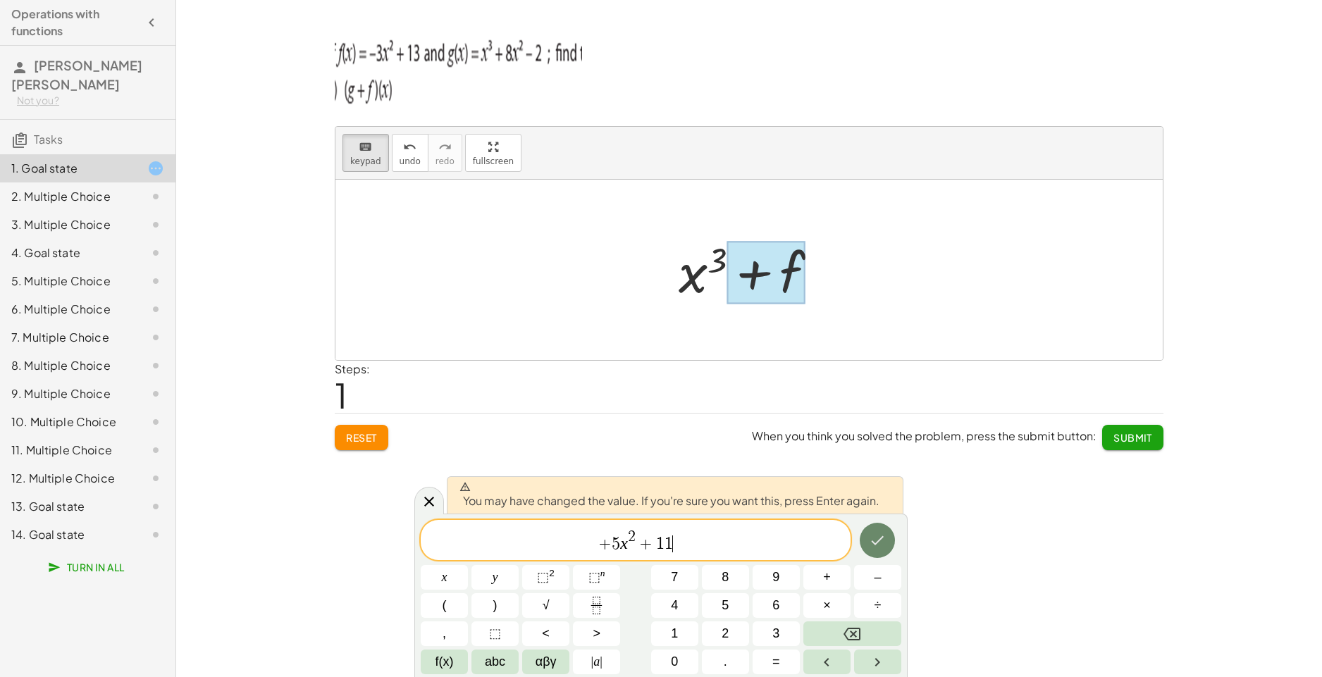
click at [886, 550] on button "Done" at bounding box center [877, 540] width 35 height 35
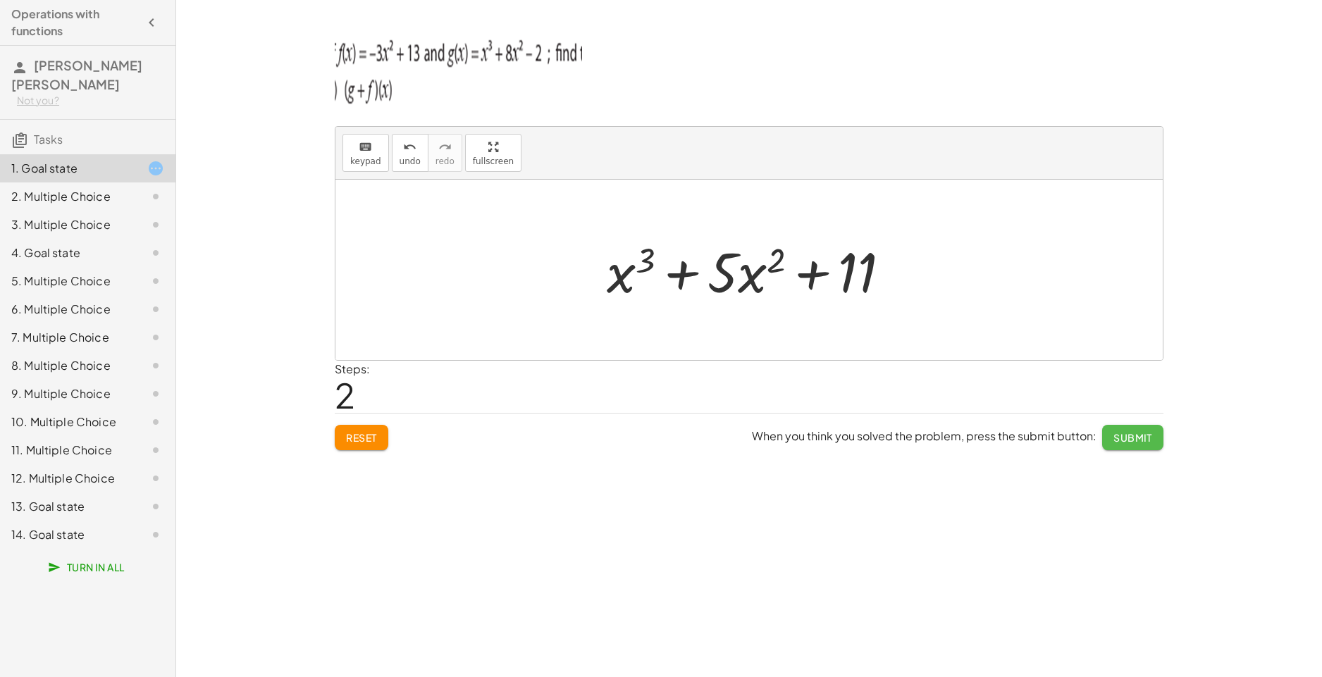
click at [1138, 433] on span "Submit" at bounding box center [1132, 437] width 39 height 13
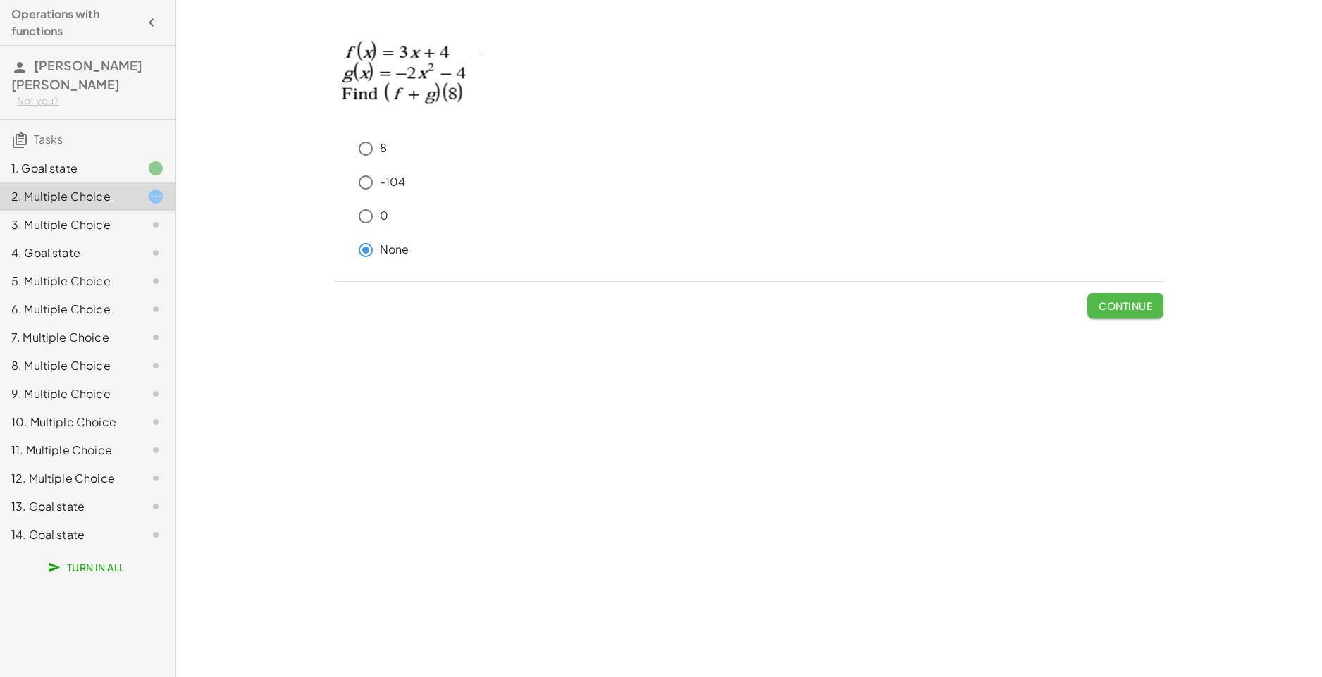
click at [1117, 307] on span "Continue" at bounding box center [1125, 305] width 54 height 13
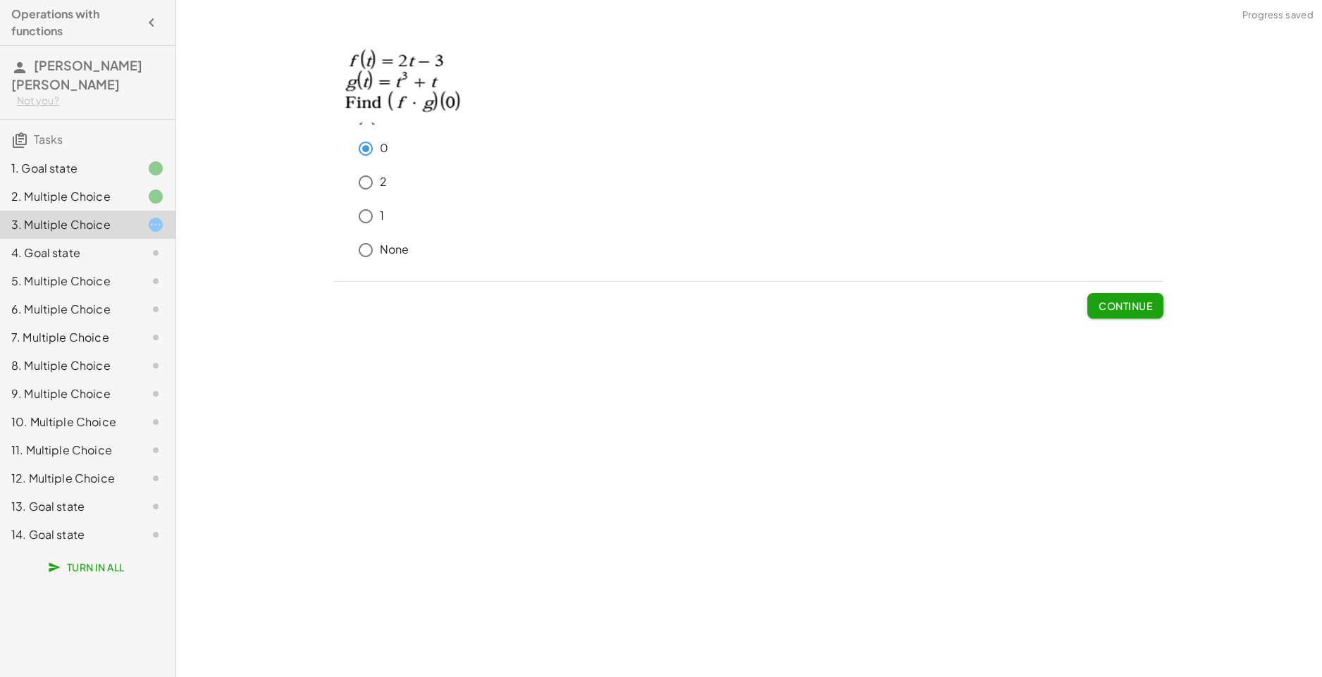
click at [1104, 313] on button "Continue" at bounding box center [1125, 305] width 76 height 25
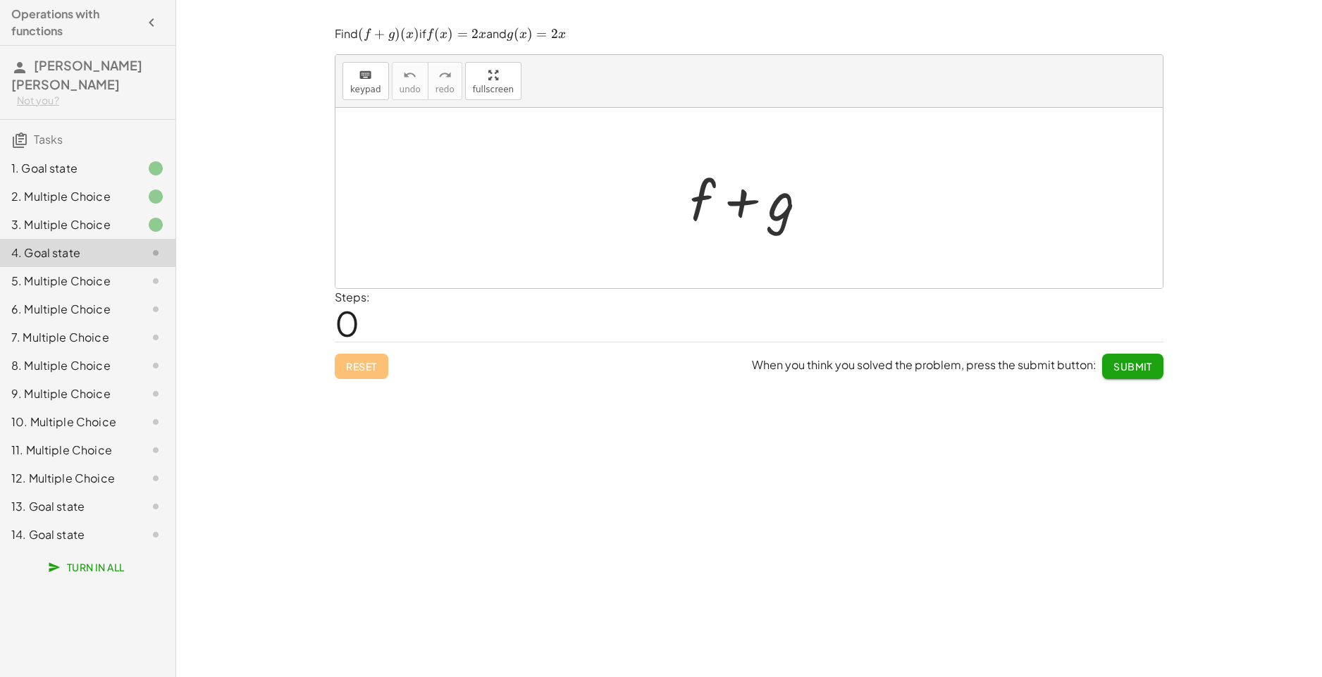
click at [695, 197] on div at bounding box center [755, 198] width 144 height 73
click at [710, 197] on div at bounding box center [755, 198] width 144 height 73
click at [382, 84] on button "keyboard keypad" at bounding box center [365, 81] width 47 height 38
click at [364, 75] on icon "keyboard" at bounding box center [365, 75] width 13 height 17
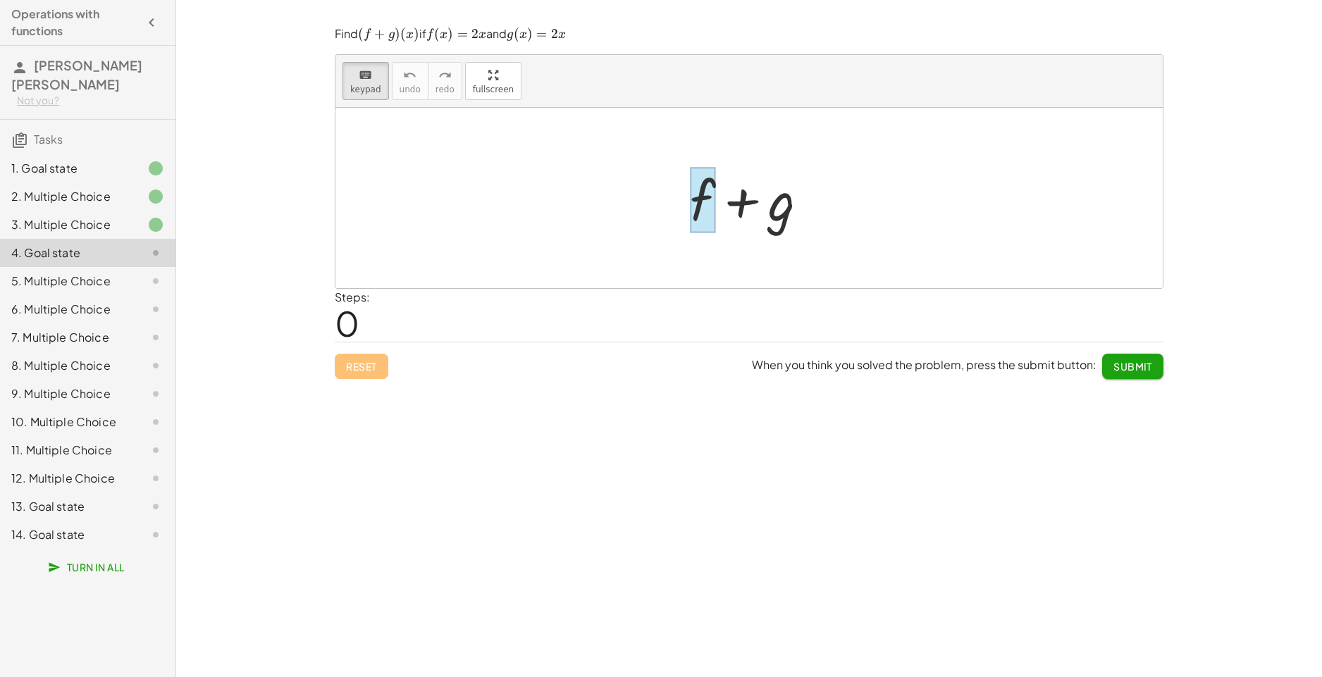
click at [693, 206] on div at bounding box center [702, 200] width 25 height 66
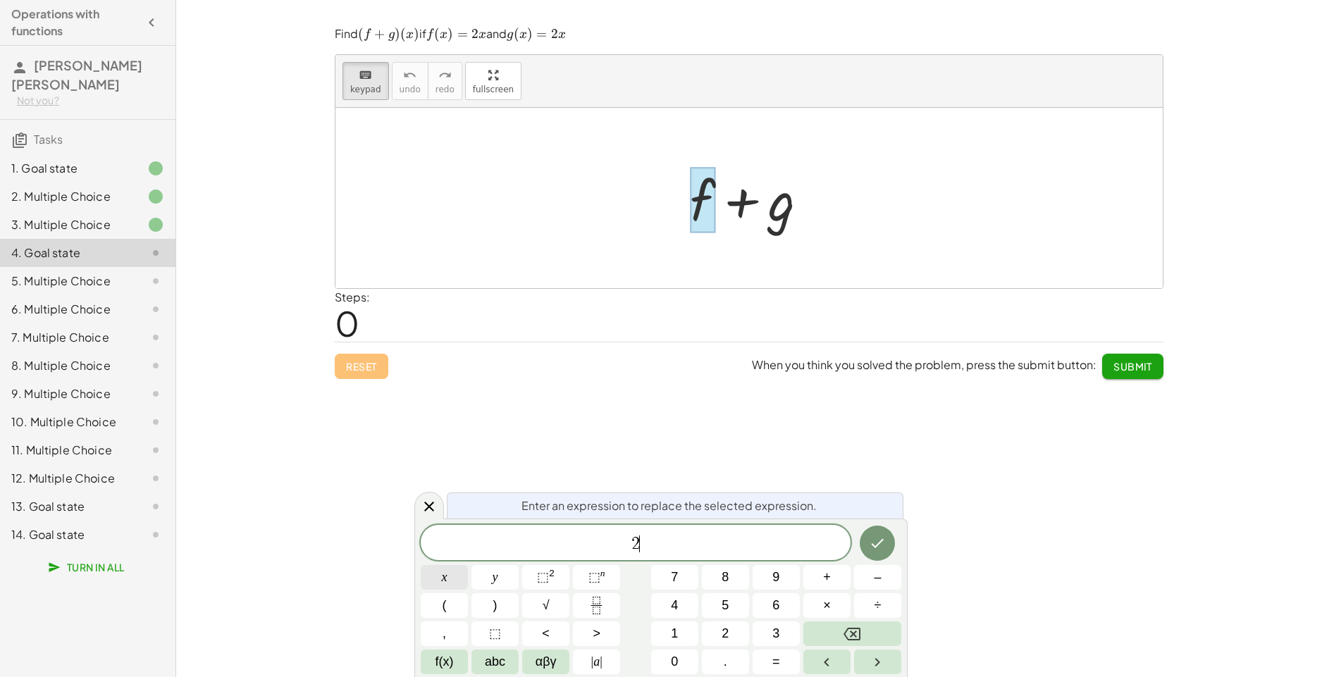
click at [455, 574] on button "x" at bounding box center [444, 577] width 47 height 25
click at [879, 547] on icon "Done" at bounding box center [877, 543] width 17 height 17
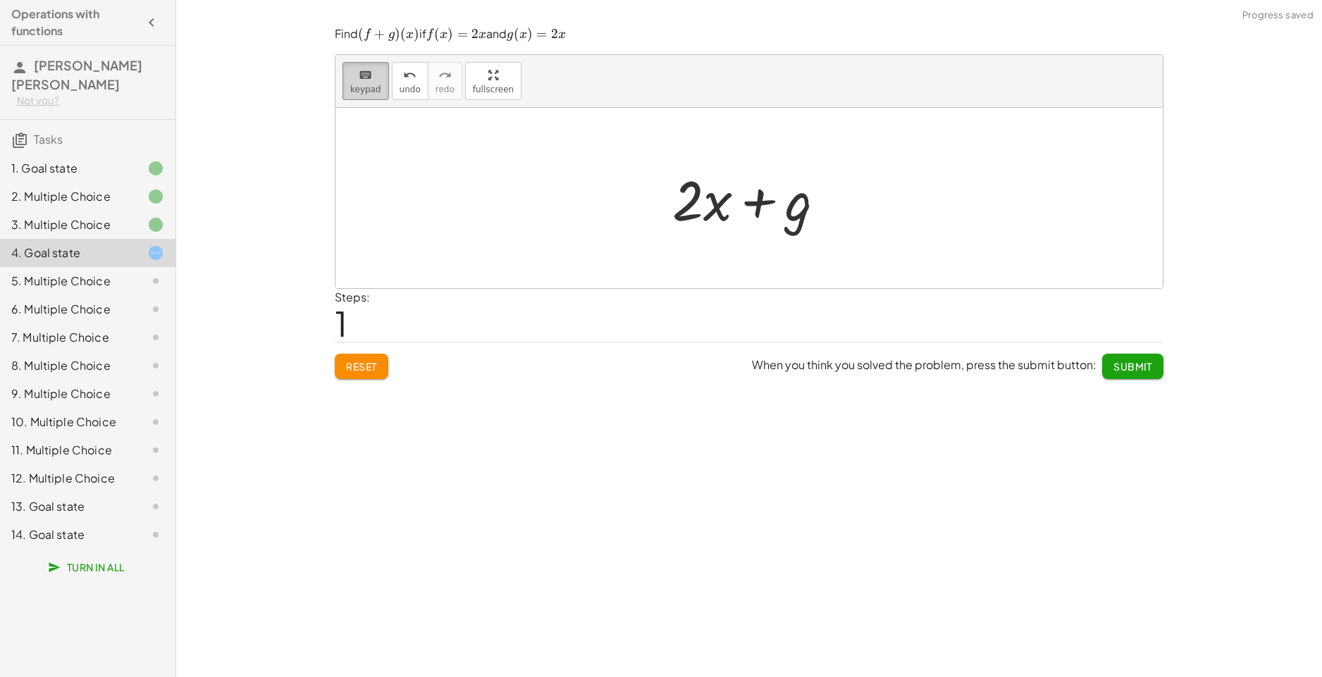
click at [368, 81] on icon "keyboard" at bounding box center [365, 75] width 13 height 17
click at [374, 87] on span "keypad" at bounding box center [365, 90] width 31 height 10
click at [371, 85] on span "keypad" at bounding box center [365, 90] width 31 height 10
click at [752, 207] on div at bounding box center [772, 201] width 80 height 63
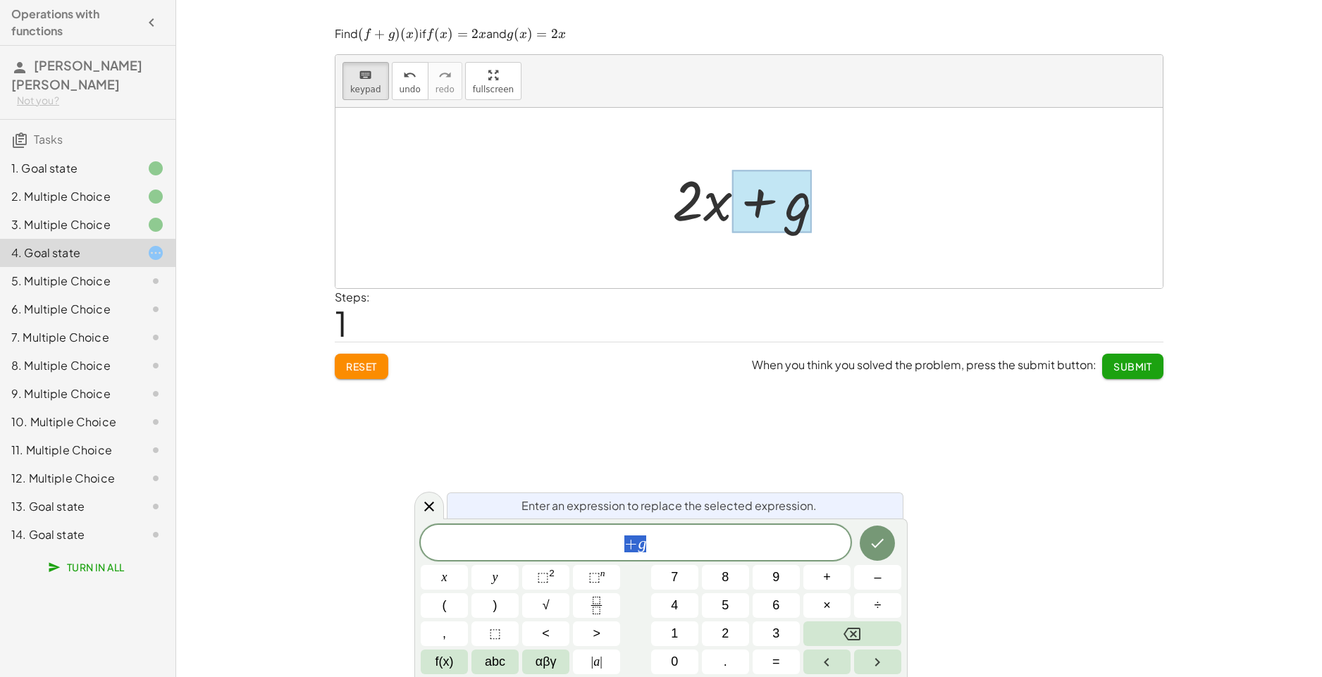
click at [672, 543] on span "+ g" at bounding box center [636, 544] width 430 height 20
click at [876, 545] on icon "Done" at bounding box center [877, 543] width 17 height 17
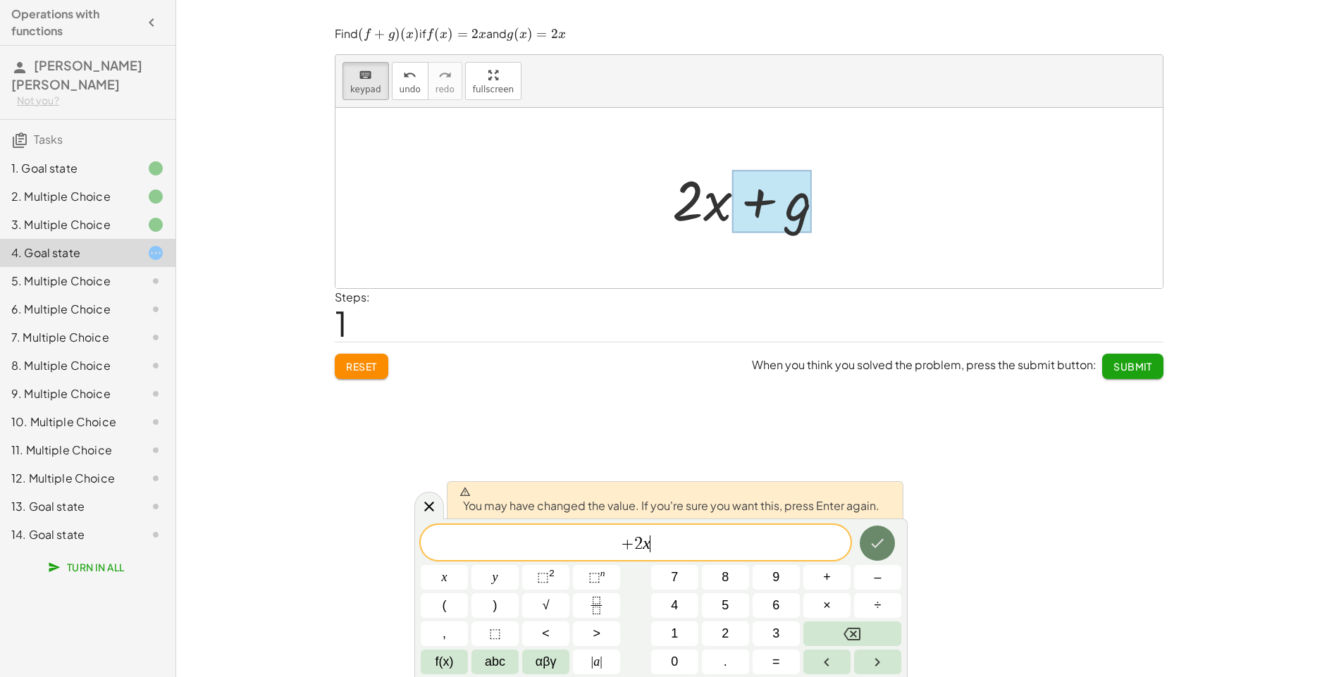
click at [876, 545] on icon "Done" at bounding box center [877, 543] width 17 height 17
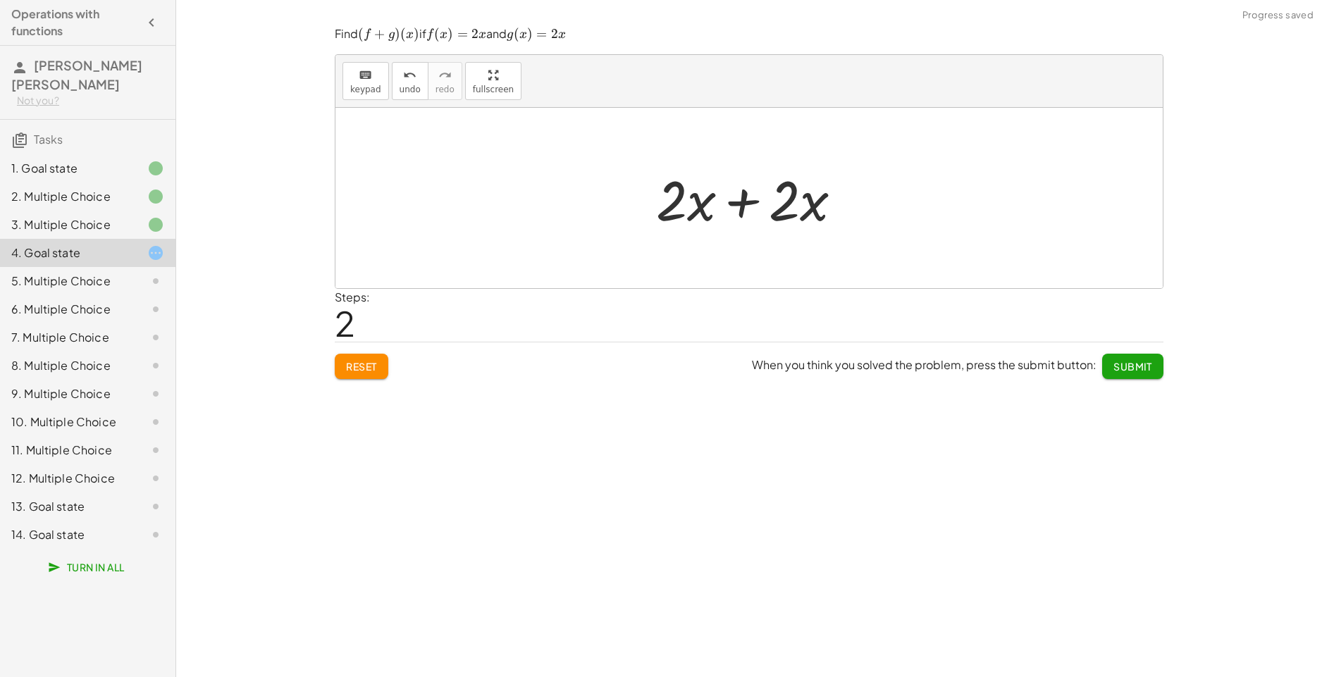
click at [808, 206] on div at bounding box center [754, 198] width 211 height 73
click at [790, 211] on div at bounding box center [754, 198] width 211 height 73
click at [364, 89] on span "keypad" at bounding box center [365, 90] width 31 height 10
click at [789, 206] on div at bounding box center [784, 200] width 31 height 66
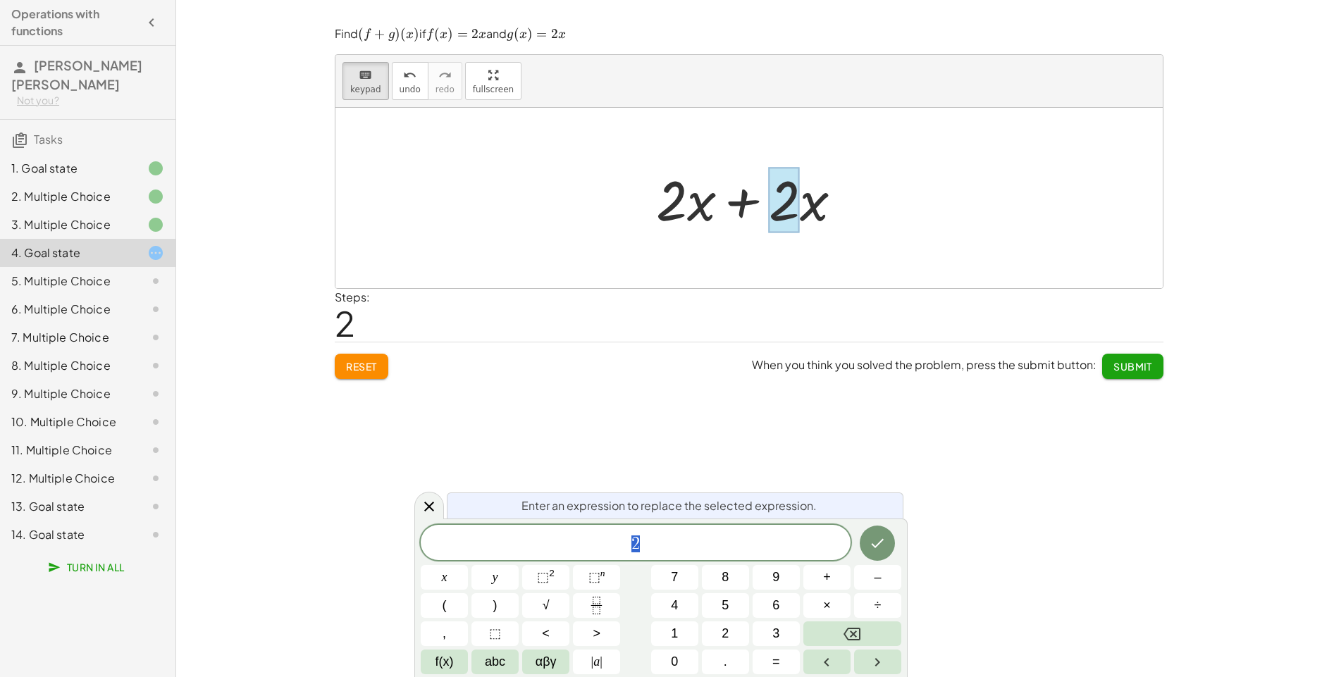
click at [805, 207] on div at bounding box center [754, 198] width 211 height 73
click at [810, 221] on div at bounding box center [754, 198] width 211 height 73
click at [437, 509] on icon at bounding box center [429, 506] width 17 height 17
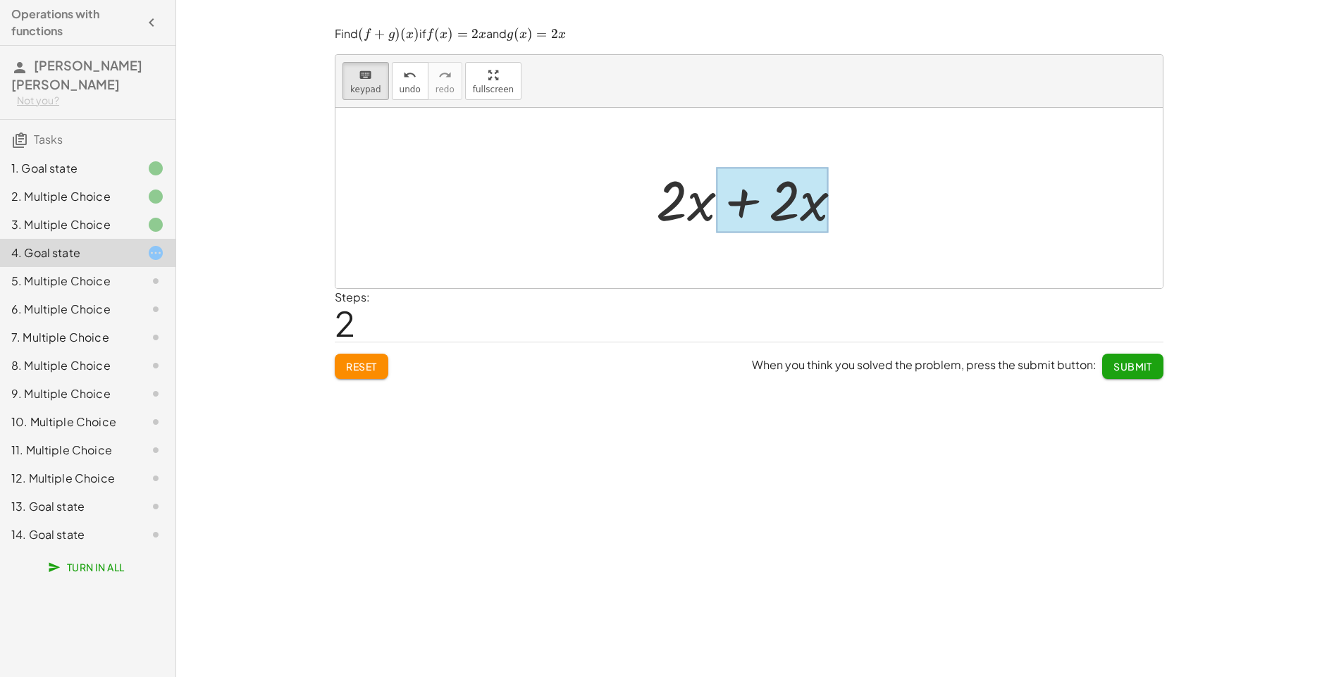
click at [820, 212] on div at bounding box center [772, 200] width 113 height 66
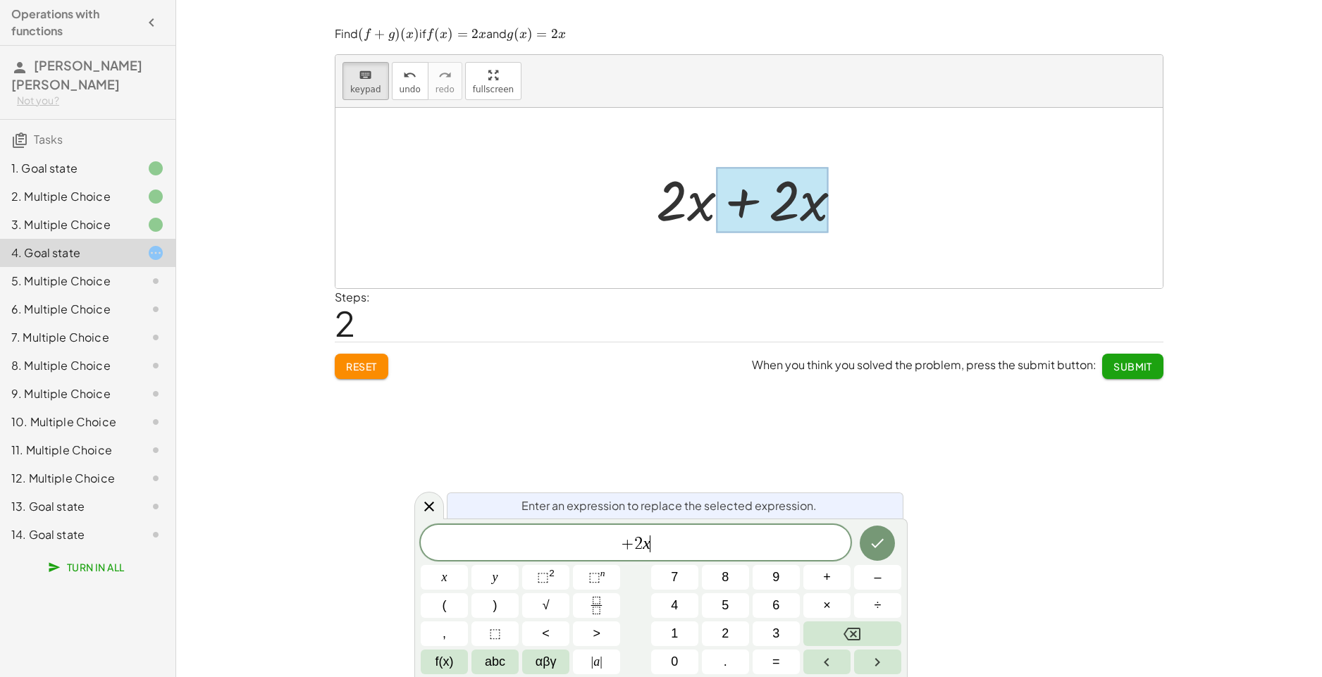
click at [685, 541] on span "+ 2 x ​" at bounding box center [636, 544] width 430 height 20
click at [792, 657] on button "=" at bounding box center [775, 662] width 47 height 25
click at [888, 548] on button "Done" at bounding box center [877, 543] width 35 height 35
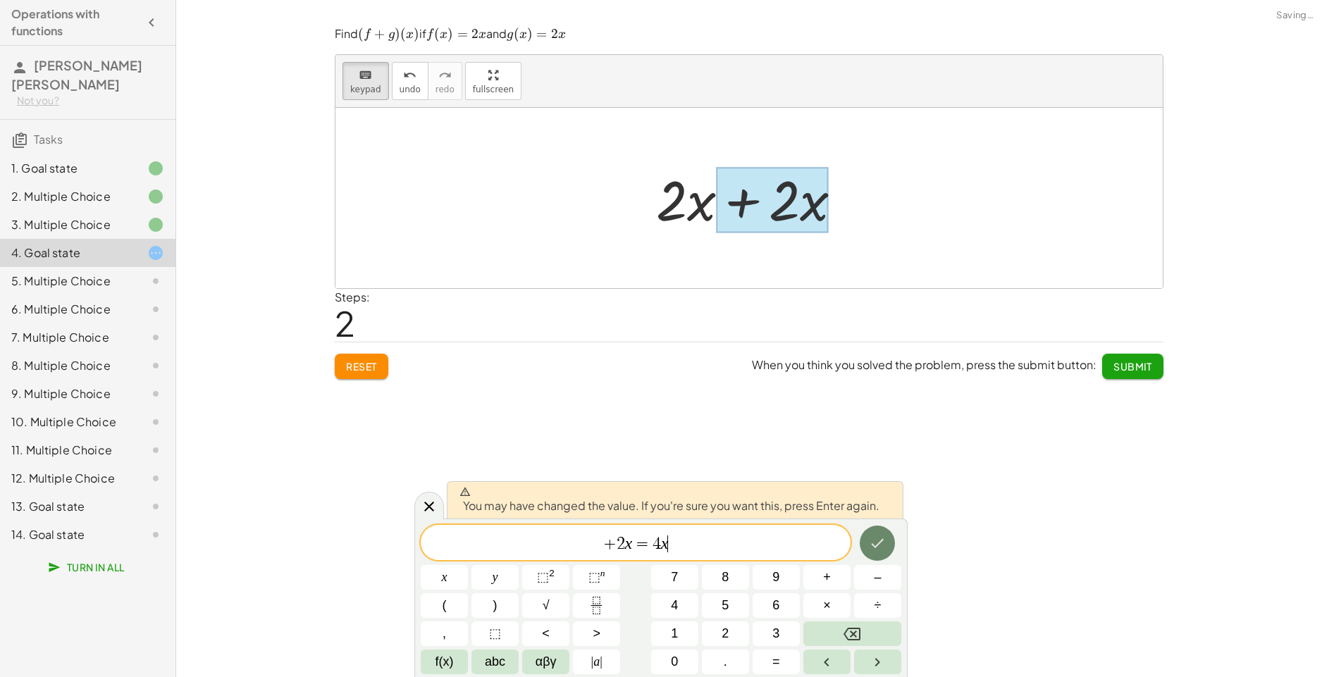
click at [888, 548] on button "Done" at bounding box center [877, 543] width 35 height 35
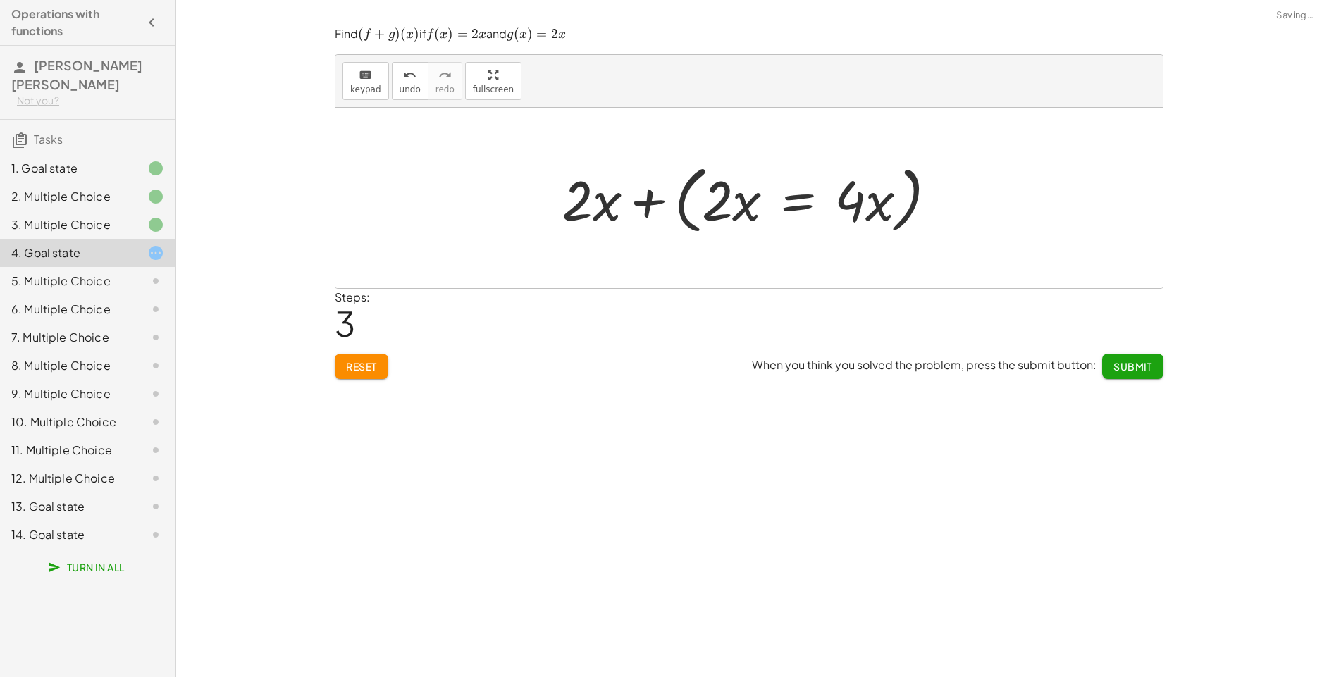
click at [683, 201] on div at bounding box center [755, 198] width 400 height 81
click at [686, 190] on div at bounding box center [755, 198] width 400 height 81
click at [714, 194] on div at bounding box center [755, 198] width 400 height 81
click at [368, 83] on button "keyboard keypad" at bounding box center [365, 81] width 47 height 38
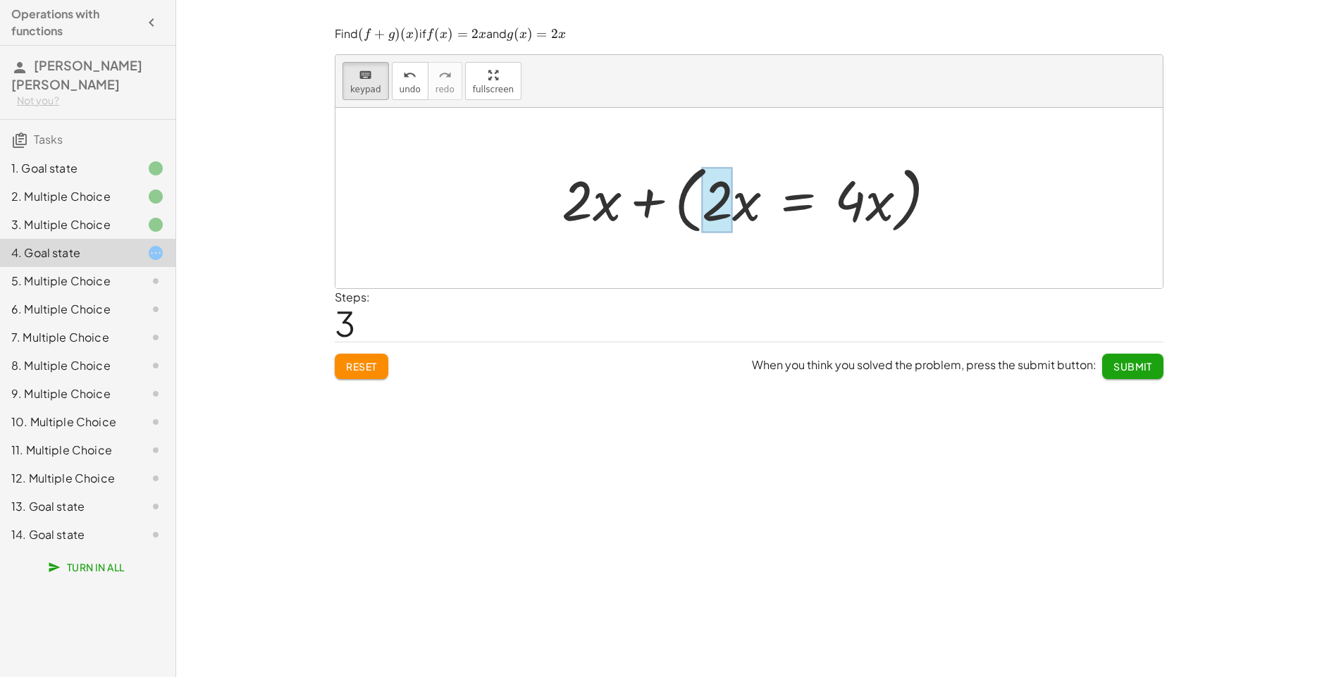
click at [725, 193] on div at bounding box center [717, 201] width 31 height 66
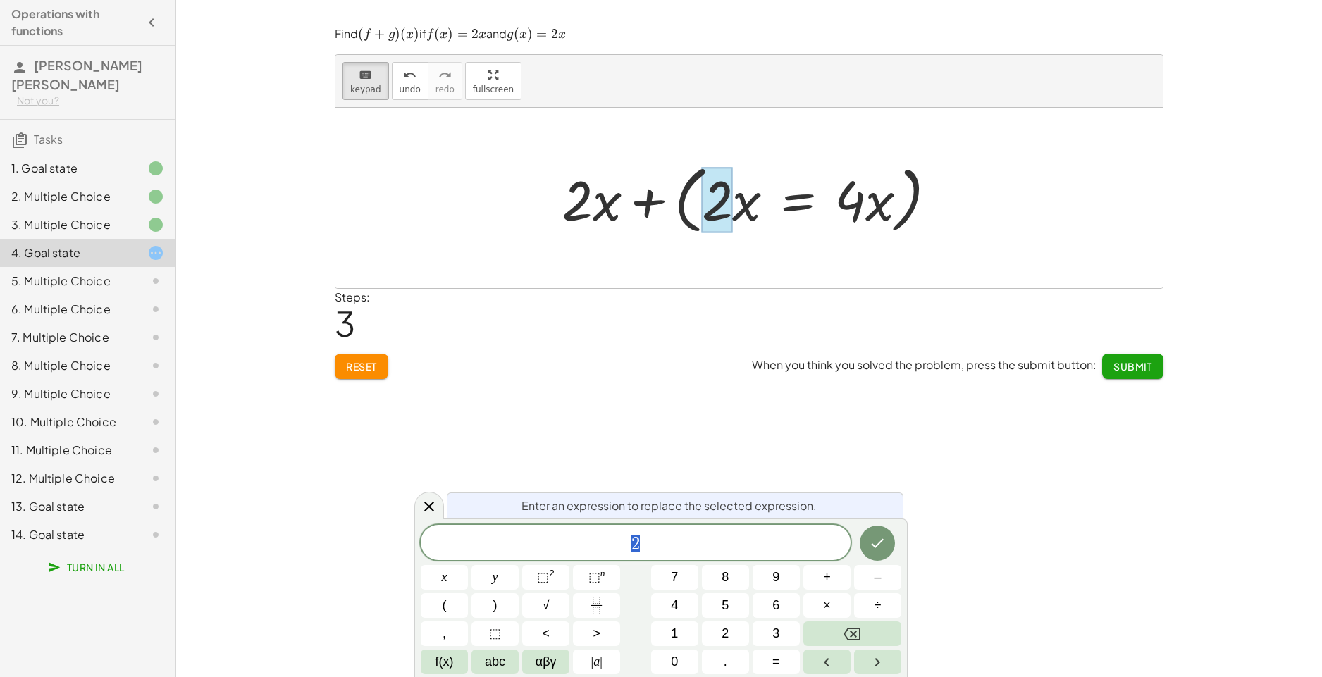
drag, startPoint x: 908, startPoint y: 194, endPoint x: 861, endPoint y: 197, distance: 47.3
click at [904, 195] on div at bounding box center [755, 198] width 400 height 81
click at [861, 197] on div at bounding box center [755, 198] width 400 height 81
click at [871, 281] on div at bounding box center [748, 198] width 827 height 180
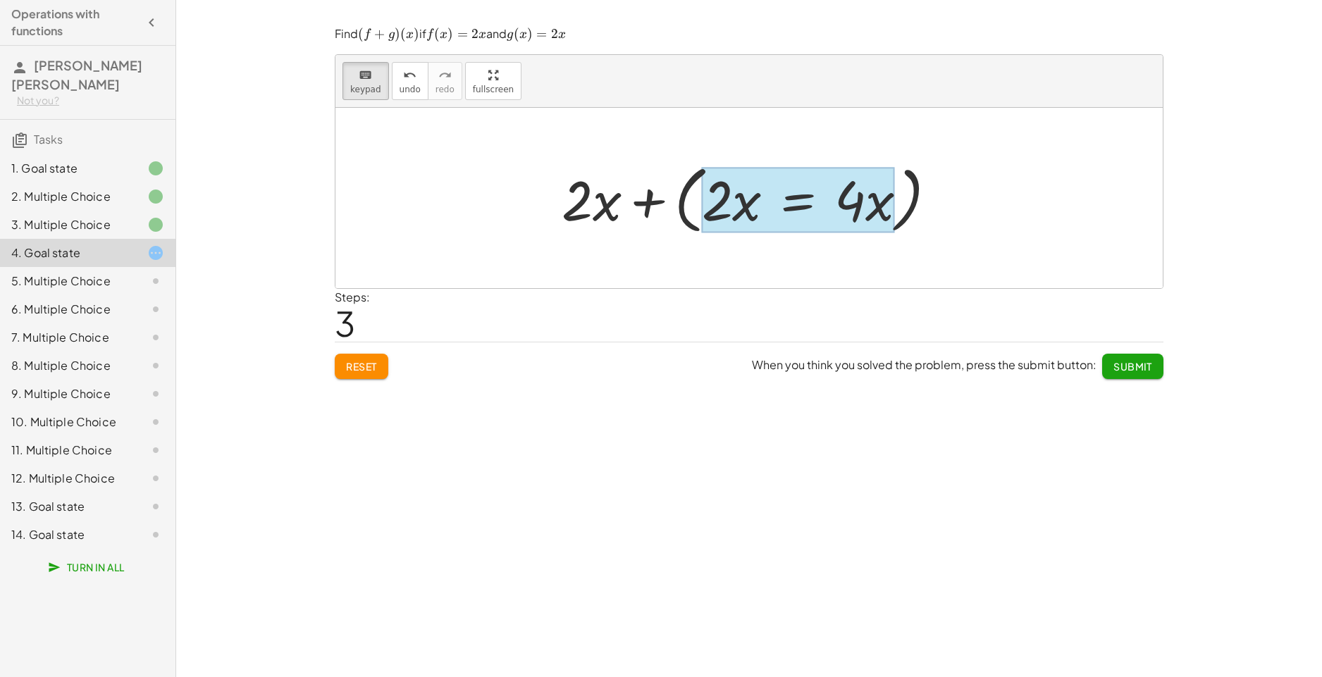
click at [807, 196] on div at bounding box center [798, 201] width 193 height 66
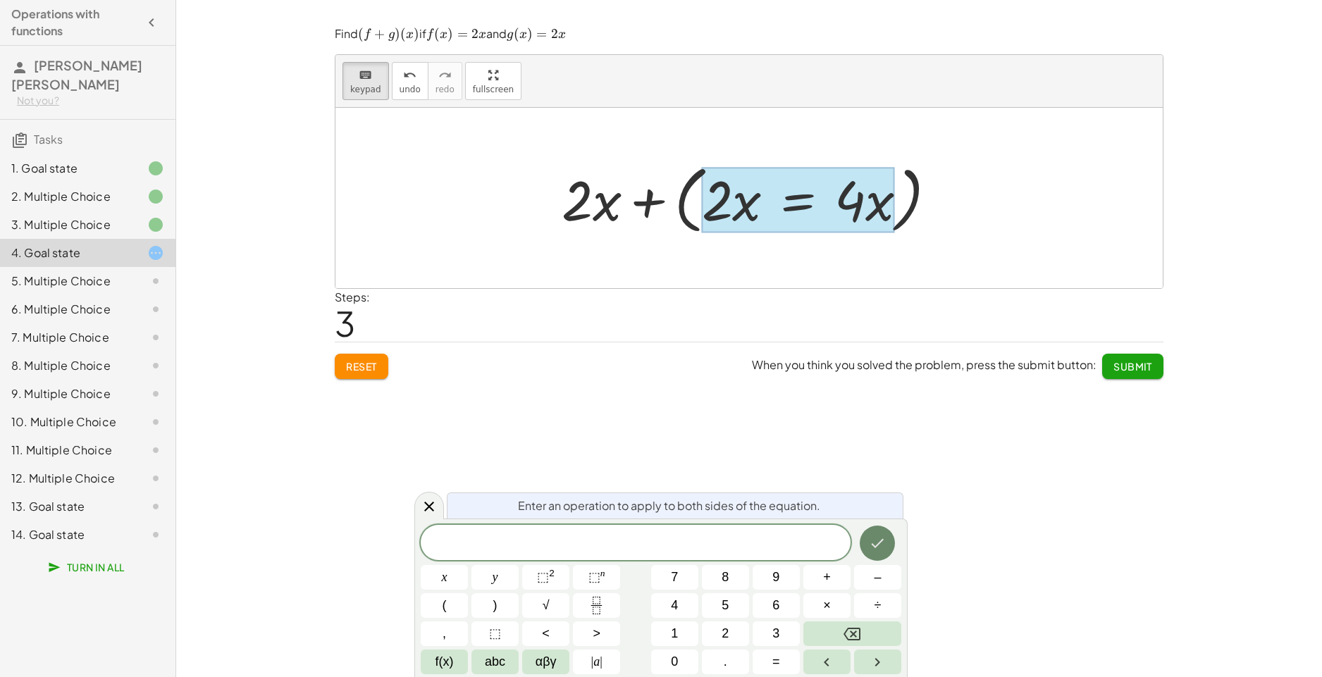
click at [888, 540] on button "Done" at bounding box center [877, 543] width 35 height 35
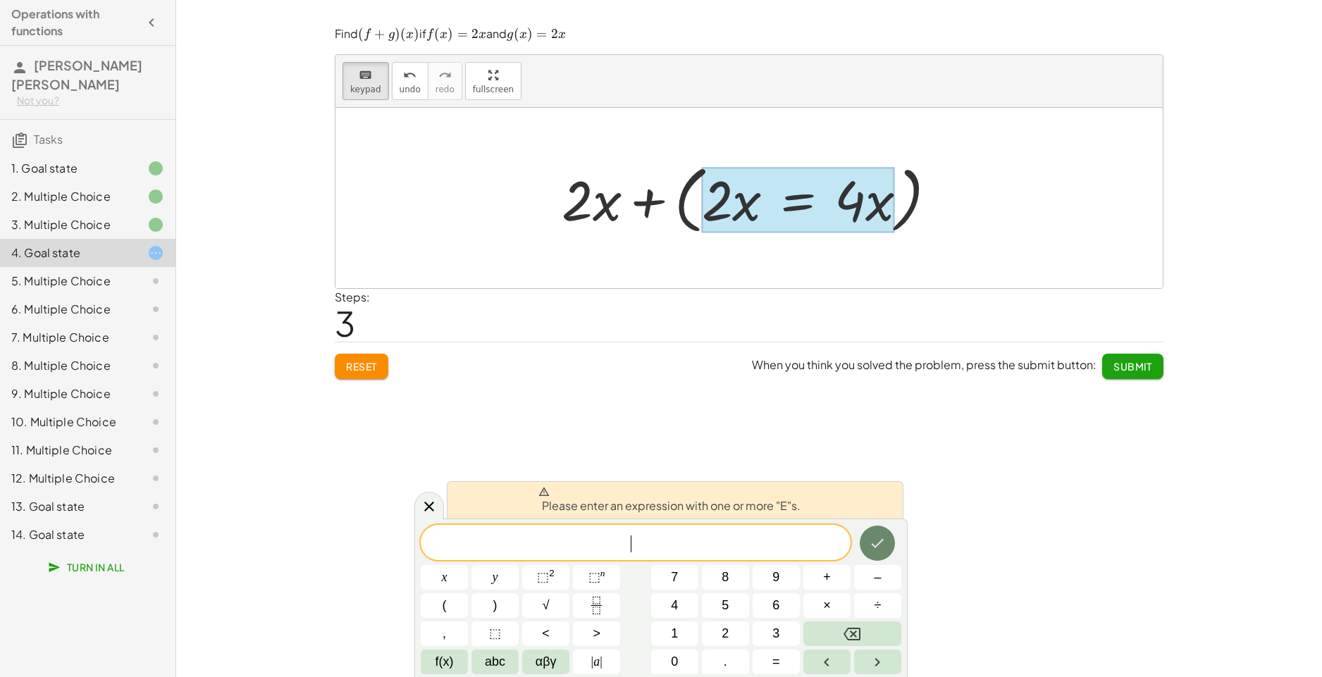
click at [888, 540] on button "Done" at bounding box center [877, 543] width 35 height 35
drag, startPoint x: 877, startPoint y: 160, endPoint x: 906, endPoint y: 202, distance: 51.2
click at [742, 200] on div "+ · 2 · x + ( · 2 · x = · 4 · x )" at bounding box center [742, 200] width 0 height 0
click at [906, 202] on div at bounding box center [755, 198] width 400 height 81
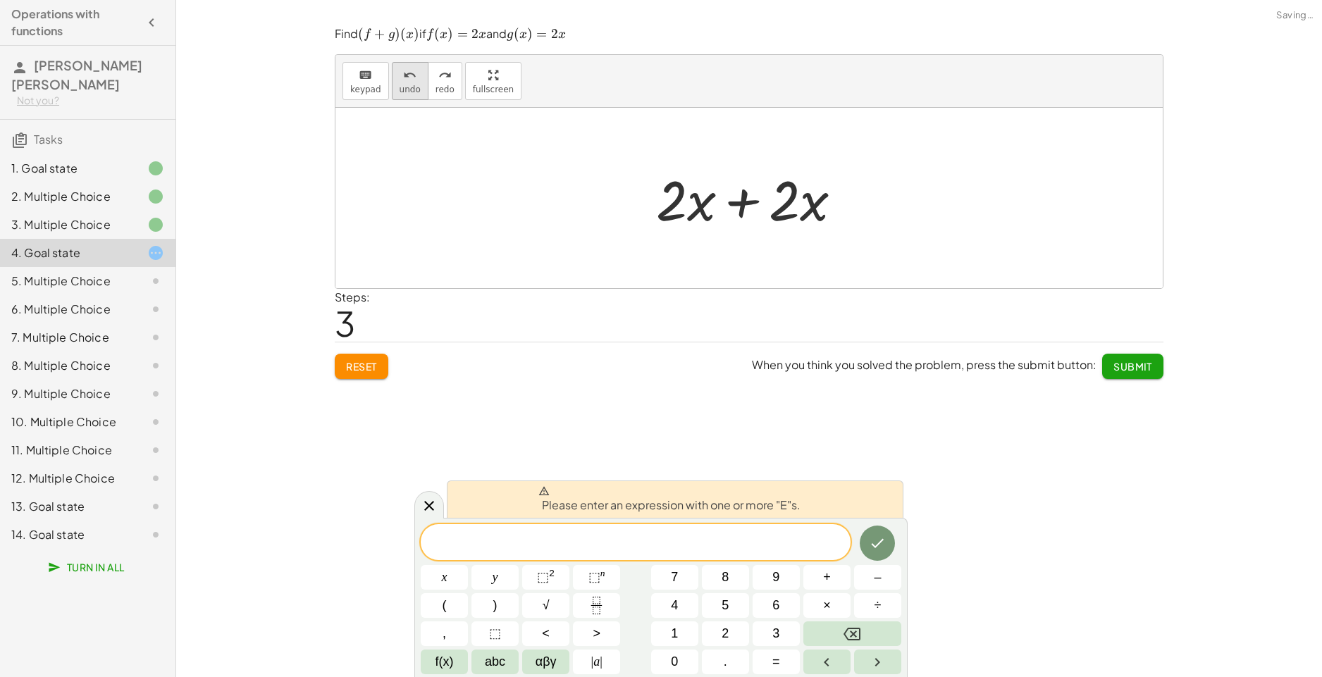
click at [413, 71] on div "undo" at bounding box center [409, 74] width 21 height 17
click at [435, 66] on button "redo redo" at bounding box center [445, 81] width 35 height 38
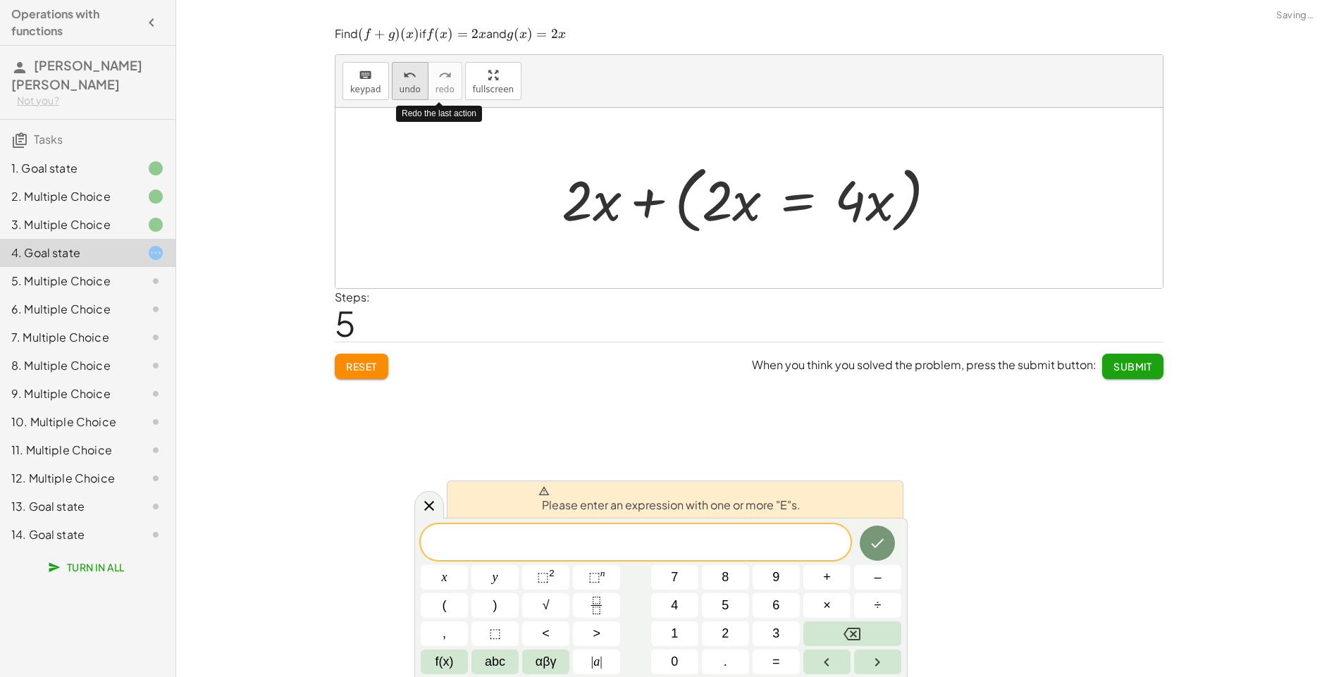
click at [409, 89] on span "undo" at bounding box center [409, 90] width 21 height 10
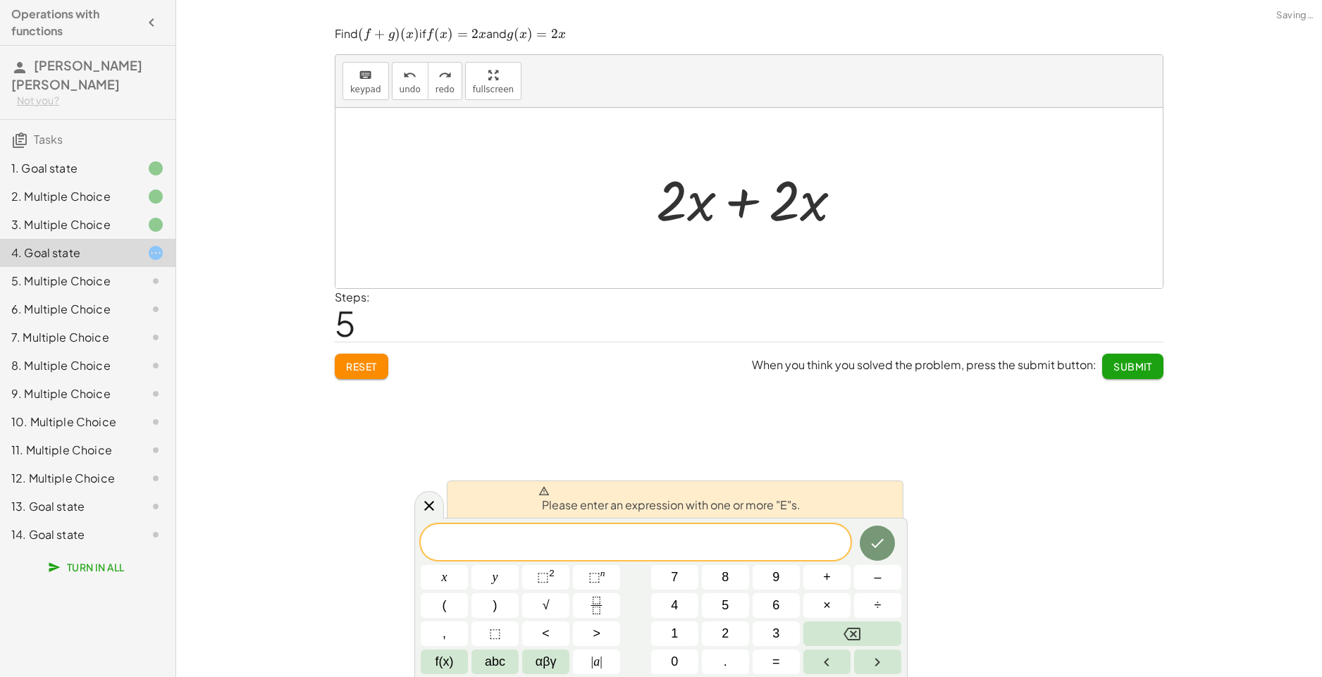
click at [718, 330] on div "Steps: 5" at bounding box center [749, 315] width 829 height 52
click at [433, 506] on icon at bounding box center [429, 505] width 17 height 17
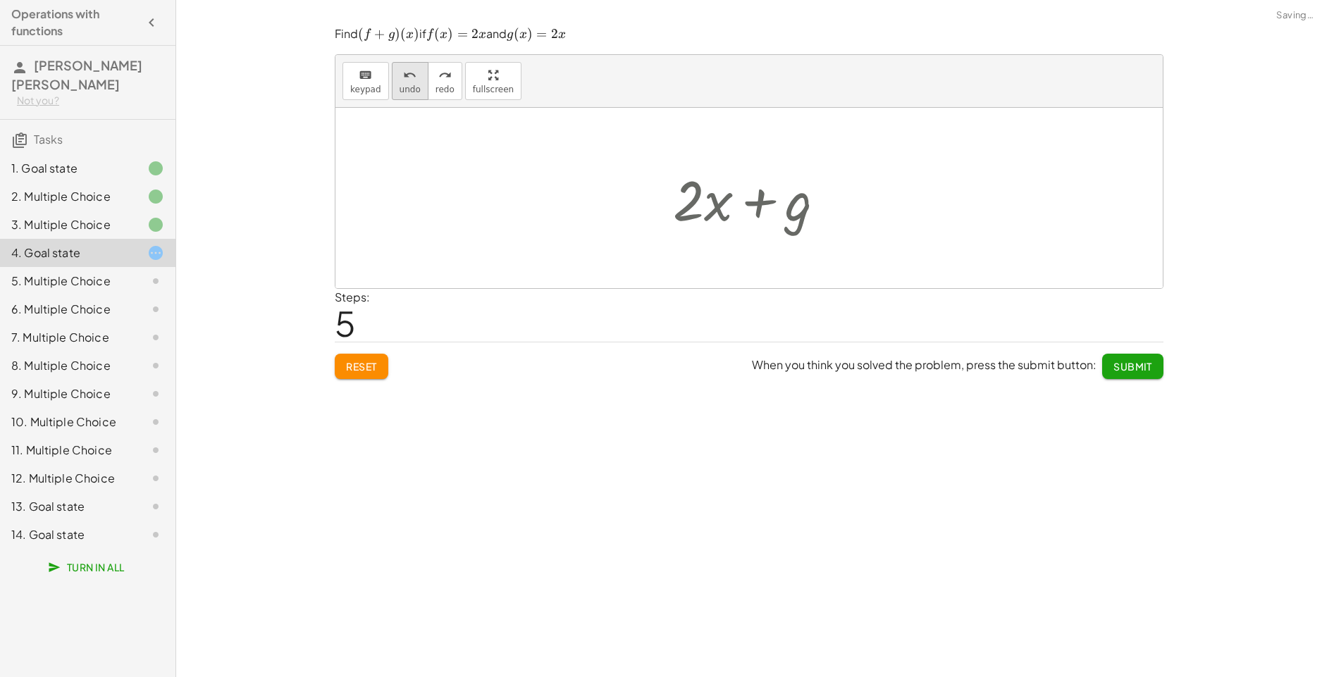
click at [402, 83] on button "undo undo" at bounding box center [410, 81] width 37 height 38
click at [384, 372] on button "Reset" at bounding box center [362, 366] width 54 height 25
click at [695, 192] on div at bounding box center [755, 198] width 144 height 73
click at [372, 90] on span "keypad" at bounding box center [365, 90] width 31 height 10
click at [697, 206] on div at bounding box center [702, 200] width 25 height 66
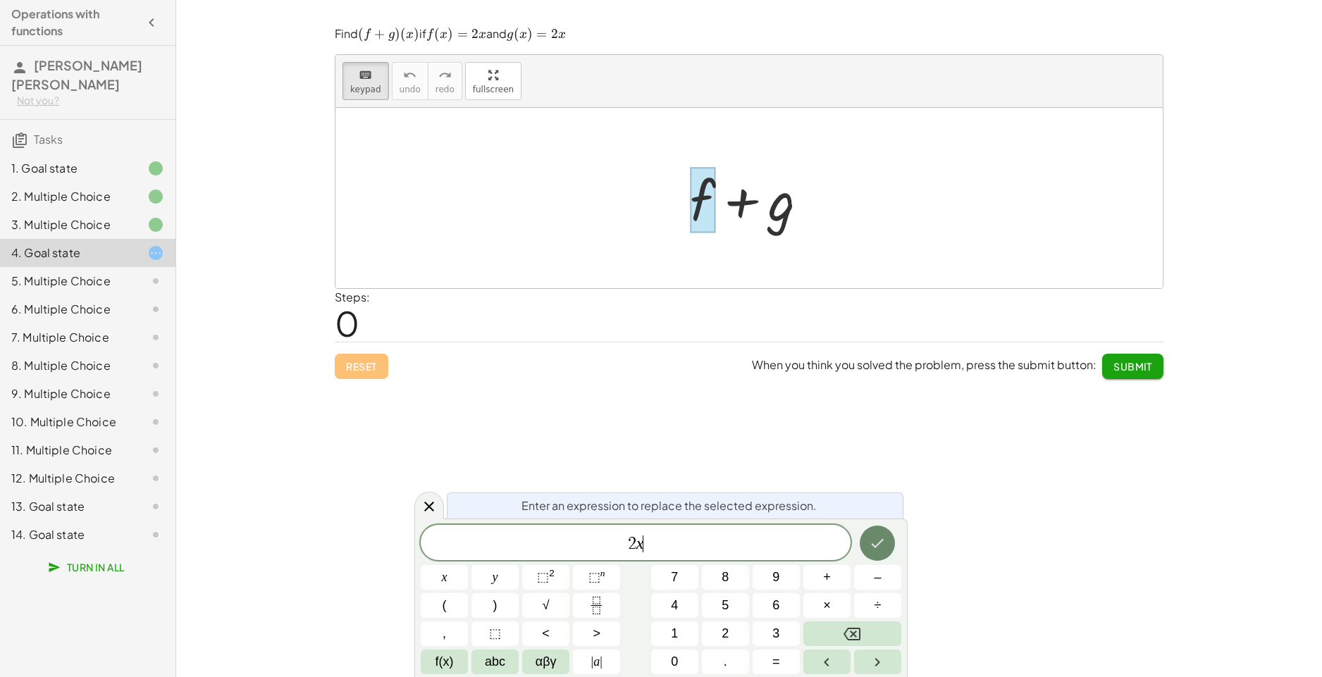
click at [893, 538] on button "Done" at bounding box center [877, 543] width 35 height 35
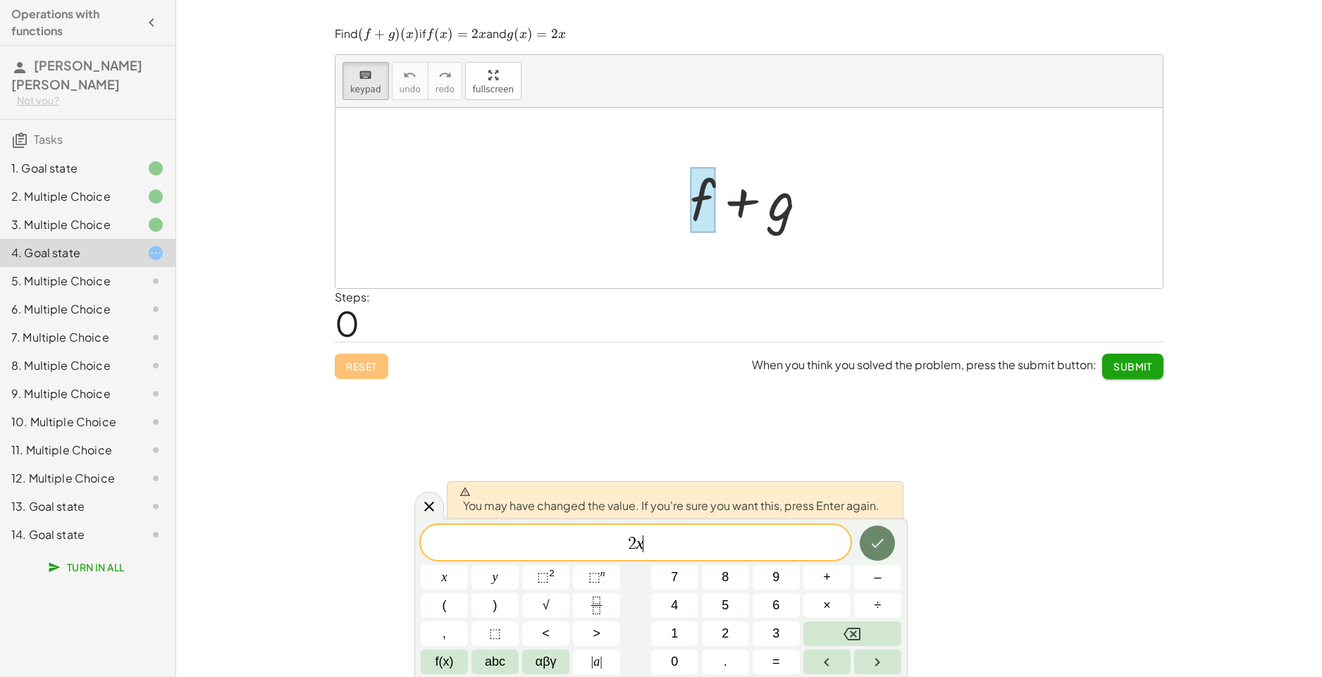
click at [891, 541] on button "Done" at bounding box center [877, 543] width 35 height 35
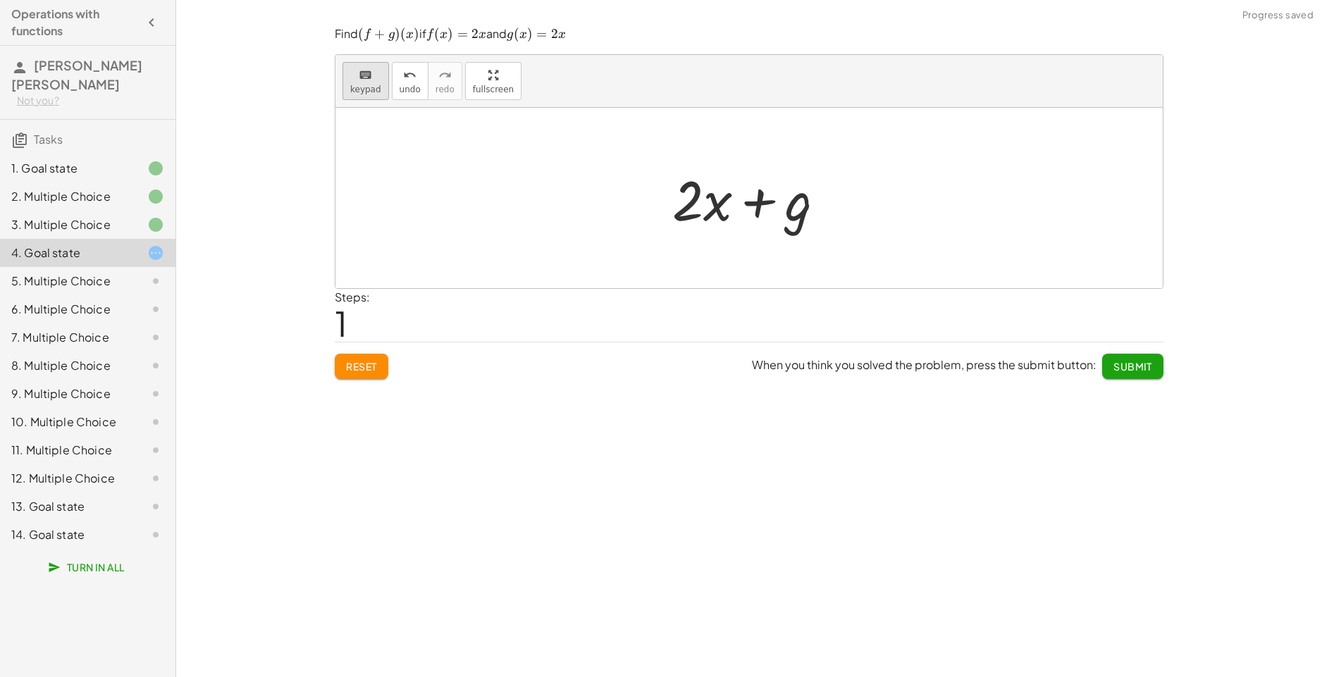
click at [354, 90] on span "keypad" at bounding box center [365, 90] width 31 height 10
click at [769, 205] on div at bounding box center [772, 201] width 80 height 63
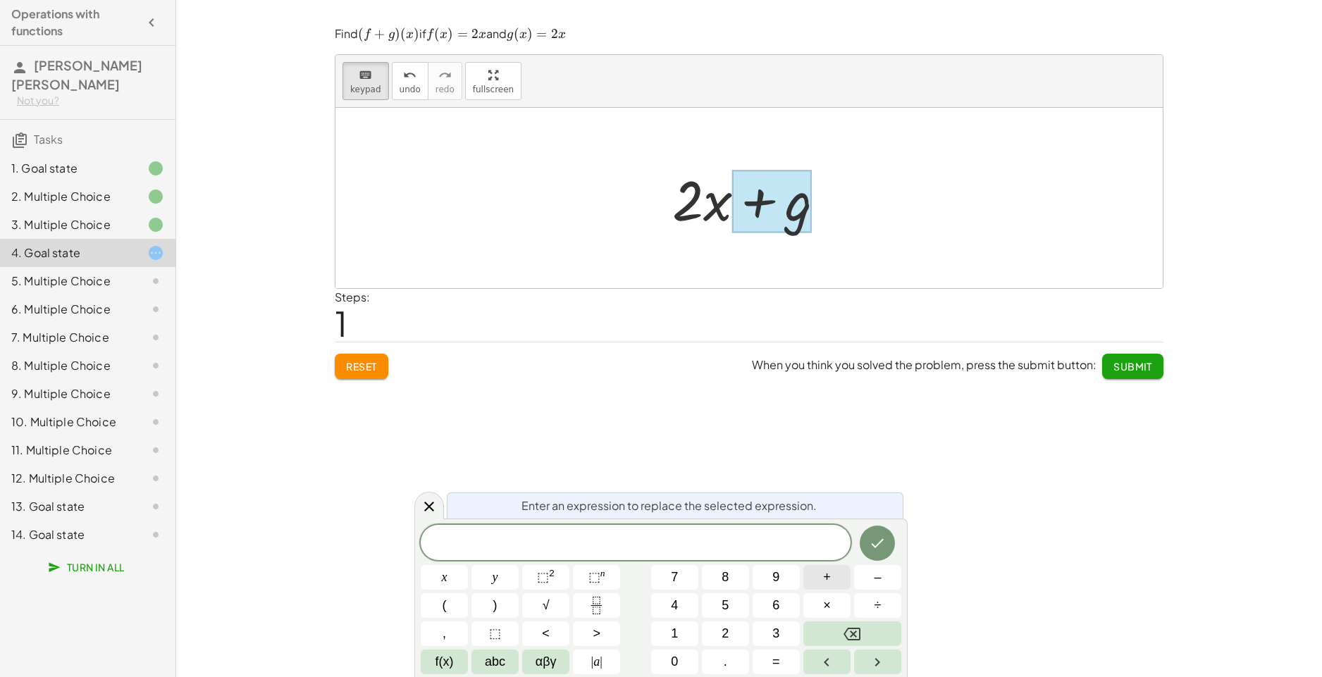
click at [836, 572] on button "+" at bounding box center [826, 577] width 47 height 25
click at [724, 624] on span "2" at bounding box center [724, 633] width 7 height 19
click at [440, 577] on button "x" at bounding box center [444, 577] width 47 height 25
click at [760, 660] on button "=" at bounding box center [775, 662] width 47 height 25
click at [693, 603] on button "4" at bounding box center [674, 605] width 47 height 25
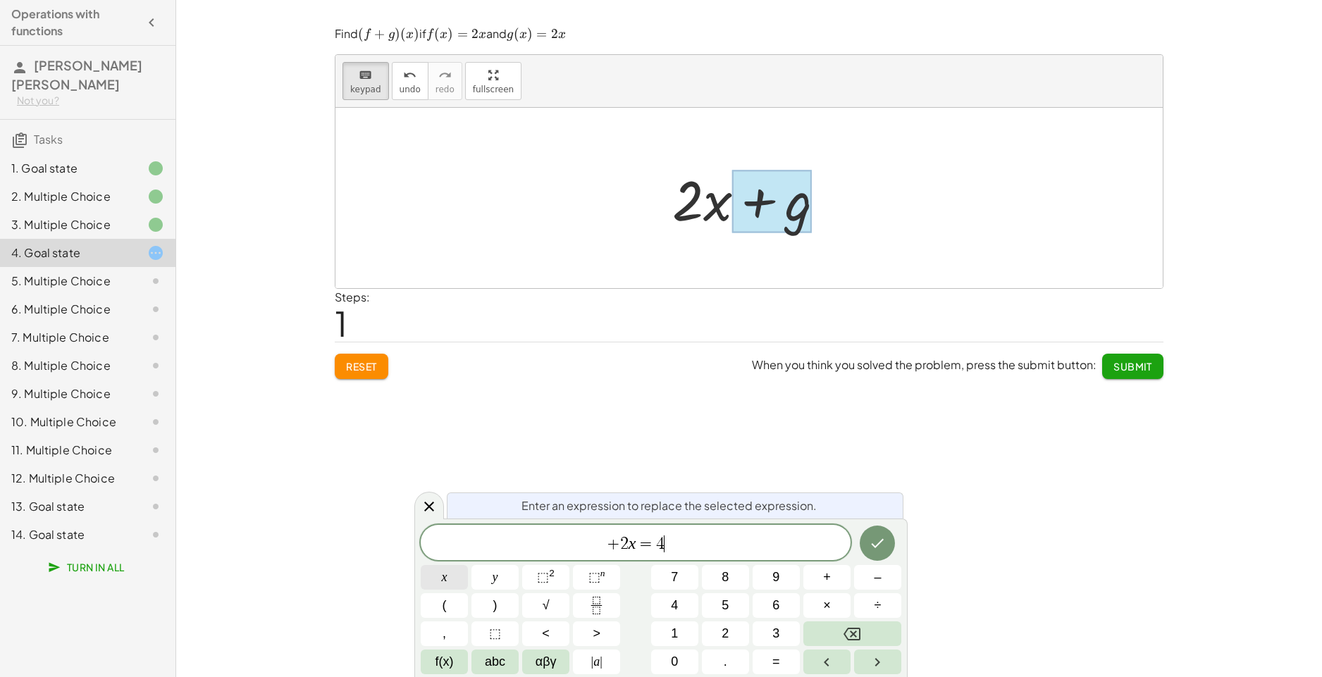
click at [455, 577] on button "x" at bounding box center [444, 577] width 47 height 25
click at [877, 548] on icon "Done" at bounding box center [877, 543] width 17 height 17
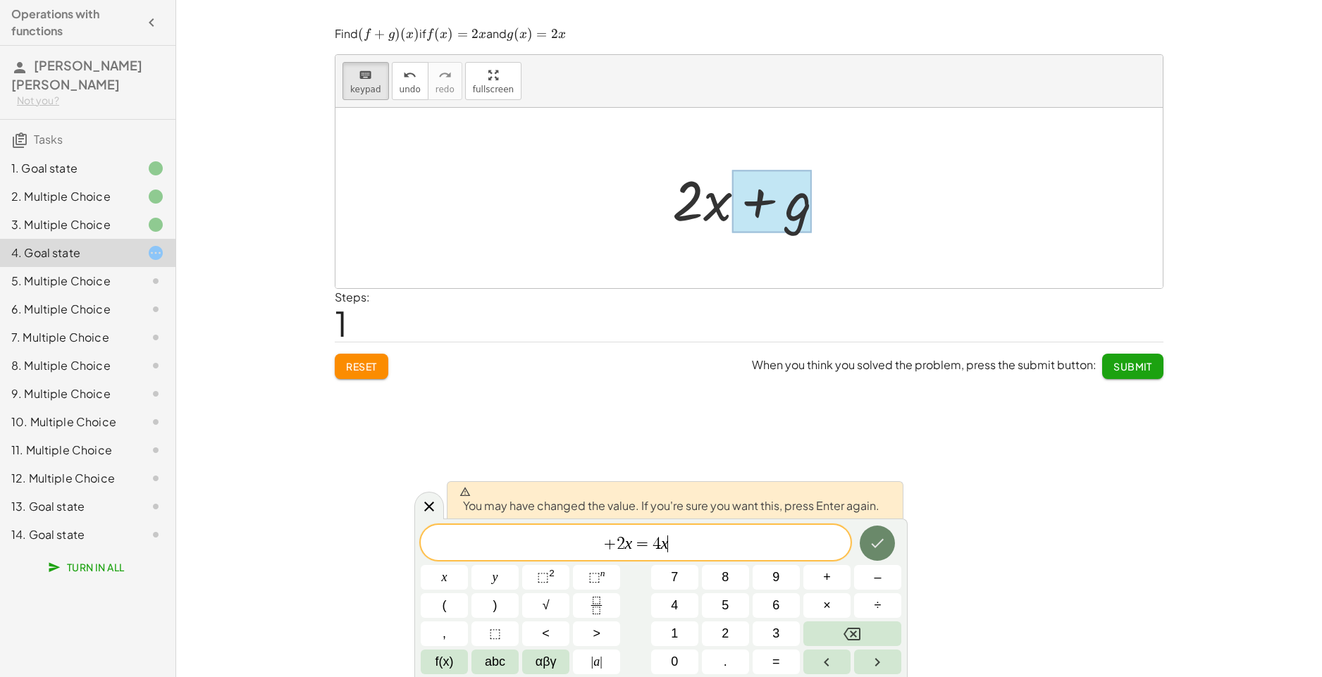
click at [877, 548] on icon "Done" at bounding box center [877, 543] width 17 height 17
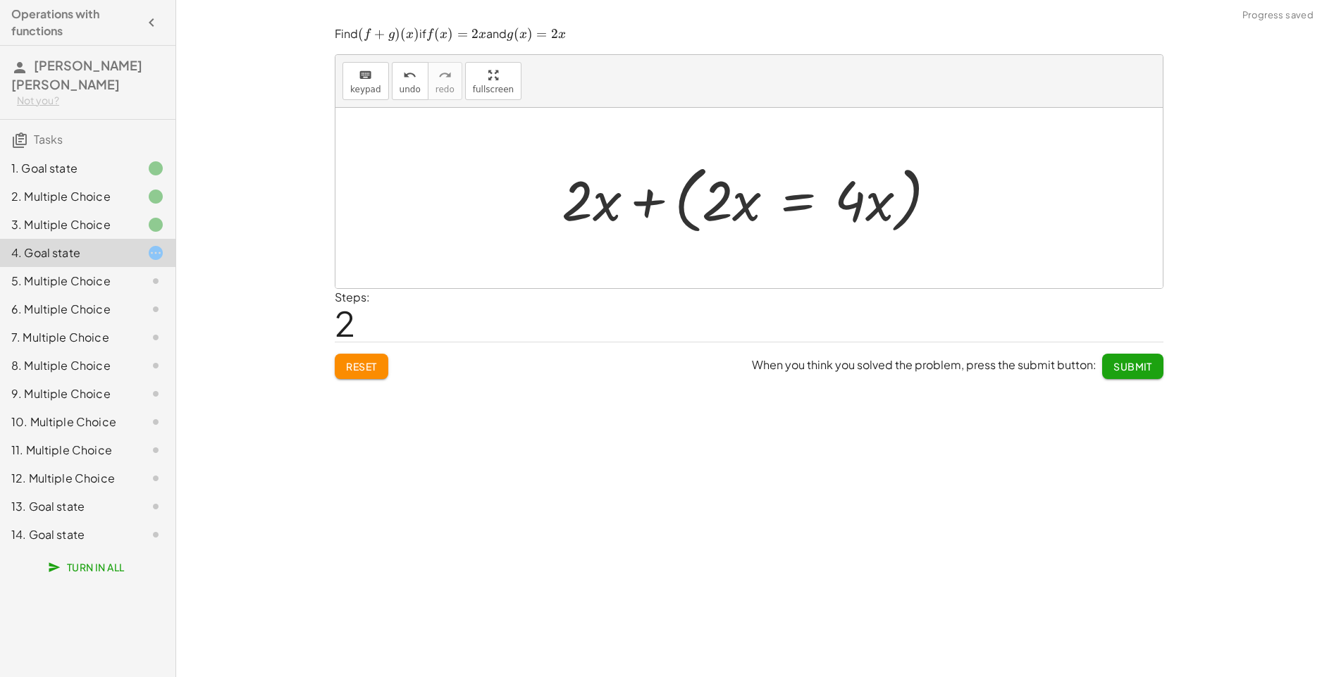
click at [686, 201] on div at bounding box center [755, 198] width 400 height 81
drag, startPoint x: 694, startPoint y: 207, endPoint x: 653, endPoint y: 209, distance: 40.9
click at [692, 207] on div at bounding box center [755, 198] width 400 height 81
click at [653, 209] on div at bounding box center [755, 198] width 400 height 81
click at [693, 209] on div at bounding box center [755, 198] width 400 height 81
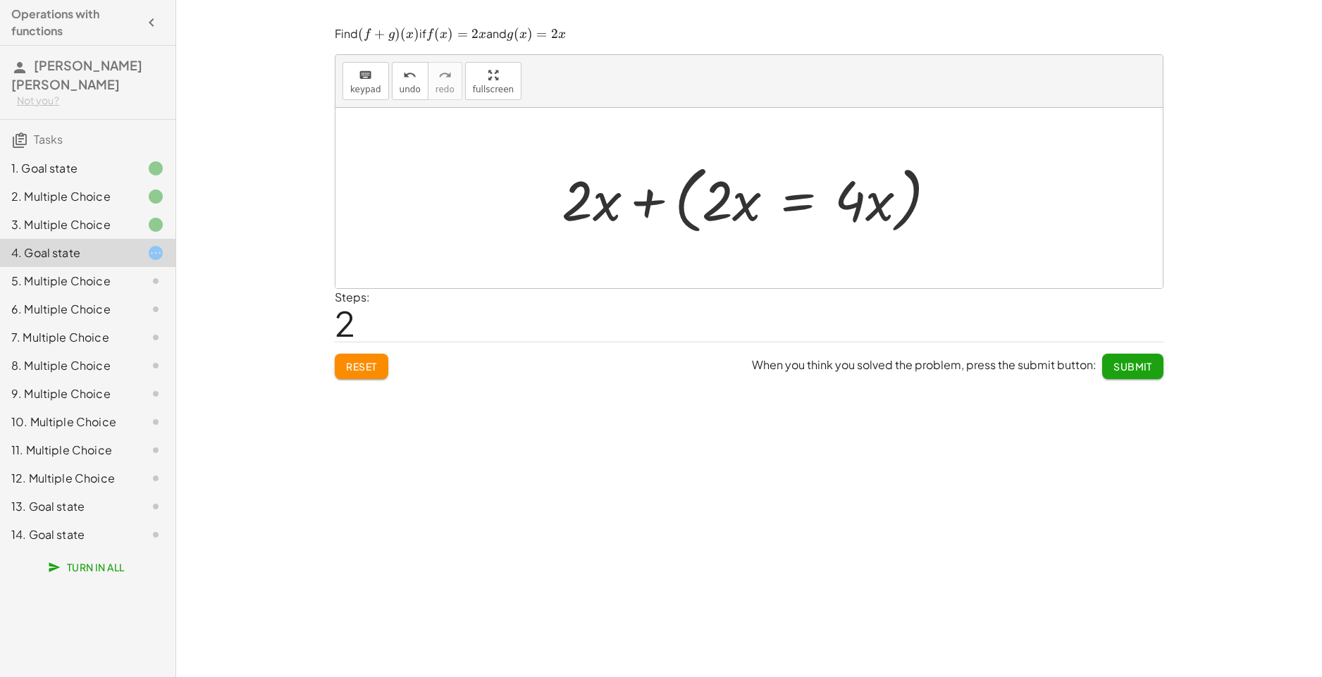
click at [653, 209] on div at bounding box center [755, 198] width 400 height 81
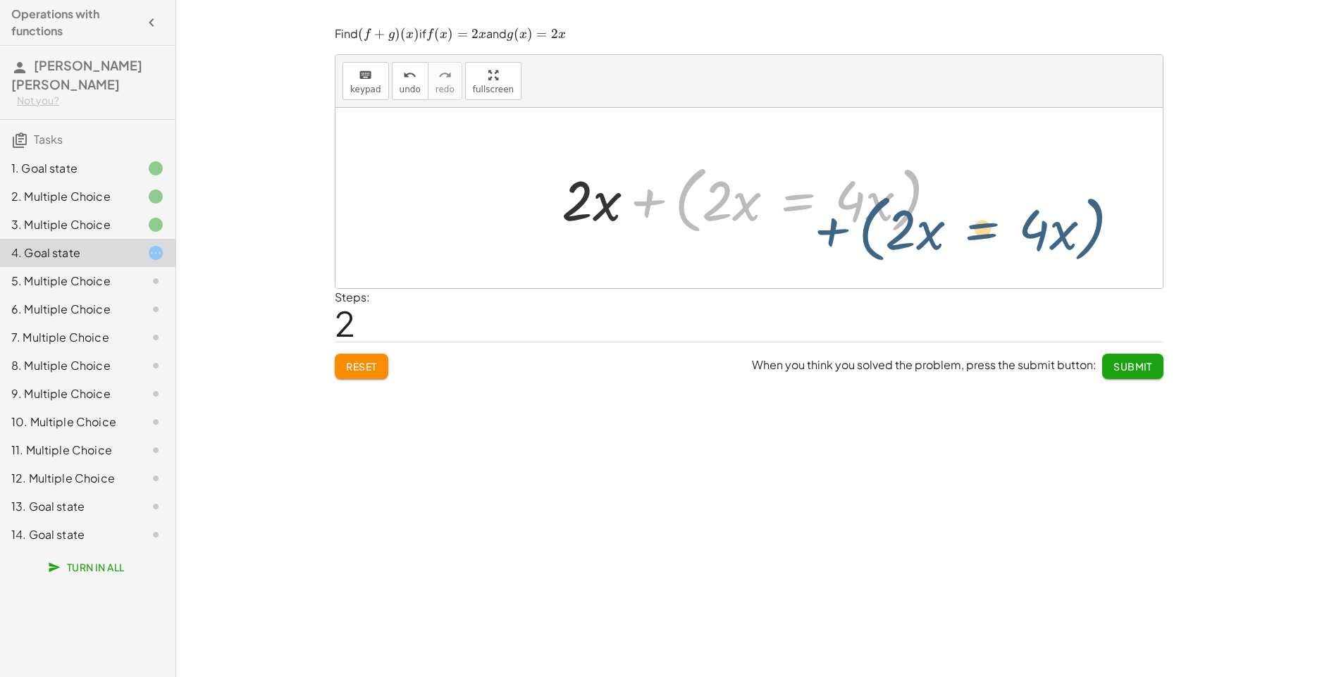
drag, startPoint x: 686, startPoint y: 214, endPoint x: 950, endPoint y: 197, distance: 264.1
click at [950, 197] on div at bounding box center [755, 198] width 400 height 81
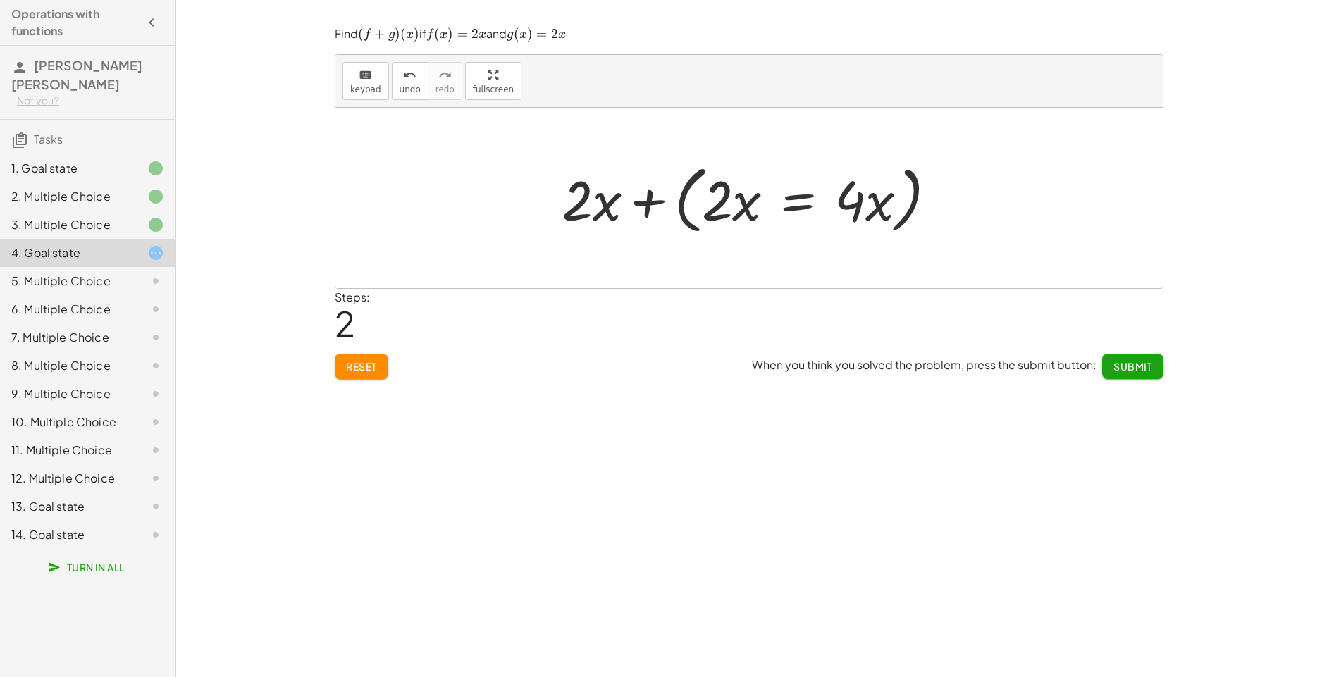
click at [1118, 372] on span "Submit" at bounding box center [1132, 366] width 39 height 13
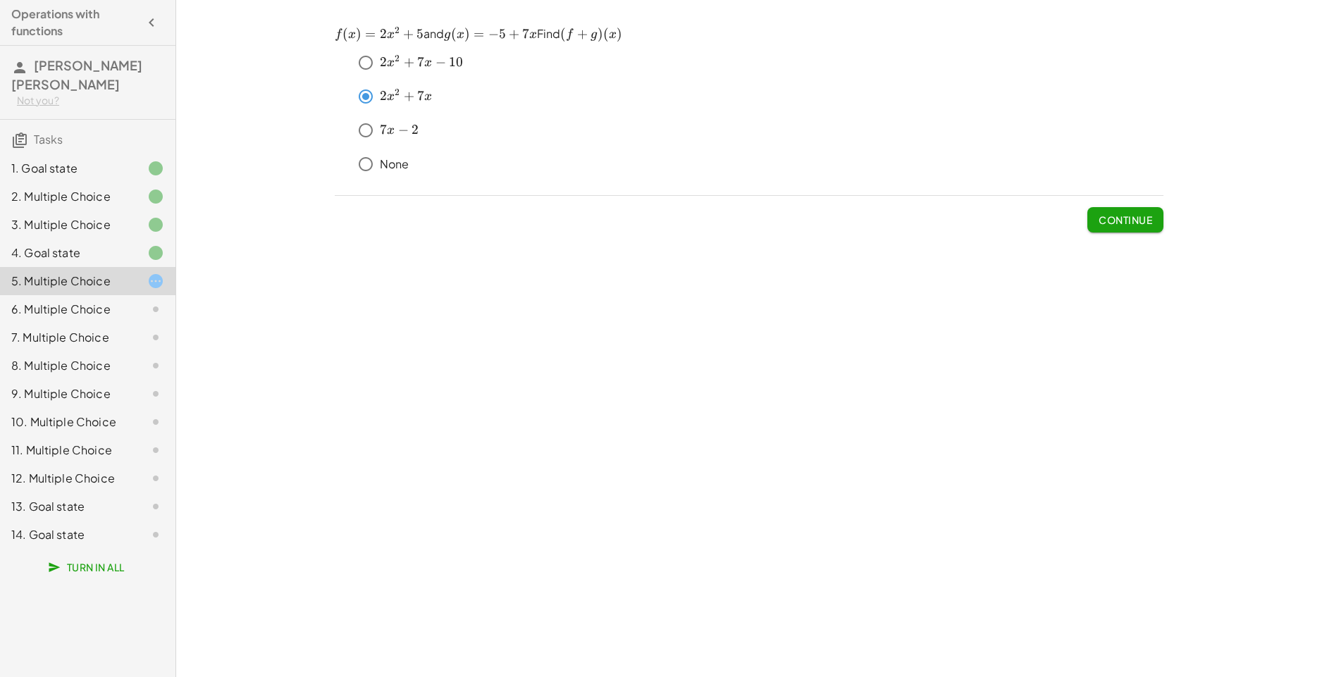
click at [1115, 225] on span "Continue" at bounding box center [1125, 219] width 54 height 13
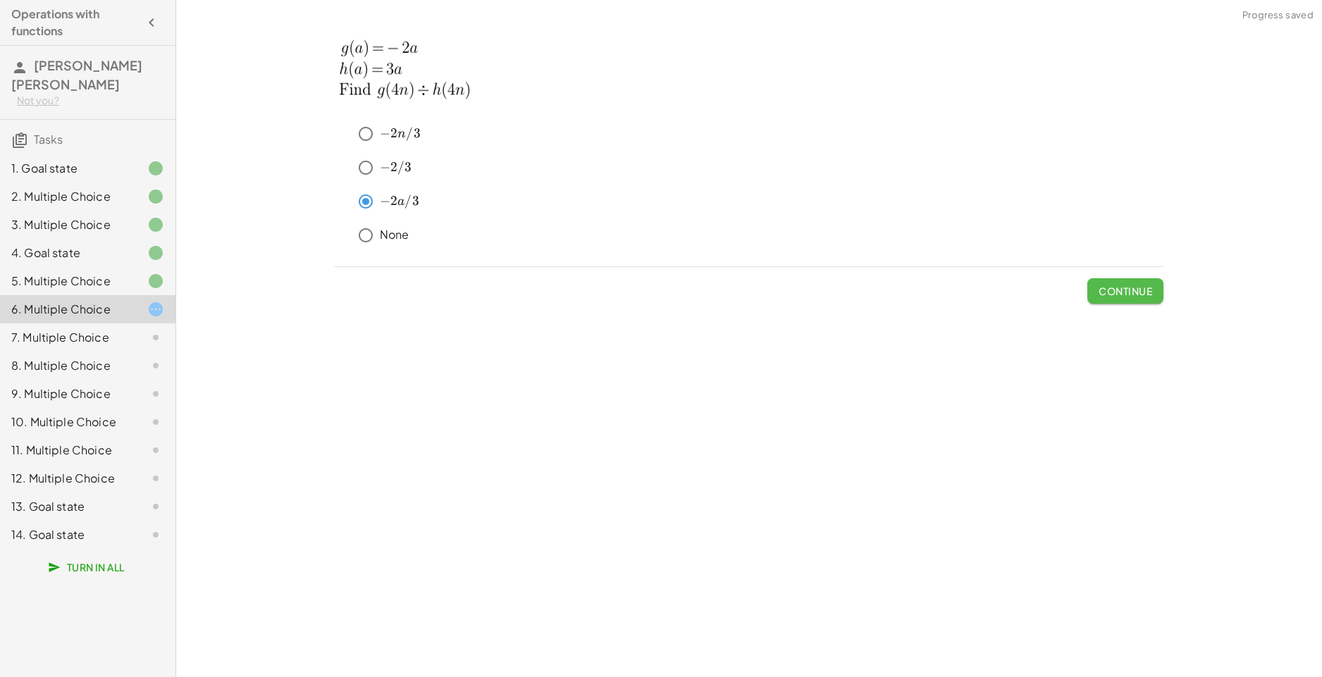
click at [1110, 296] on span "Continue" at bounding box center [1125, 291] width 54 height 13
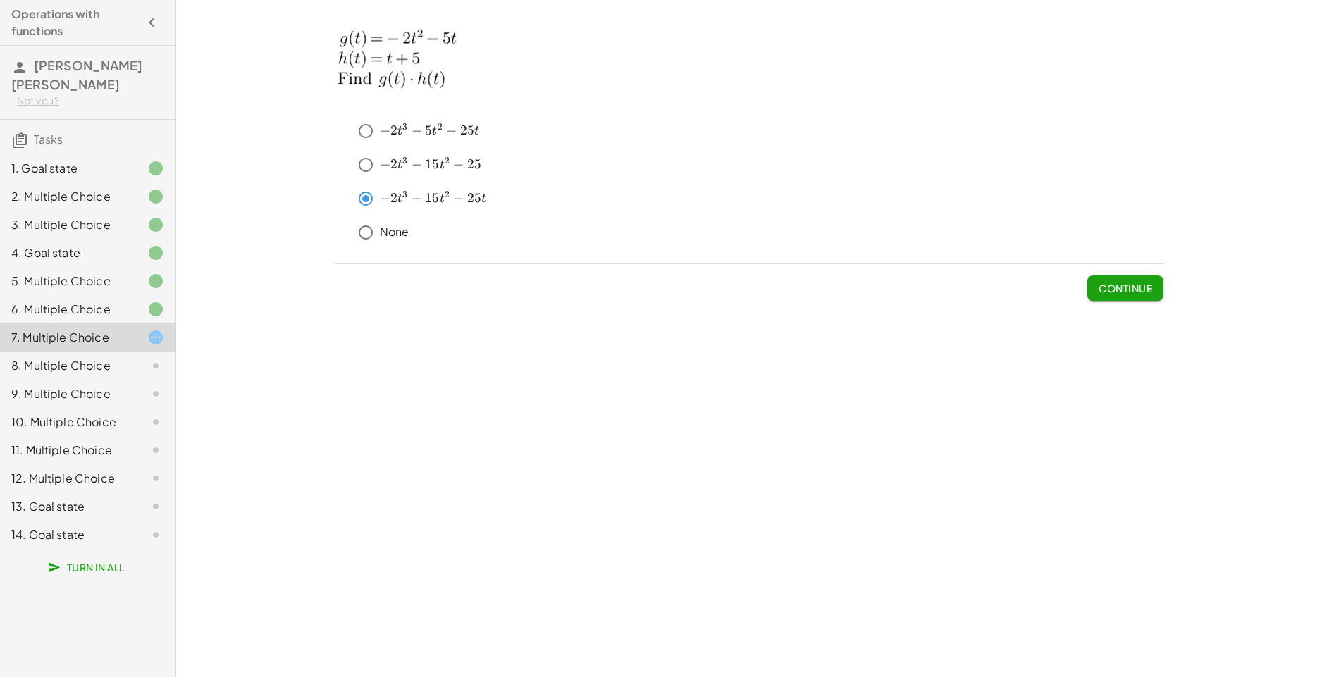
click at [1124, 289] on span "Continue" at bounding box center [1125, 288] width 54 height 13
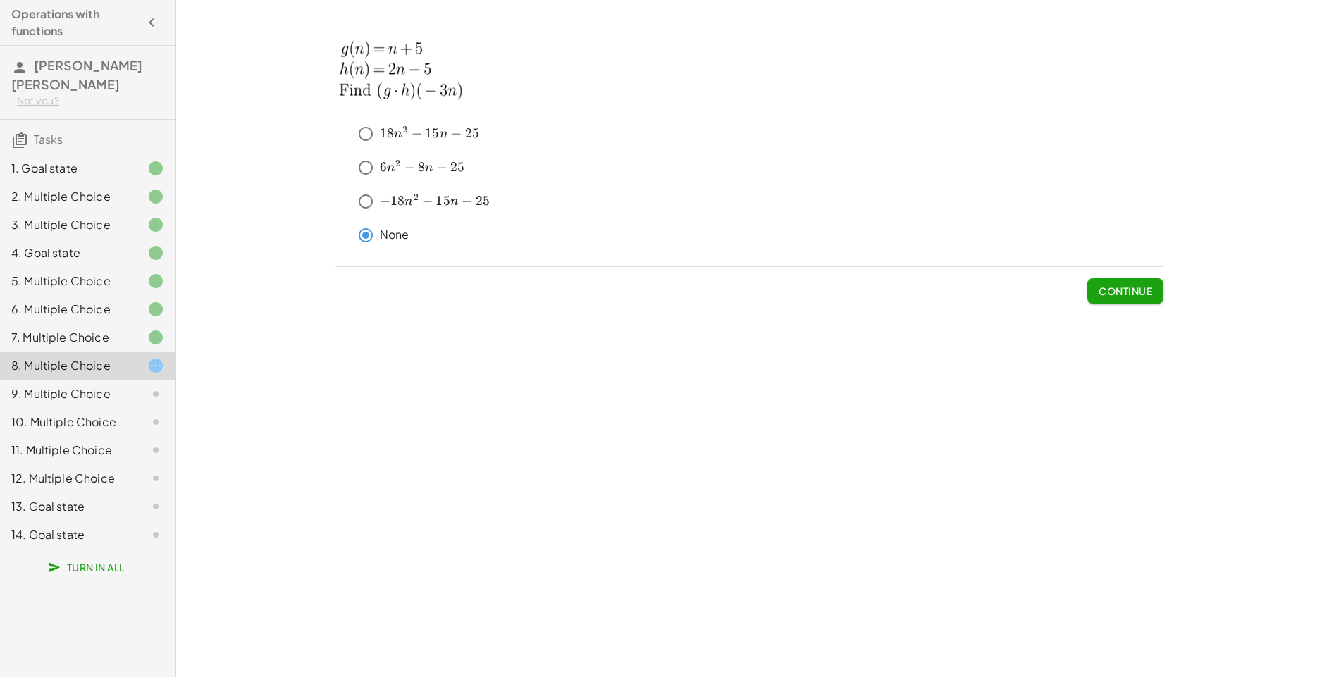
click at [1128, 285] on span "Continue" at bounding box center [1125, 291] width 54 height 13
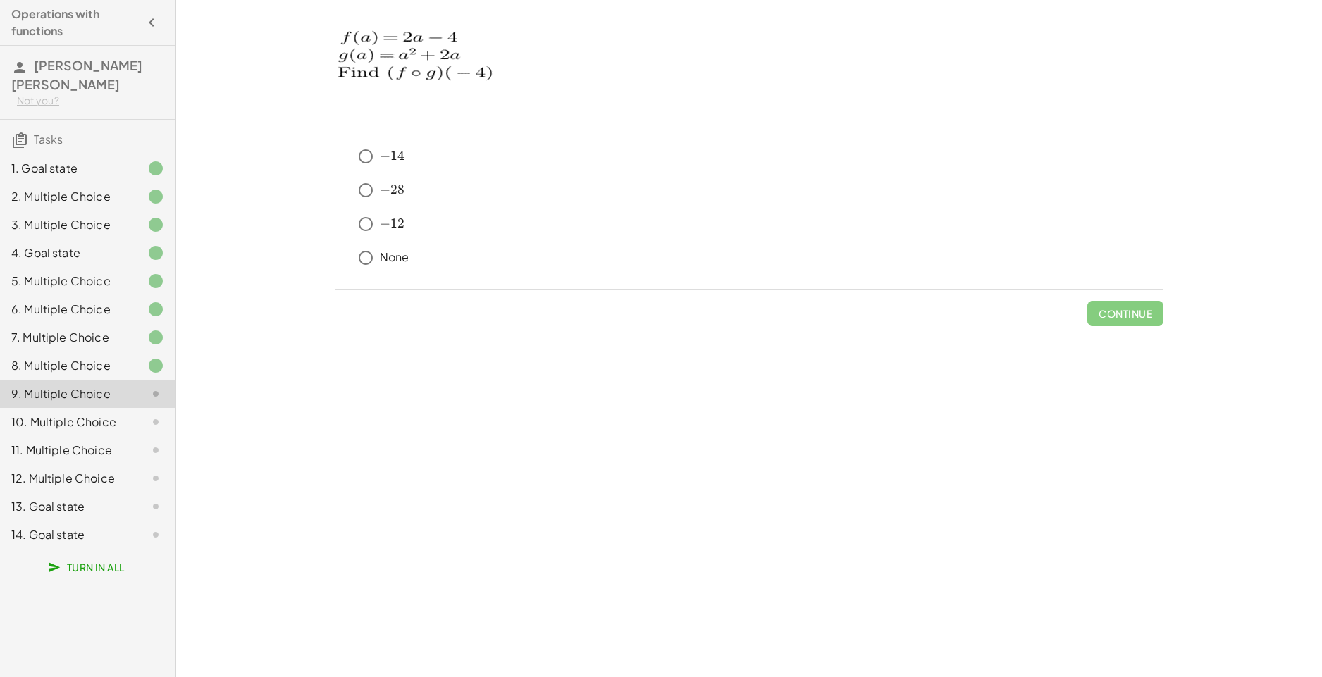
click at [1304, 359] on div "keyboard keypad undo undo redo redo fullscreen + g + f + x 3 + f + x 3 + · 5 · …" at bounding box center [749, 338] width 1146 height 677
click at [100, 498] on div "13. Goal state" at bounding box center [67, 506] width 113 height 17
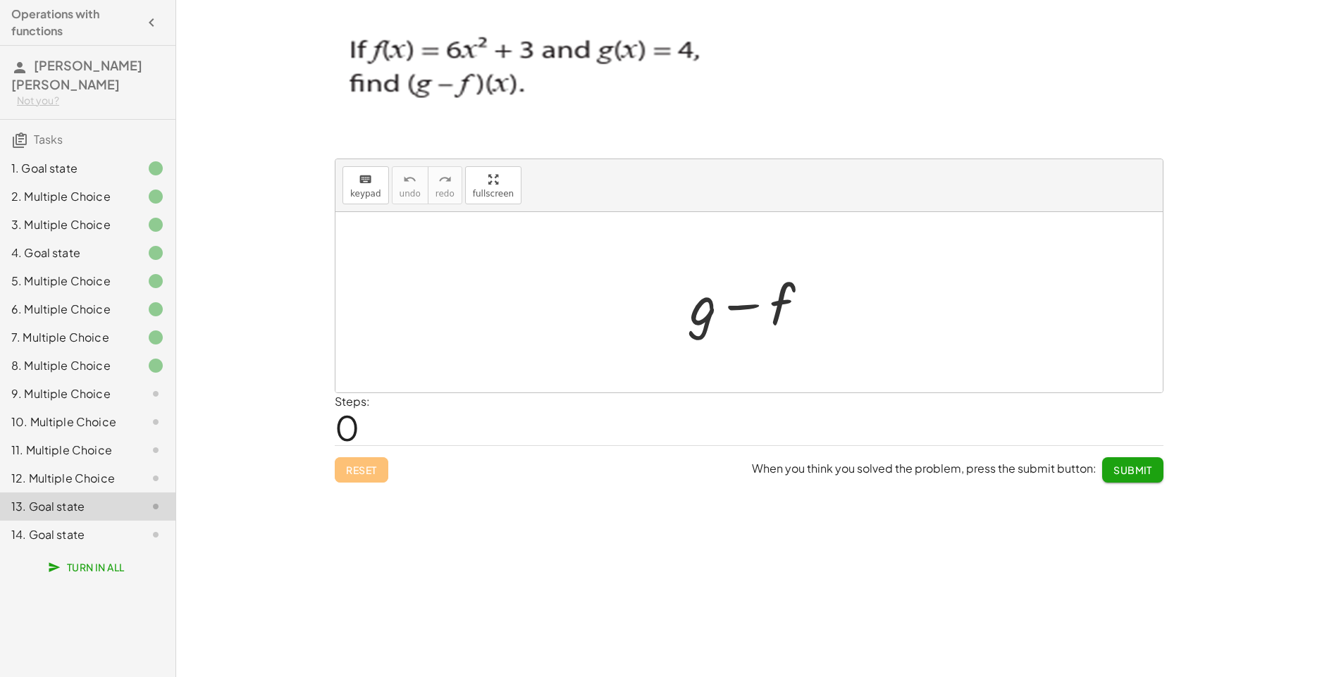
click at [113, 385] on div "9. Multiple Choice" at bounding box center [67, 393] width 113 height 17
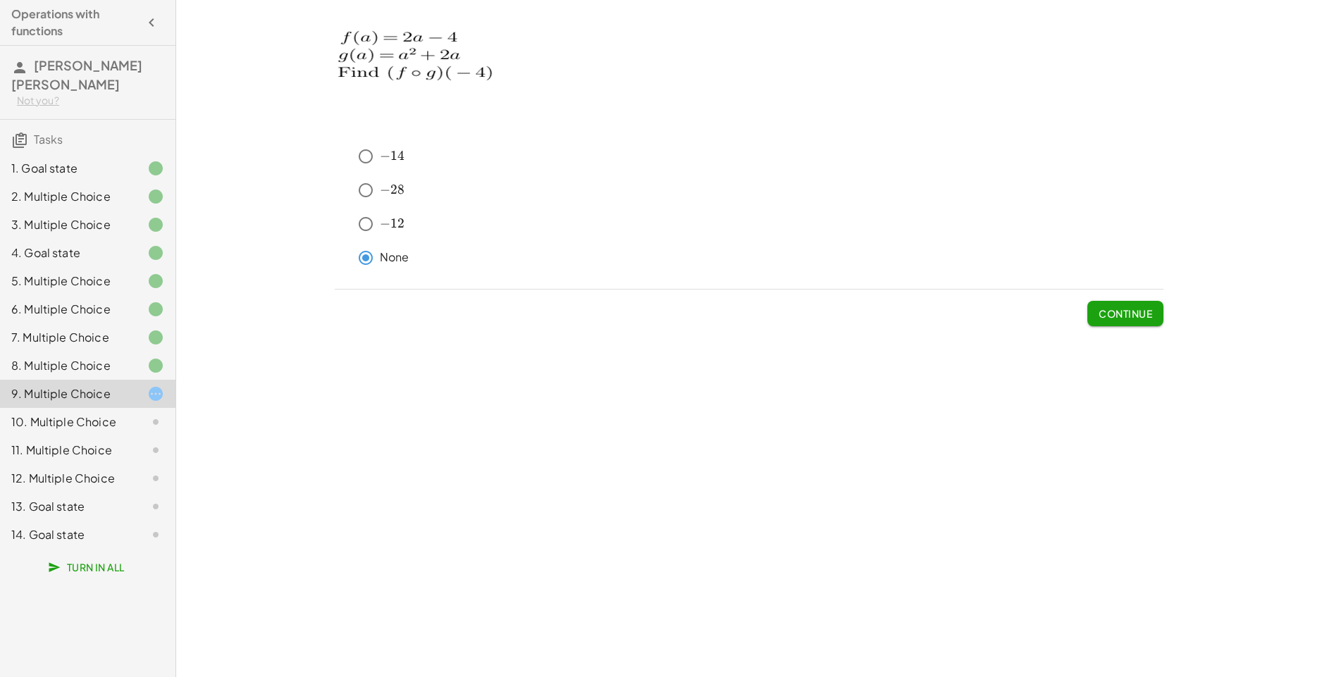
click at [1117, 319] on span "Continue" at bounding box center [1125, 313] width 54 height 13
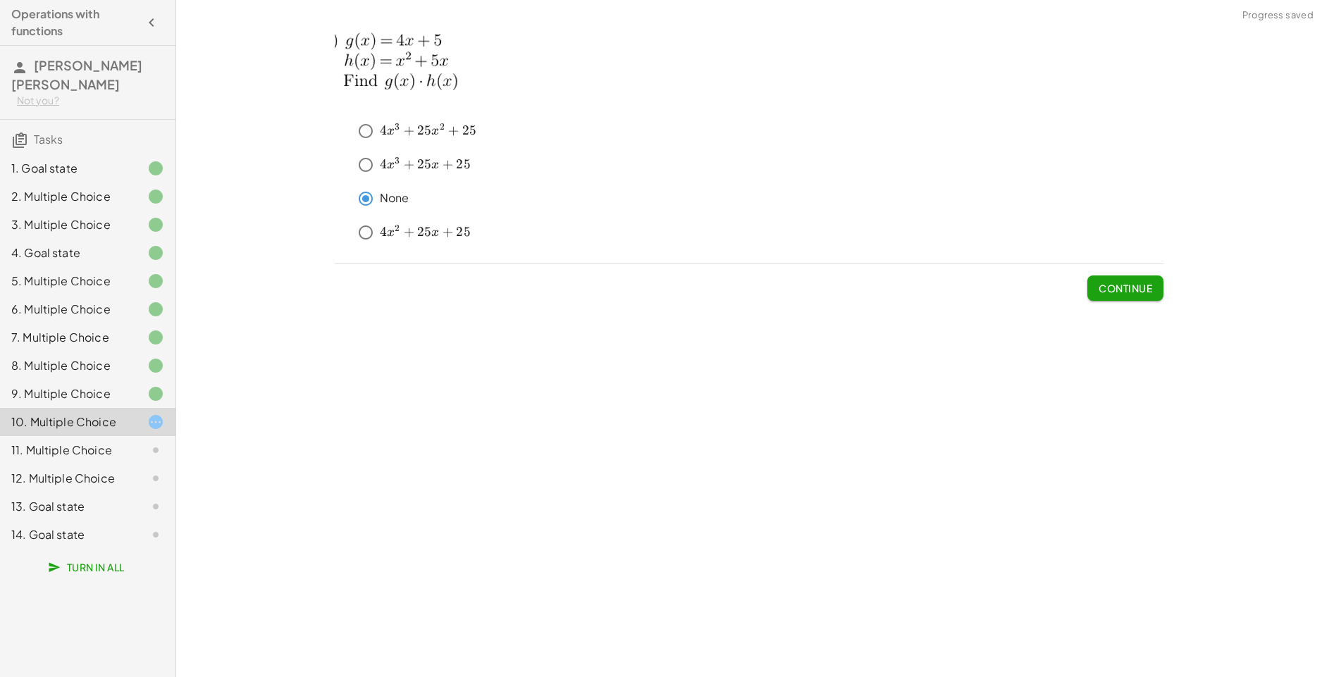
click at [1111, 292] on span "Continue" at bounding box center [1125, 288] width 54 height 13
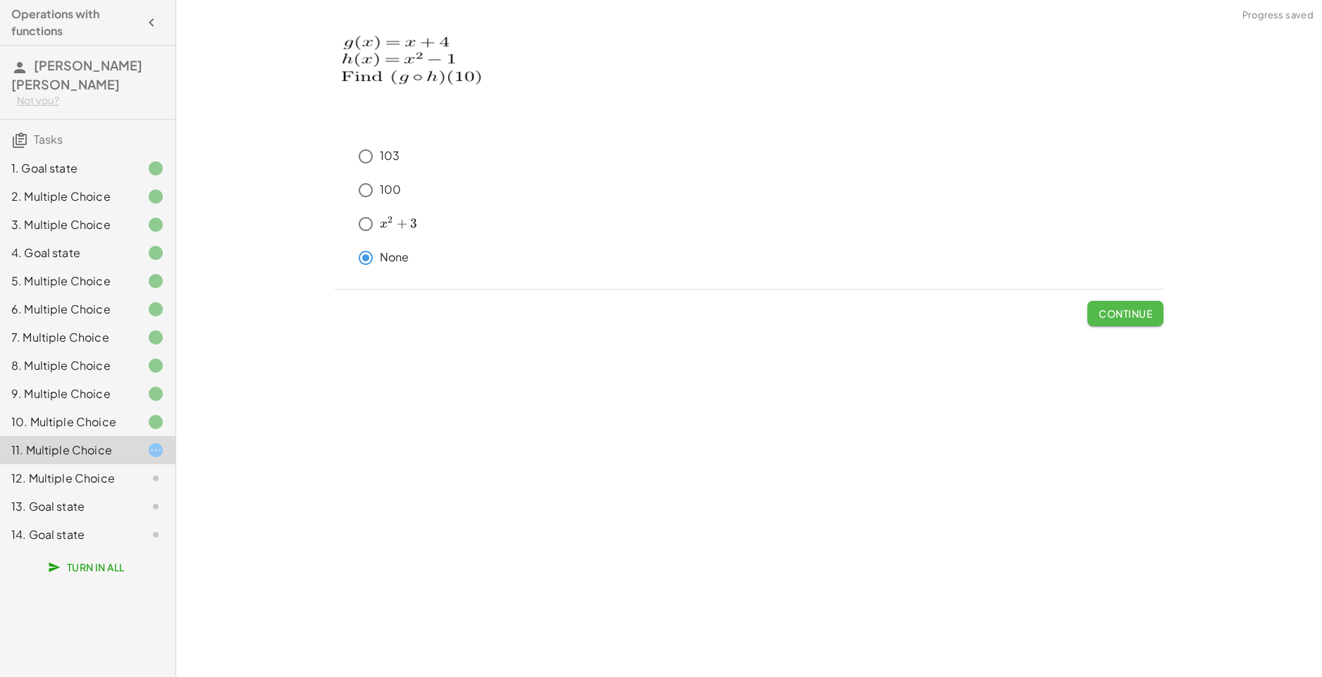
click at [1099, 311] on span "Continue" at bounding box center [1125, 313] width 54 height 13
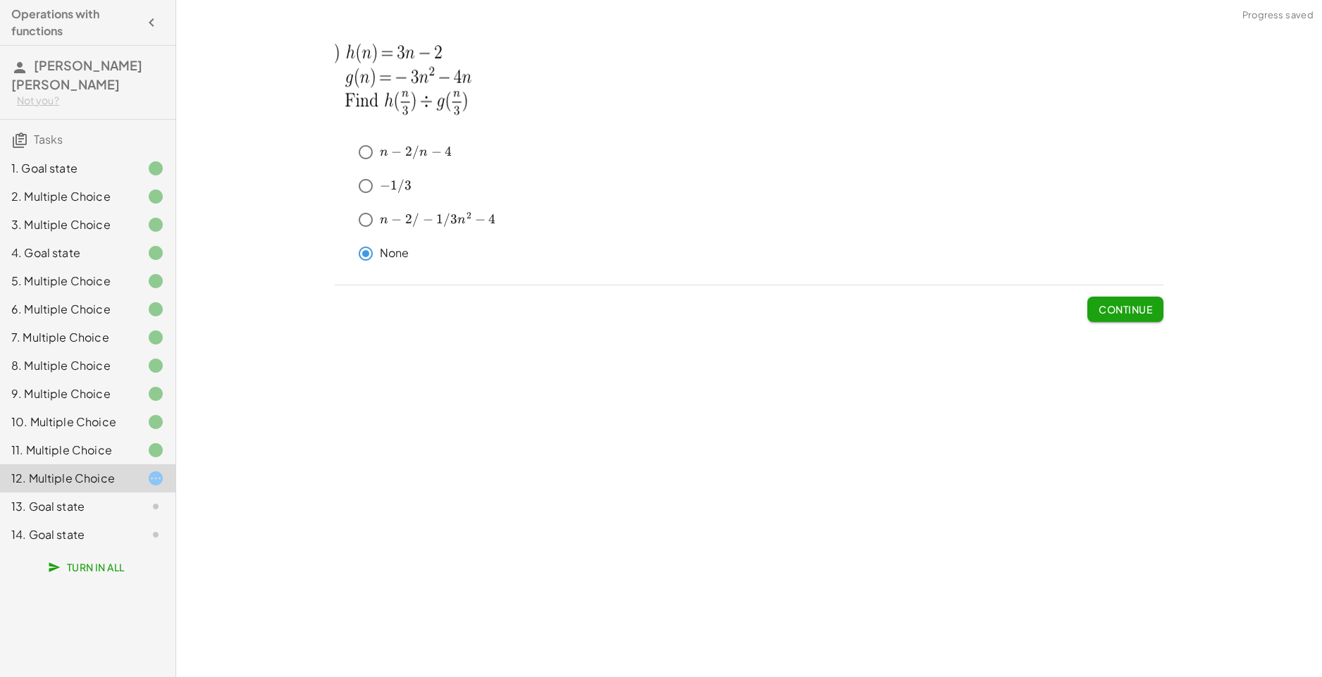
click at [1156, 309] on button "Continue" at bounding box center [1125, 309] width 76 height 25
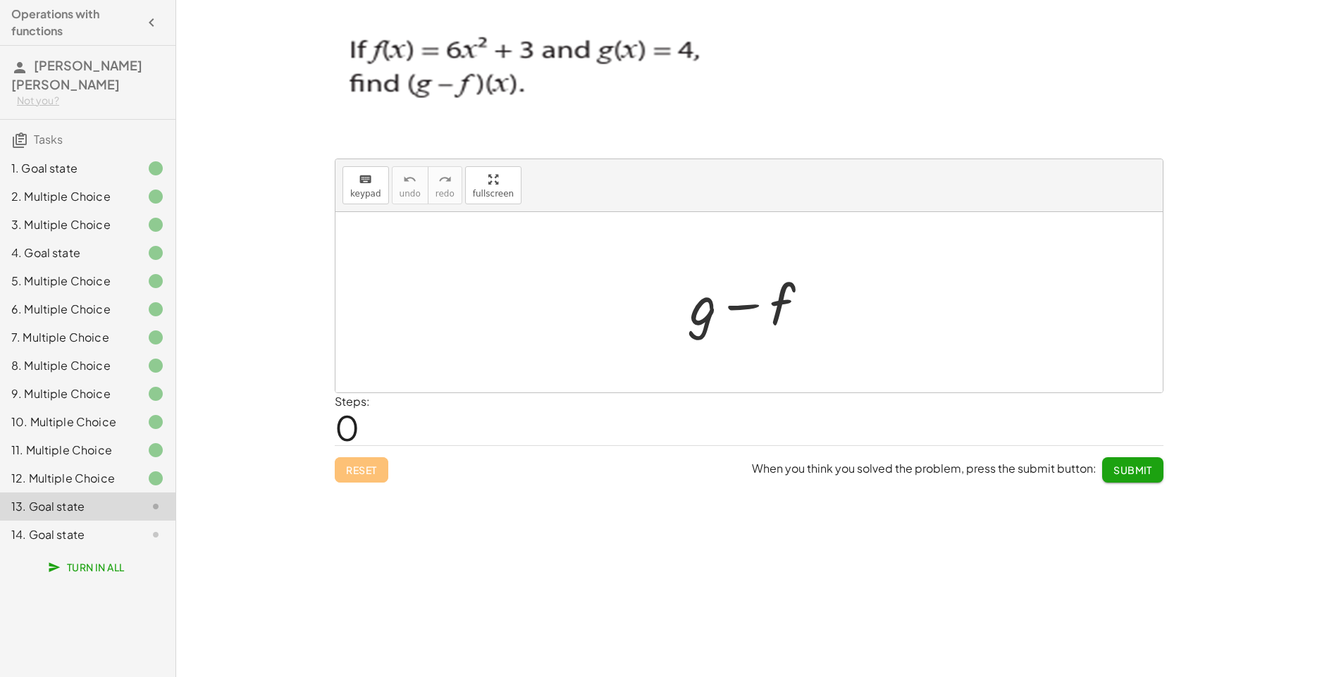
click at [743, 323] on div at bounding box center [755, 302] width 144 height 73
click at [371, 185] on div "keyboard" at bounding box center [365, 179] width 31 height 17
click at [712, 321] on div at bounding box center [703, 304] width 27 height 66
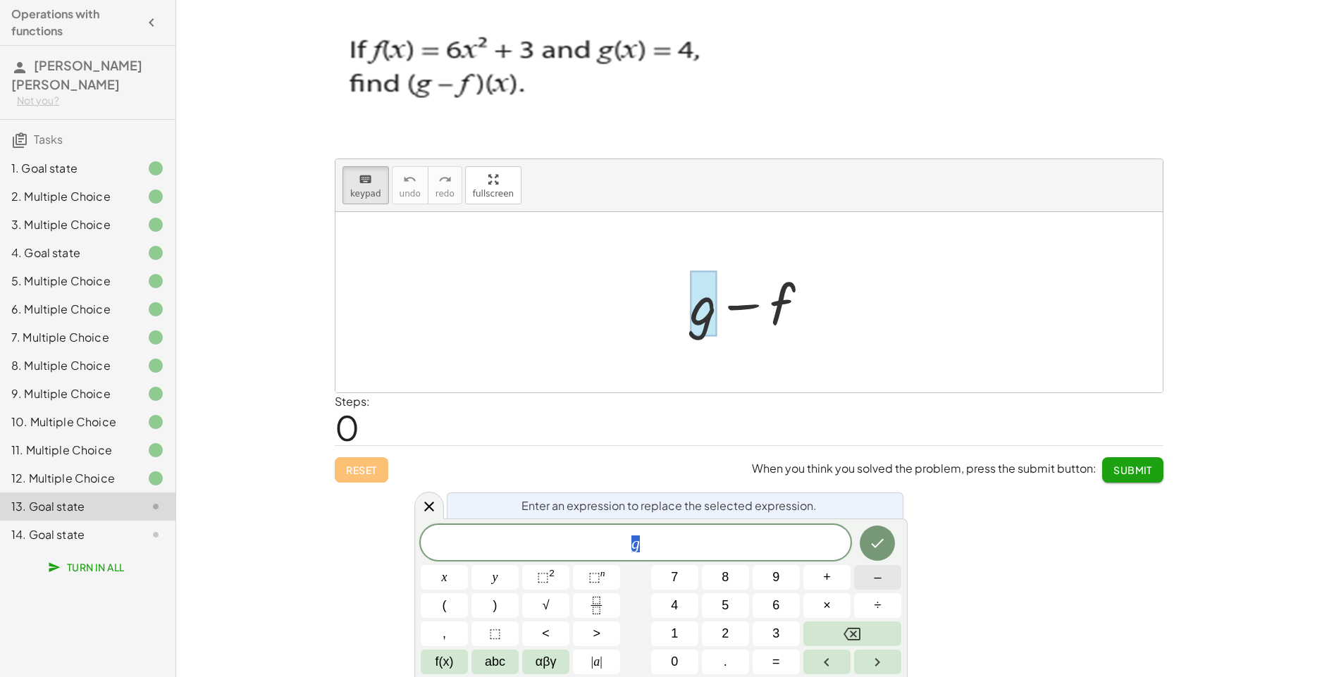
click at [898, 581] on button "–" at bounding box center [877, 577] width 47 height 25
click at [778, 602] on span "6" at bounding box center [775, 605] width 7 height 19
click at [459, 579] on button "x" at bounding box center [444, 577] width 47 height 25
click at [557, 581] on button "⬚ 2" at bounding box center [545, 577] width 47 height 25
click at [820, 579] on button "+" at bounding box center [826, 577] width 47 height 25
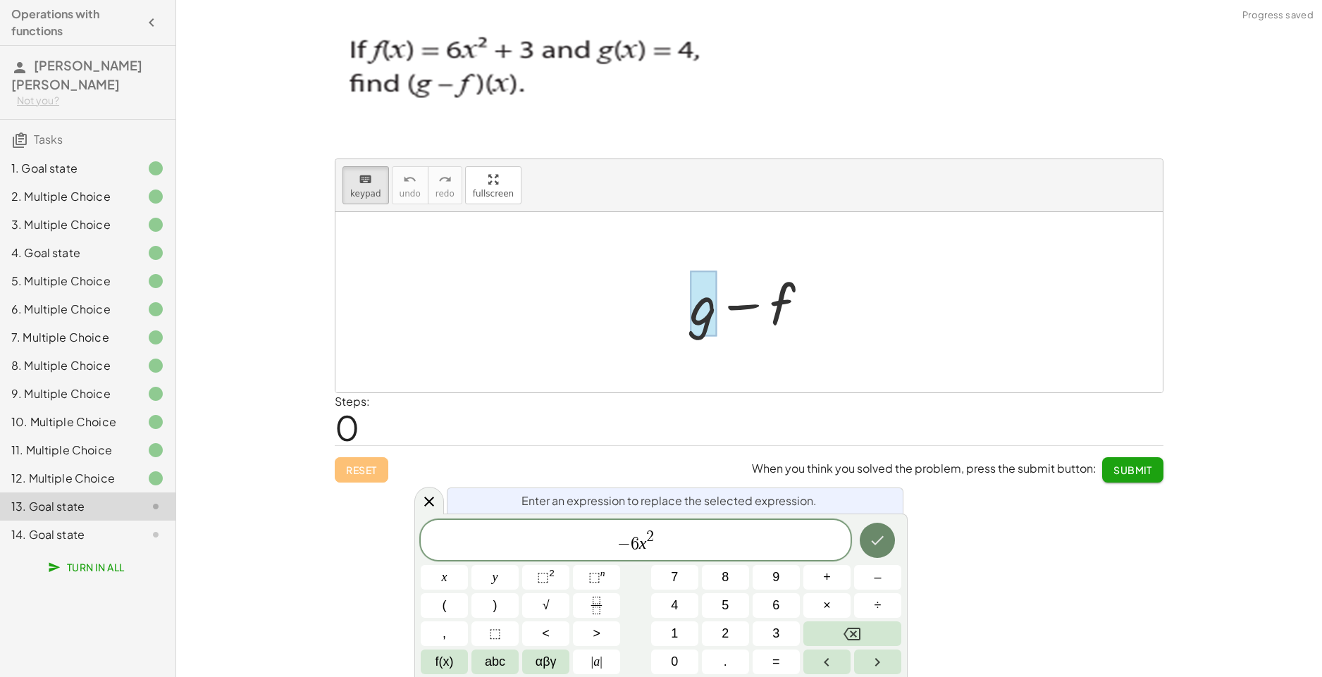
click at [882, 544] on icon "Done" at bounding box center [877, 540] width 17 height 17
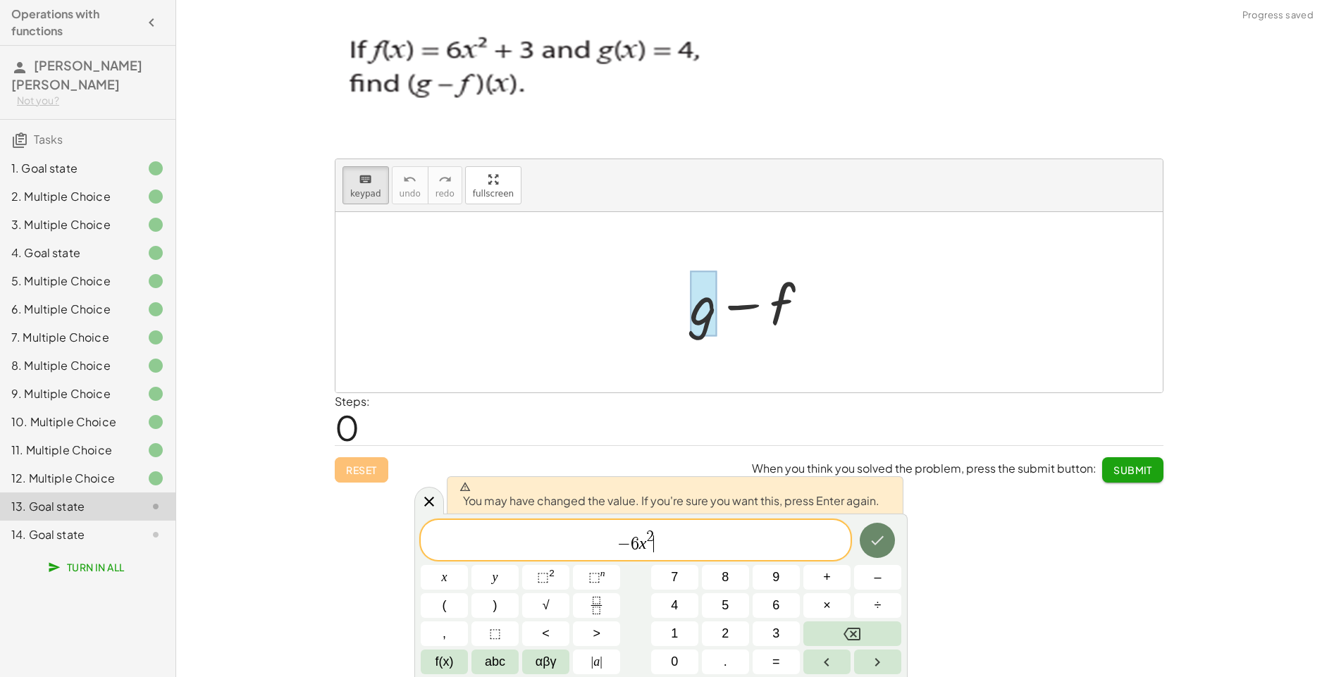
click at [882, 544] on icon "Done" at bounding box center [877, 540] width 17 height 17
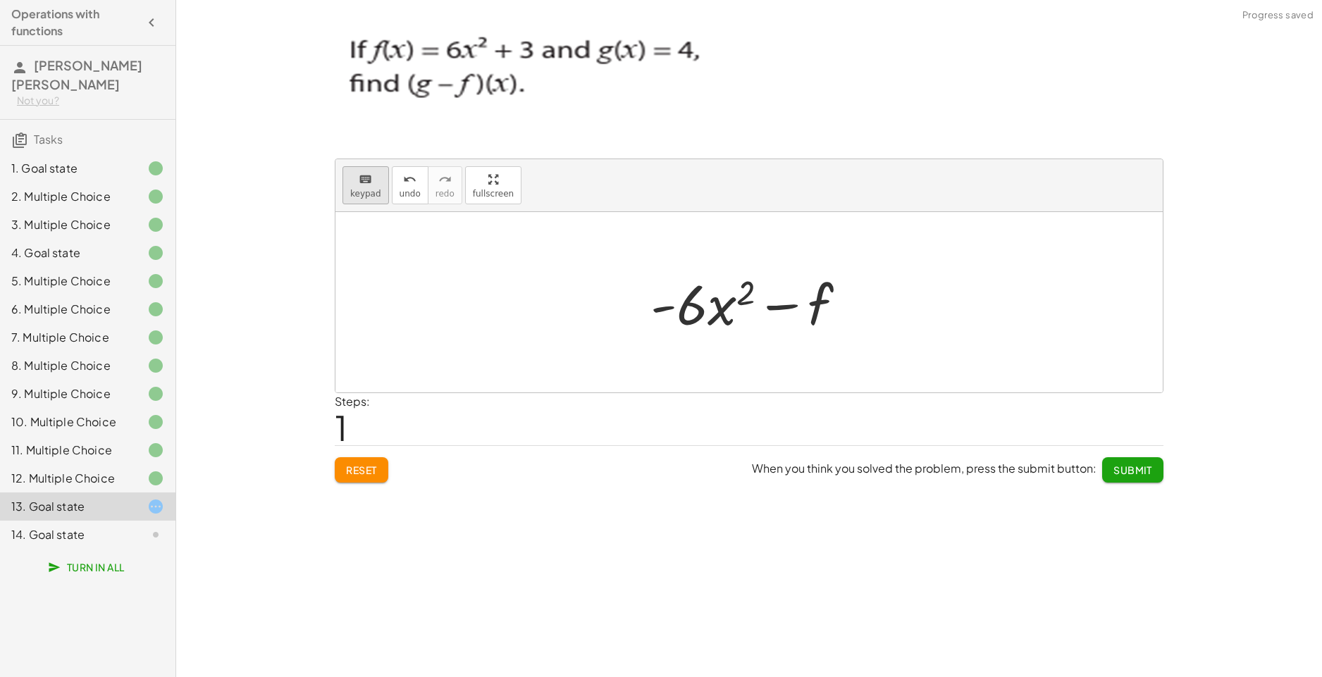
click at [364, 192] on span "keypad" at bounding box center [365, 194] width 31 height 10
click at [809, 309] on div at bounding box center [794, 305] width 78 height 63
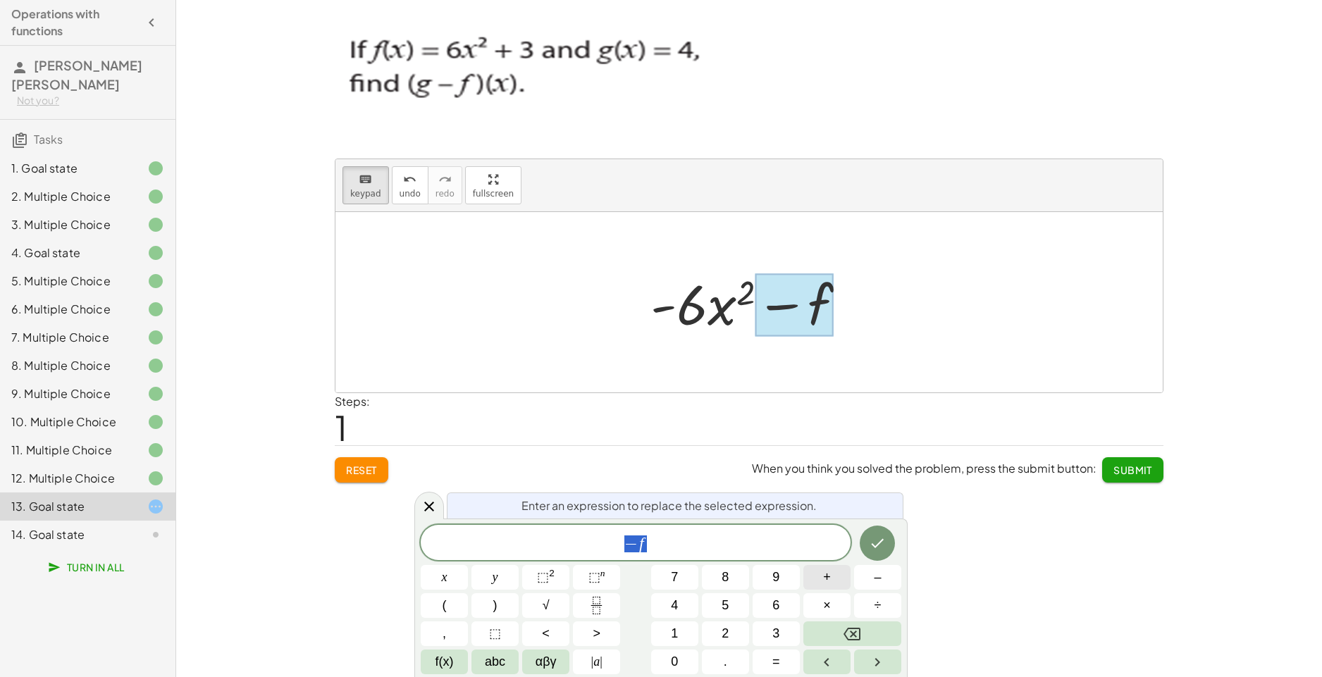
click at [812, 581] on button "+" at bounding box center [826, 577] width 47 height 25
click at [684, 581] on button "7" at bounding box center [674, 577] width 47 height 25
click at [884, 550] on icon "Done" at bounding box center [877, 543] width 17 height 17
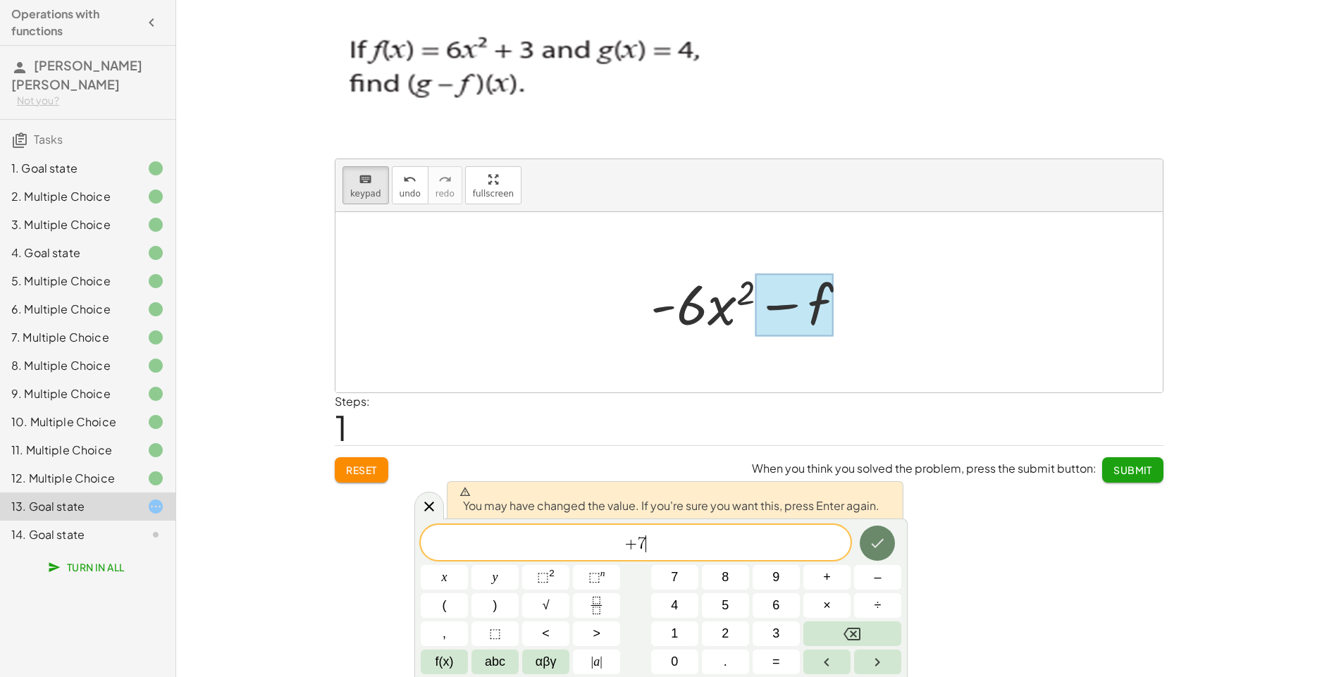
click at [884, 550] on icon "Done" at bounding box center [877, 543] width 17 height 17
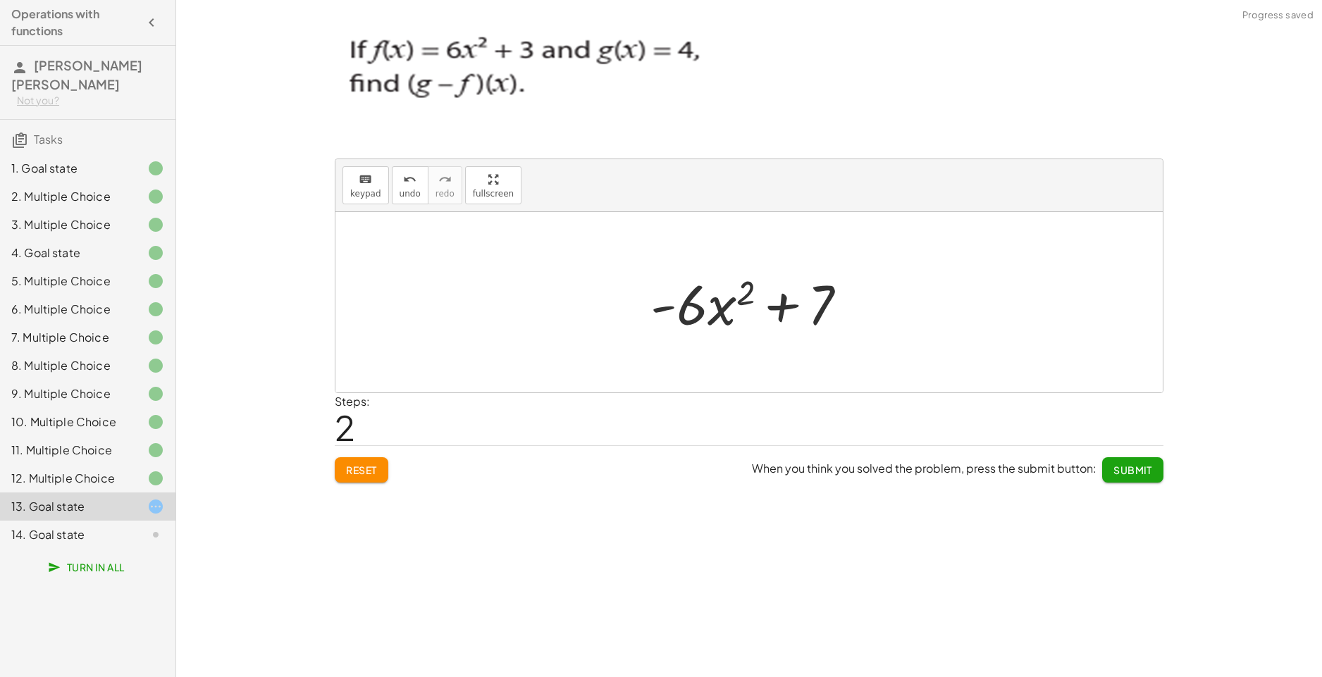
click at [1122, 464] on span "Submit" at bounding box center [1132, 470] width 39 height 13
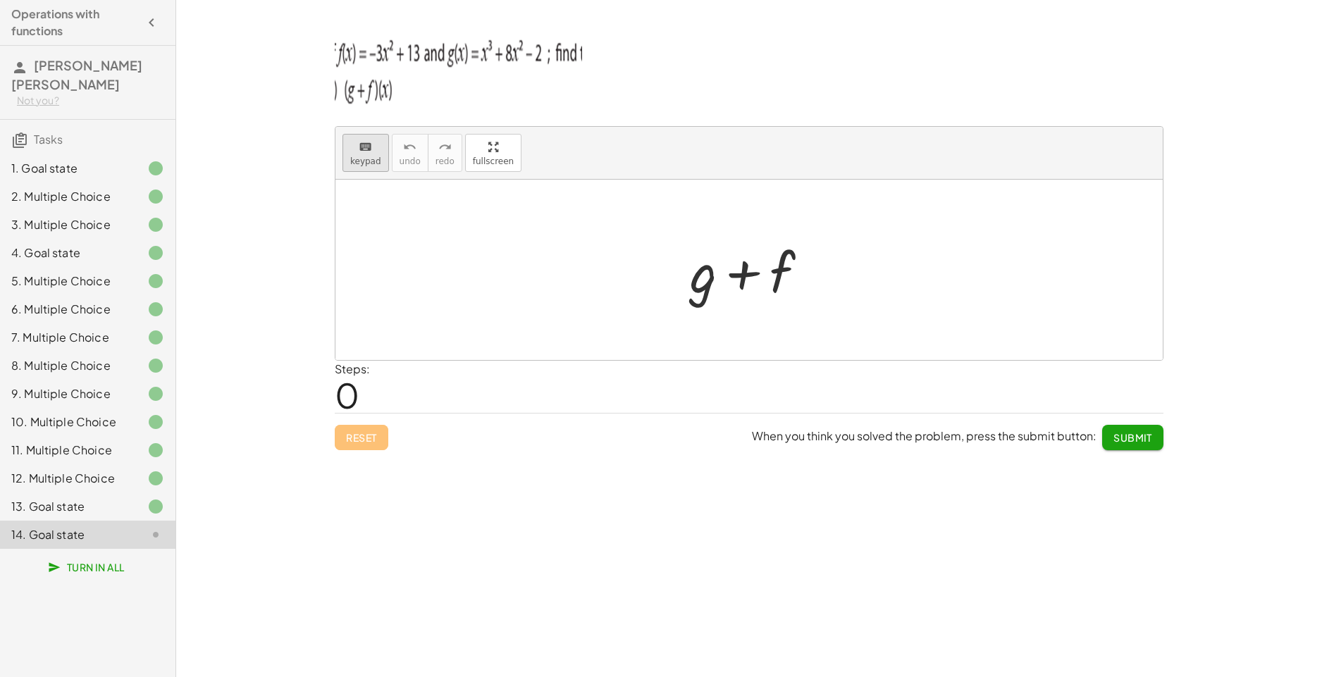
click at [376, 166] on span "keypad" at bounding box center [365, 161] width 31 height 10
click at [708, 292] on div at bounding box center [703, 272] width 27 height 66
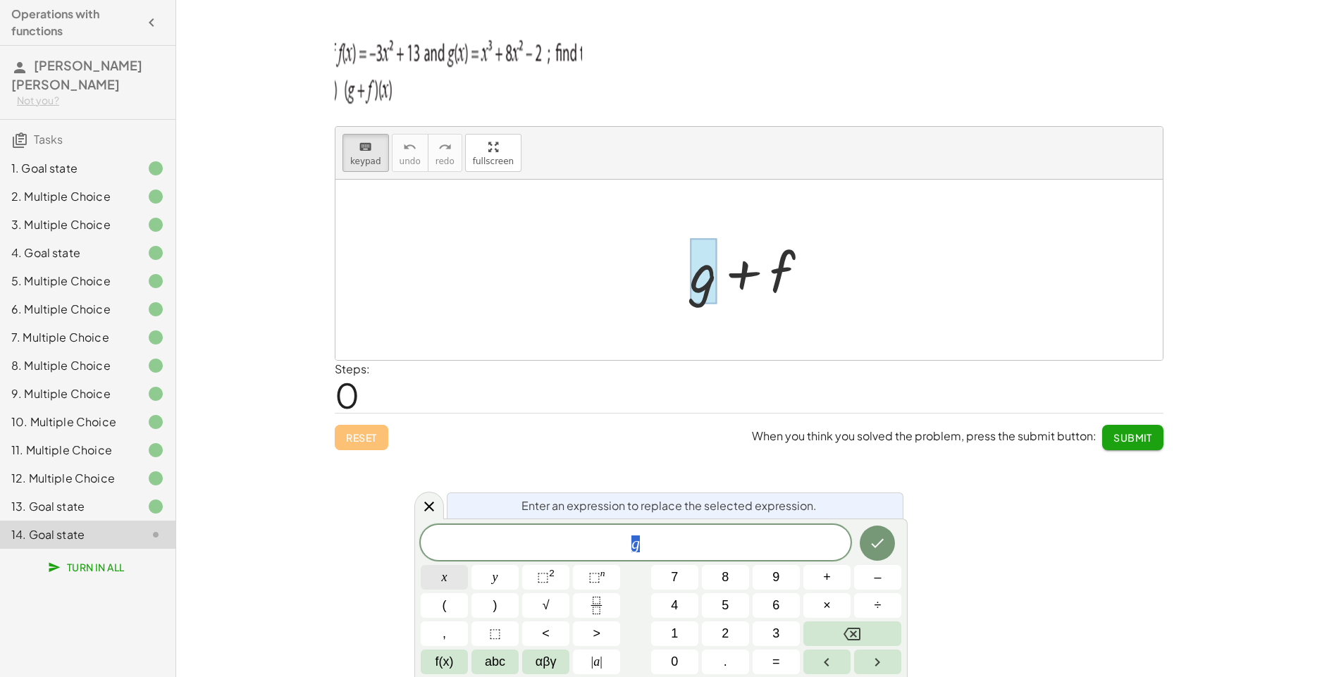
click at [439, 583] on button "x" at bounding box center [444, 577] width 47 height 25
click at [590, 573] on span "⬚" at bounding box center [594, 577] width 12 height 14
click at [869, 540] on icon "Done" at bounding box center [877, 540] width 17 height 17
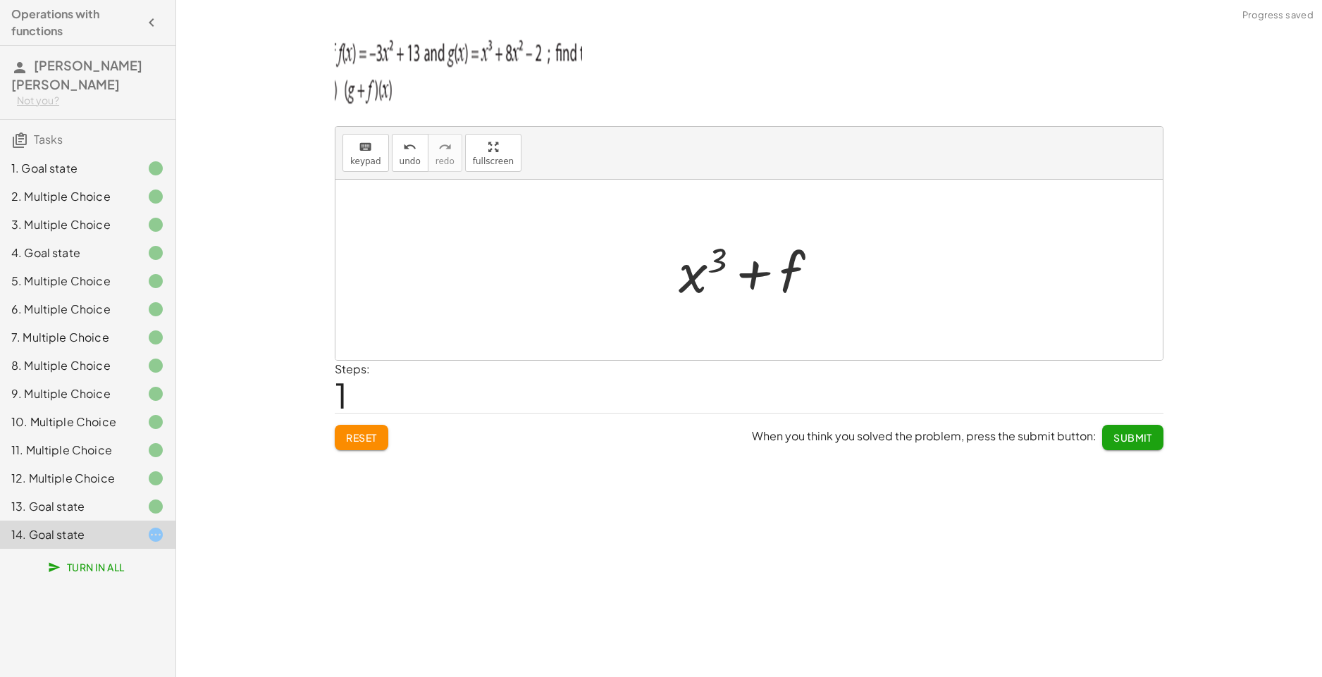
click at [760, 266] on div at bounding box center [753, 270] width 165 height 73
click at [364, 159] on span "keypad" at bounding box center [365, 161] width 31 height 10
click at [791, 278] on div at bounding box center [766, 273] width 78 height 63
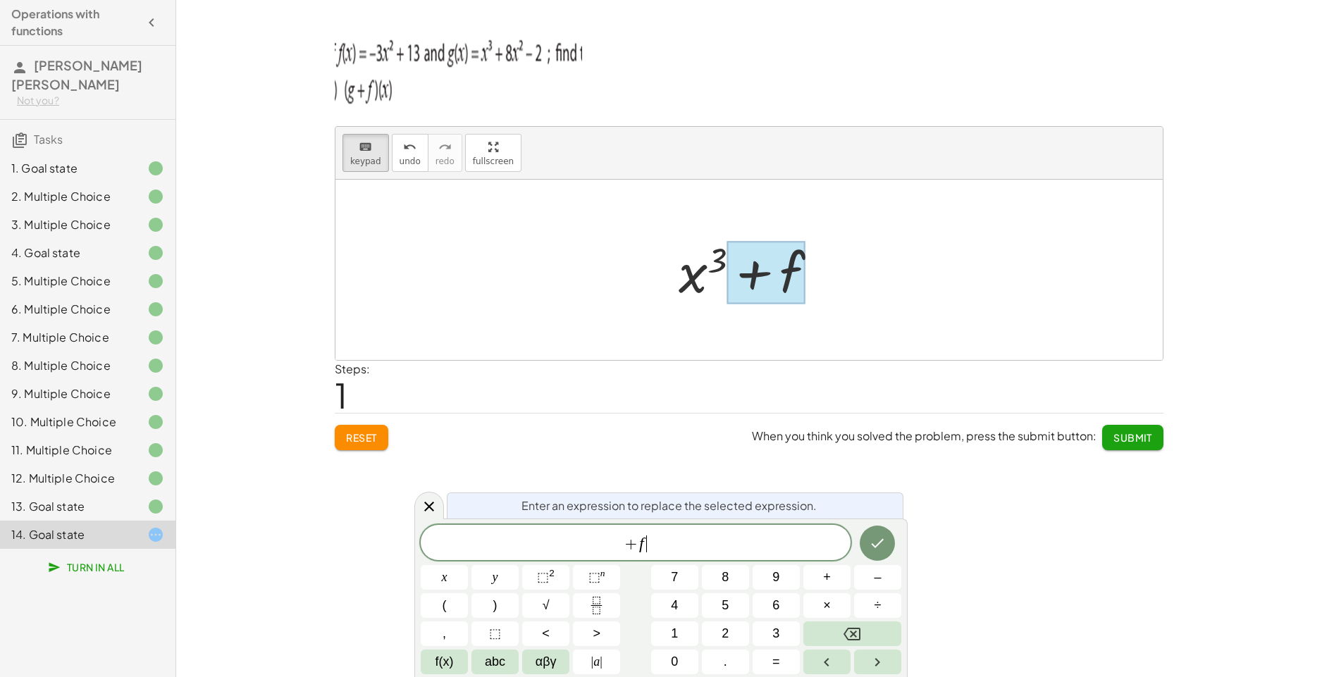
click at [706, 550] on span "+ f ​" at bounding box center [636, 544] width 430 height 20
click at [450, 574] on button "x" at bounding box center [444, 577] width 47 height 25
click at [562, 582] on button "⬚ 2" at bounding box center [545, 577] width 47 height 25
click at [816, 577] on button "+" at bounding box center [826, 577] width 47 height 25
click at [686, 625] on button "1" at bounding box center [674, 633] width 47 height 25
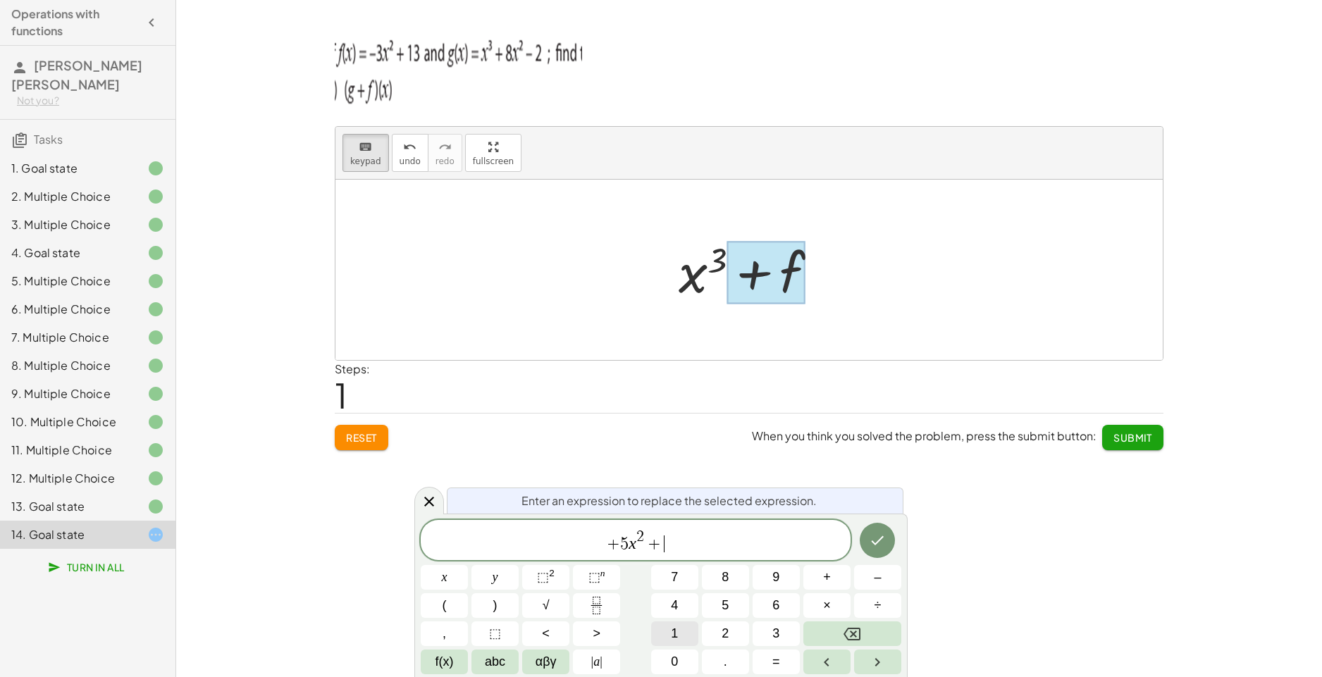
click at [686, 625] on button "1" at bounding box center [674, 633] width 47 height 25
click at [879, 550] on button "Done" at bounding box center [877, 540] width 35 height 35
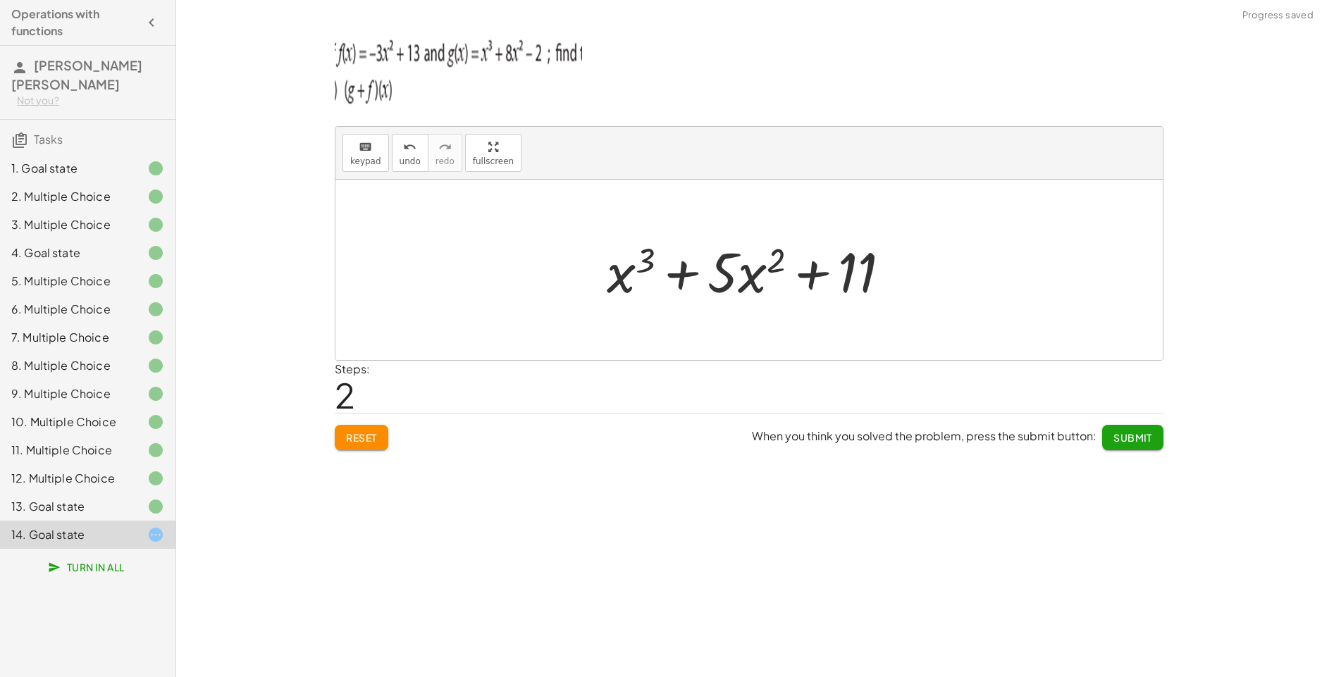
click at [1122, 437] on span "Submit" at bounding box center [1132, 437] width 39 height 13
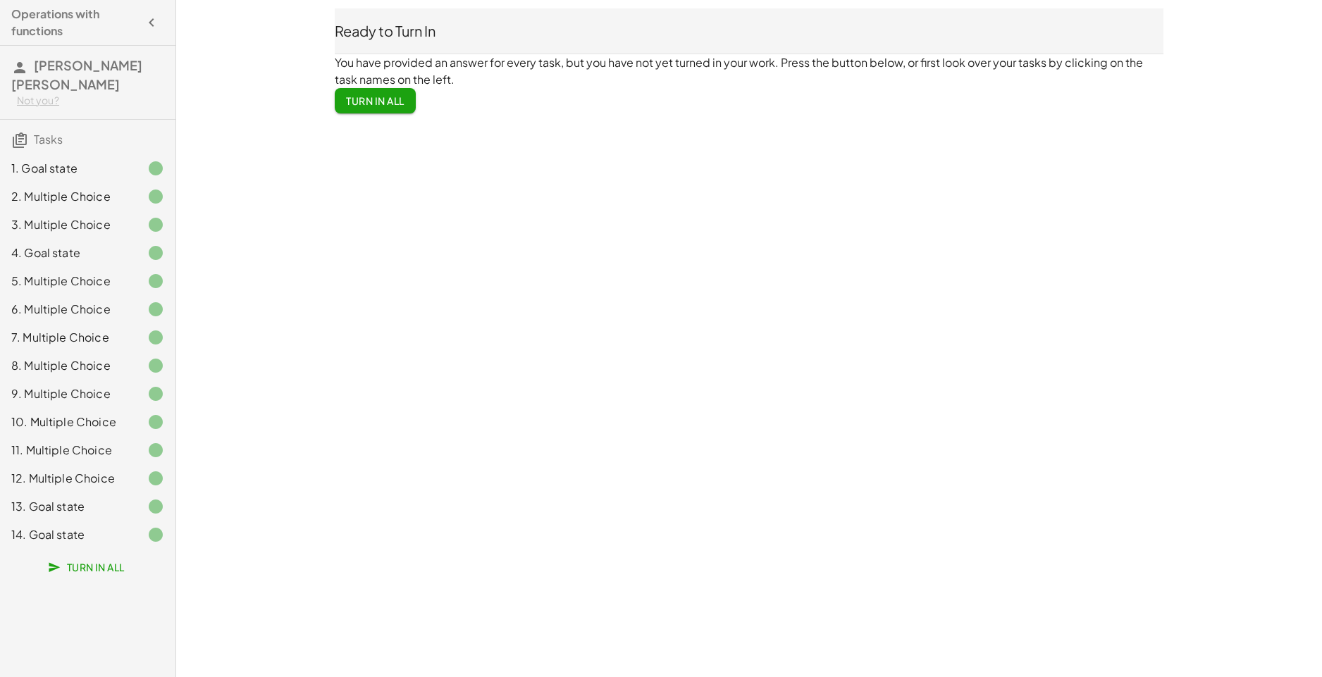
click at [394, 99] on span "Turn In All" at bounding box center [375, 100] width 58 height 13
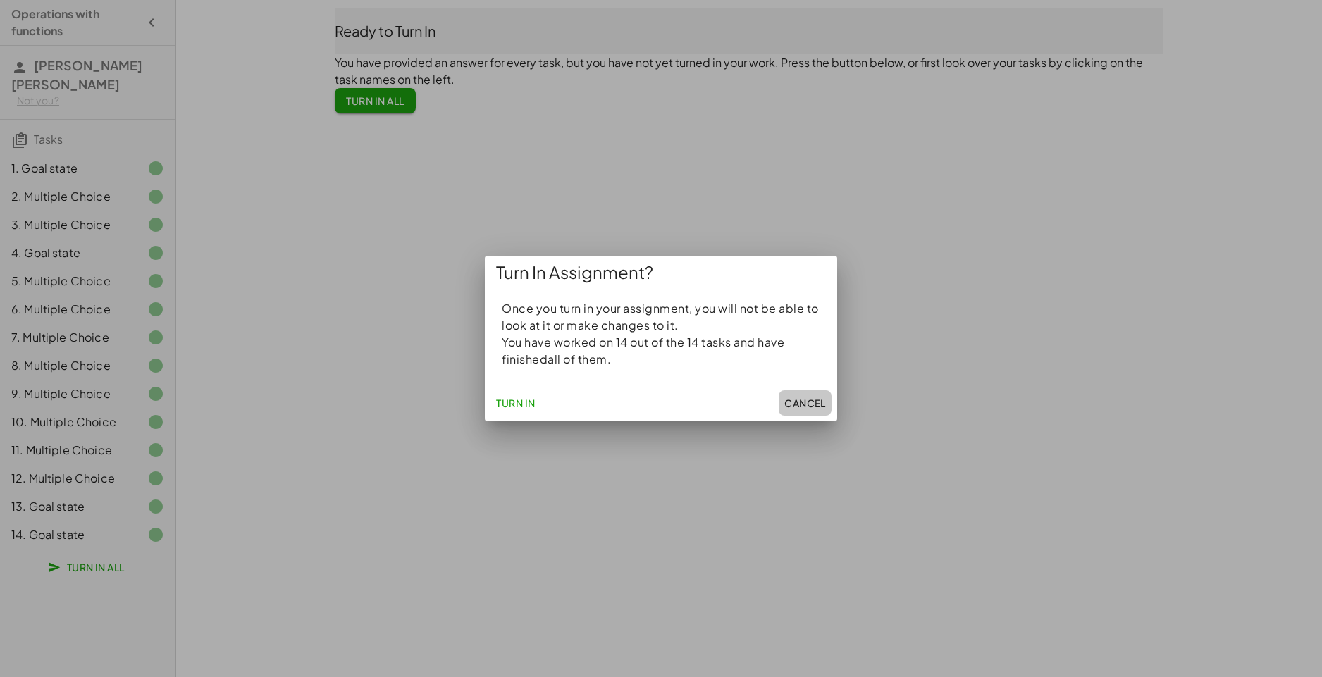
click at [815, 399] on span "Cancel" at bounding box center [805, 403] width 42 height 13
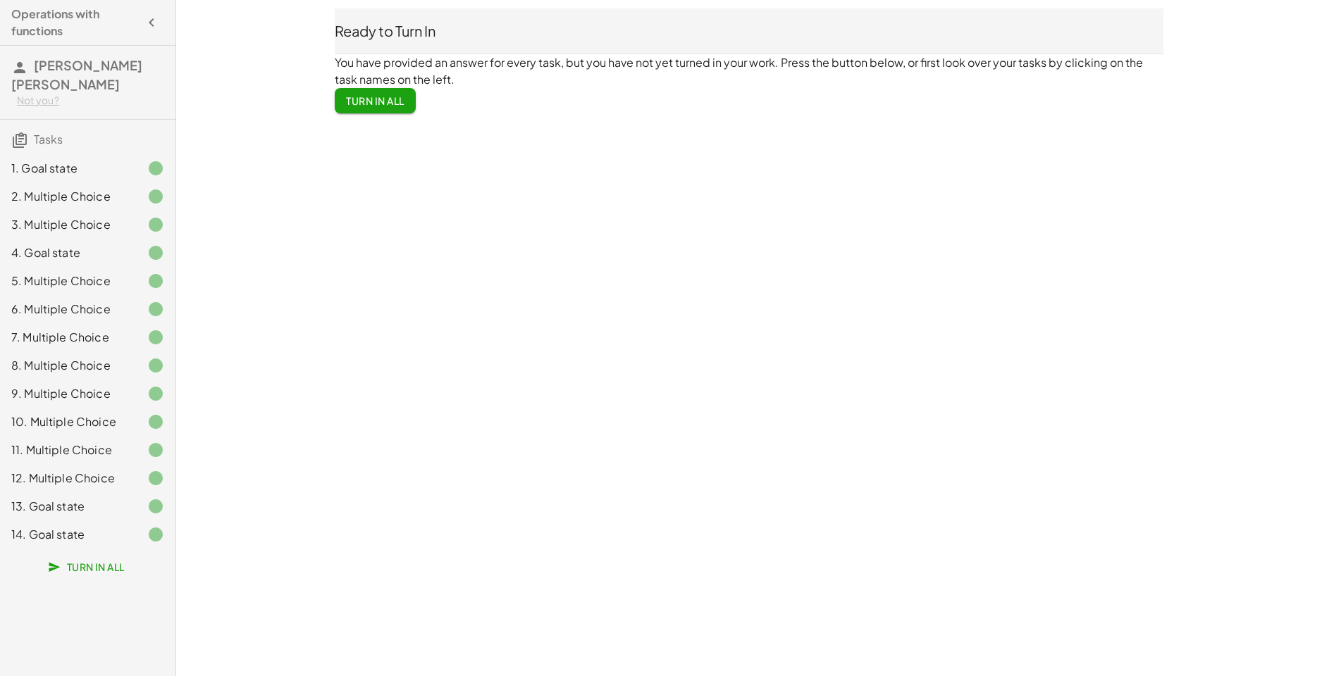
click at [375, 97] on span "Turn In All" at bounding box center [375, 100] width 58 height 13
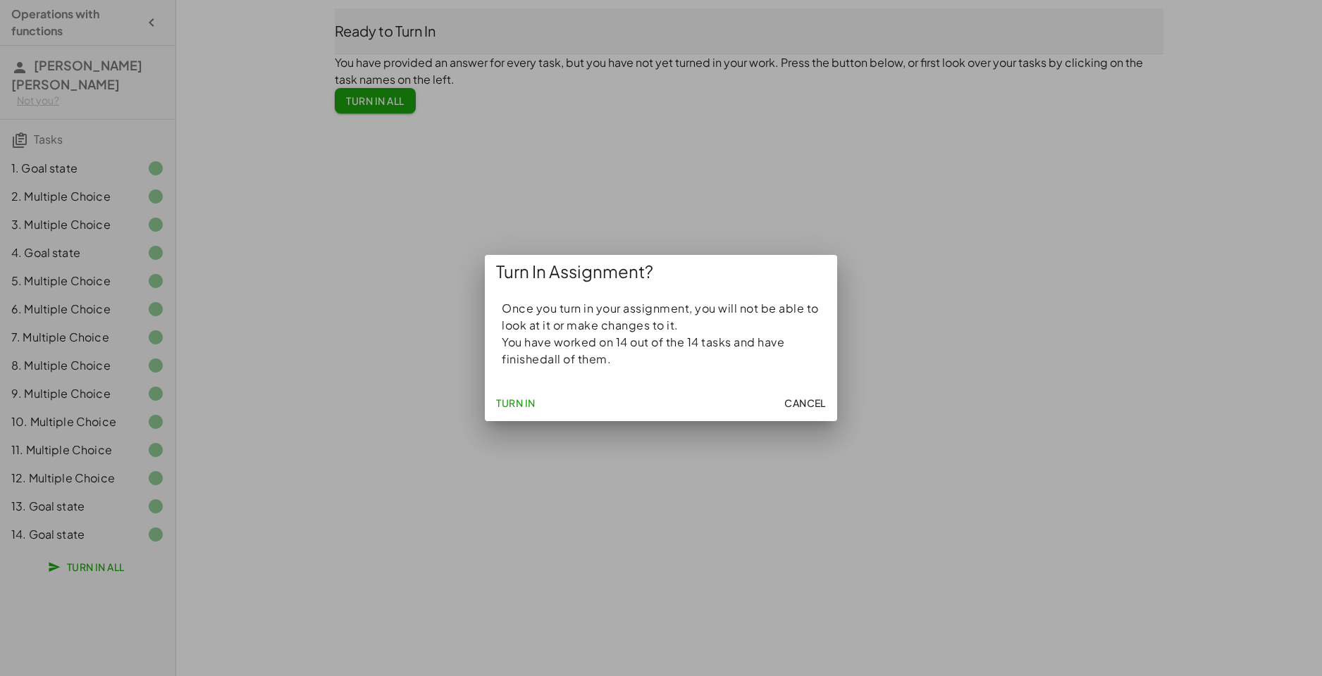
click at [526, 399] on span "Turn In" at bounding box center [515, 403] width 39 height 13
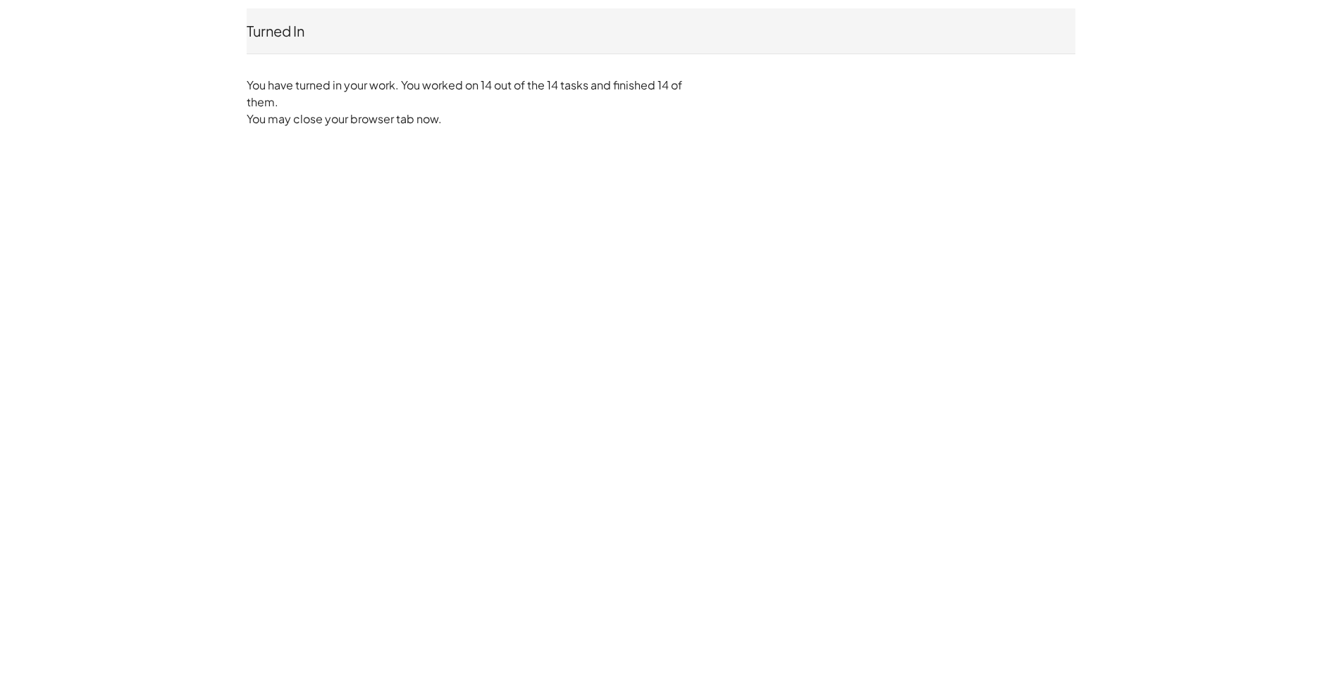
drag, startPoint x: 318, startPoint y: 101, endPoint x: 331, endPoint y: 154, distance: 54.5
click at [320, 116] on div "Turned In [PERSON_NAME] [PERSON_NAME] Not you? You have turned in your work. Yo…" at bounding box center [661, 68] width 846 height 136
click at [0, 0] on div "Turned In [PERSON_NAME] [PERSON_NAME] Not you? You have turned in your work. Yo…" at bounding box center [0, 0] width 0 height 0
